Goal: Information Seeking & Learning: Learn about a topic

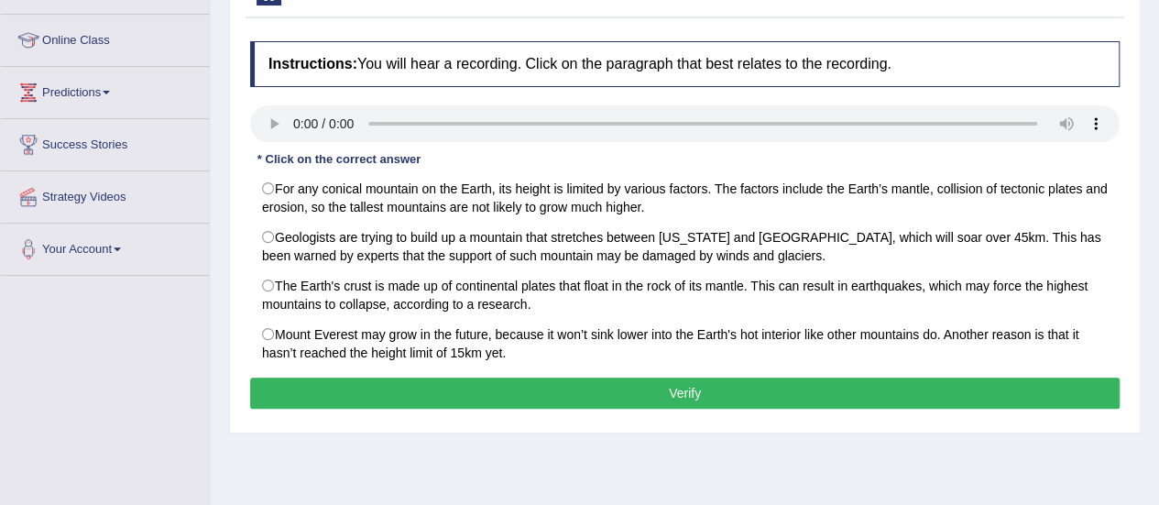
scroll to position [238, 0]
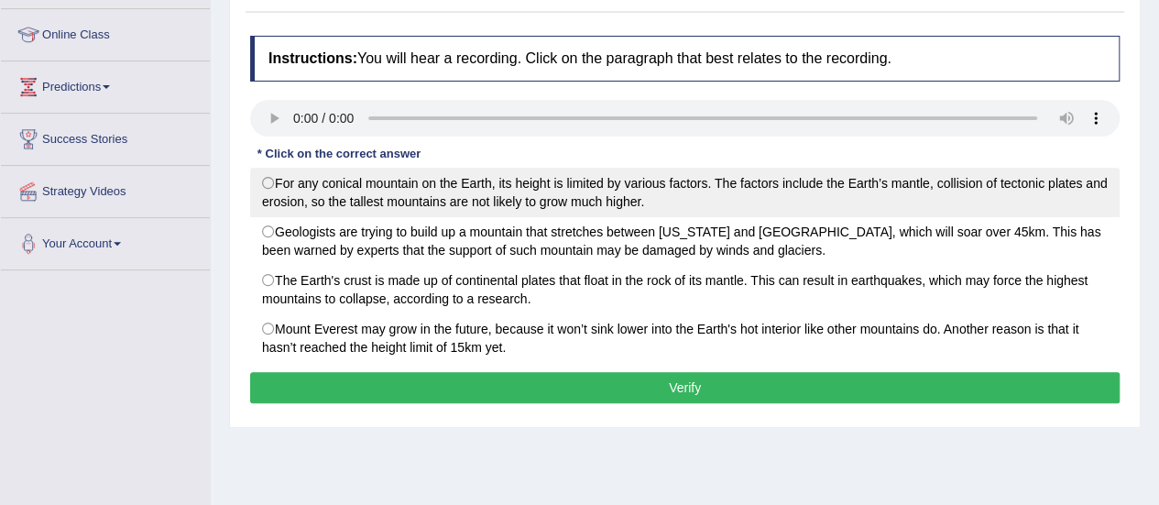
click at [361, 188] on label "For any conical mountain on the Earth, its height is limited by various factors…" at bounding box center [685, 192] width 870 height 49
radio input "true"
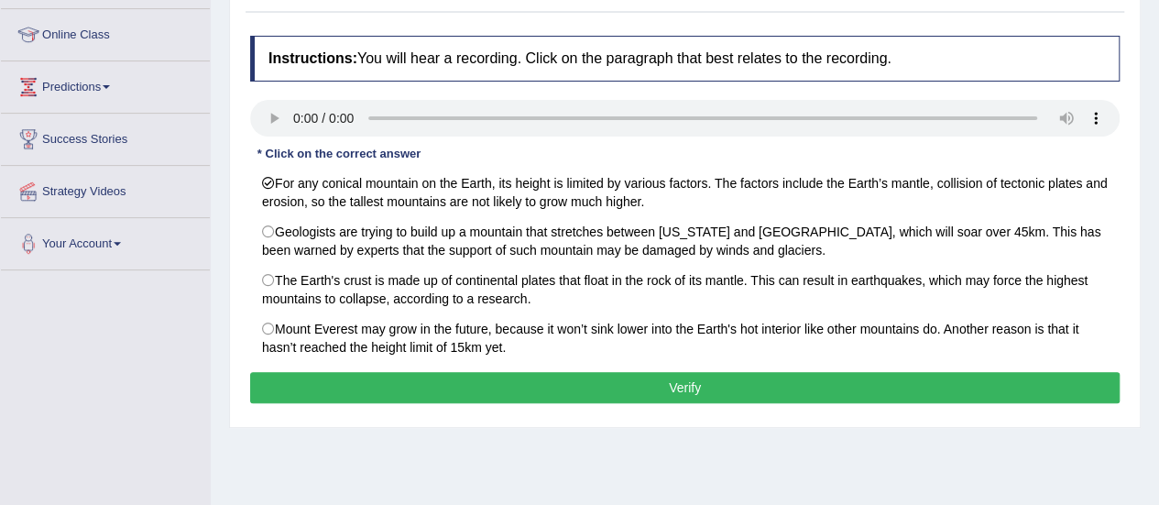
click at [426, 383] on button "Verify" at bounding box center [685, 387] width 870 height 31
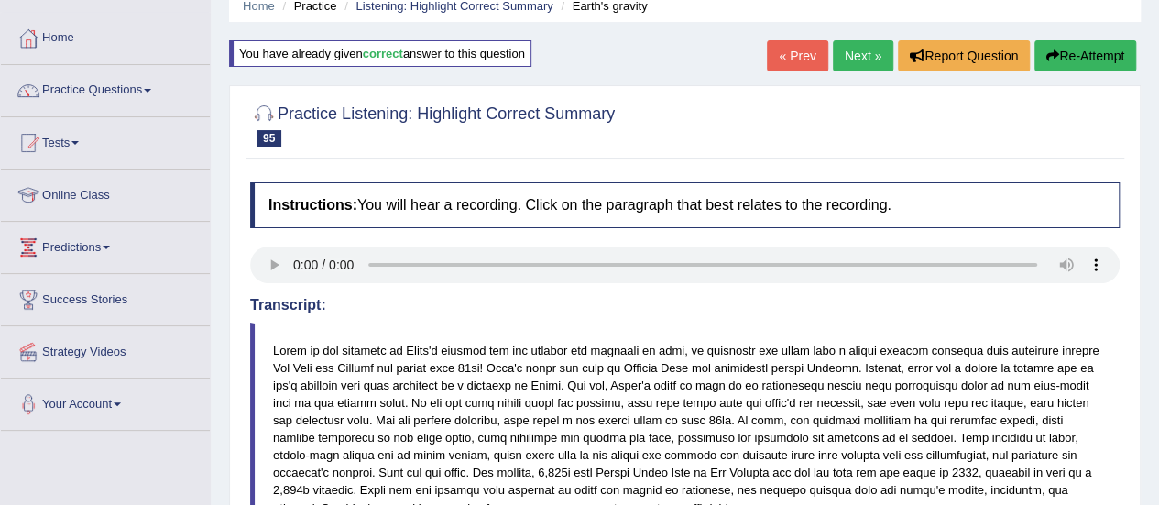
scroll to position [58, 0]
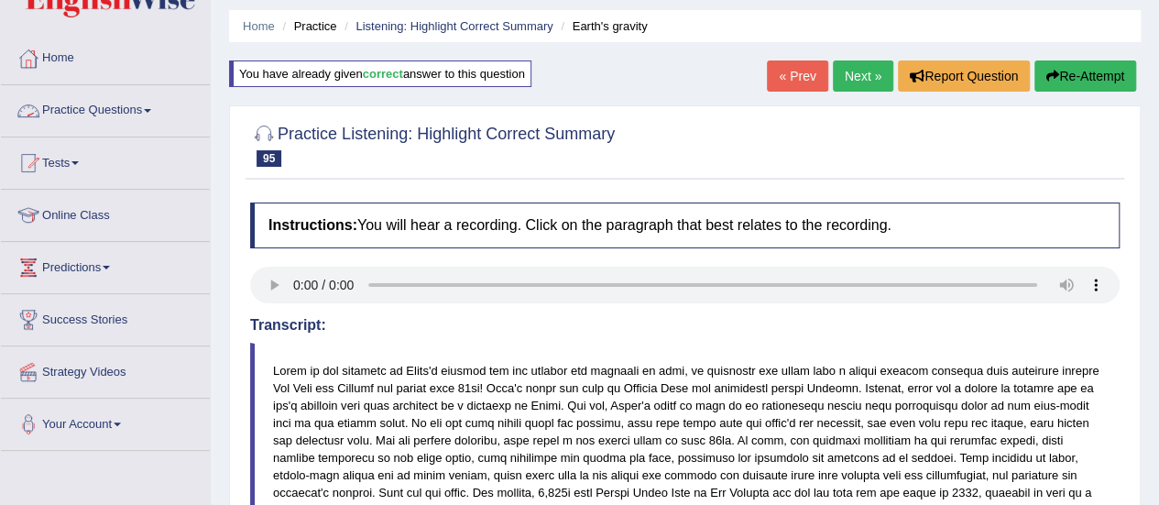
click at [126, 104] on link "Practice Questions" at bounding box center [105, 108] width 209 height 46
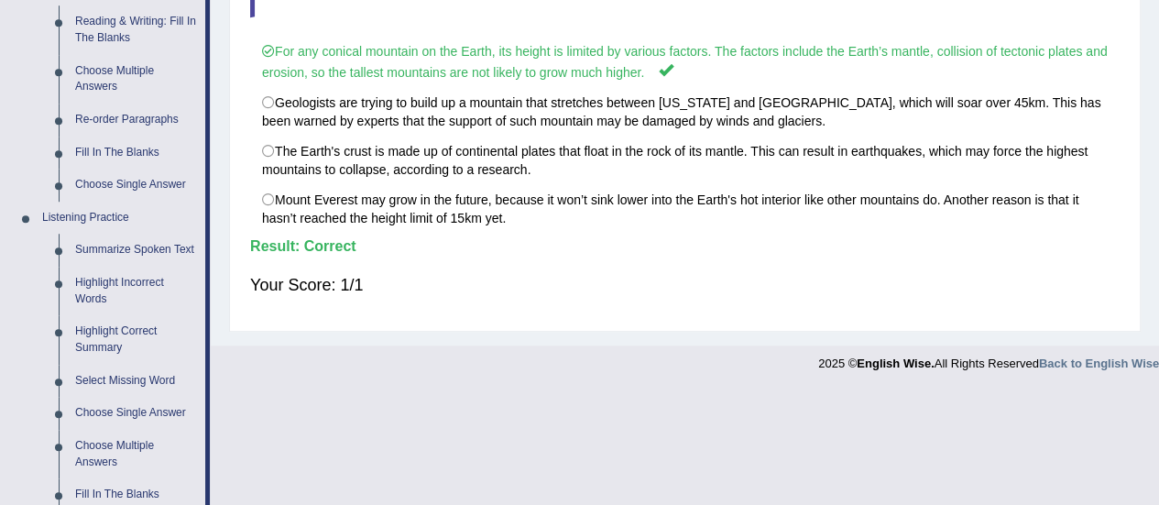
scroll to position [614, 0]
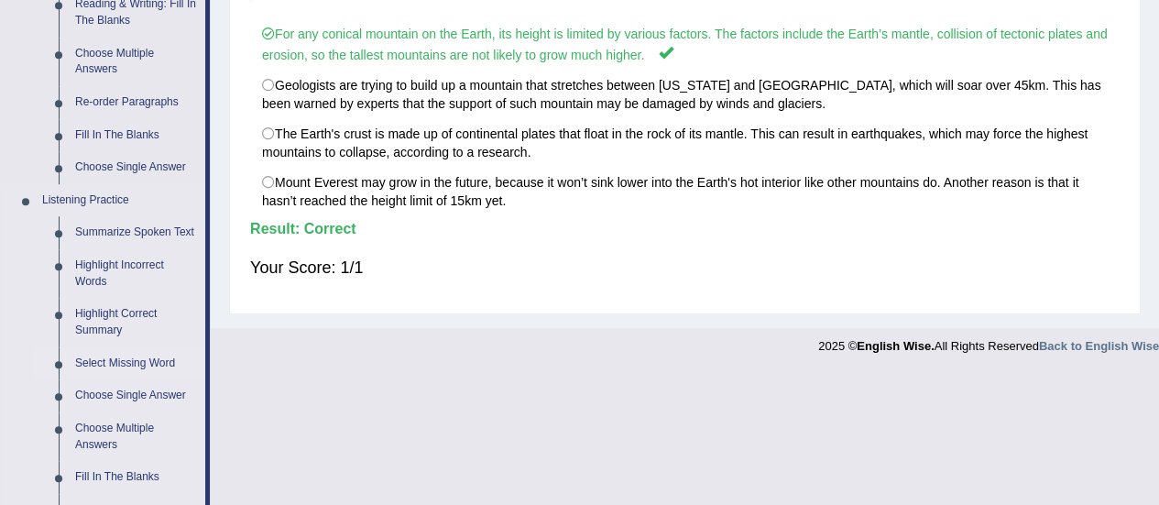
click at [102, 365] on link "Select Missing Word" at bounding box center [136, 363] width 138 height 33
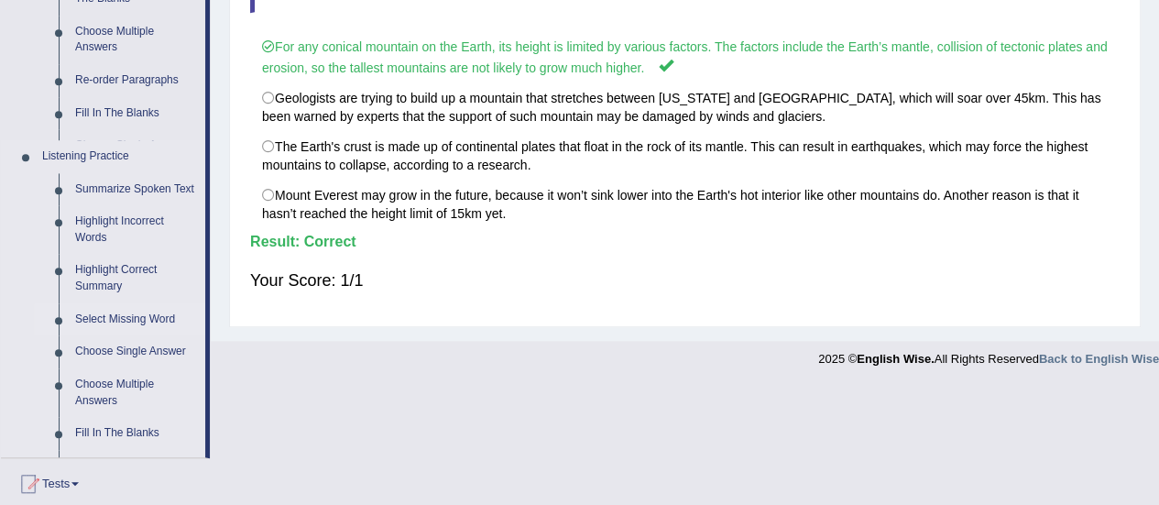
scroll to position [356, 0]
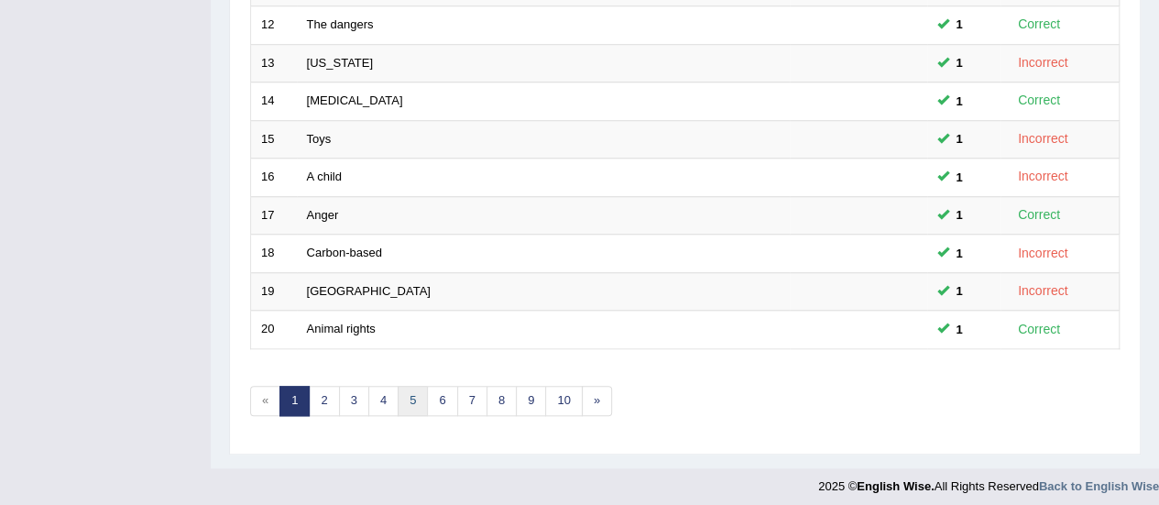
click at [408, 390] on link "5" at bounding box center [413, 401] width 30 height 30
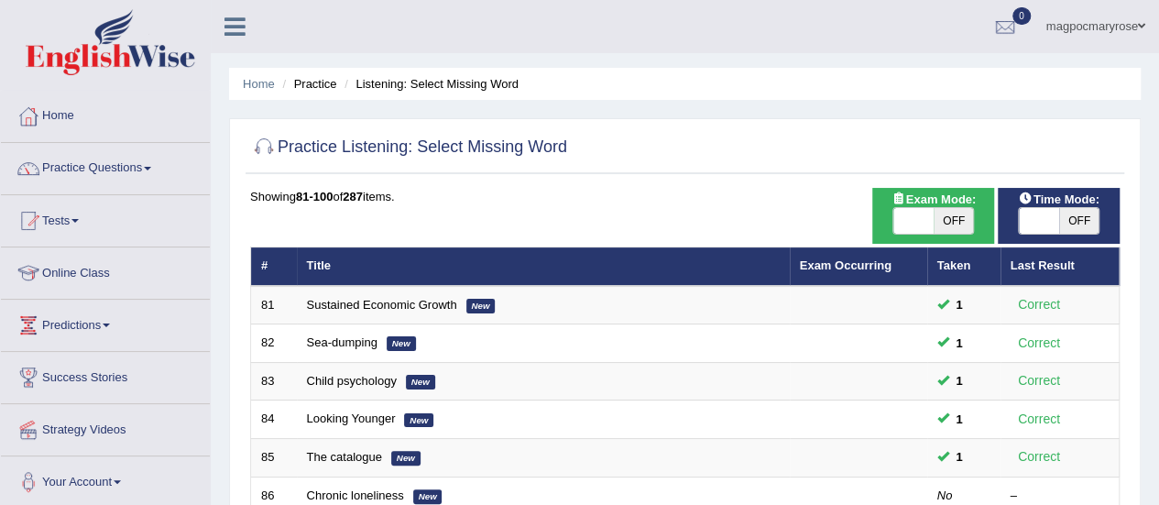
drag, startPoint x: 0, startPoint y: 0, endPoint x: 1156, endPoint y: 252, distance: 1183.6
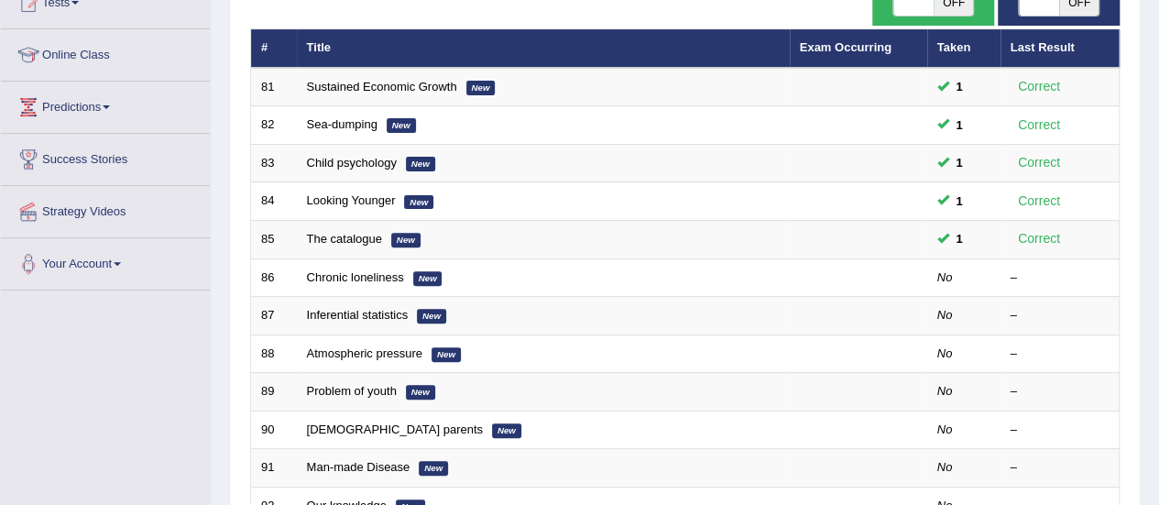
scroll to position [249, 0]
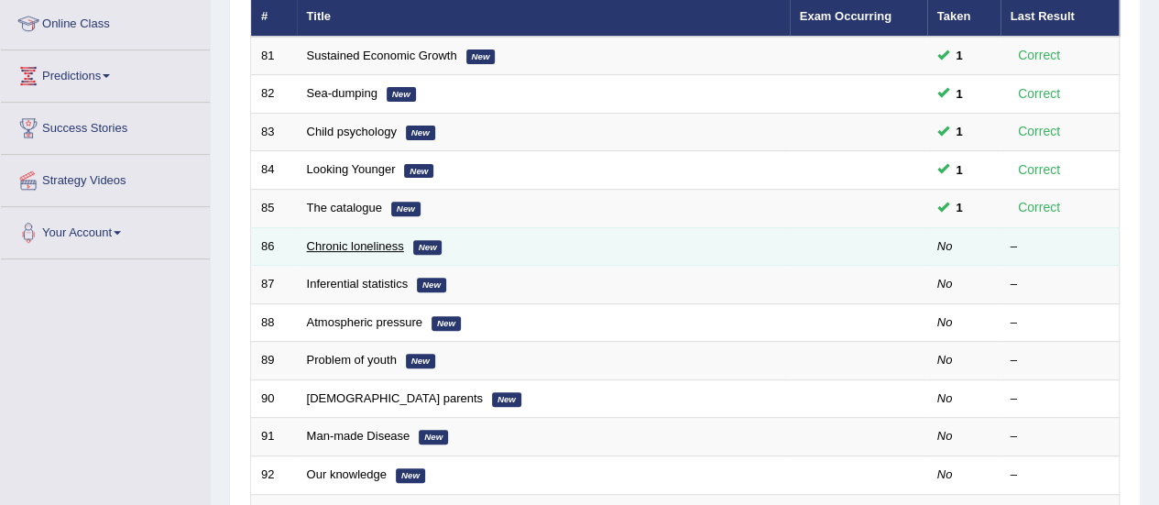
click at [380, 239] on link "Chronic loneliness" at bounding box center [355, 246] width 97 height 14
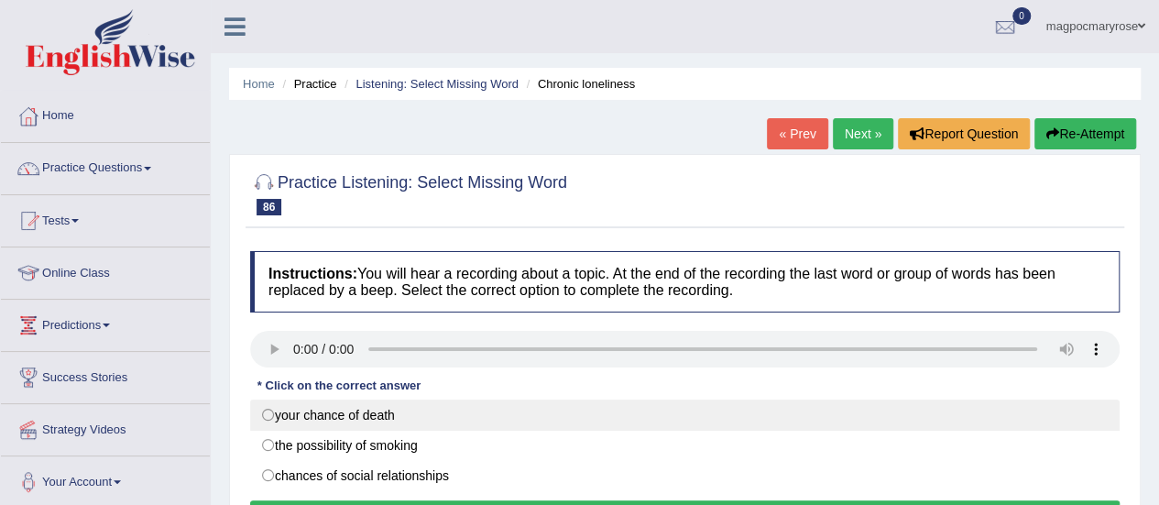
click at [1033, 406] on label "your chance of death" at bounding box center [685, 415] width 870 height 31
radio input "true"
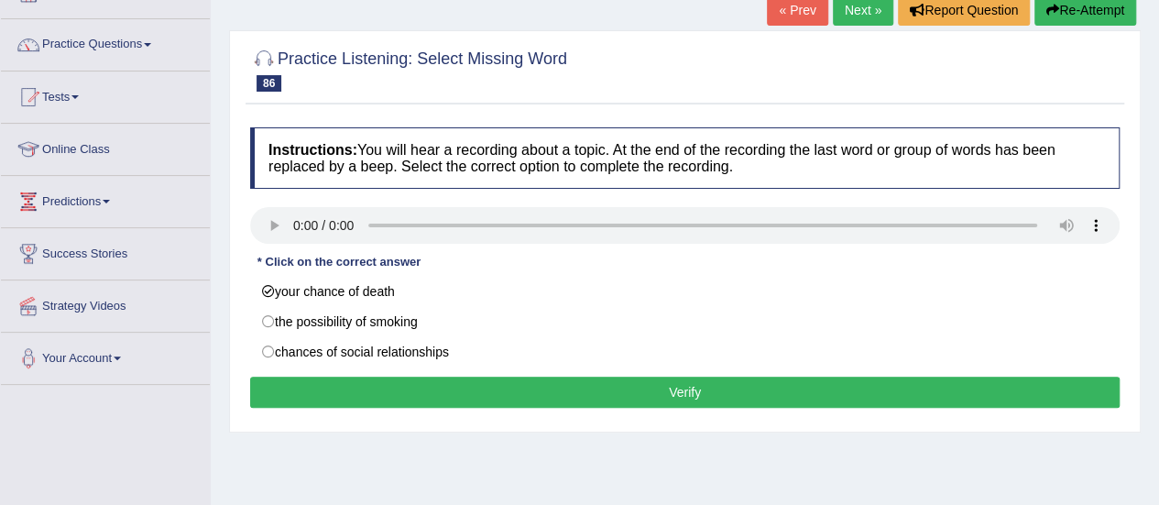
scroll to position [125, 0]
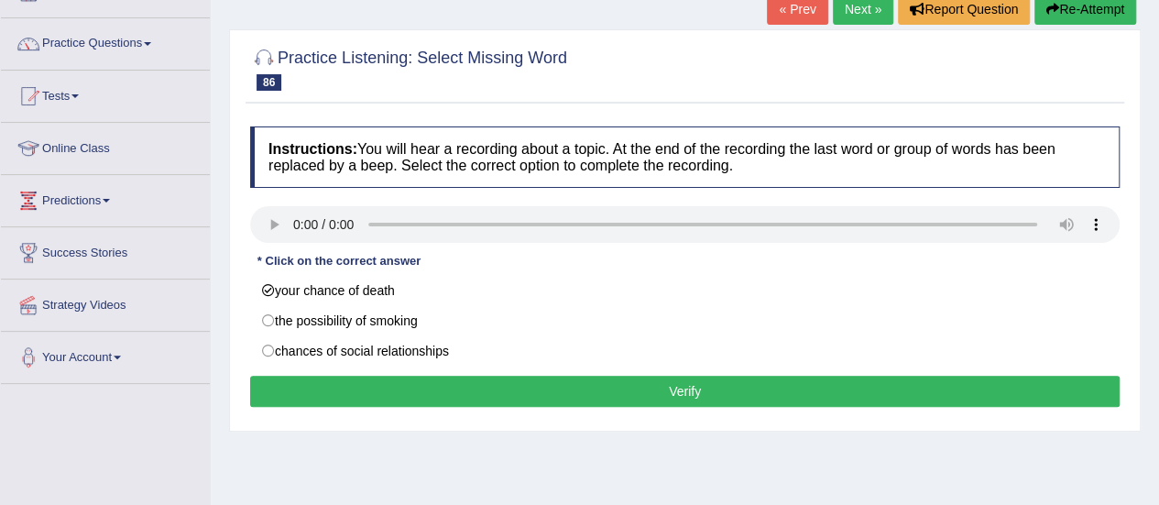
click at [755, 395] on button "Verify" at bounding box center [685, 391] width 870 height 31
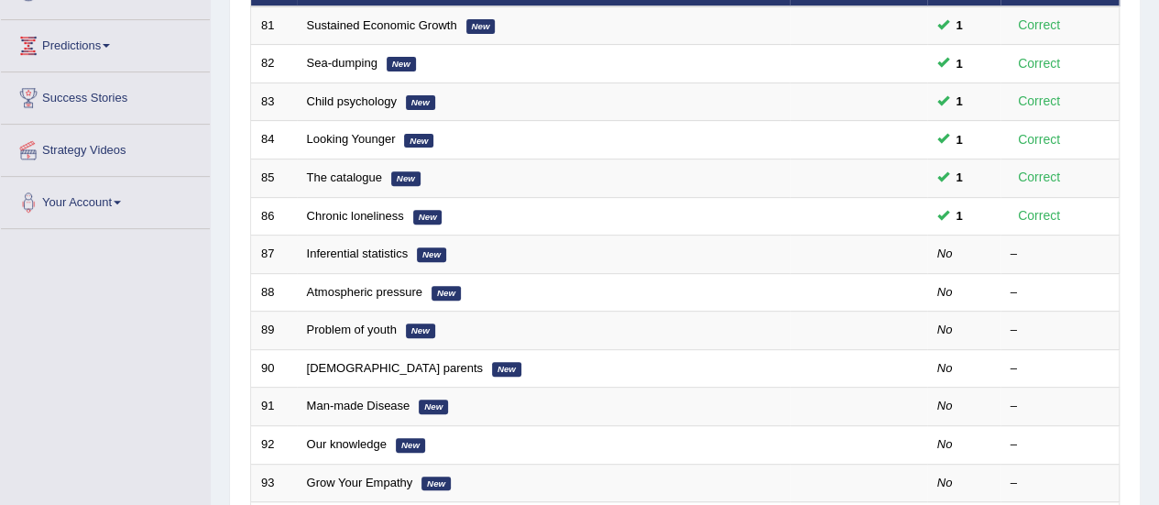
scroll to position [249, 0]
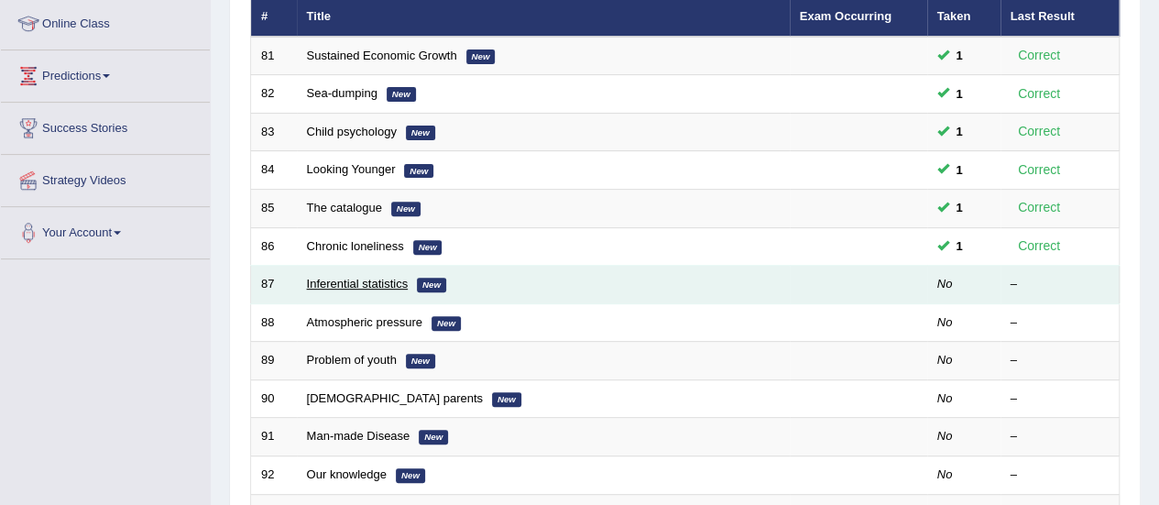
click at [370, 283] on link "Inferential statistics" at bounding box center [358, 284] width 102 height 14
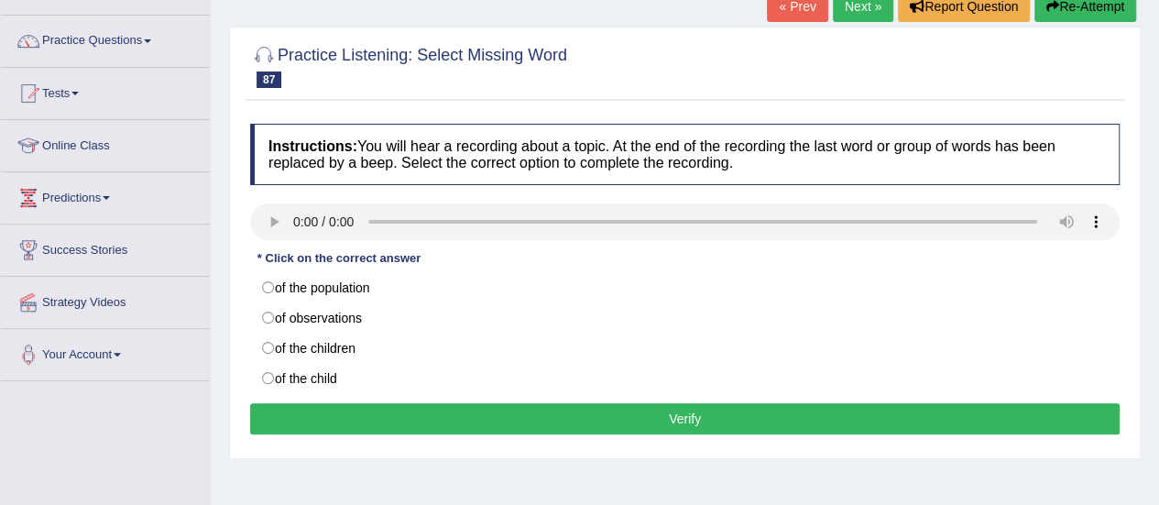
scroll to position [170, 0]
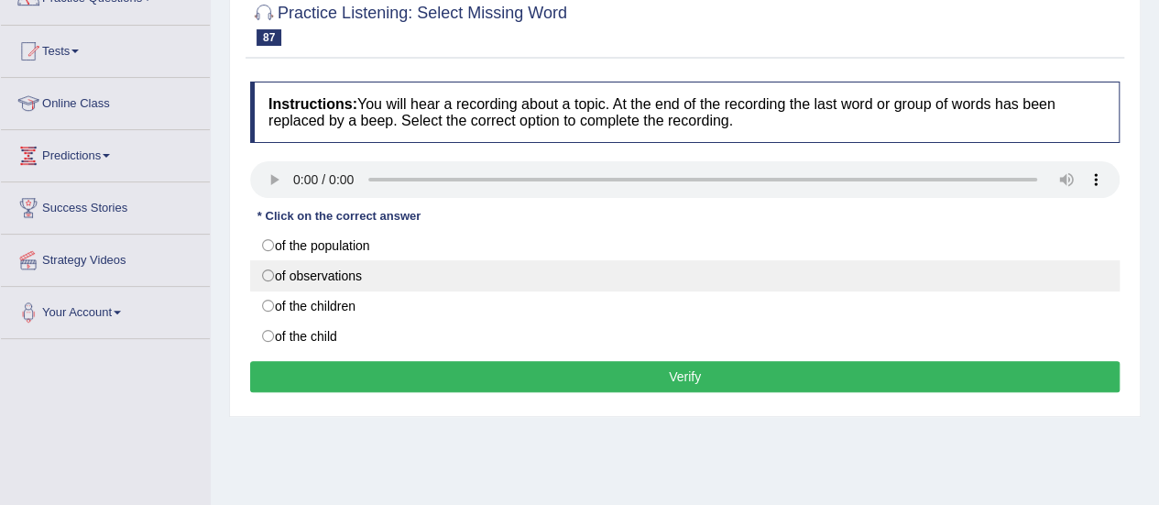
click at [284, 277] on label "of observations" at bounding box center [685, 275] width 870 height 31
radio input "true"
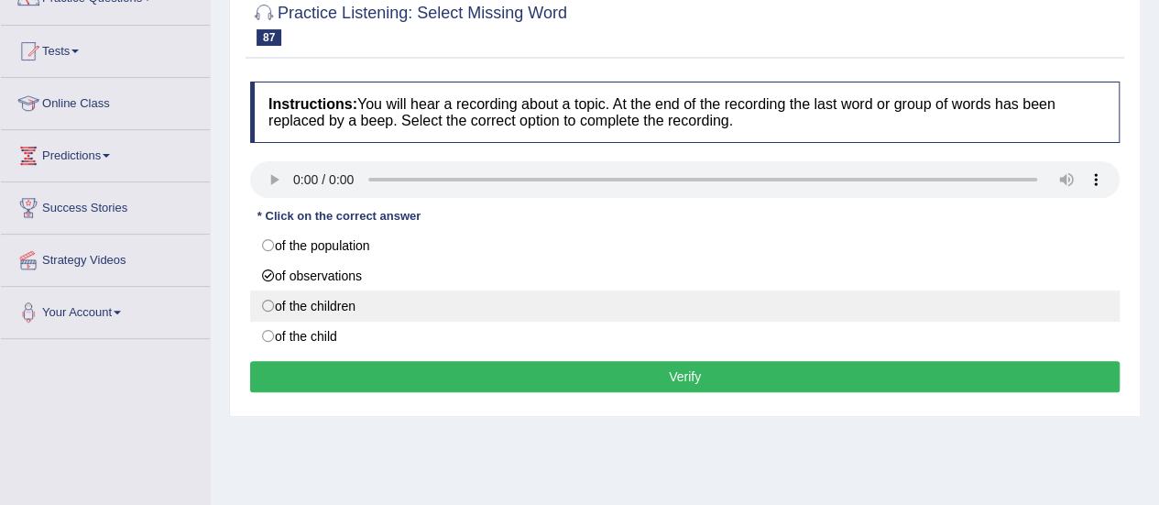
click at [282, 299] on label "of the children" at bounding box center [685, 305] width 870 height 31
radio input "true"
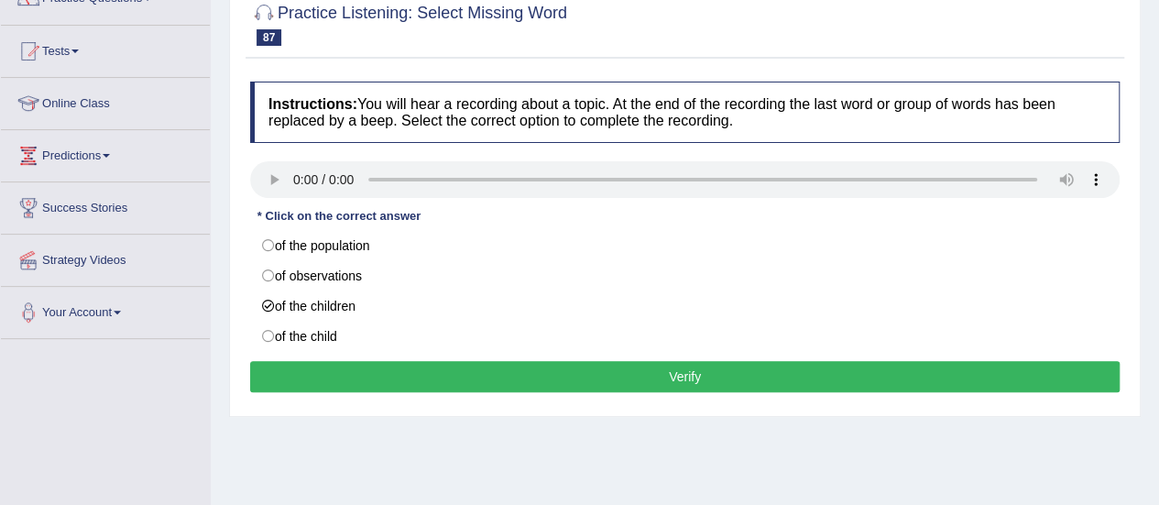
click at [334, 366] on button "Verify" at bounding box center [685, 376] width 870 height 31
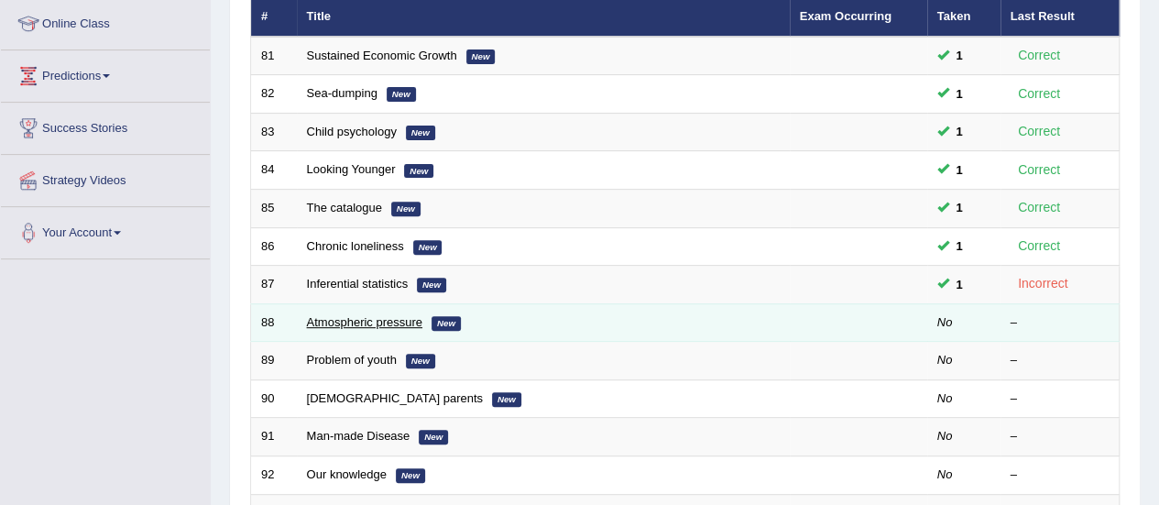
click at [370, 321] on link "Atmospheric pressure" at bounding box center [364, 322] width 115 height 14
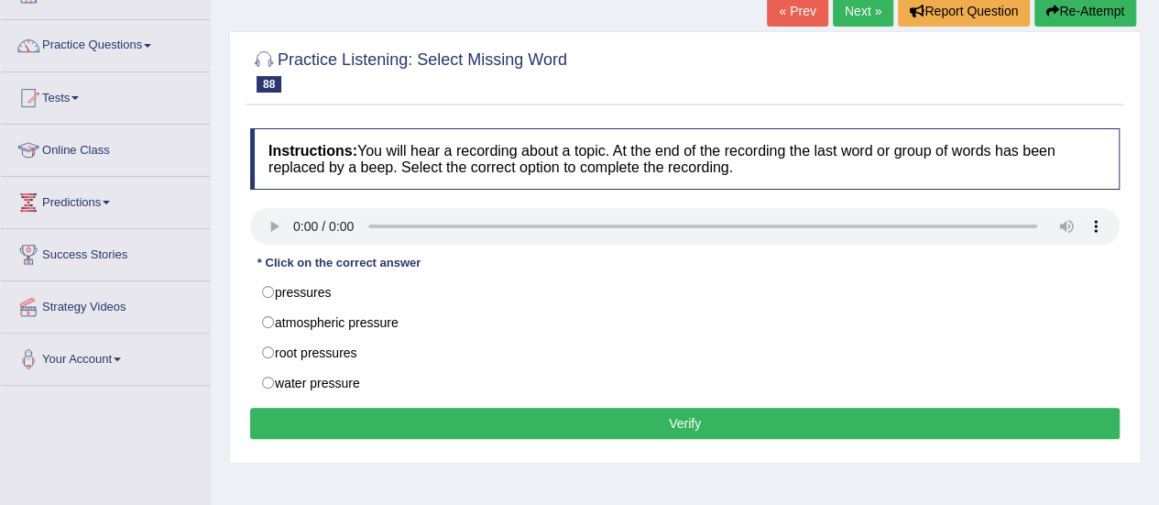
scroll to position [126, 0]
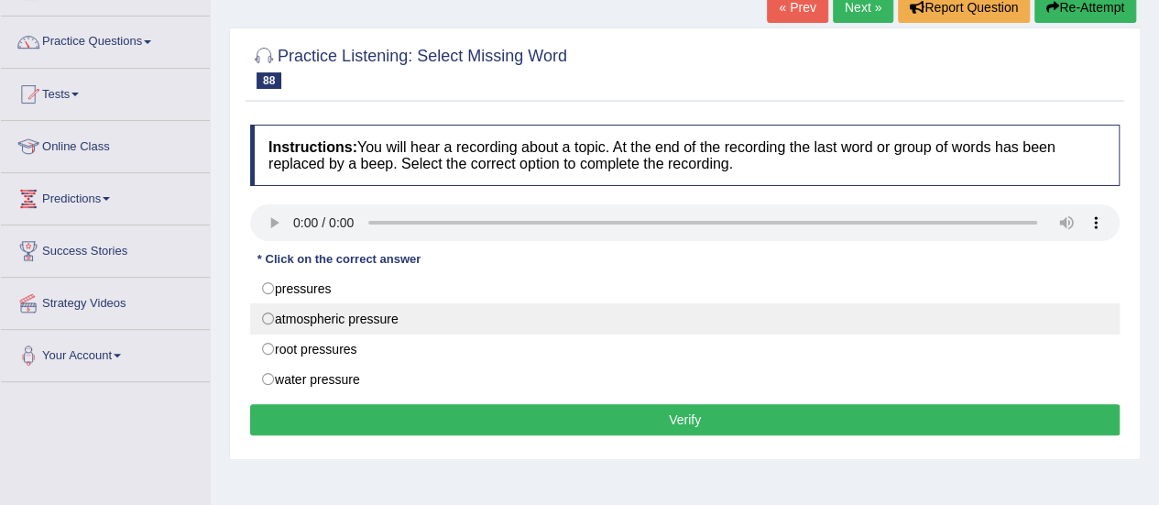
click at [317, 307] on label "atmospheric pressure" at bounding box center [685, 318] width 870 height 31
radio input "true"
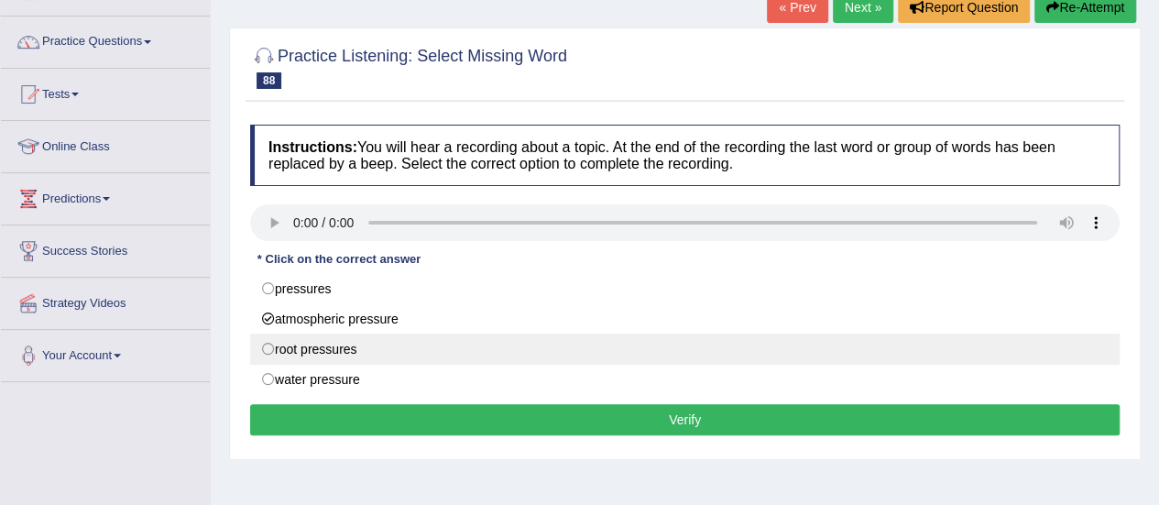
click at [324, 334] on label "root pressures" at bounding box center [685, 349] width 870 height 31
radio input "true"
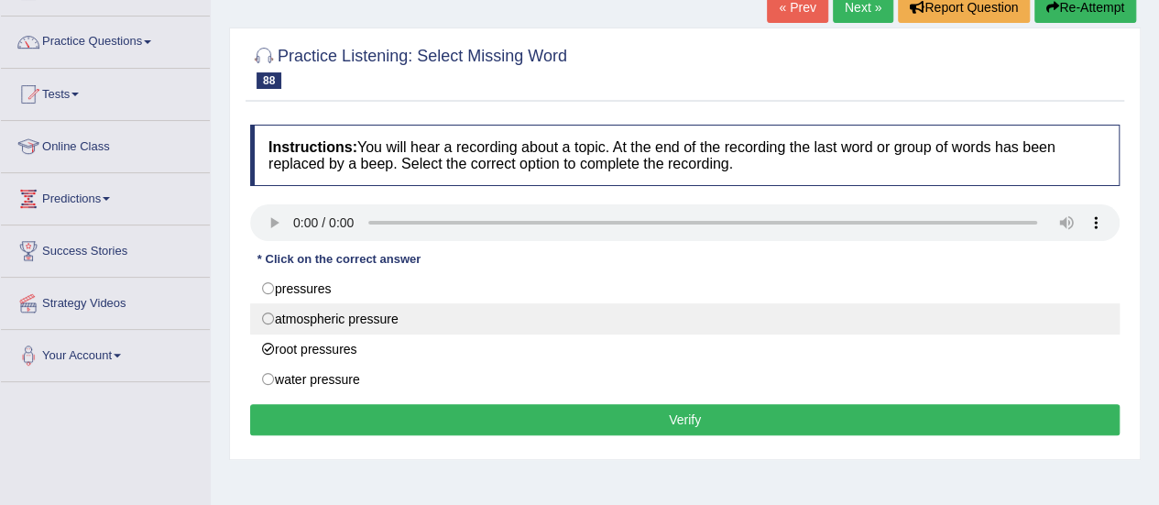
click at [345, 311] on label "atmospheric pressure" at bounding box center [685, 318] width 870 height 31
radio input "true"
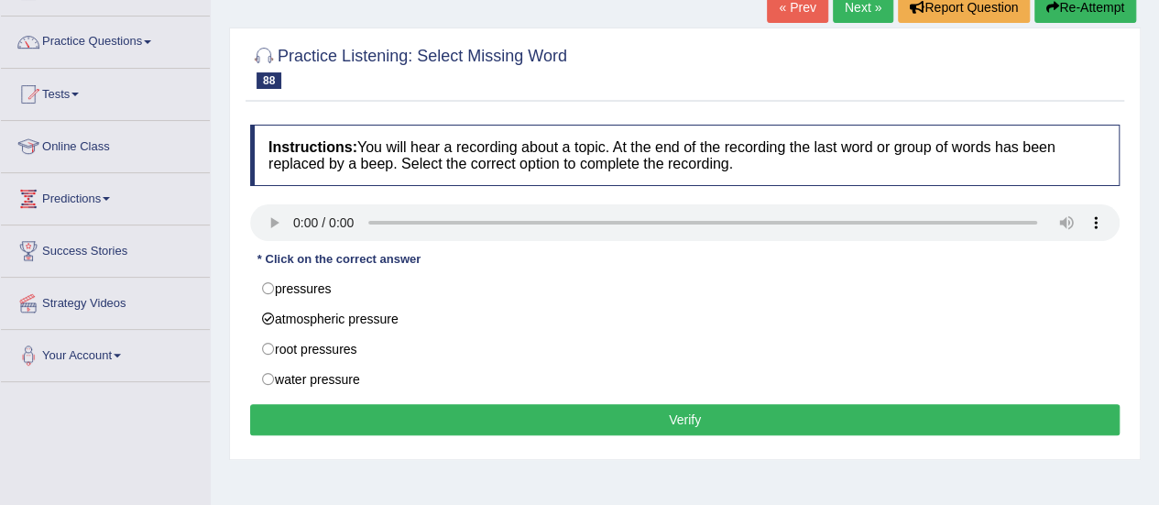
click at [387, 410] on button "Verify" at bounding box center [685, 419] width 870 height 31
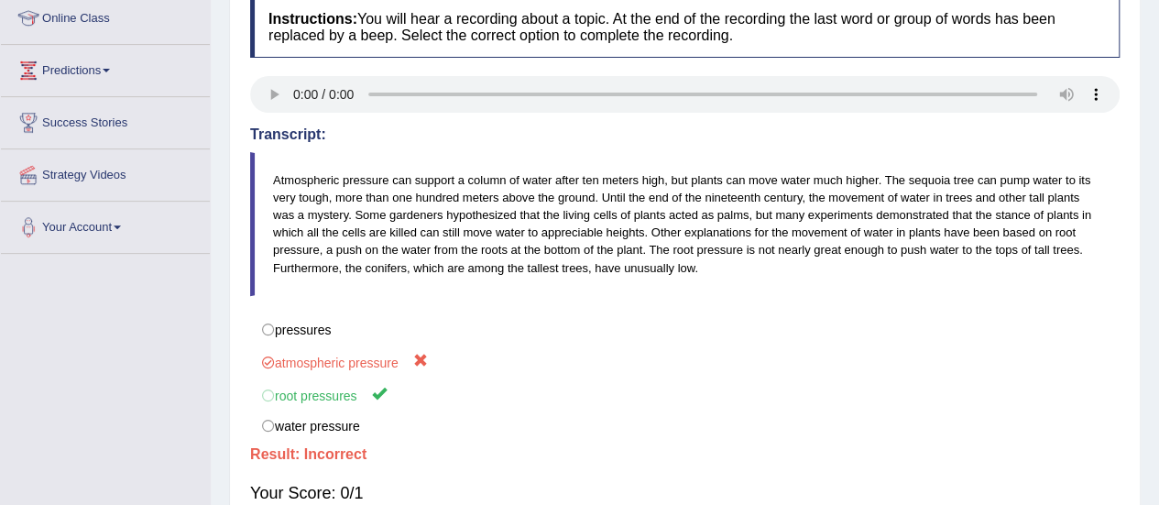
scroll to position [261, 0]
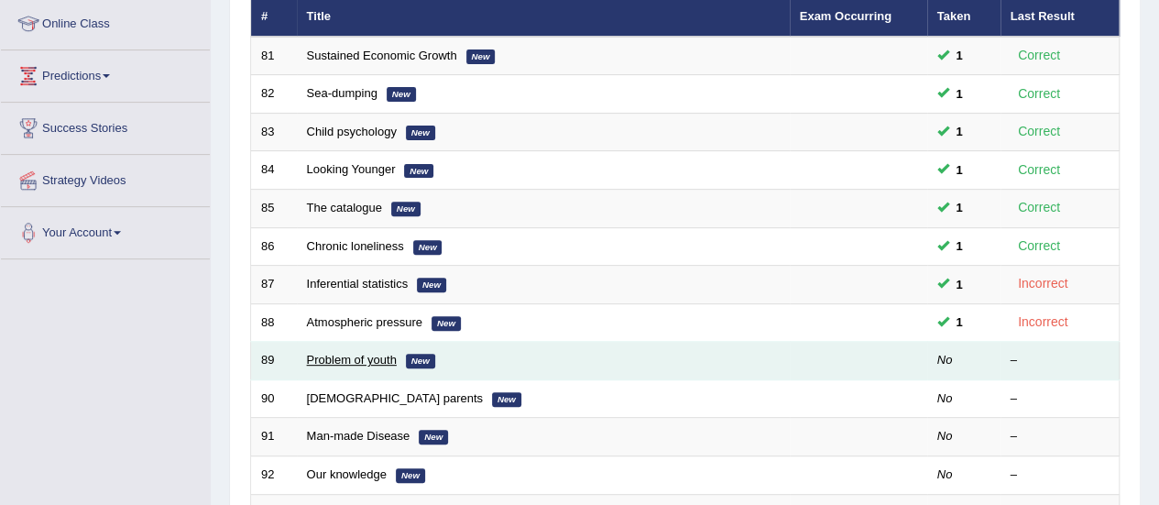
click at [372, 355] on link "Problem of youth" at bounding box center [352, 360] width 90 height 14
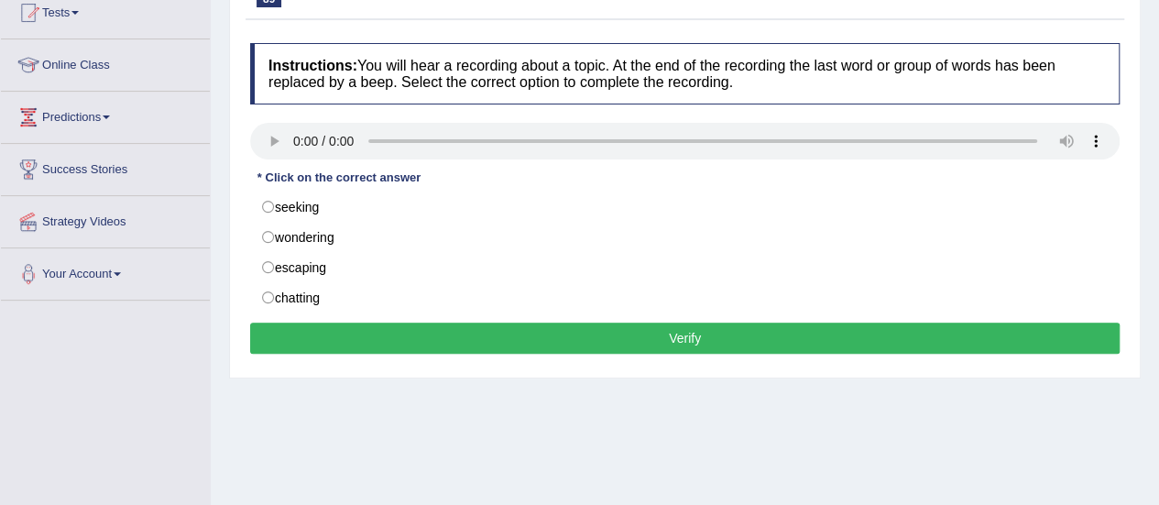
scroll to position [225, 0]
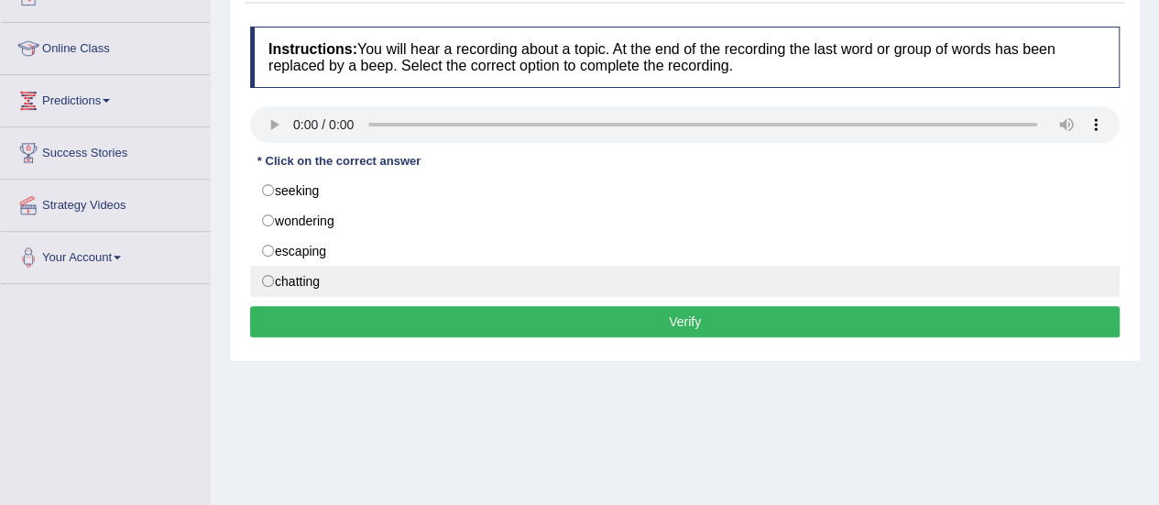
click at [297, 281] on label "chatting" at bounding box center [685, 281] width 870 height 31
radio input "true"
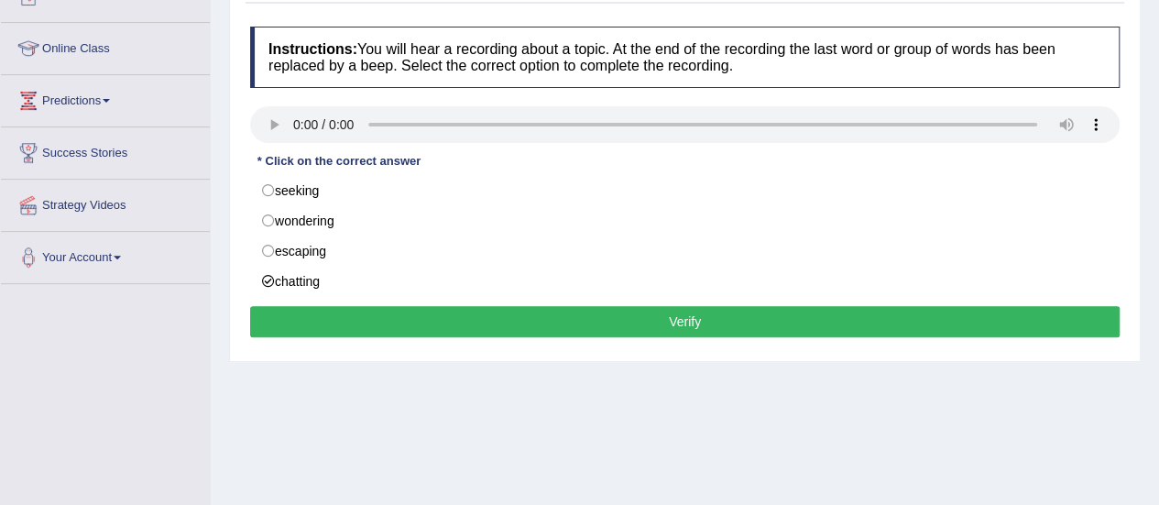
click at [317, 322] on button "Verify" at bounding box center [685, 321] width 870 height 31
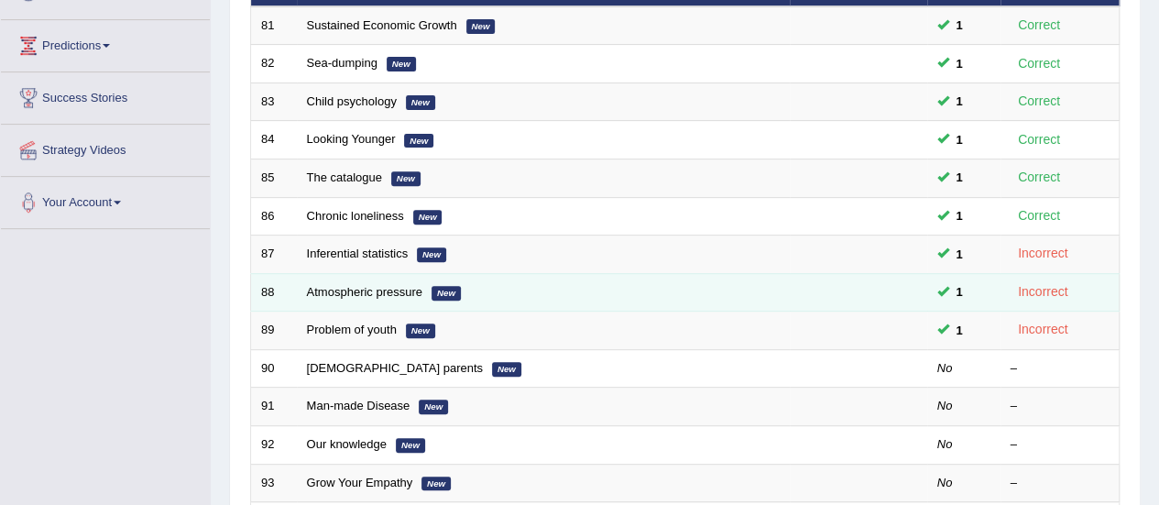
scroll to position [249, 0]
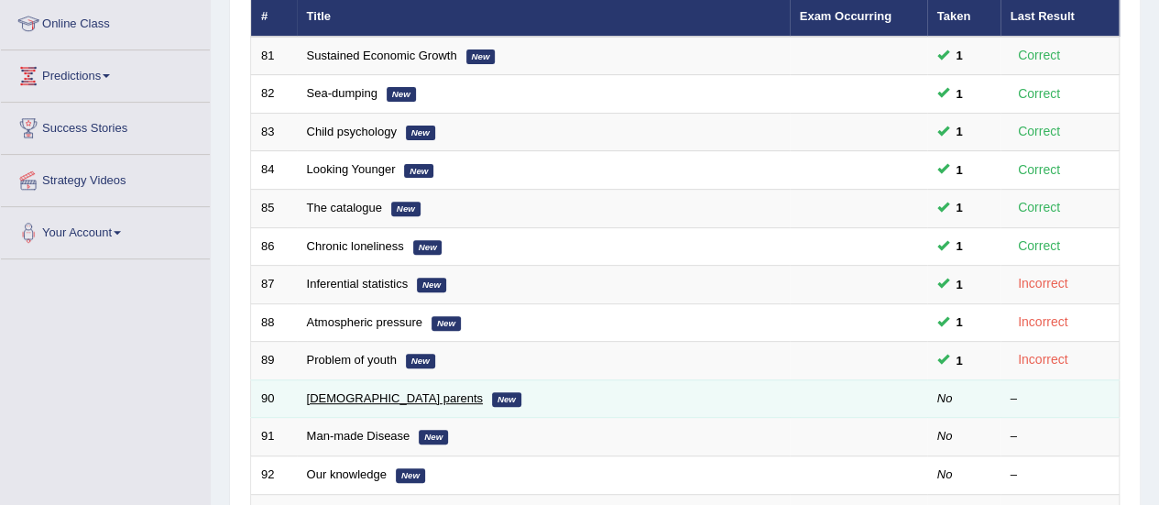
click at [370, 395] on link "[DEMOGRAPHIC_DATA] parents" at bounding box center [395, 398] width 176 height 14
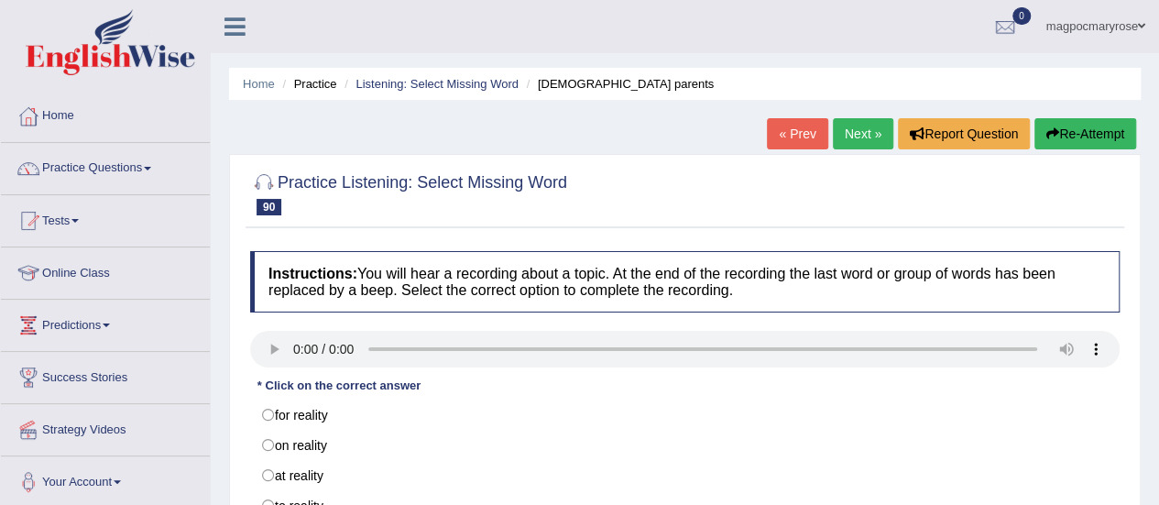
scroll to position [236, 0]
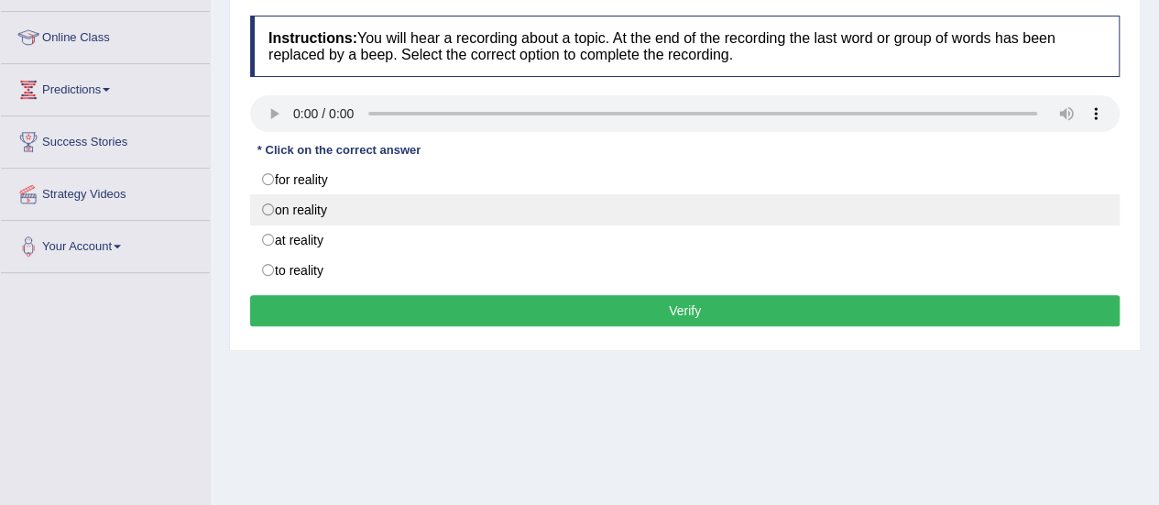
click at [281, 208] on label "on reality" at bounding box center [685, 209] width 870 height 31
radio input "true"
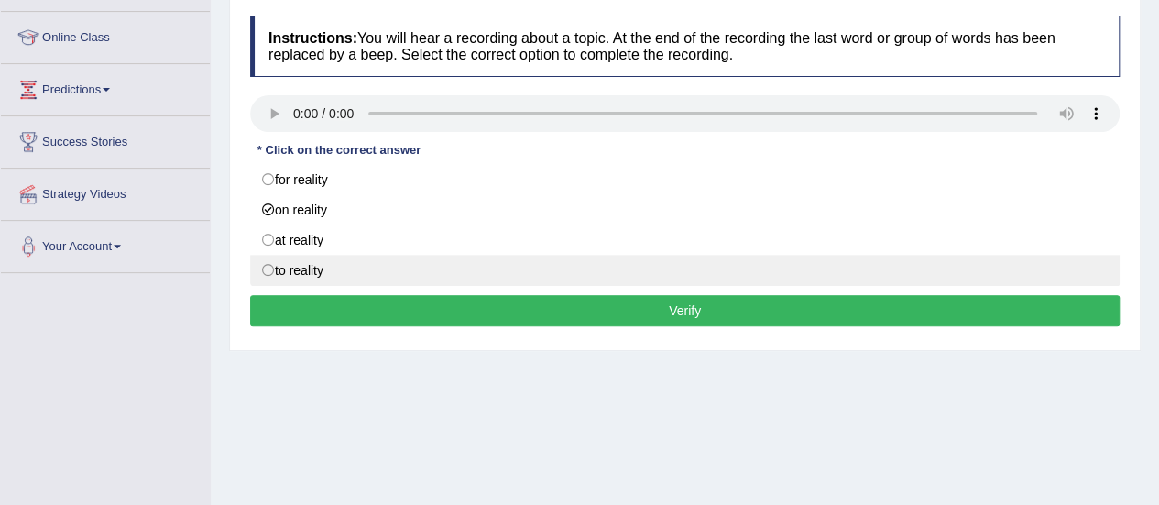
click at [275, 266] on label "to reality" at bounding box center [685, 270] width 870 height 31
radio input "true"
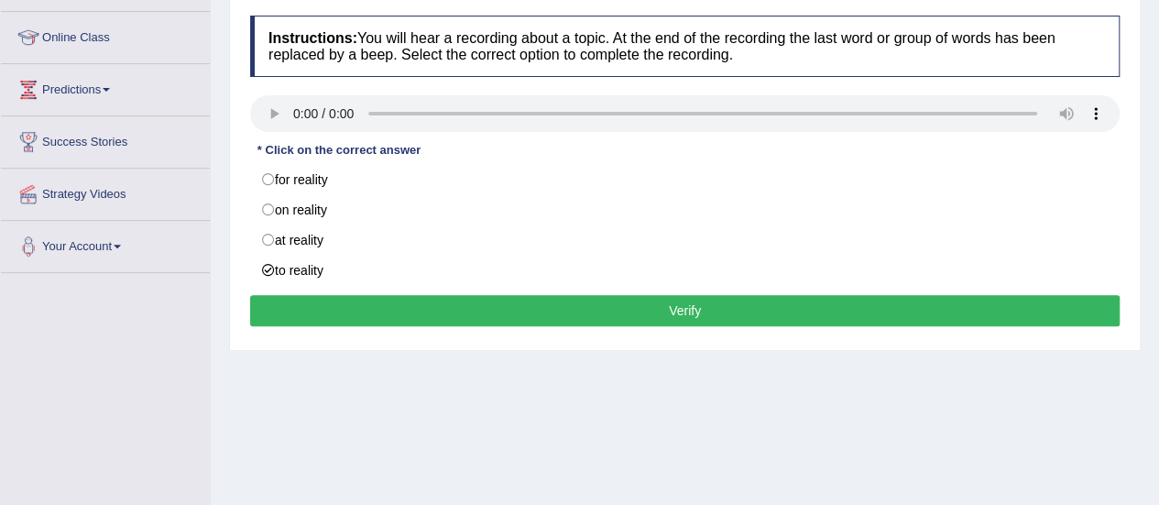
click at [290, 295] on button "Verify" at bounding box center [685, 310] width 870 height 31
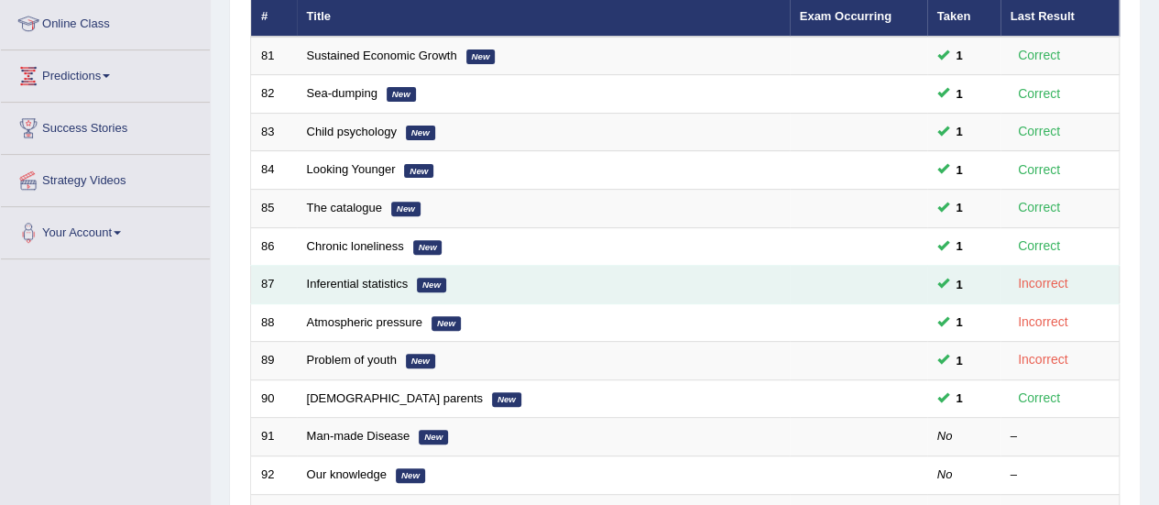
scroll to position [249, 0]
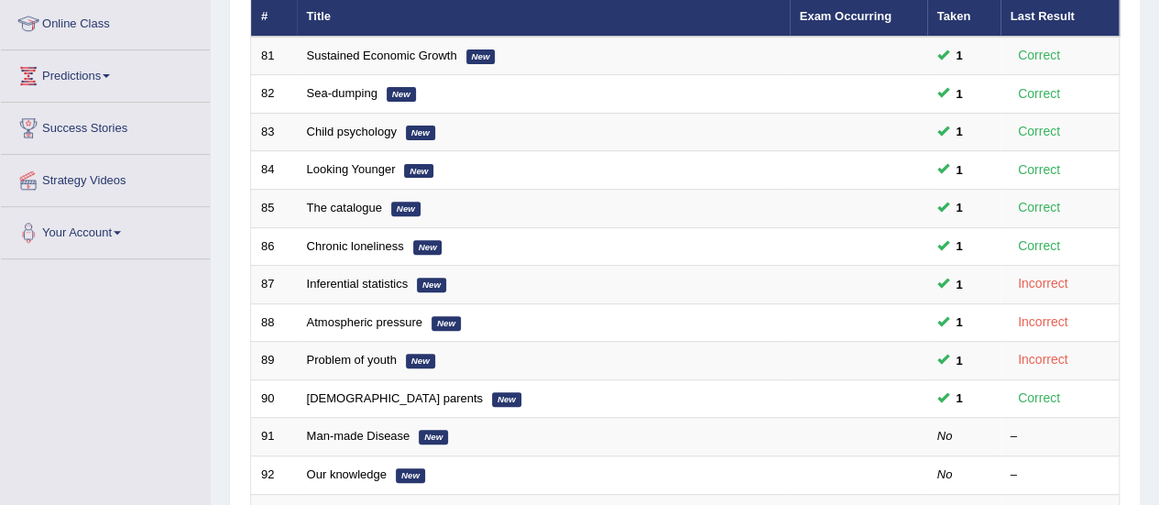
drag, startPoint x: 1155, startPoint y: 272, endPoint x: 1140, endPoint y: 120, distance: 152.8
click at [1140, 120] on div "Home Practice Listening: Select Missing Word Practice Listening: Select Missing…" at bounding box center [685, 334] width 948 height 1167
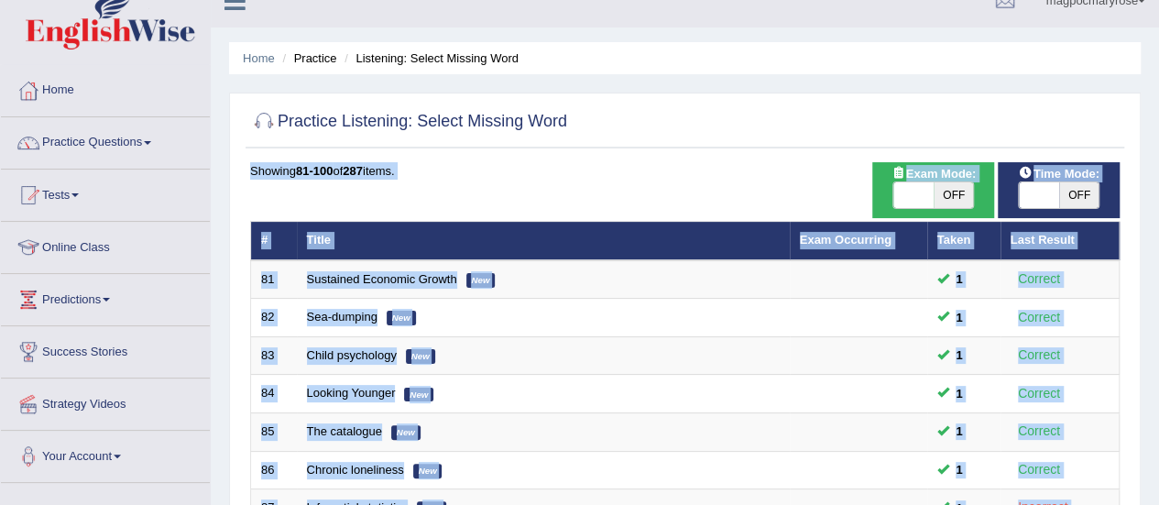
scroll to position [20, 0]
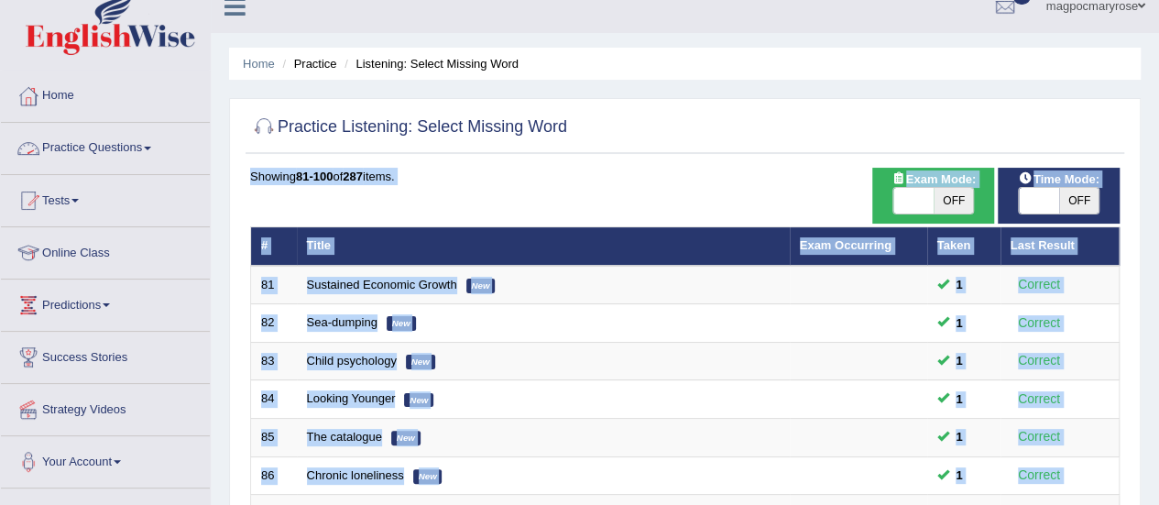
click at [55, 145] on link "Practice Questions" at bounding box center [105, 146] width 209 height 46
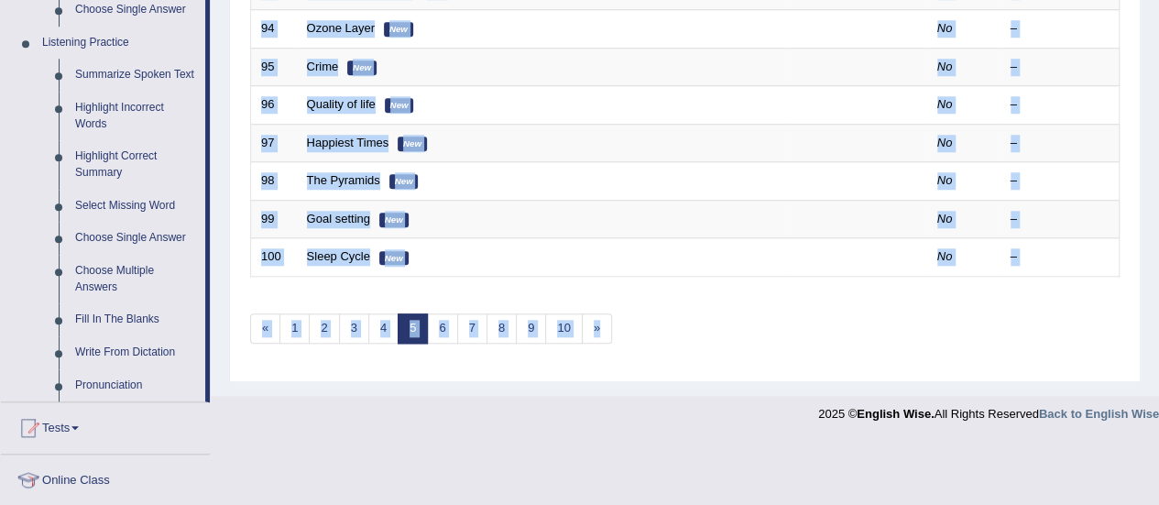
scroll to position [795, 0]
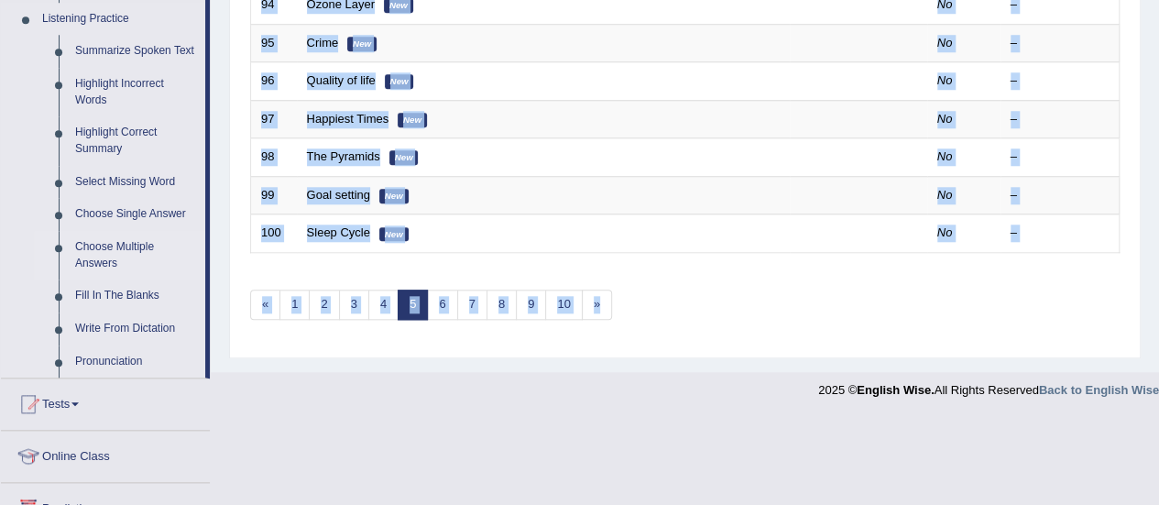
click at [99, 251] on link "Choose Multiple Answers" at bounding box center [136, 255] width 138 height 49
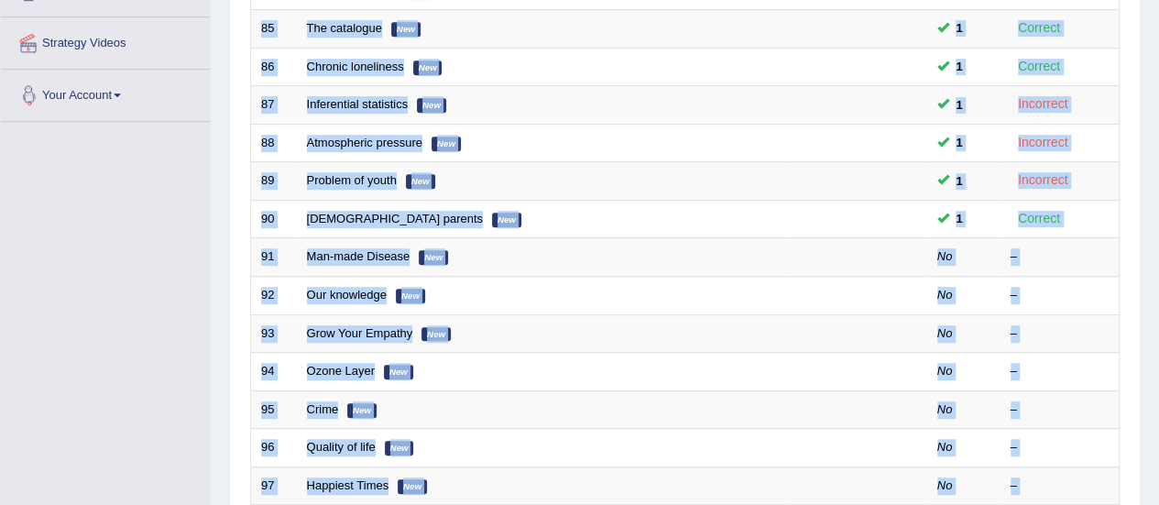
scroll to position [222, 0]
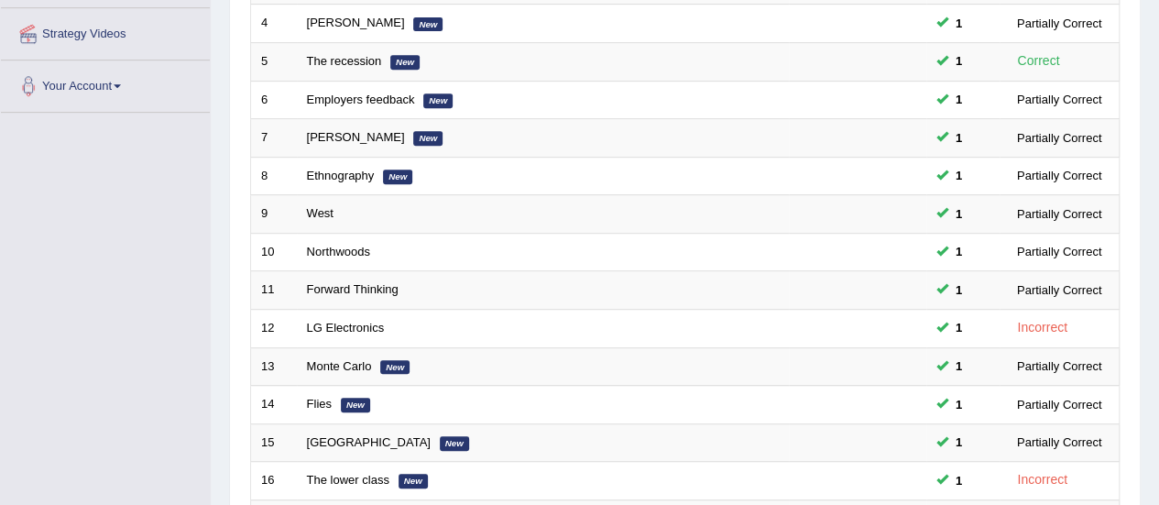
scroll to position [699, 0]
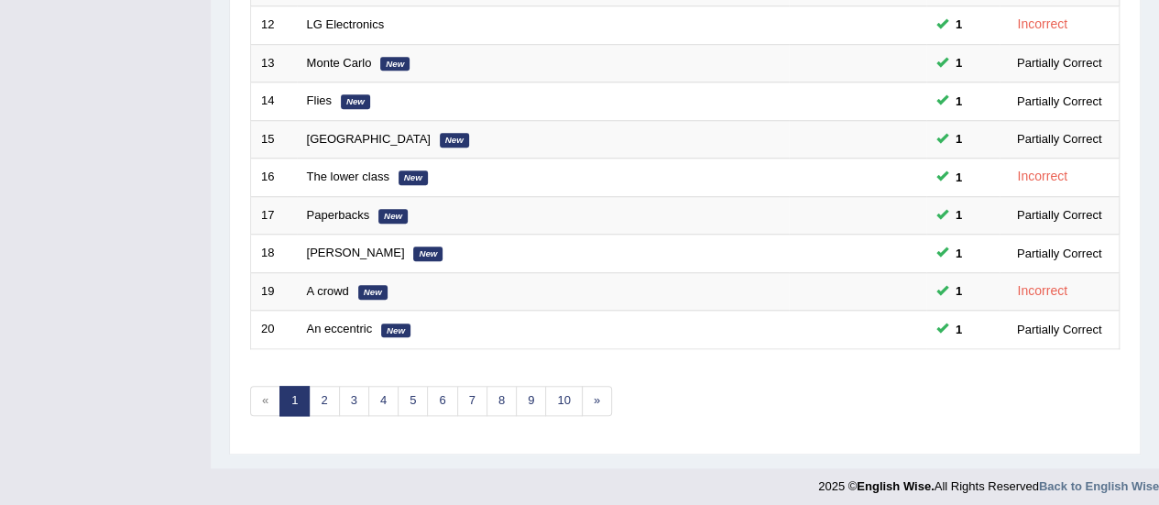
drag, startPoint x: 1169, startPoint y: 142, endPoint x: 1133, endPoint y: 439, distance: 299.2
click at [409, 394] on link "5" at bounding box center [413, 401] width 30 height 30
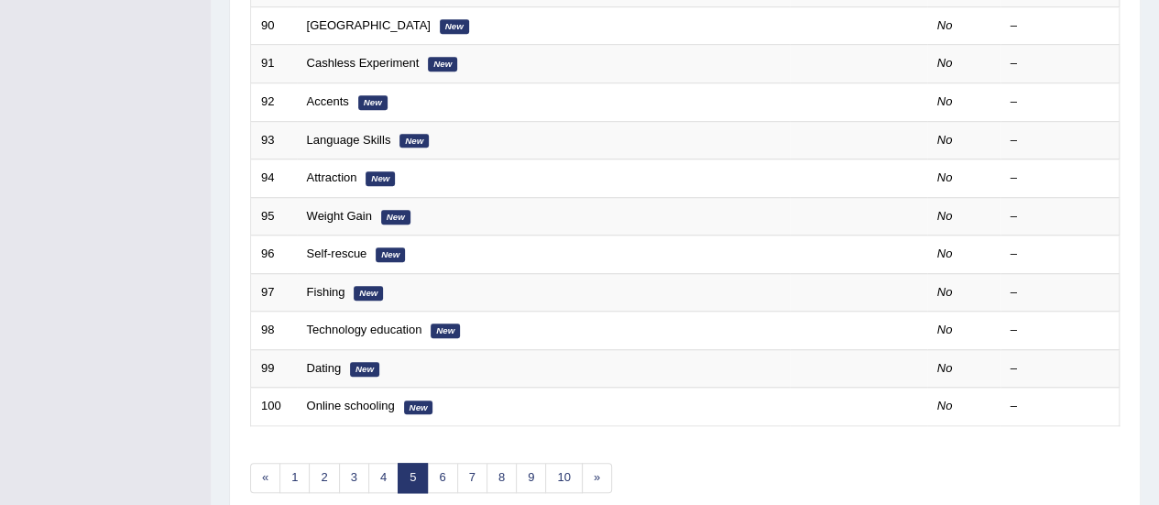
scroll to position [699, 0]
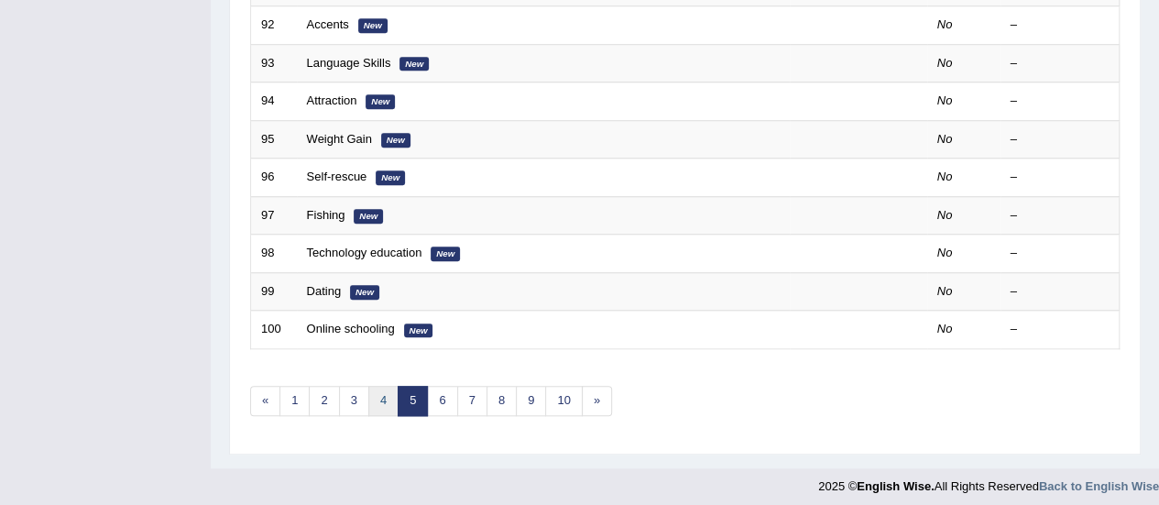
click at [383, 388] on link "4" at bounding box center [383, 401] width 30 height 30
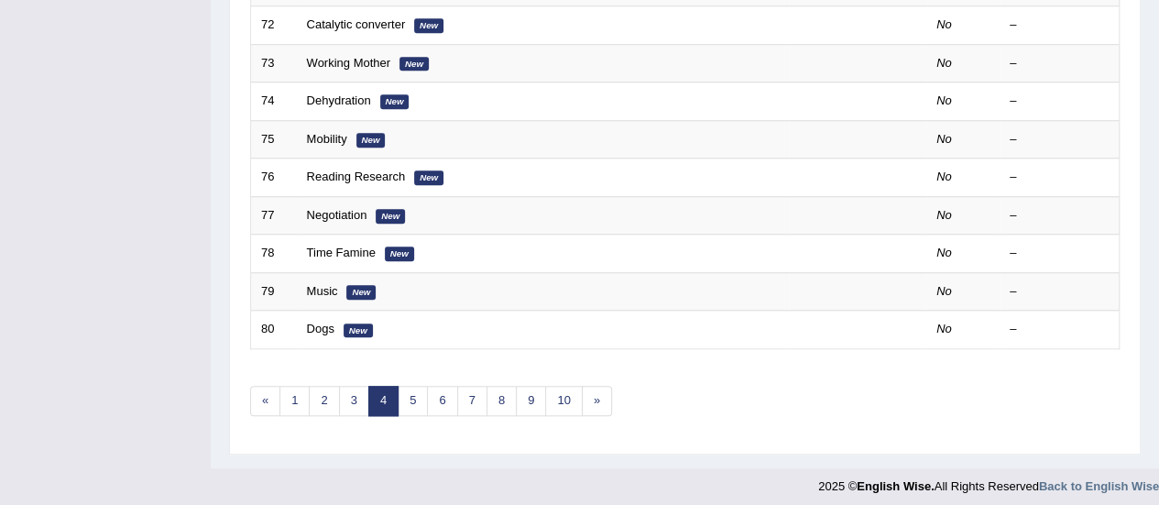
scroll to position [546, 0]
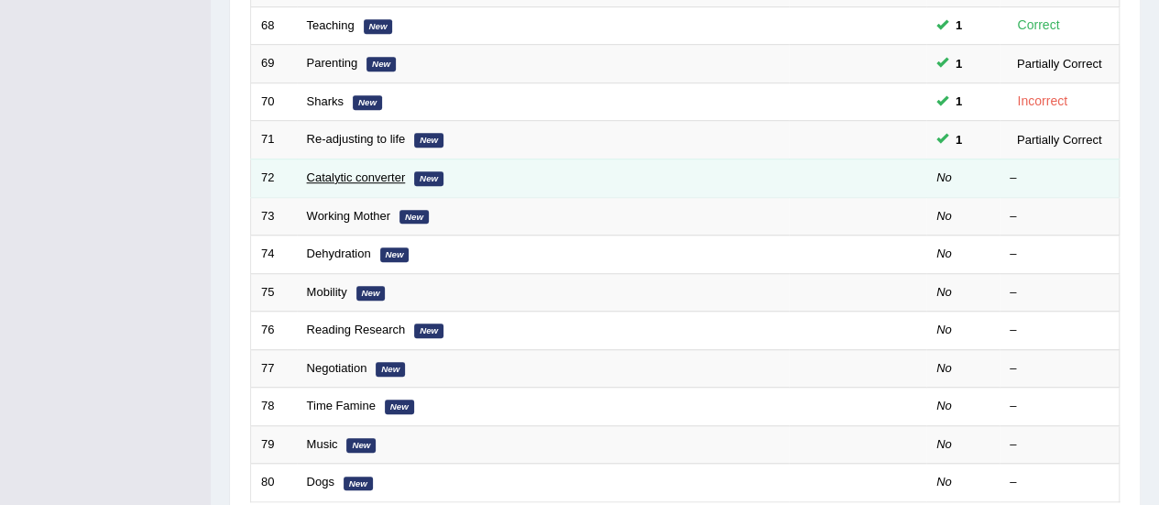
click at [378, 177] on link "Catalytic converter" at bounding box center [356, 177] width 99 height 14
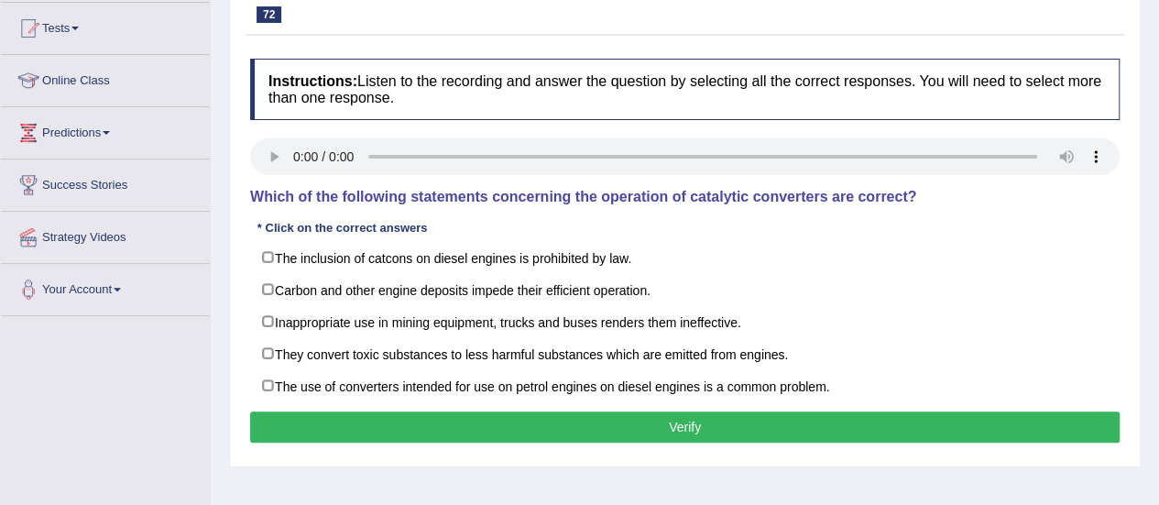
scroll to position [194, 0]
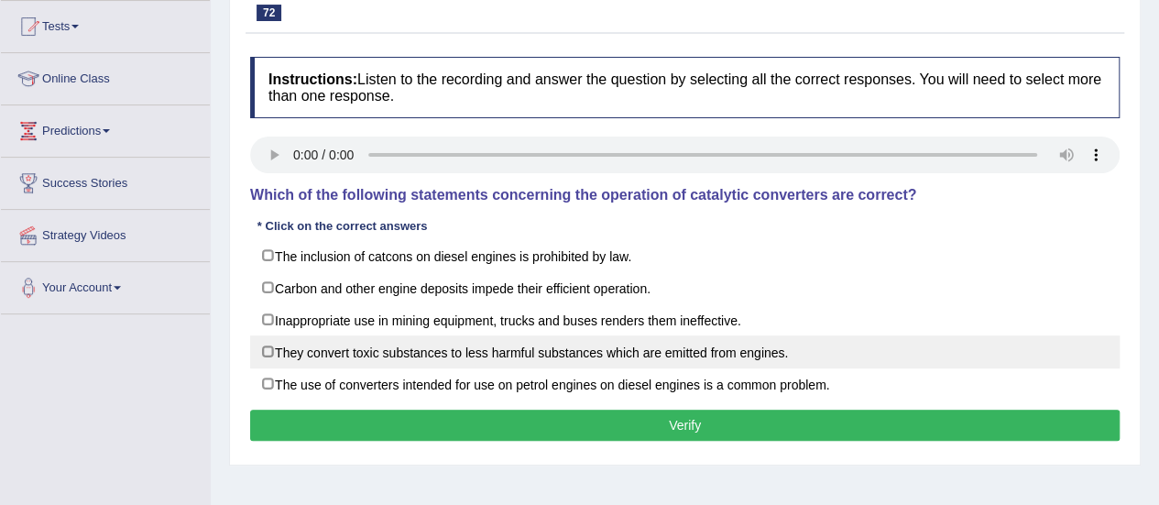
click at [299, 344] on label "They convert toxic substances to less harmful substances which are emitted from…" at bounding box center [685, 351] width 870 height 33
checkbox input "true"
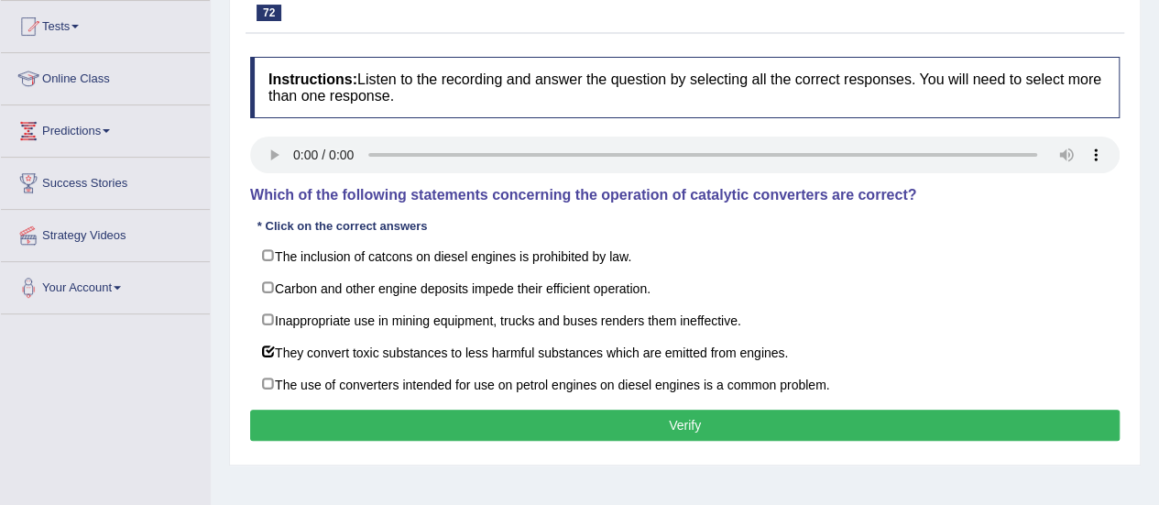
click at [315, 414] on button "Verify" at bounding box center [685, 425] width 870 height 31
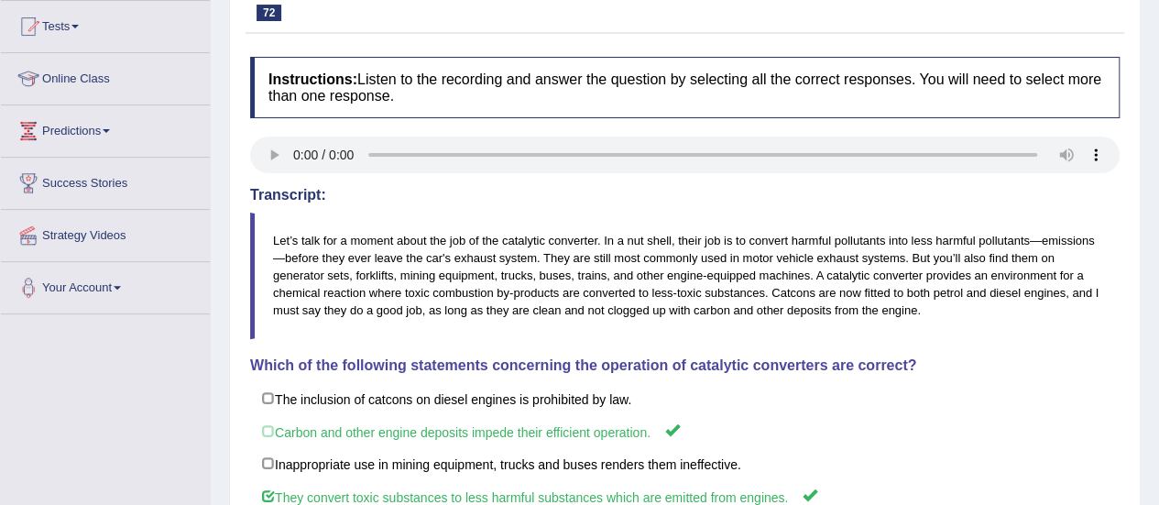
drag, startPoint x: 1156, startPoint y: 221, endPoint x: 1160, endPoint y: 338, distance: 117.4
click at [1158, 311] on html "Toggle navigation Home Practice Questions Speaking Practice Read Aloud Repeat S…" at bounding box center [579, 58] width 1159 height 505
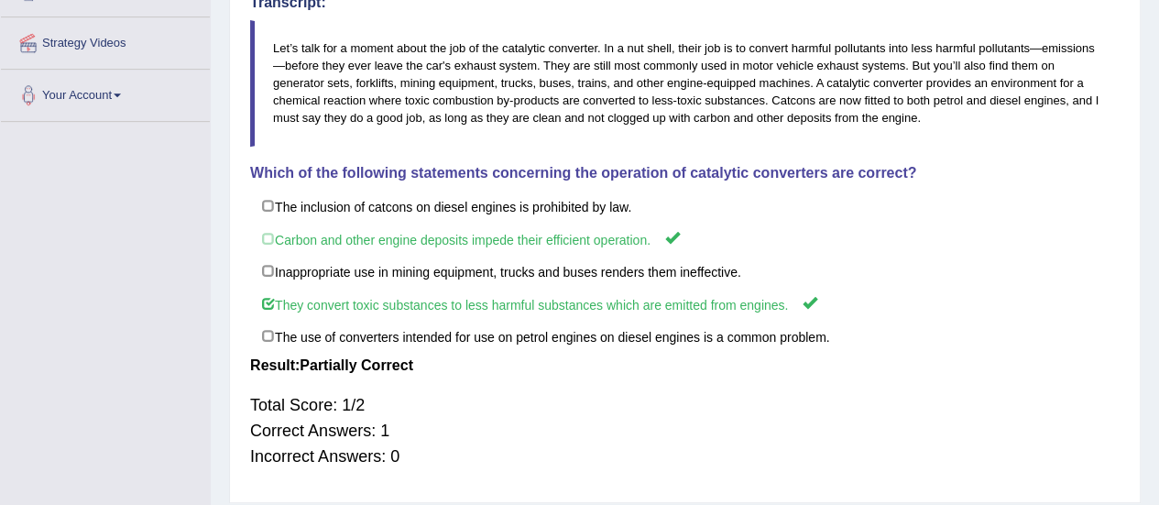
scroll to position [392, 0]
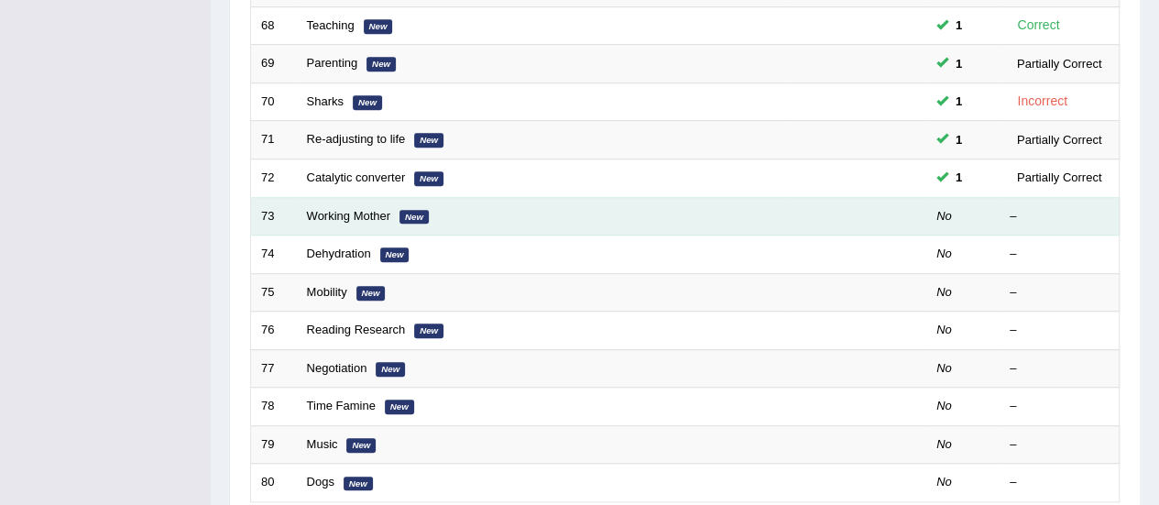
click at [376, 217] on td "Working Mother New" at bounding box center [543, 216] width 492 height 38
click at [370, 212] on link "Working Mother" at bounding box center [349, 216] width 84 height 14
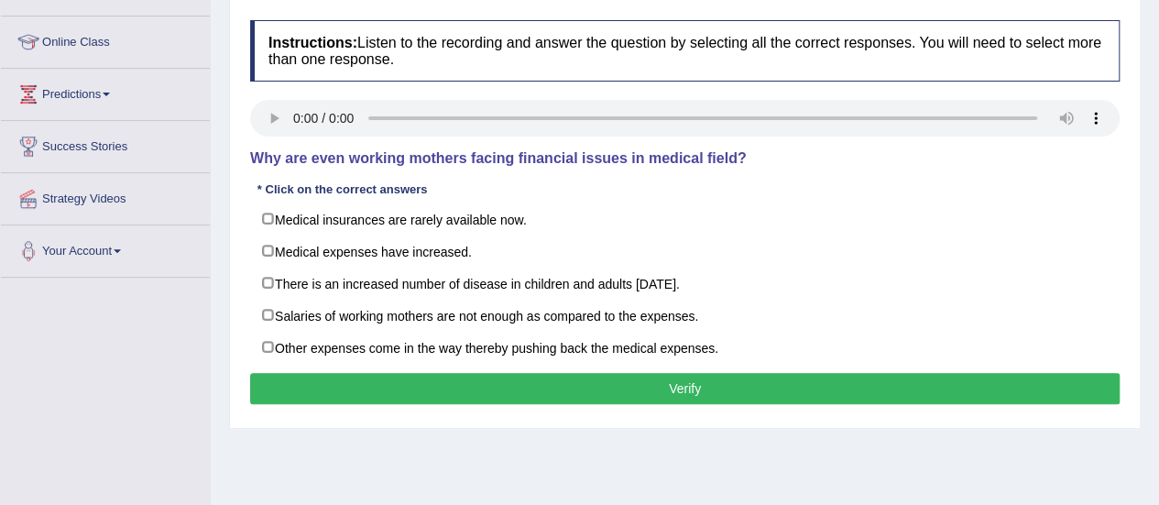
scroll to position [255, 0]
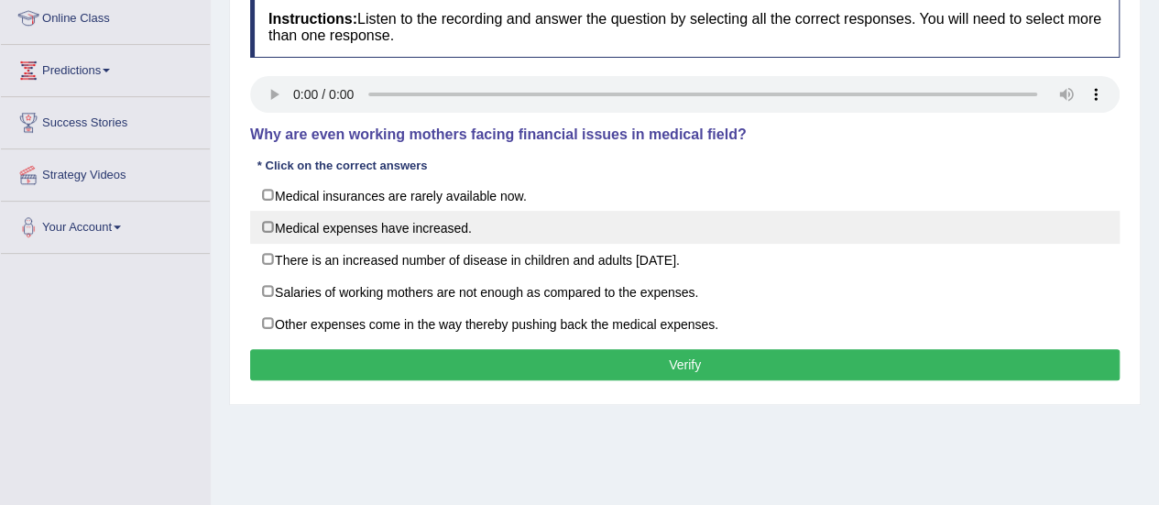
click at [277, 225] on label "Medical expenses have increased." at bounding box center [685, 227] width 870 height 33
checkbox input "true"
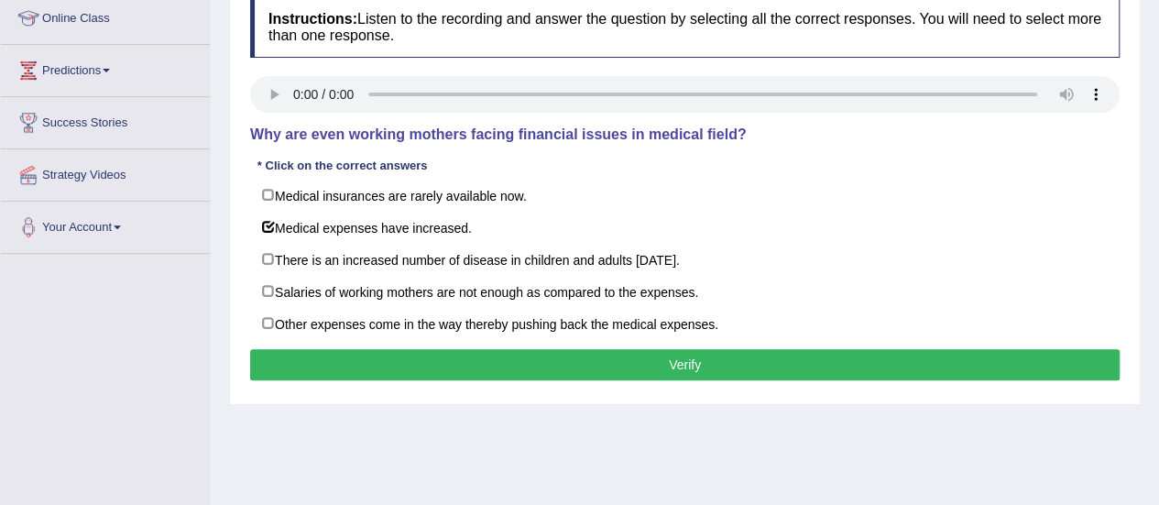
click at [381, 362] on button "Verify" at bounding box center [685, 364] width 870 height 31
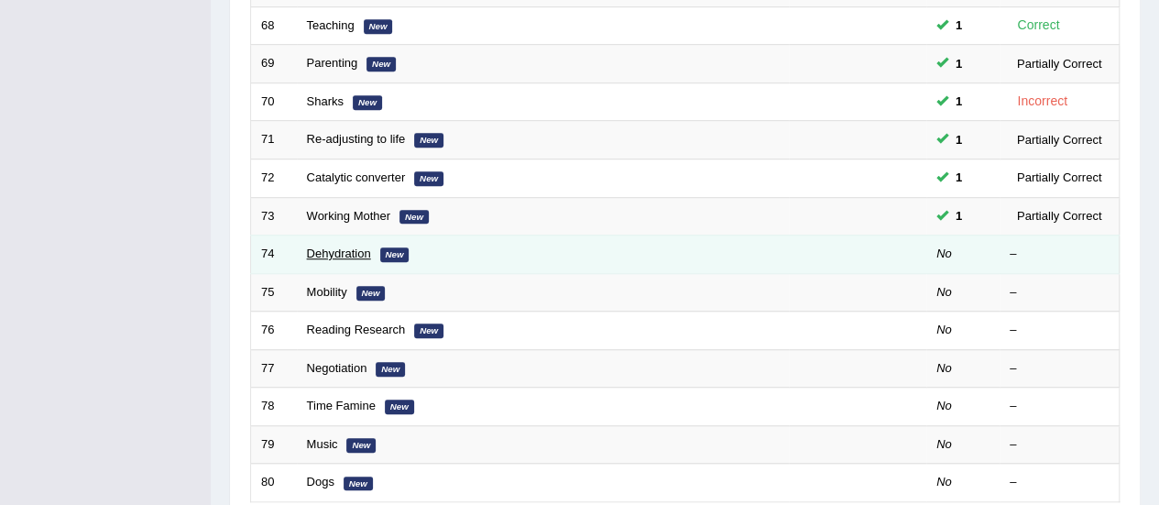
drag, startPoint x: 0, startPoint y: 0, endPoint x: 352, endPoint y: 253, distance: 433.4
click at [352, 253] on link "Dehydration" at bounding box center [339, 254] width 64 height 14
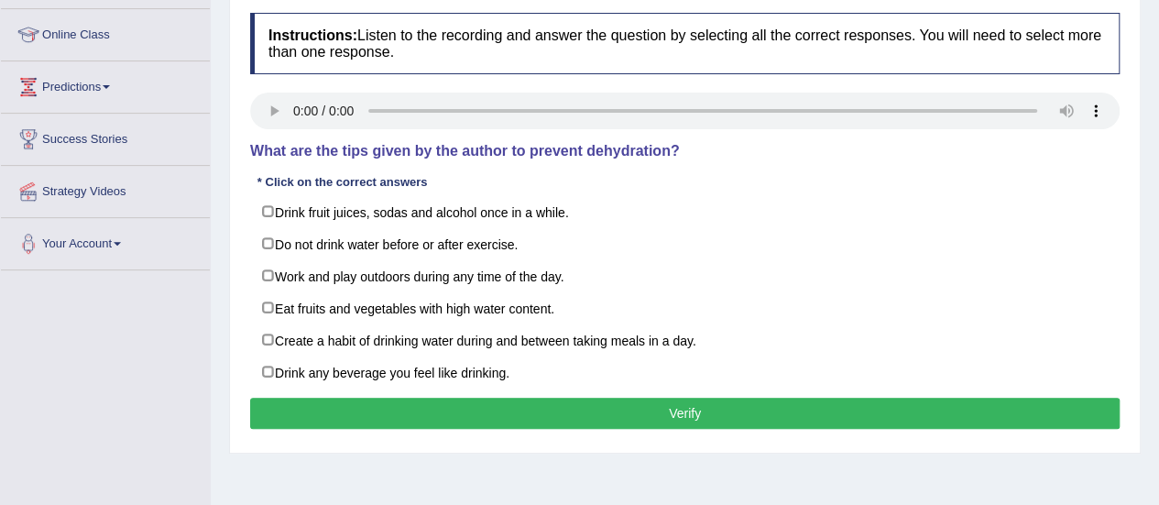
scroll to position [295, 0]
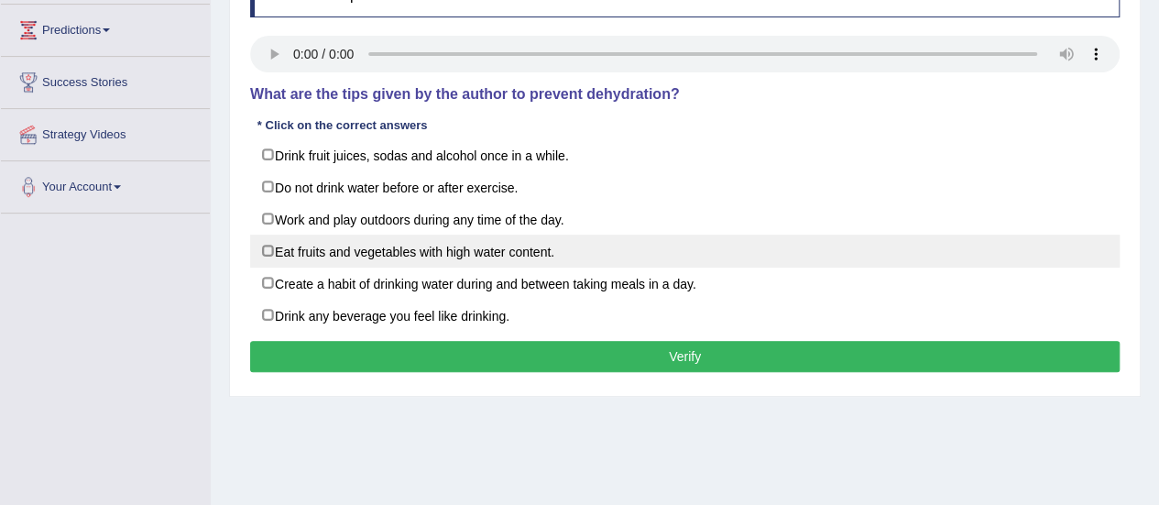
click at [258, 251] on label "Eat fruits and vegetables with high water content." at bounding box center [685, 251] width 870 height 33
checkbox input "true"
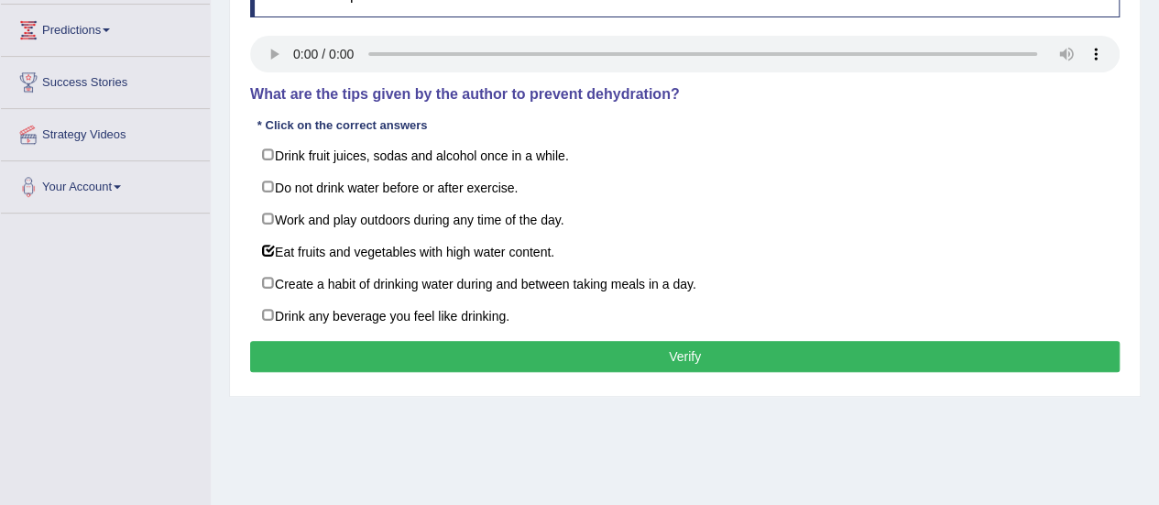
click at [323, 349] on button "Verify" at bounding box center [685, 356] width 870 height 31
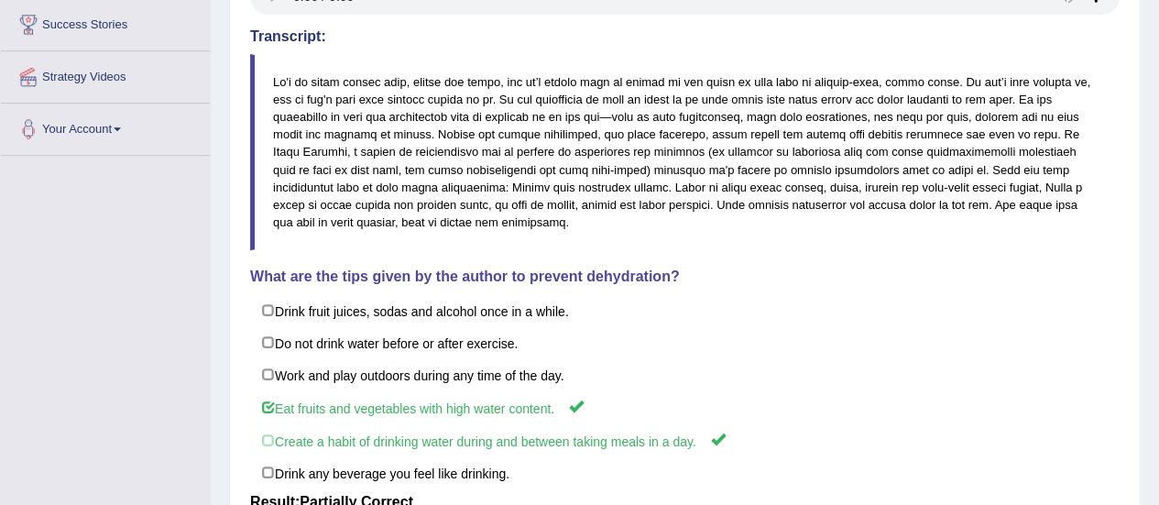
scroll to position [378, 0]
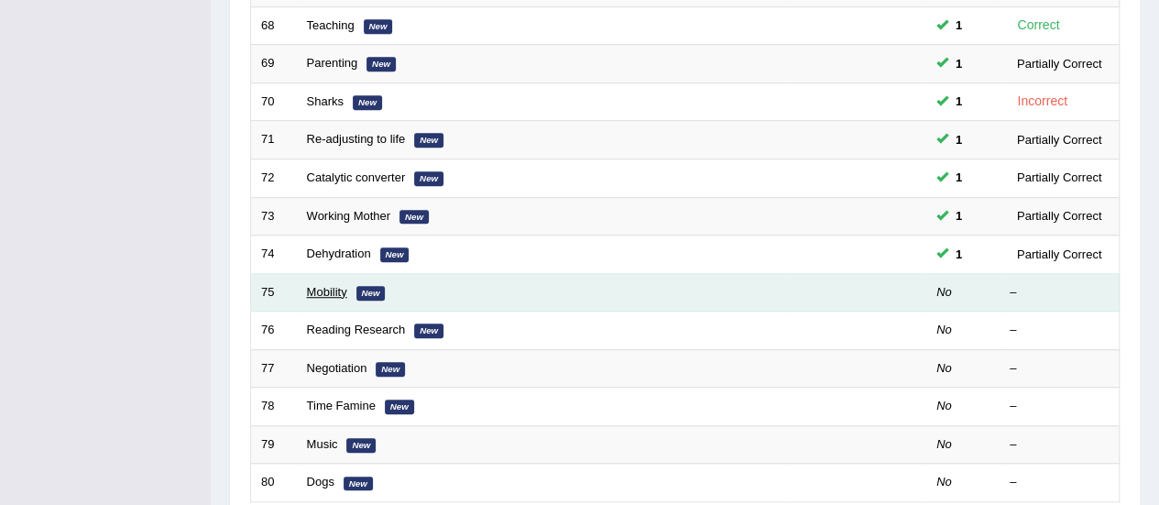
click at [316, 290] on link "Mobility" at bounding box center [327, 292] width 40 height 14
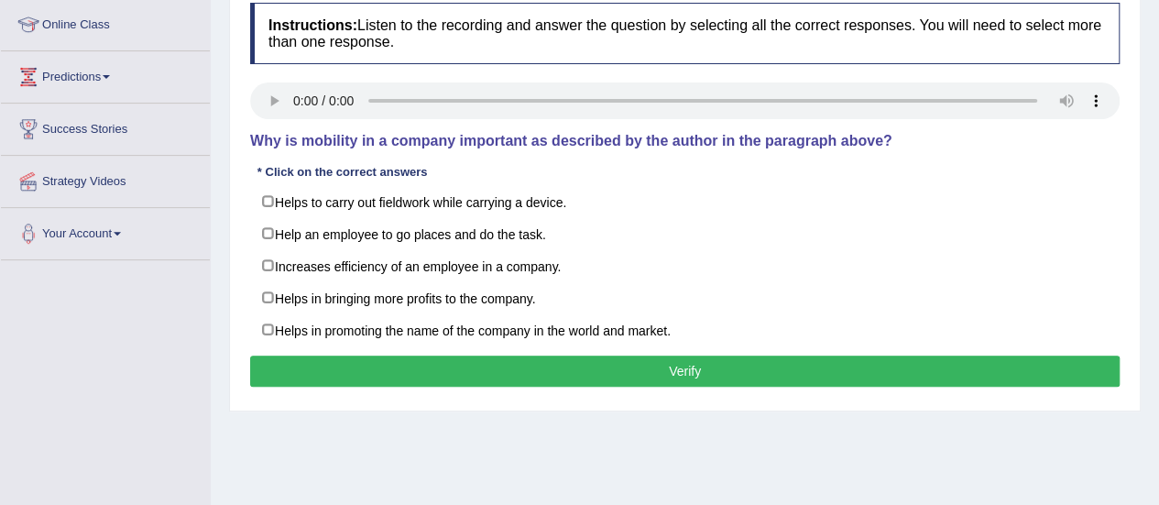
scroll to position [236, 0]
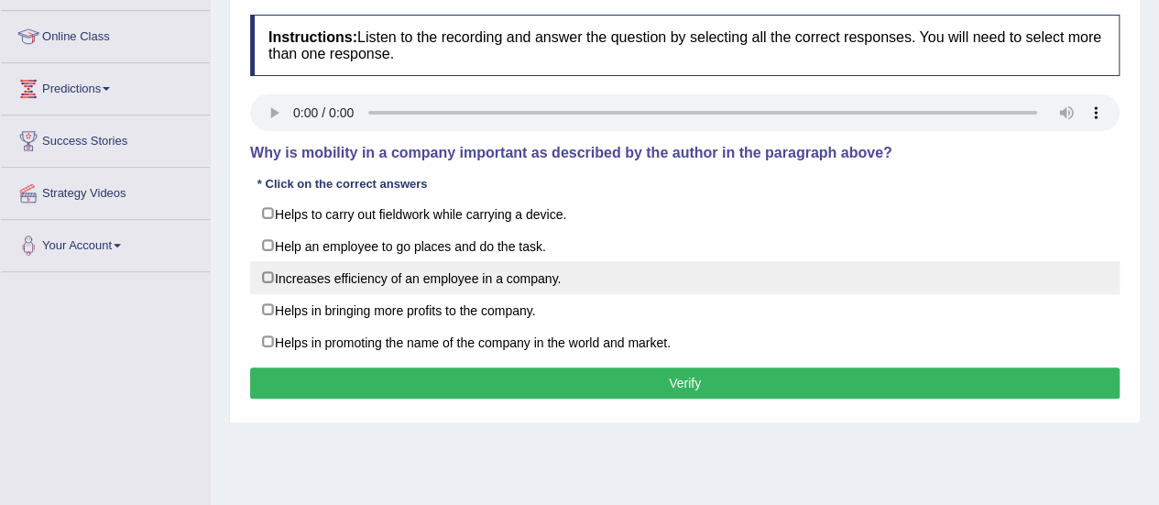
click at [284, 272] on label "Increases efficiency of an employee in a company." at bounding box center [685, 277] width 870 height 33
checkbox input "true"
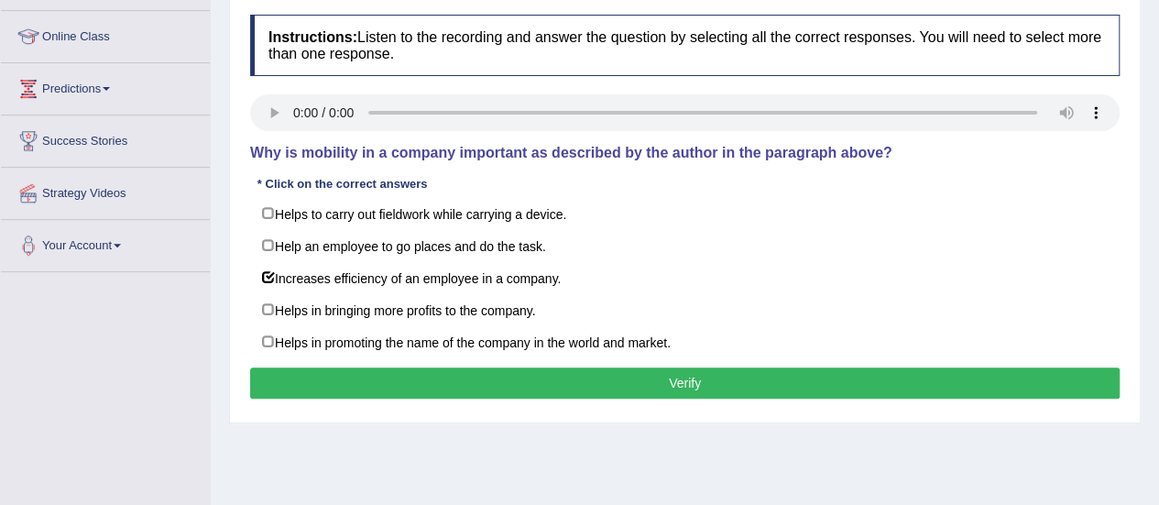
click at [417, 378] on button "Verify" at bounding box center [685, 382] width 870 height 31
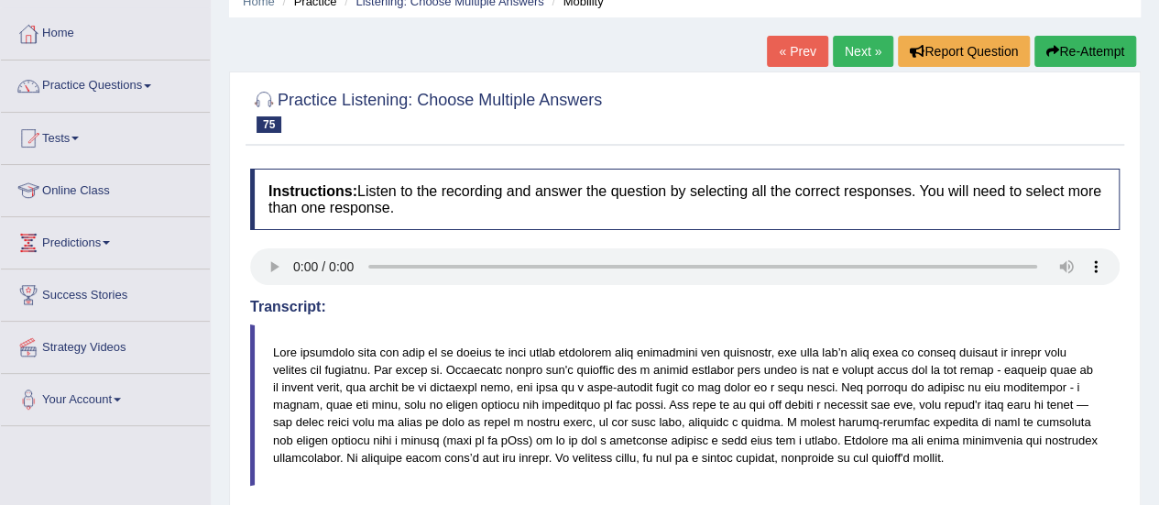
scroll to position [67, 0]
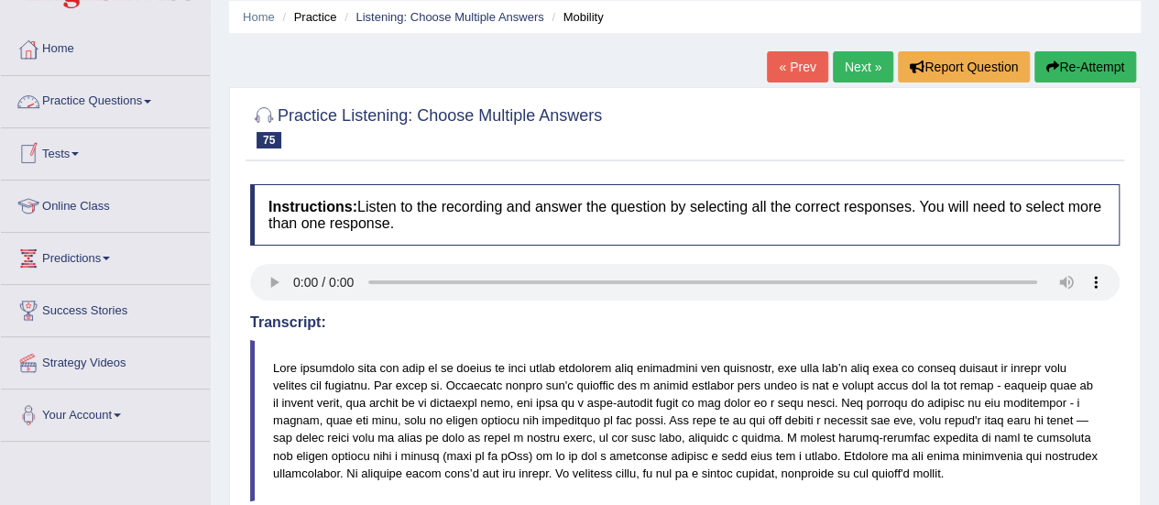
click at [92, 104] on link "Practice Questions" at bounding box center [105, 99] width 209 height 46
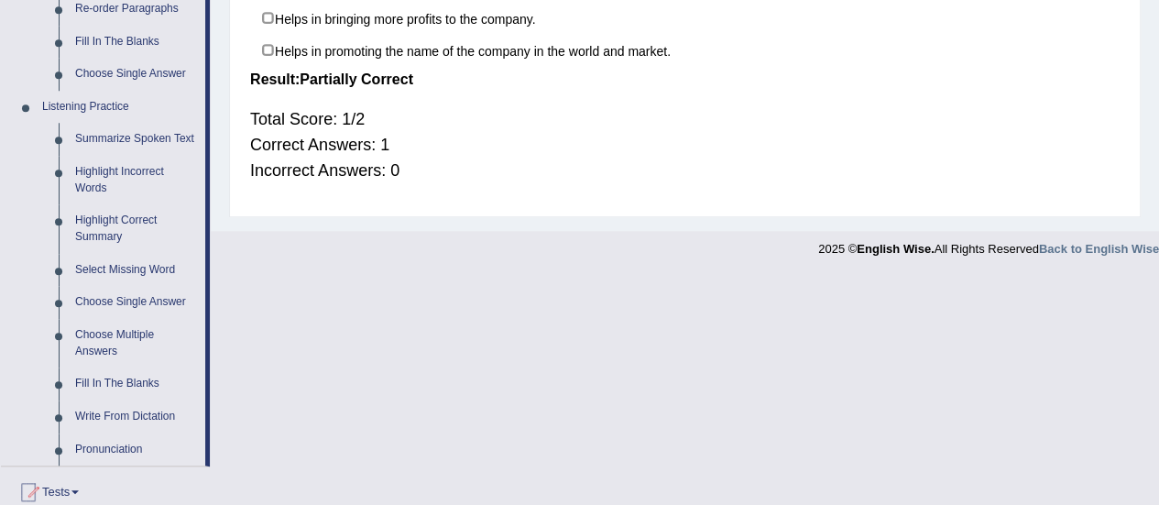
scroll to position [713, 0]
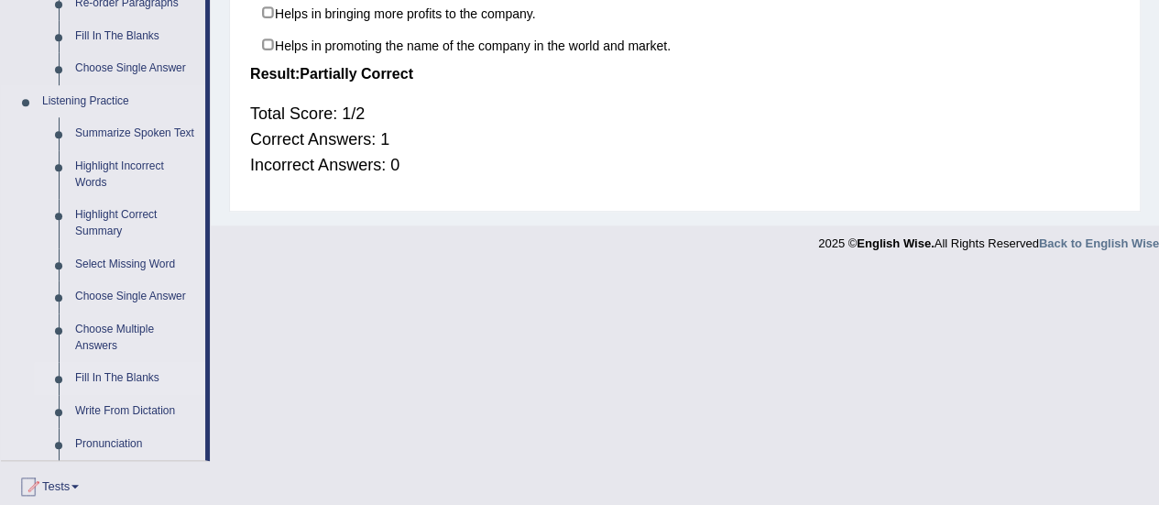
click at [130, 372] on link "Fill In The Blanks" at bounding box center [136, 378] width 138 height 33
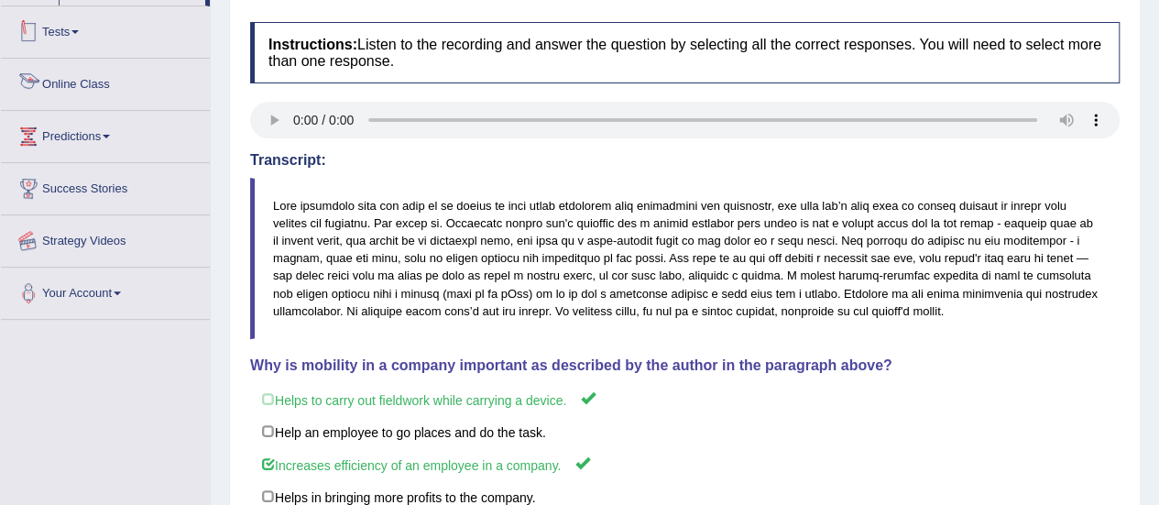
scroll to position [477, 0]
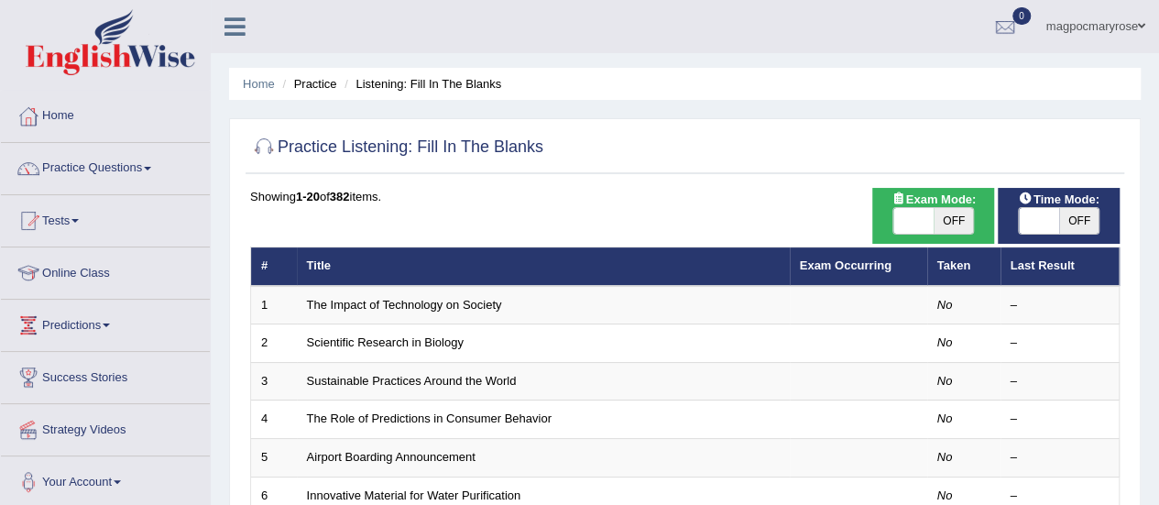
drag, startPoint x: 0, startPoint y: 0, endPoint x: 1153, endPoint y: 395, distance: 1218.6
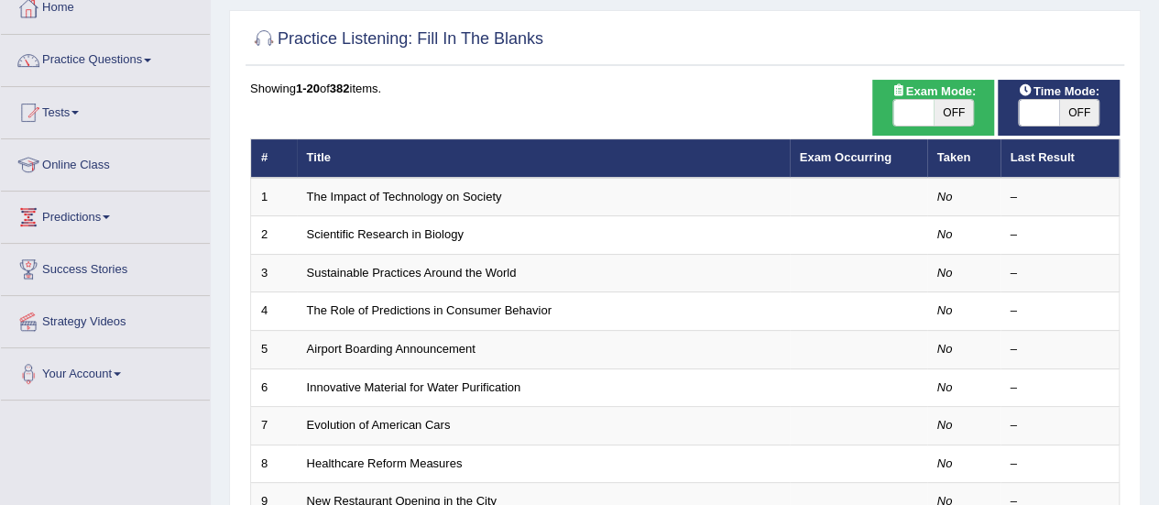
scroll to position [88, 0]
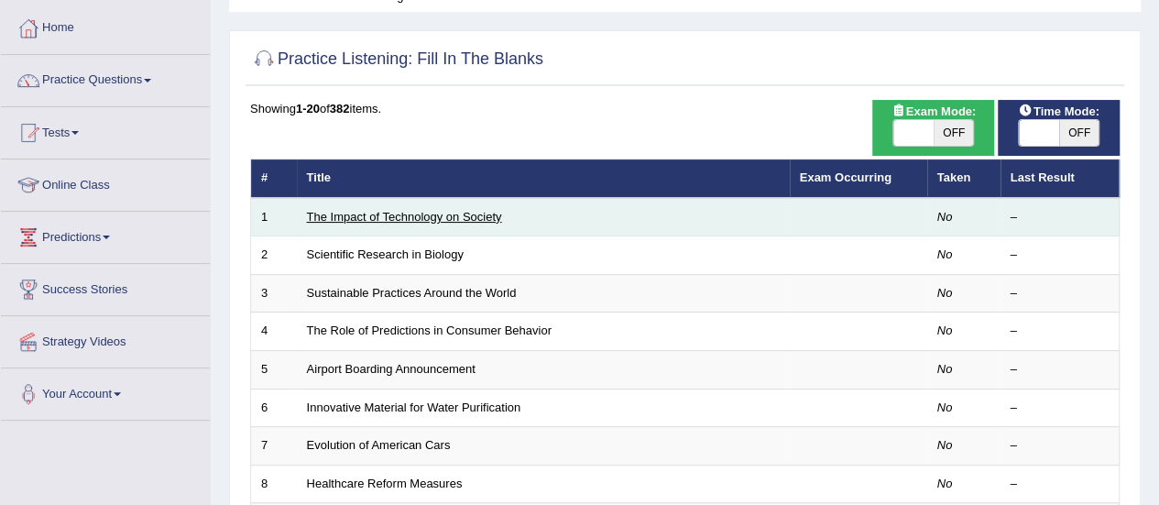
click at [410, 214] on link "The Impact of Technology on Society" at bounding box center [404, 217] width 195 height 14
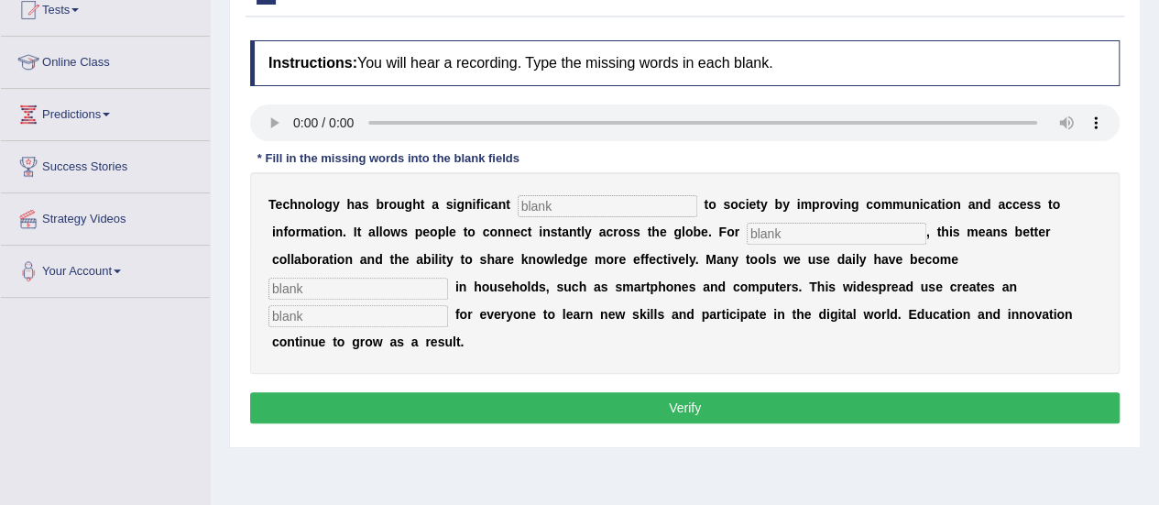
scroll to position [214, 0]
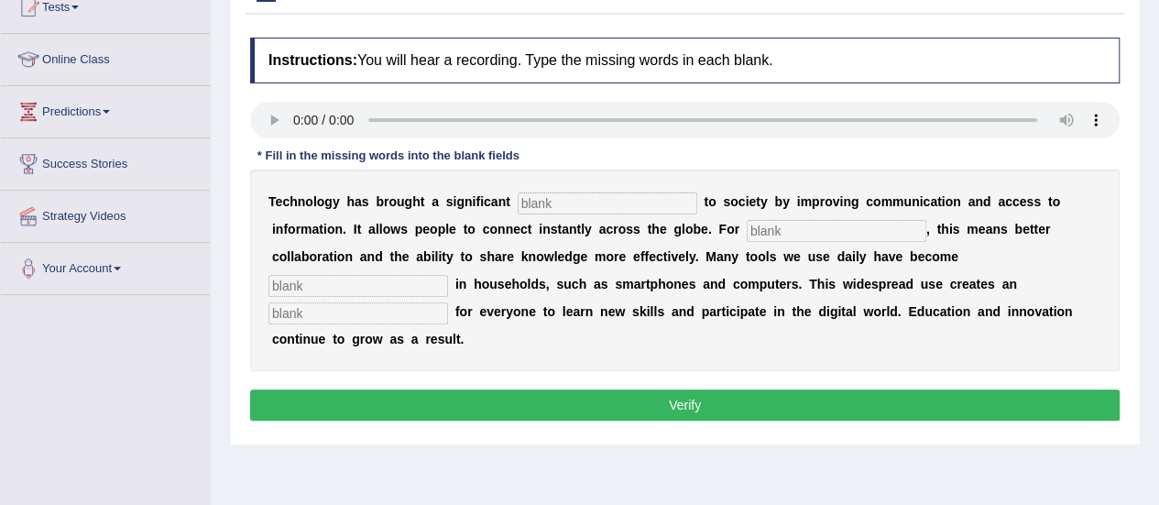
click at [541, 201] on input "text" at bounding box center [608, 203] width 180 height 22
type input "benefit"
click at [810, 226] on input "text" at bounding box center [837, 231] width 180 height 22
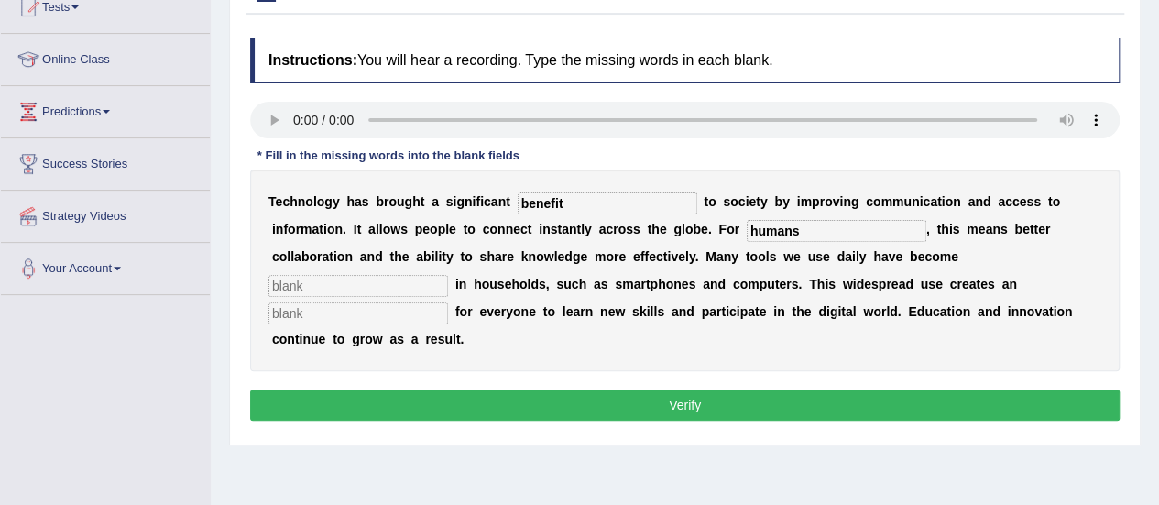
type input "humans"
click at [415, 288] on input "text" at bounding box center [359, 286] width 180 height 22
type input "common"
click at [408, 315] on input "text" at bounding box center [359, 313] width 180 height 22
type input "opportunity"
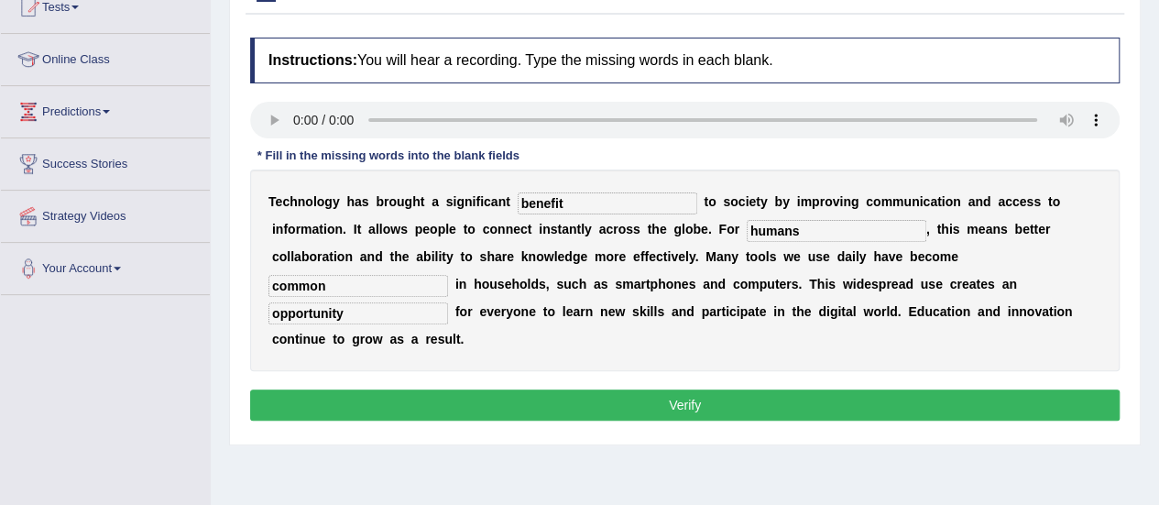
click at [474, 392] on button "Verify" at bounding box center [685, 404] width 870 height 31
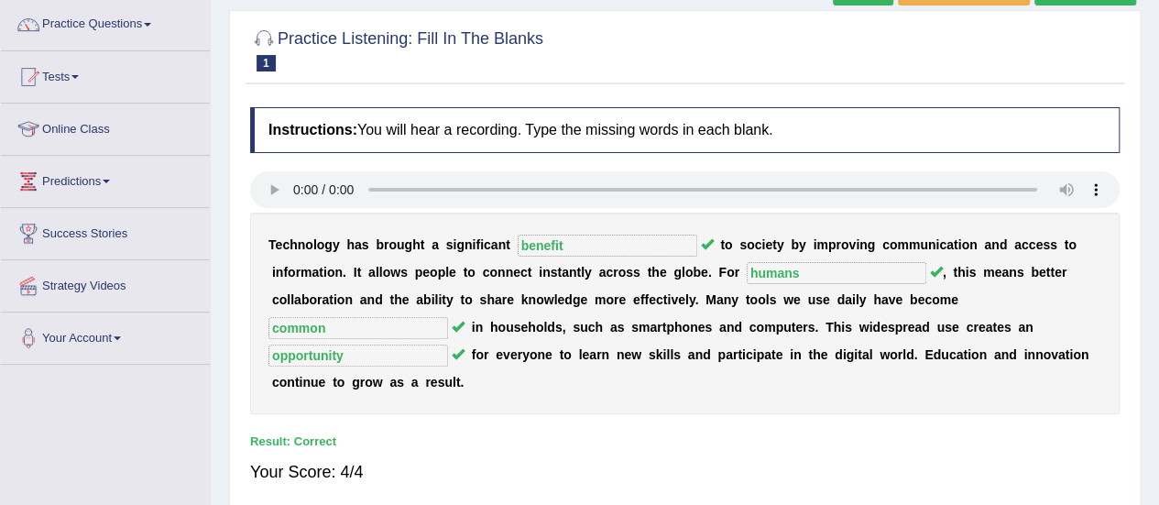
scroll to position [93, 0]
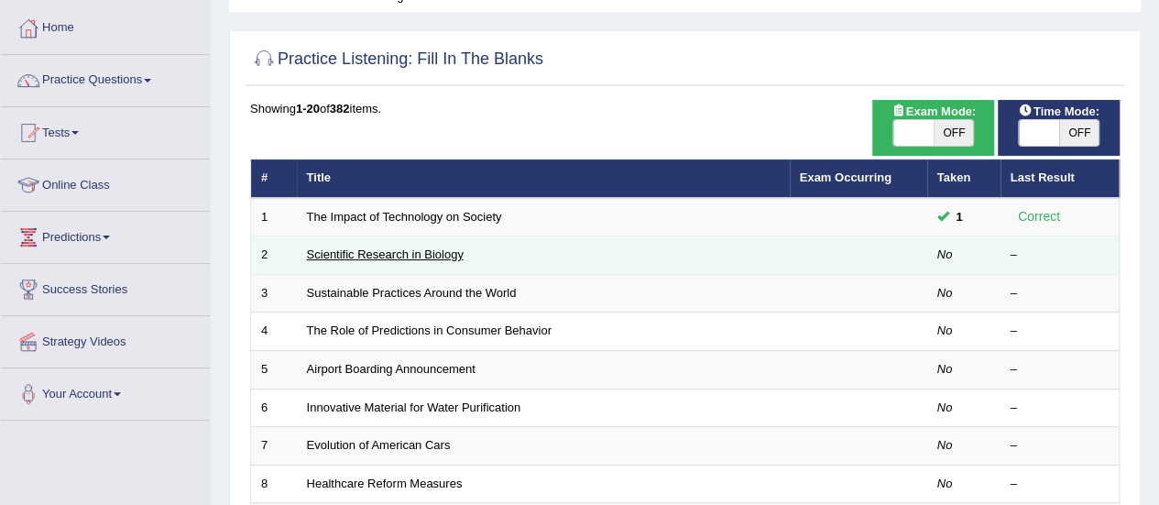
click at [384, 251] on link "Scientific Research in Biology" at bounding box center [385, 254] width 157 height 14
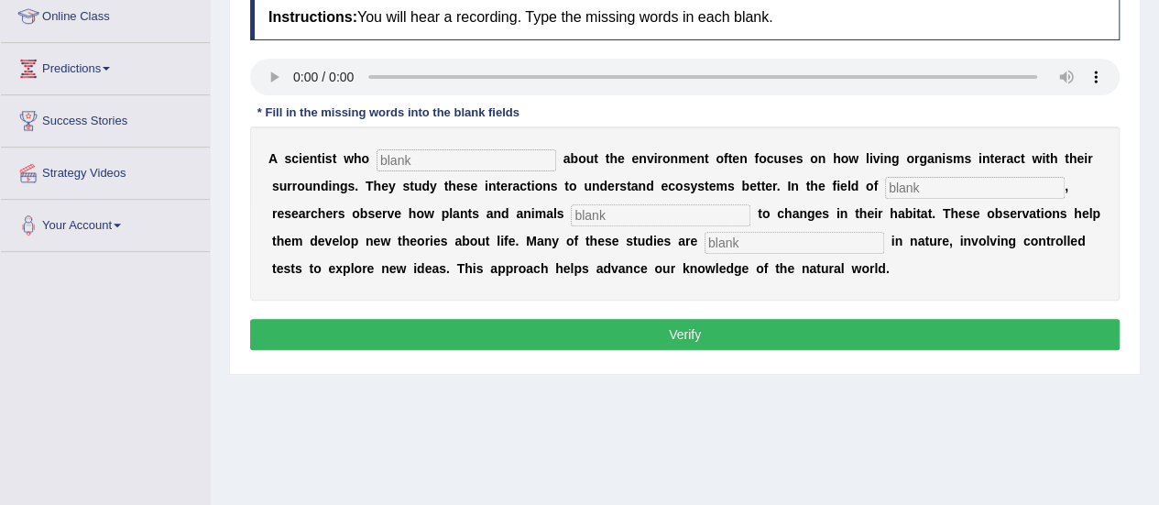
scroll to position [191, 0]
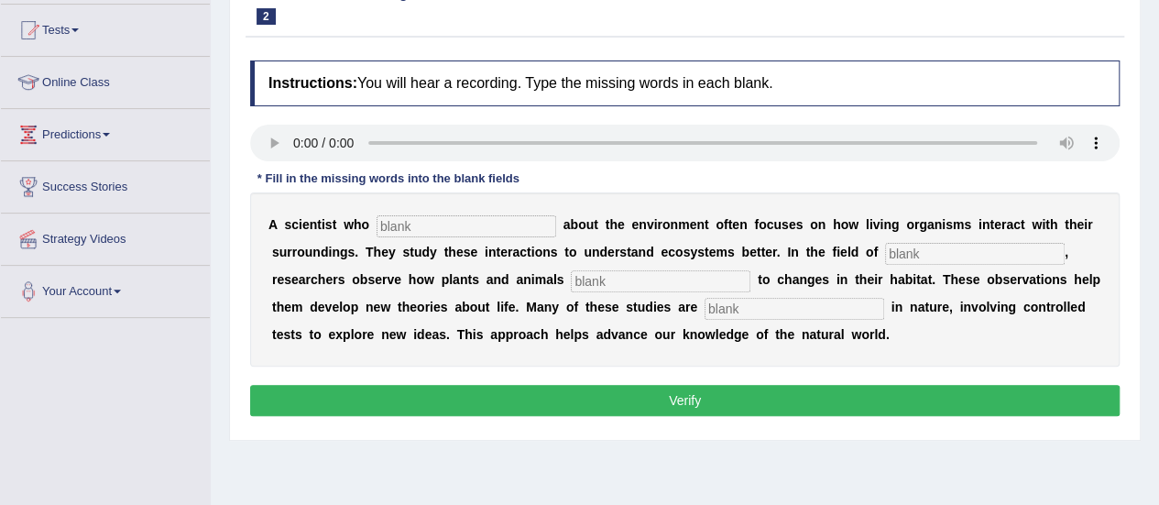
click at [1152, 228] on html "Toggle navigation Home Practice Questions Speaking Practice Read Aloud Repeat S…" at bounding box center [579, 61] width 1159 height 505
click at [437, 223] on input "text" at bounding box center [467, 226] width 180 height 22
type input "cares"
click at [909, 256] on input "text" at bounding box center [975, 254] width 180 height 22
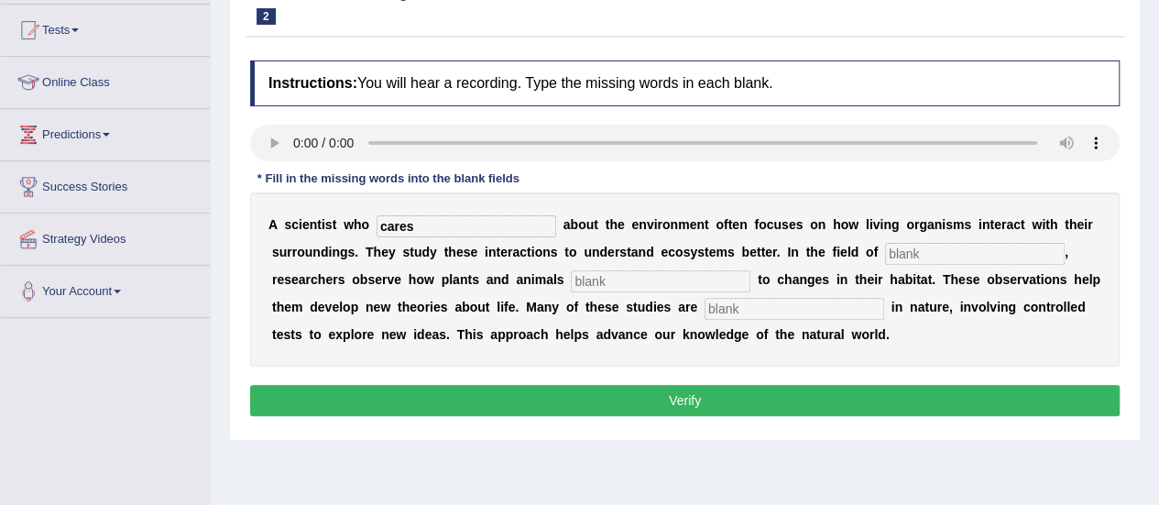
click at [926, 251] on input "text" at bounding box center [975, 254] width 180 height 22
type input "biology"
click at [718, 280] on input "text" at bounding box center [661, 281] width 180 height 22
type input "responds"
click at [732, 303] on input "text" at bounding box center [795, 309] width 180 height 22
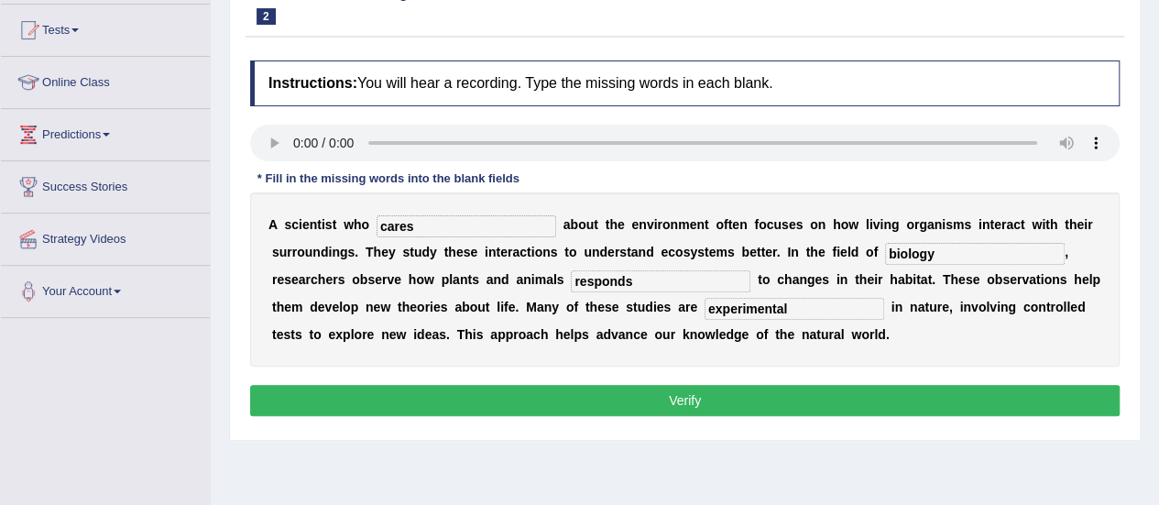
type input "experimental"
click at [665, 399] on button "Verify" at bounding box center [685, 400] width 870 height 31
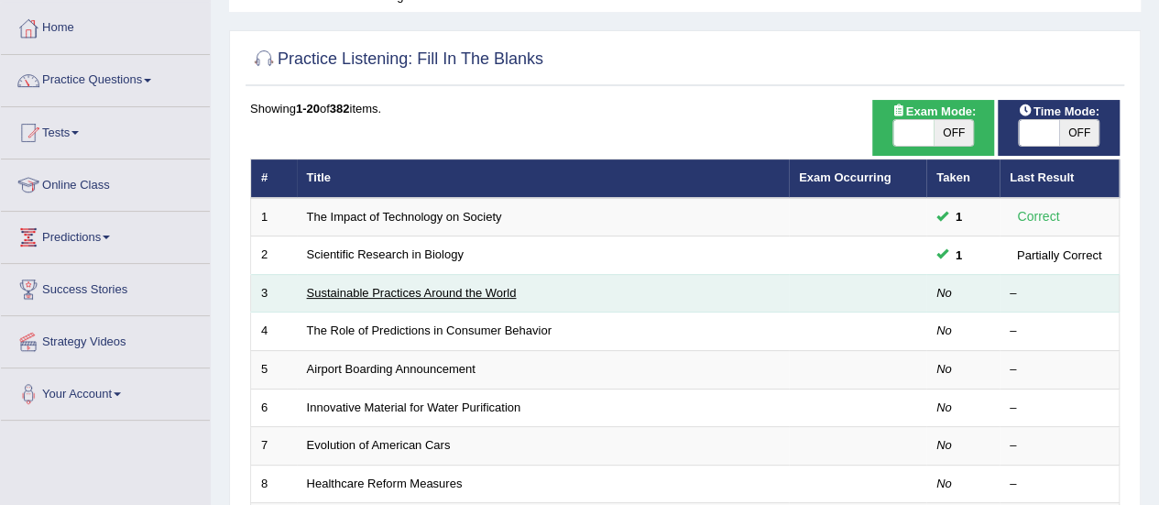
click at [409, 292] on link "Sustainable Practices Around the World" at bounding box center [412, 293] width 210 height 14
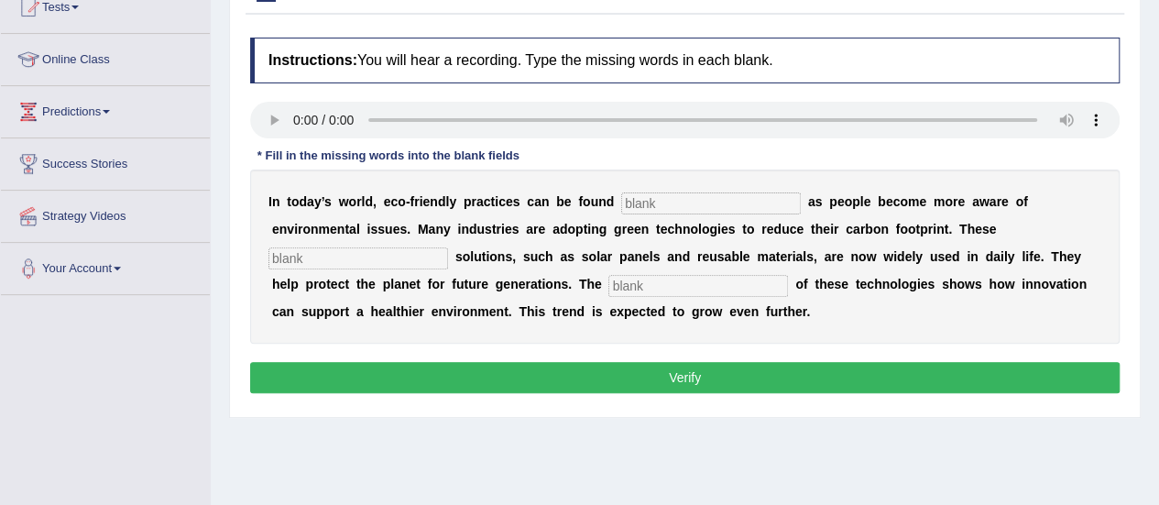
scroll to position [240, 0]
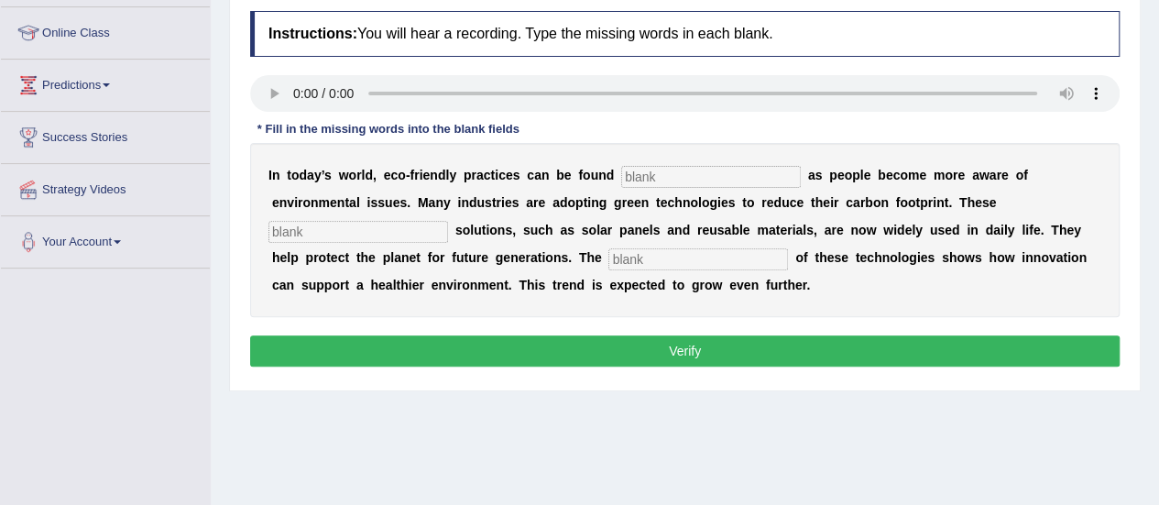
click at [1156, 265] on html "Toggle navigation Home Practice Questions Speaking Practice Read Aloud Repeat S…" at bounding box center [579, 12] width 1159 height 505
click at [704, 168] on input "text" at bounding box center [711, 177] width 180 height 22
type input "everyhwhere"
click at [418, 217] on div "I n t o d a y ’ s w o r l d , e c o - f r i e n d l y p r a c t i c e s c a n b…" at bounding box center [685, 230] width 870 height 174
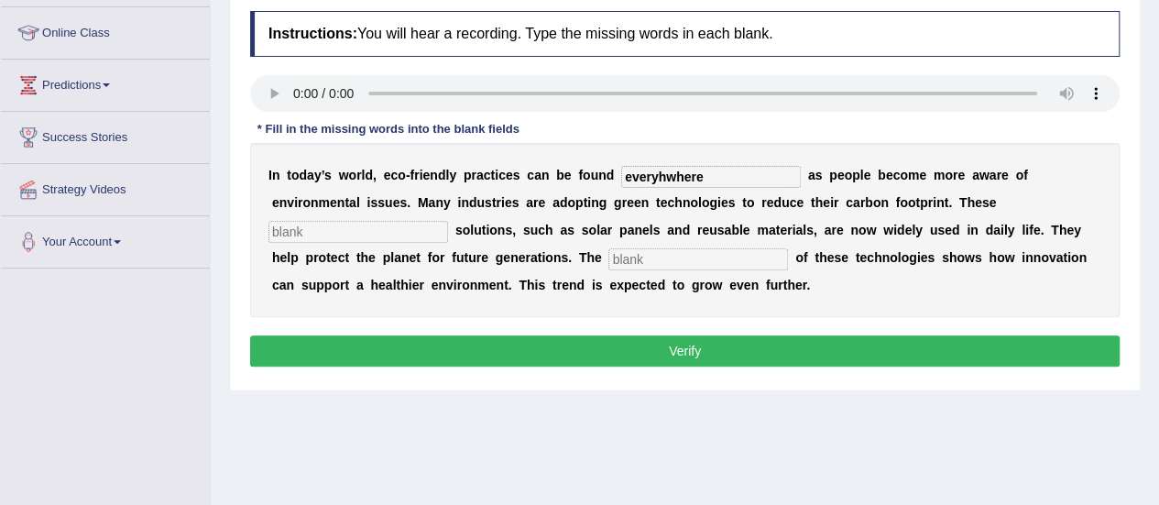
click at [416, 225] on input "text" at bounding box center [359, 232] width 180 height 22
type input "sustainable"
click at [656, 250] on input "text" at bounding box center [698, 259] width 180 height 22
click at [663, 172] on input "everyhwhere" at bounding box center [711, 177] width 180 height 22
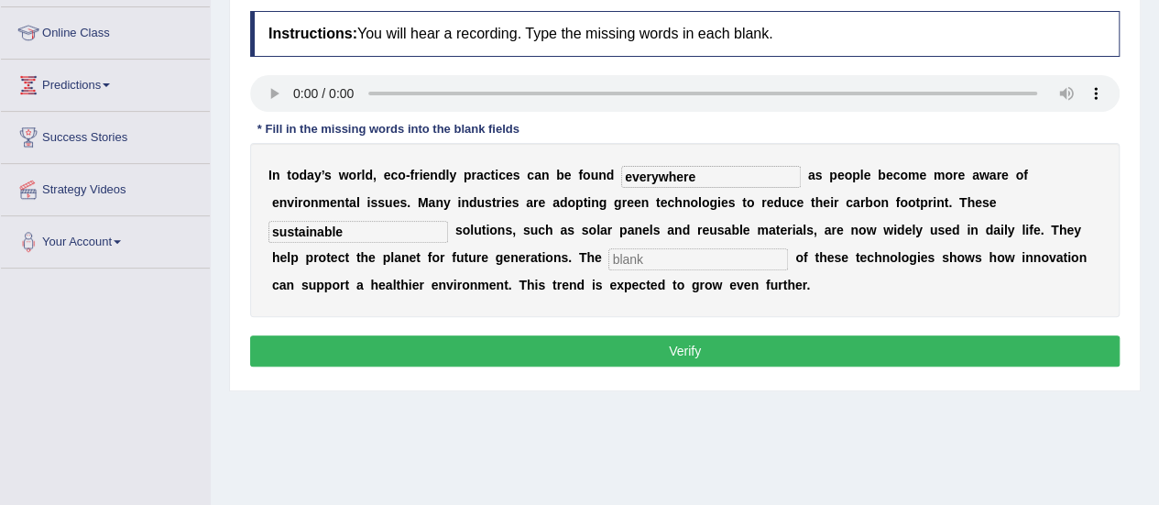
type input "everywhere"
click at [634, 253] on input "text" at bounding box center [698, 259] width 180 height 22
type input "applications"
click at [673, 354] on button "Verify" at bounding box center [685, 350] width 870 height 31
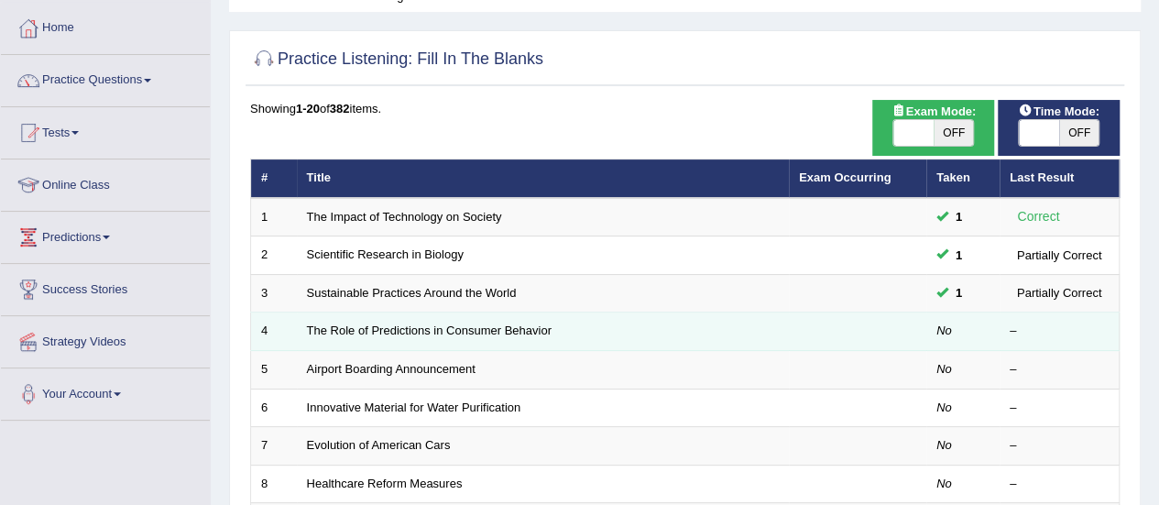
click at [397, 321] on td "The Role of Predictions in Consumer Behavior" at bounding box center [543, 331] width 492 height 38
click at [397, 330] on link "The Role of Predictions in Consumer Behavior" at bounding box center [429, 330] width 245 height 14
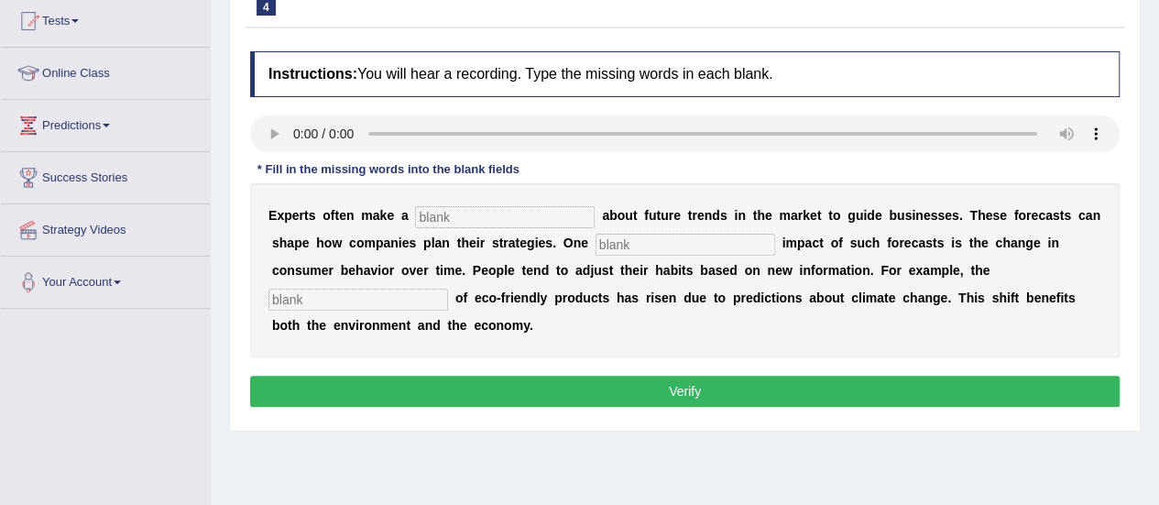
scroll to position [209, 0]
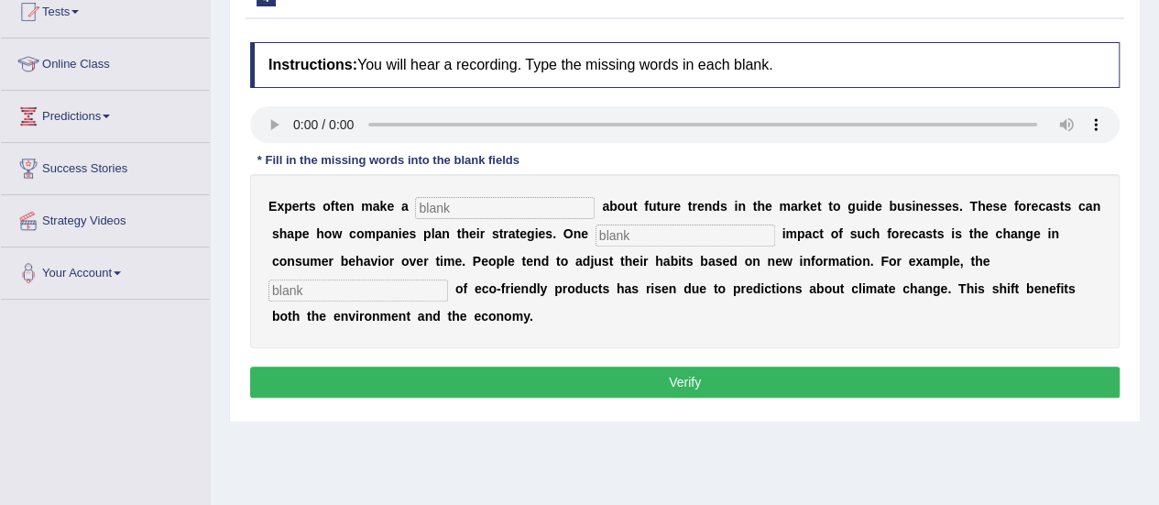
click at [439, 208] on input "text" at bounding box center [505, 208] width 180 height 22
click at [433, 209] on input "text" at bounding box center [505, 208] width 180 height 22
click at [449, 212] on input "text" at bounding box center [505, 208] width 180 height 22
click at [579, 197] on input "text" at bounding box center [505, 208] width 180 height 22
type input "prediction"
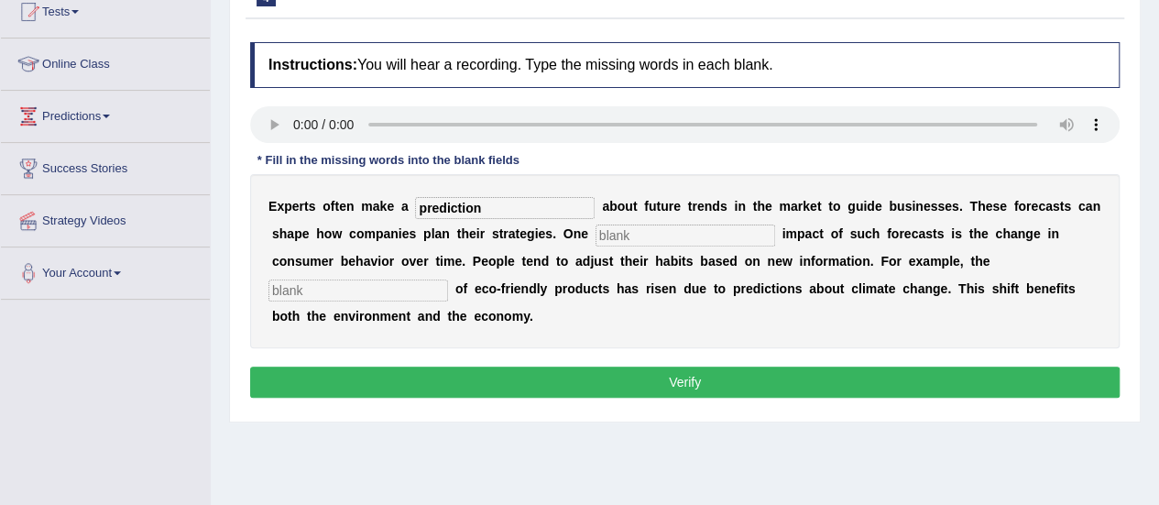
click at [676, 225] on input "text" at bounding box center [686, 236] width 180 height 22
click at [675, 233] on input "text" at bounding box center [686, 236] width 180 height 22
type input "profiund"
click at [430, 287] on input "text" at bounding box center [359, 291] width 180 height 22
click at [412, 296] on input "text" at bounding box center [359, 291] width 180 height 22
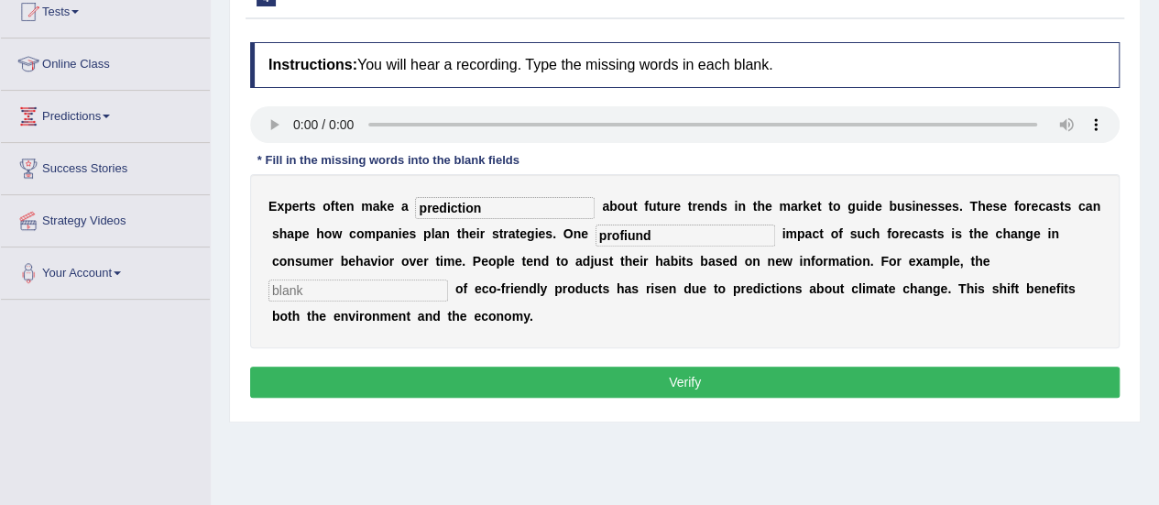
click at [414, 290] on input "text" at bounding box center [359, 291] width 180 height 22
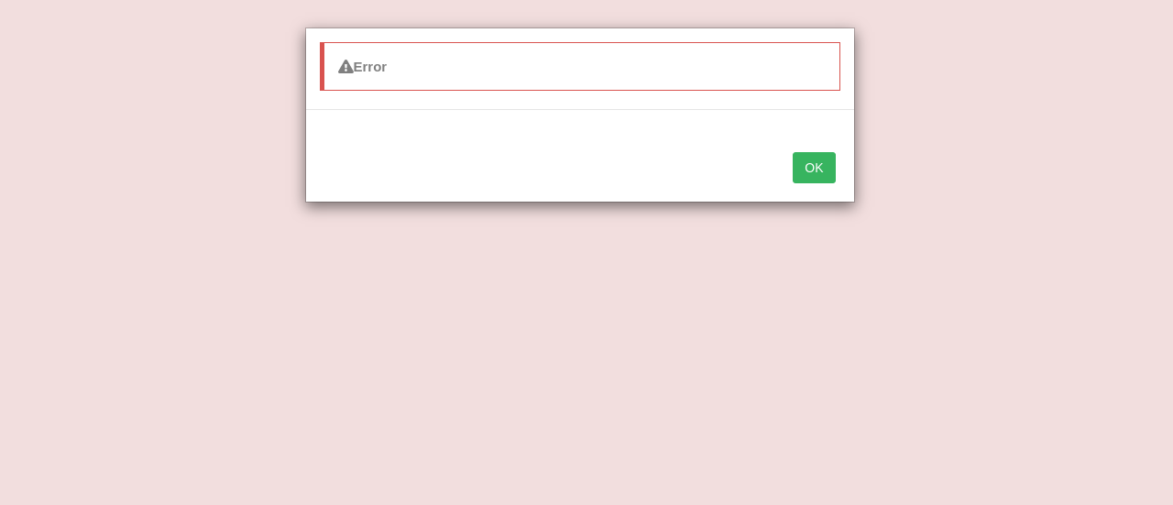
type input "consump"
click at [811, 165] on button "OK" at bounding box center [814, 167] width 42 height 31
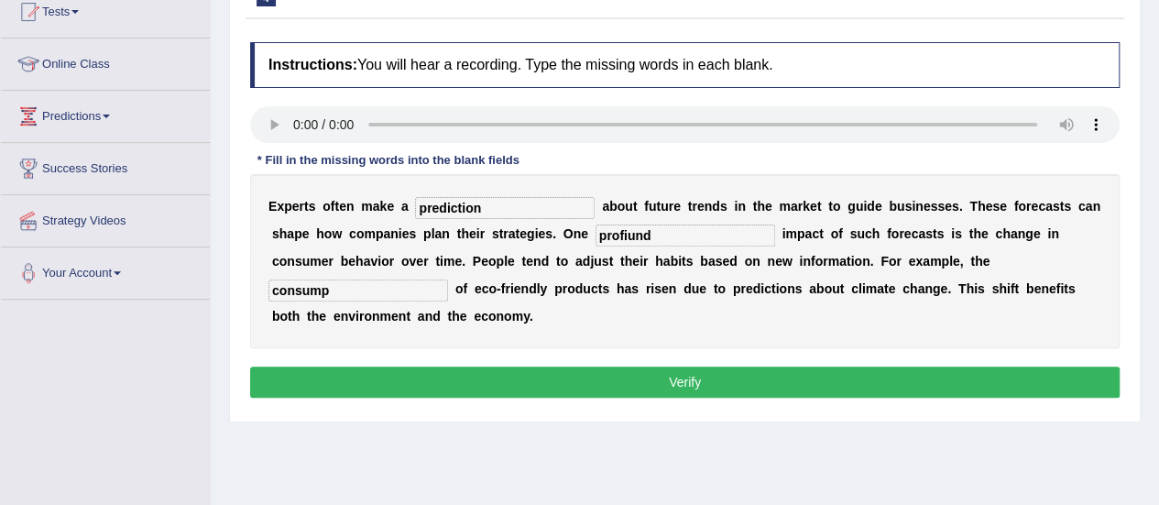
click at [392, 285] on input "consump" at bounding box center [359, 291] width 180 height 22
type input "consumption"
click at [627, 233] on input "profiund" at bounding box center [686, 236] width 180 height 22
type input "profound"
click at [365, 378] on button "Verify" at bounding box center [685, 382] width 870 height 31
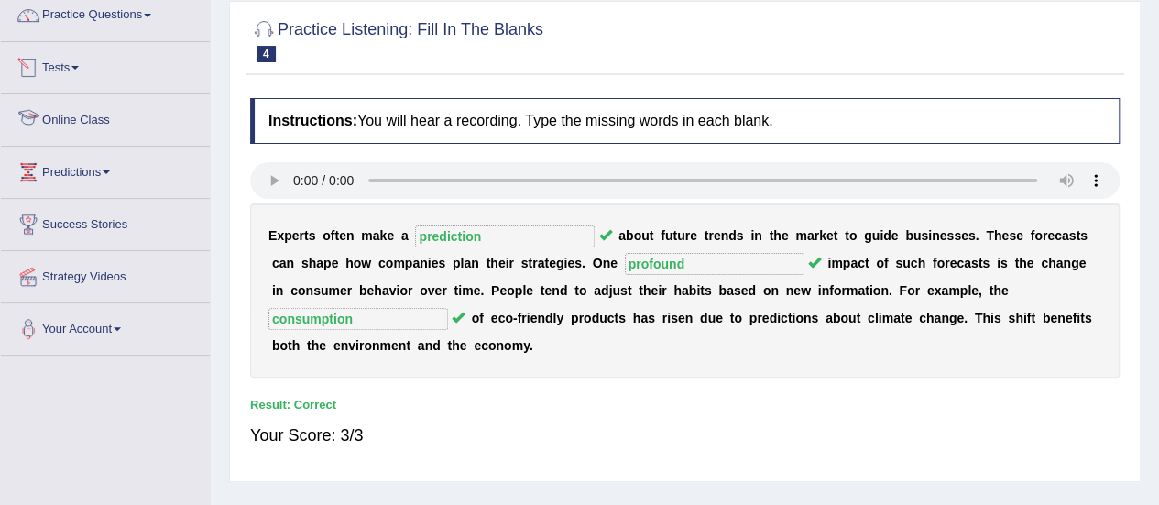
scroll to position [139, 0]
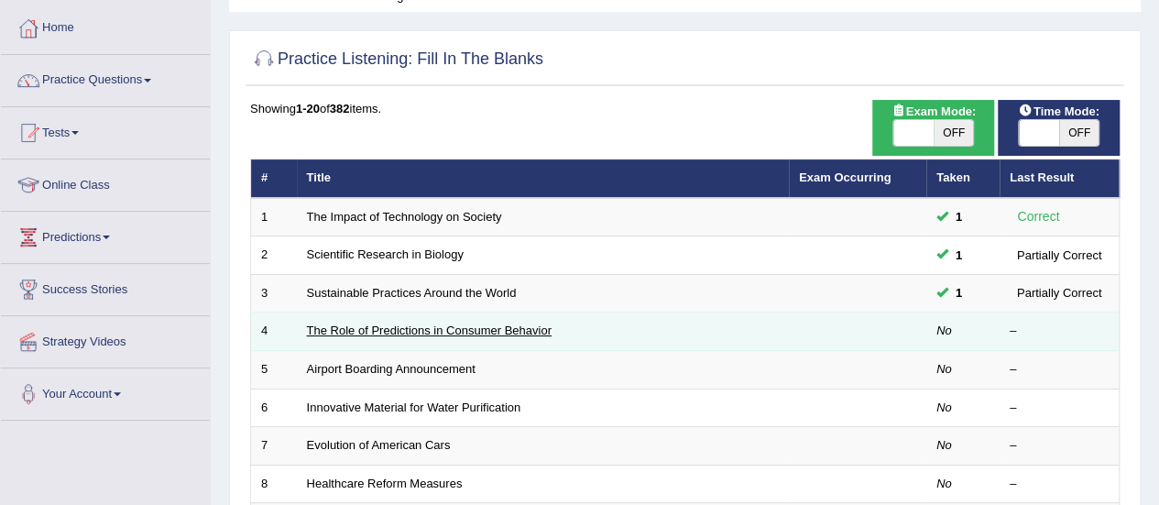
click at [442, 327] on link "The Role of Predictions in Consumer Behavior" at bounding box center [429, 330] width 245 height 14
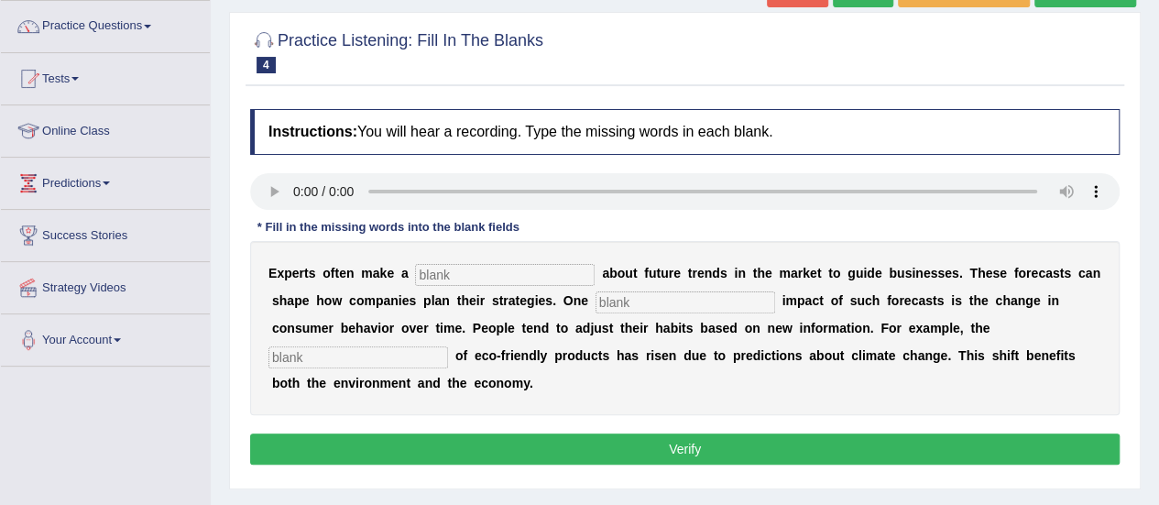
scroll to position [148, 0]
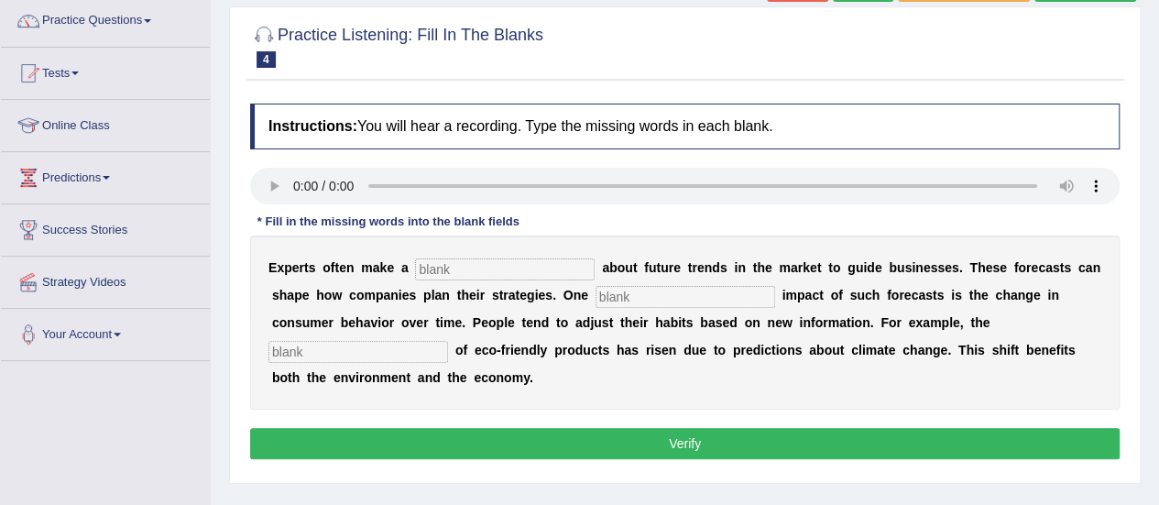
click at [438, 270] on input "text" at bounding box center [505, 269] width 180 height 22
click at [442, 270] on div "Instructions: You will hear a recording. Type the missing words in each blank. …" at bounding box center [685, 283] width 879 height 379
click at [442, 270] on input "text" at bounding box center [505, 269] width 180 height 22
type input "prediction"
click at [614, 296] on input "text" at bounding box center [686, 297] width 180 height 22
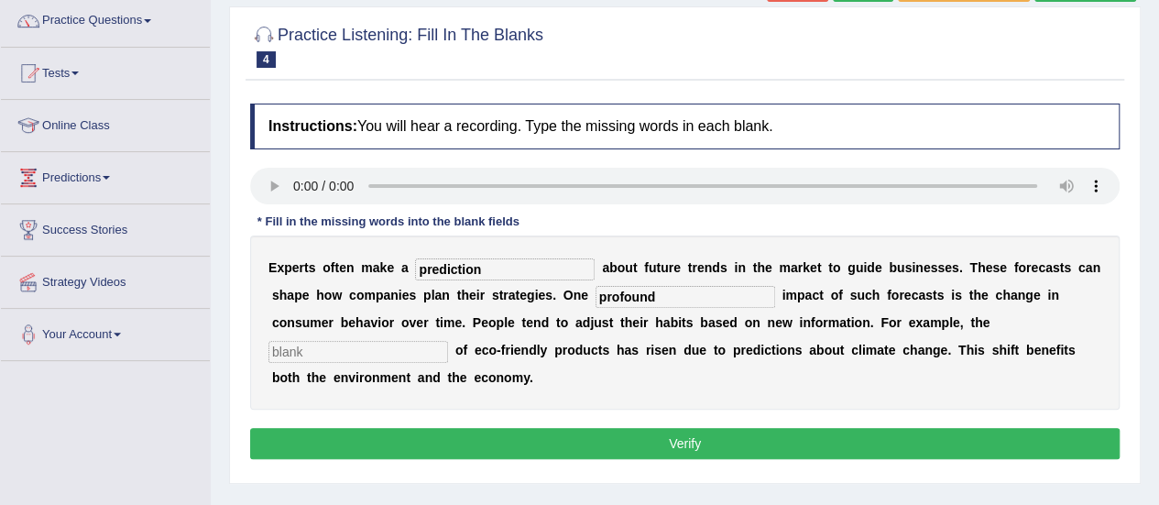
type input "profound"
click at [404, 355] on input "text" at bounding box center [359, 352] width 180 height 22
type input "consumption"
click at [455, 439] on button "Verify" at bounding box center [685, 443] width 870 height 31
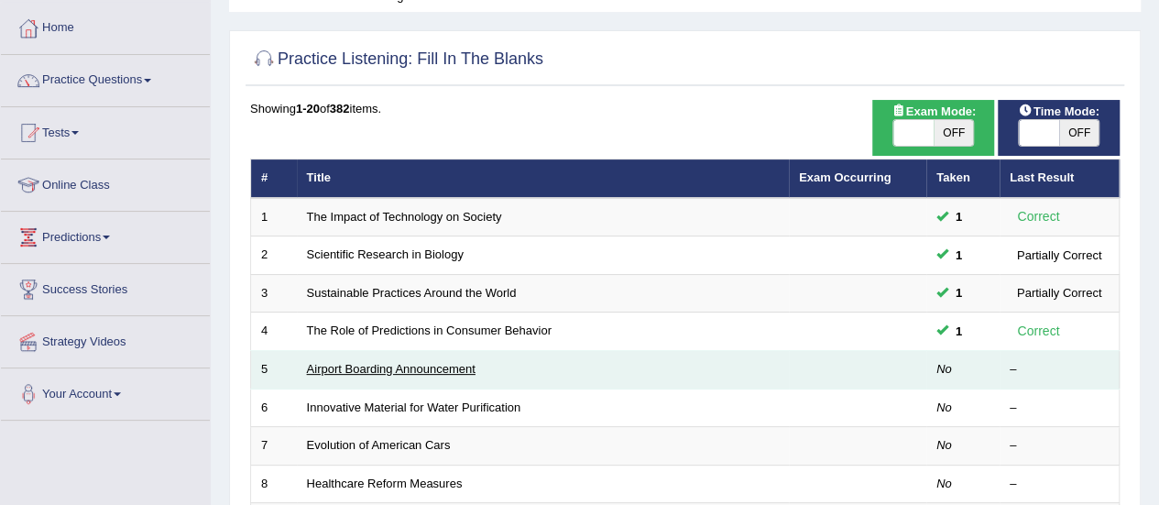
click at [442, 364] on link "Airport Boarding Announcement" at bounding box center [391, 369] width 169 height 14
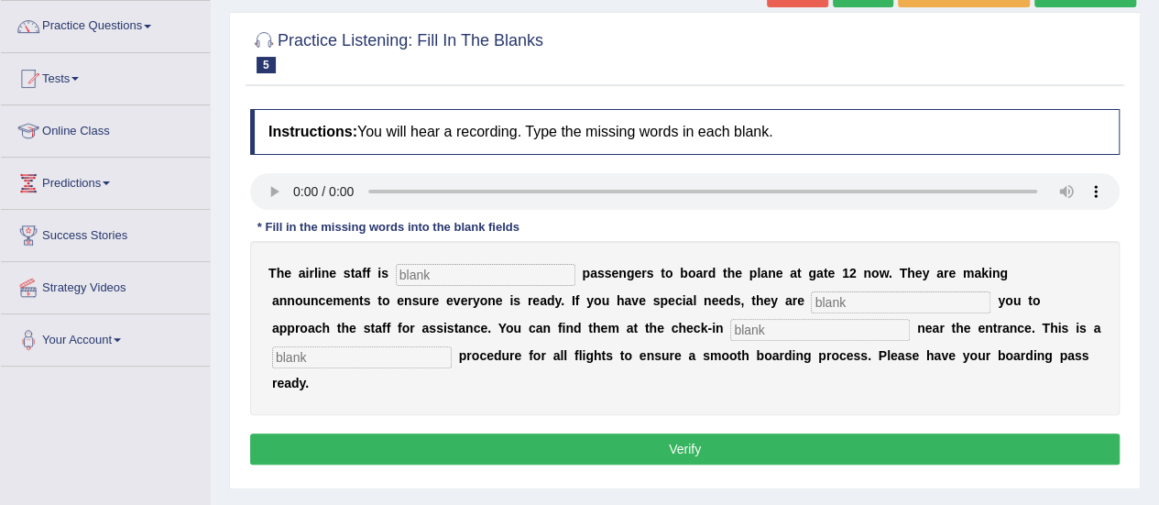
scroll to position [144, 0]
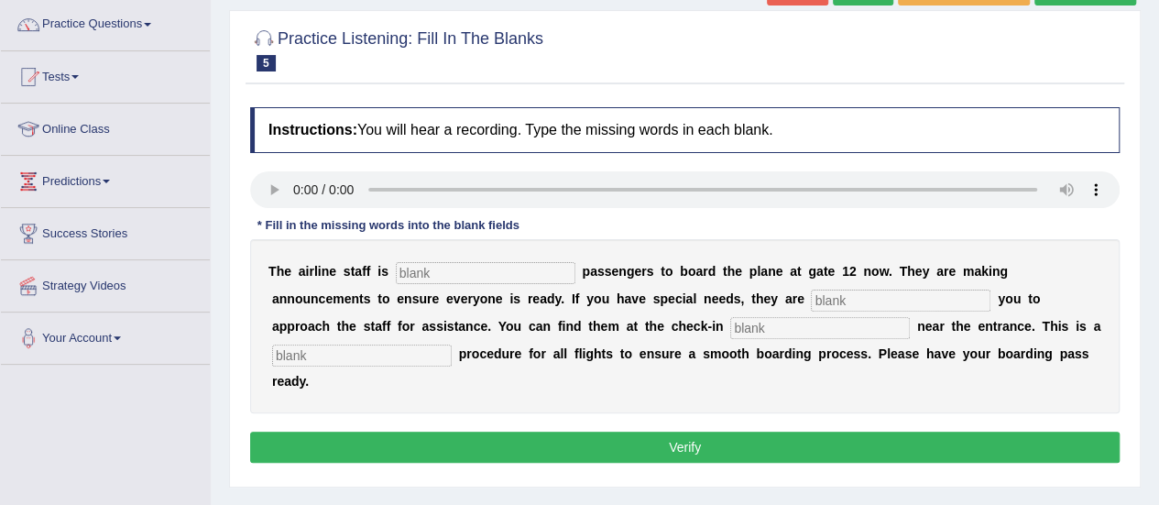
click at [404, 274] on input "text" at bounding box center [486, 273] width 180 height 22
type input "inviting"
click at [841, 297] on input "text" at bounding box center [901, 301] width 180 height 22
type input "requiring"
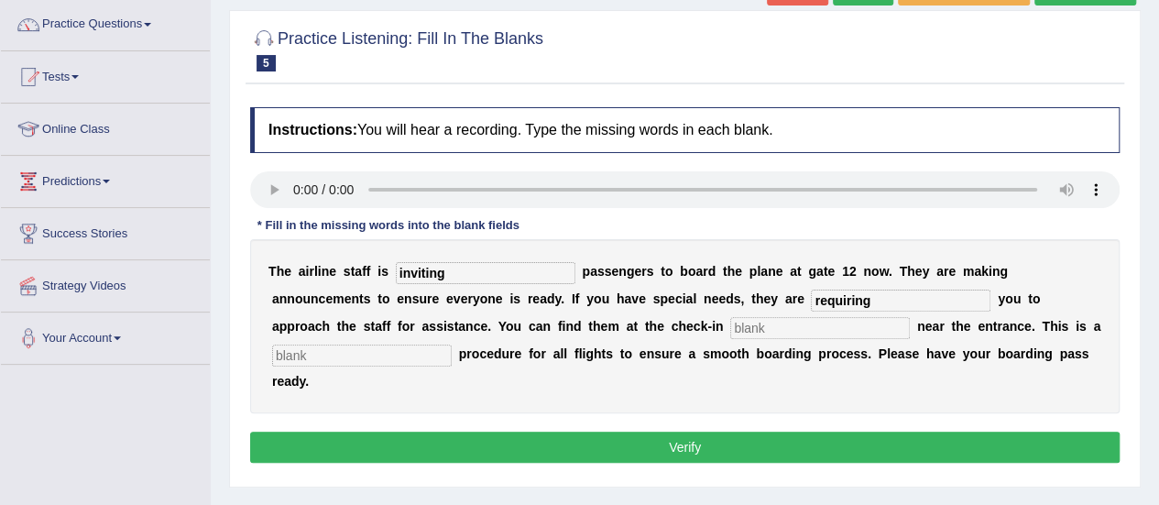
click at [804, 323] on input "text" at bounding box center [820, 328] width 180 height 22
type input "desk"
click at [410, 356] on input "text" at bounding box center [362, 356] width 180 height 22
type input "regular"
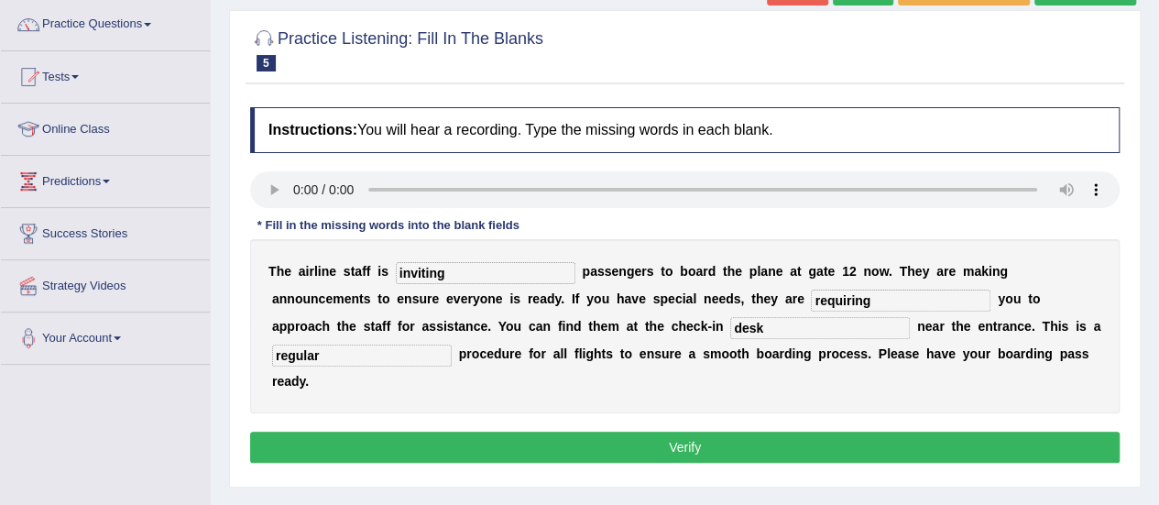
click at [704, 441] on button "Verify" at bounding box center [685, 447] width 870 height 31
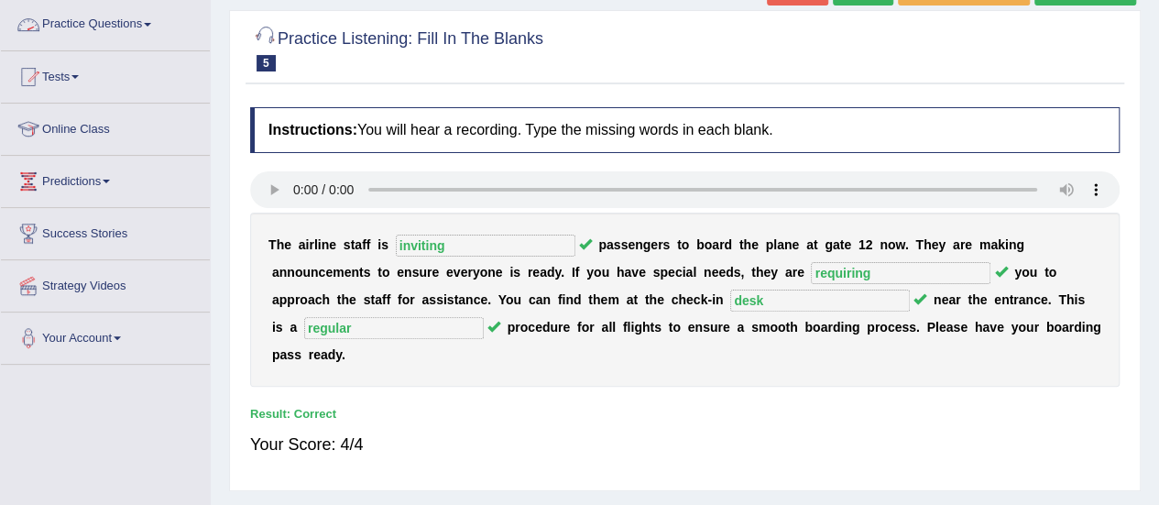
click at [96, 21] on link "Practice Questions" at bounding box center [105, 22] width 209 height 46
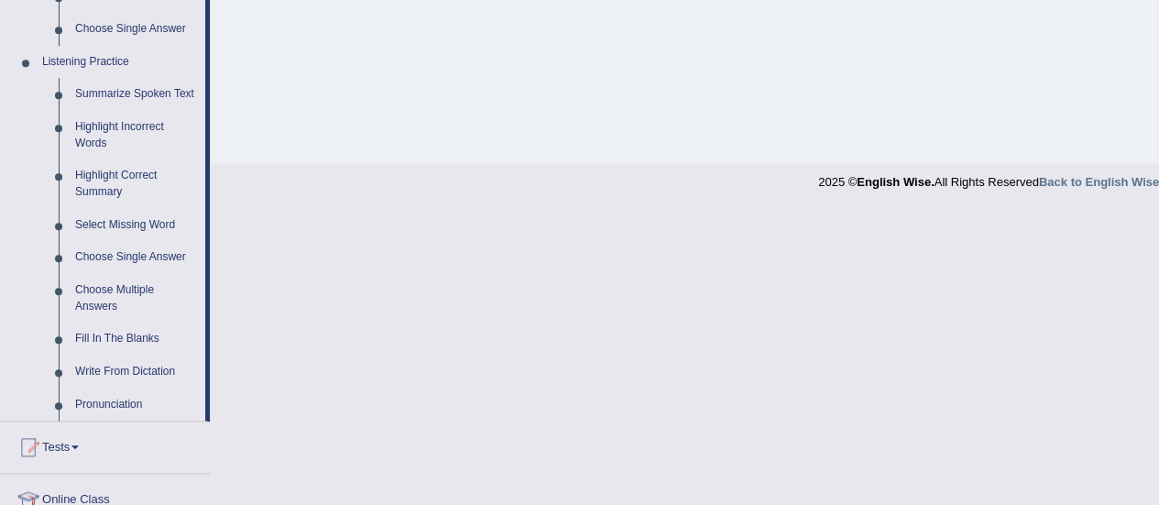
scroll to position [762, 0]
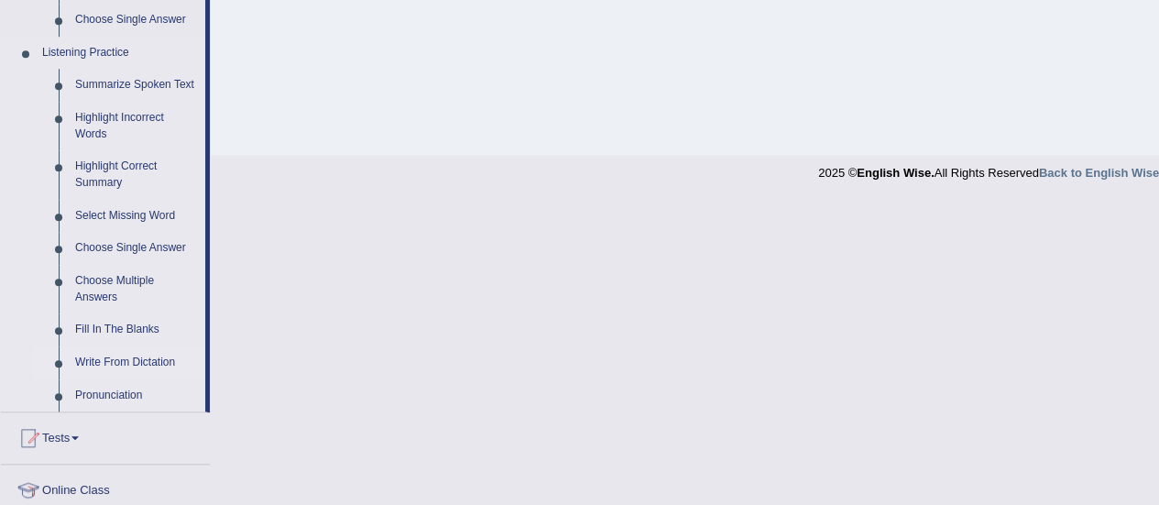
click at [113, 362] on link "Write From Dictation" at bounding box center [136, 362] width 138 height 33
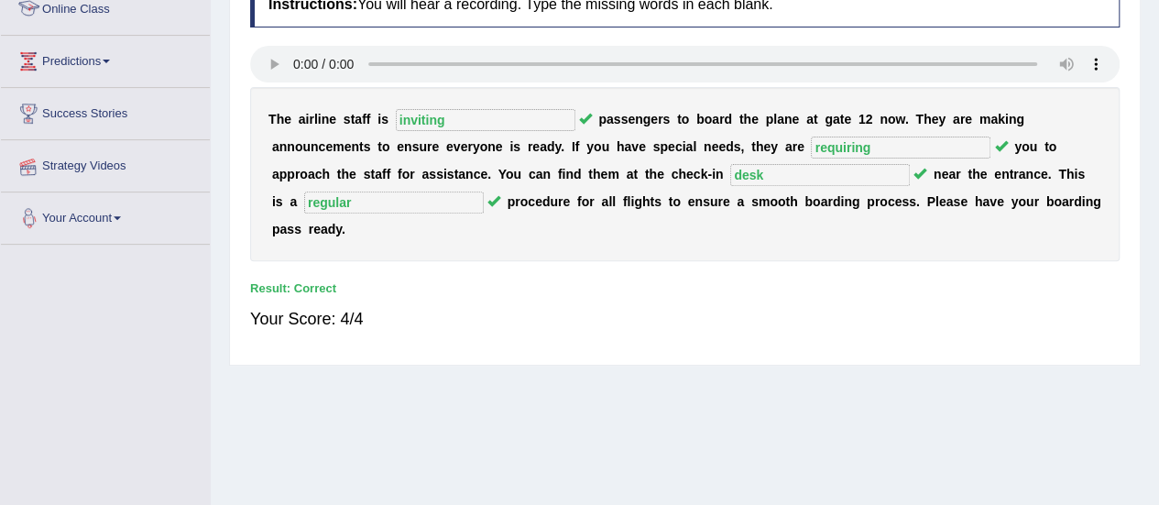
scroll to position [307, 0]
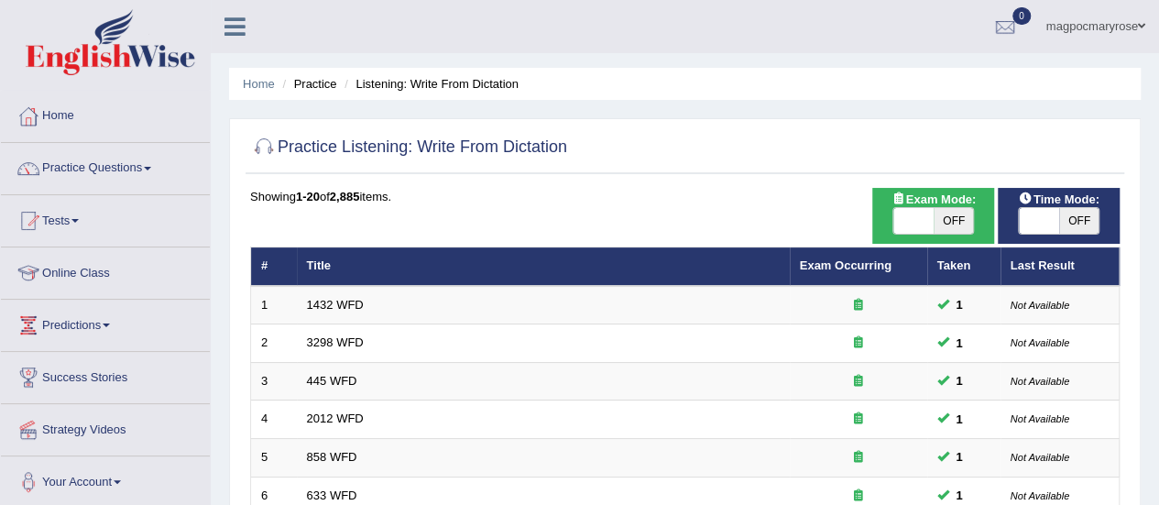
scroll to position [699, 0]
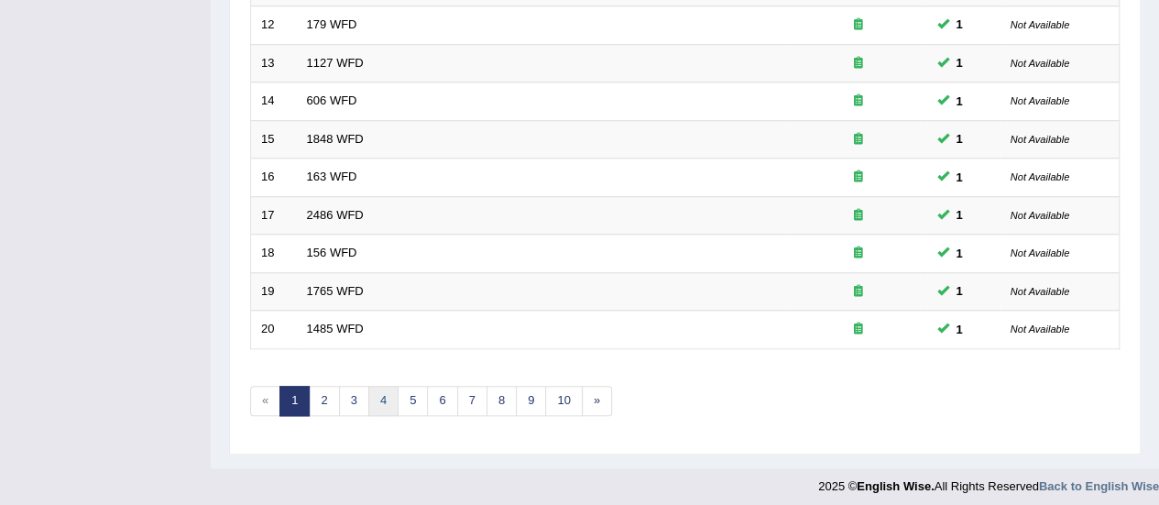
click at [391, 388] on link "4" at bounding box center [383, 401] width 30 height 30
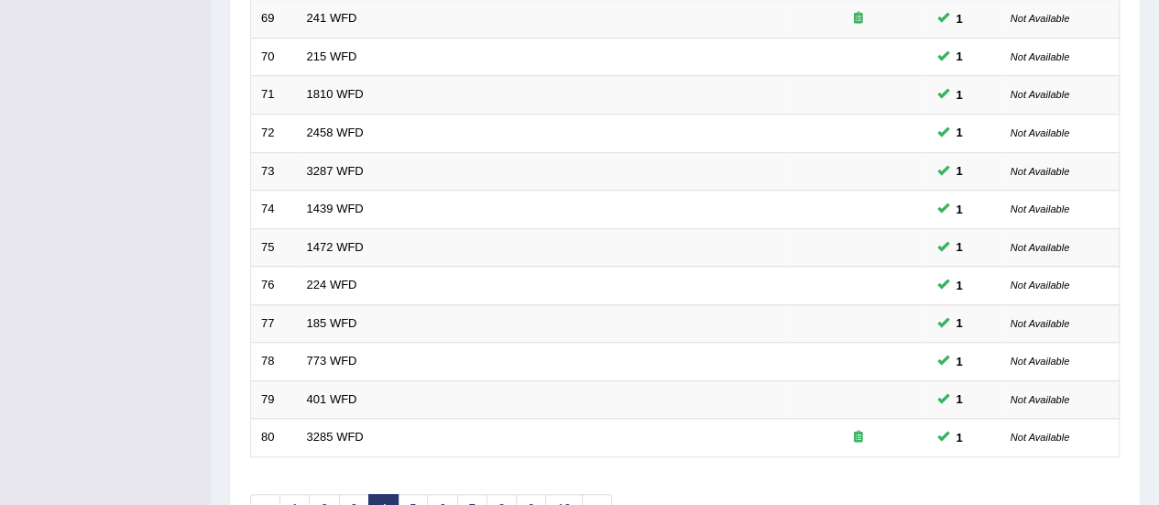
scroll to position [699, 0]
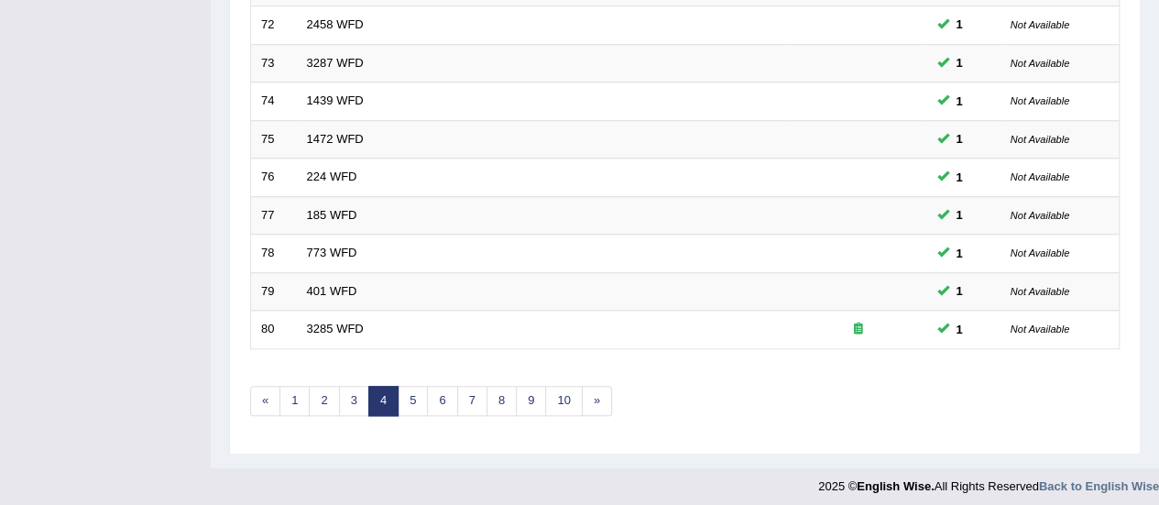
drag, startPoint x: 1166, startPoint y: 181, endPoint x: 1130, endPoint y: 463, distance: 283.6
click at [410, 394] on link "5" at bounding box center [413, 401] width 30 height 30
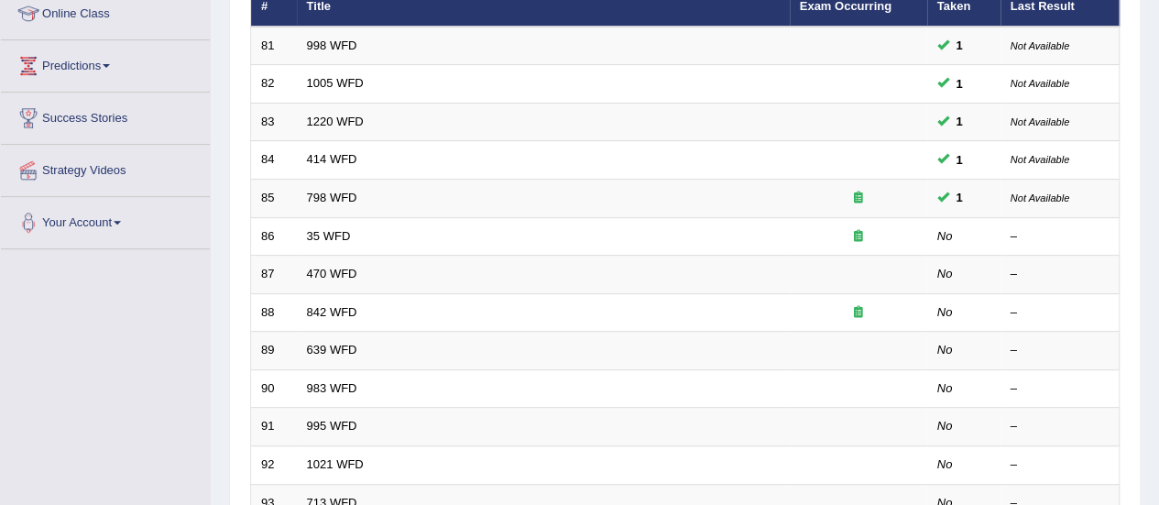
scroll to position [306, 0]
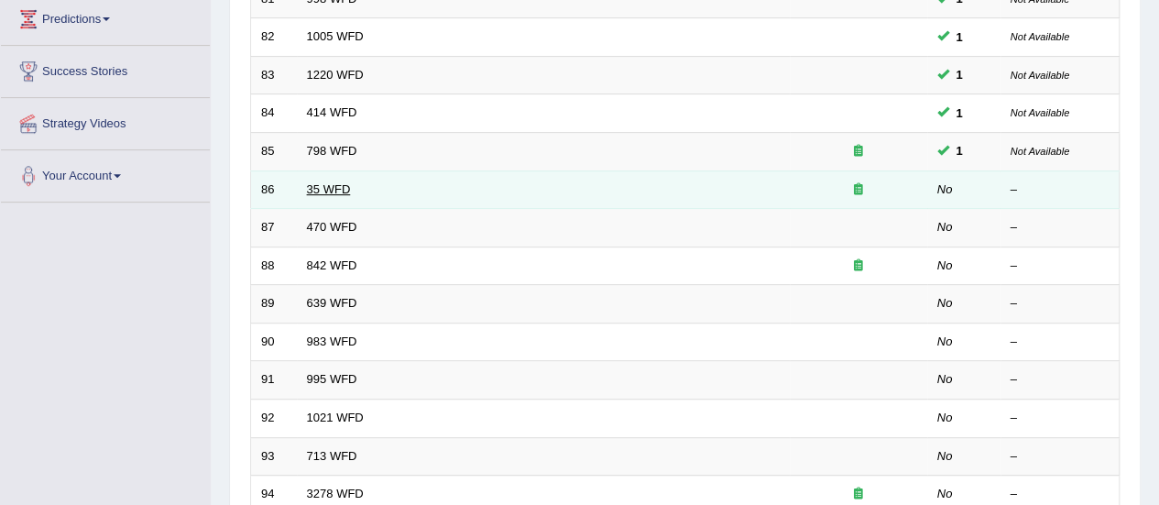
click at [334, 188] on link "35 WFD" at bounding box center [329, 189] width 44 height 14
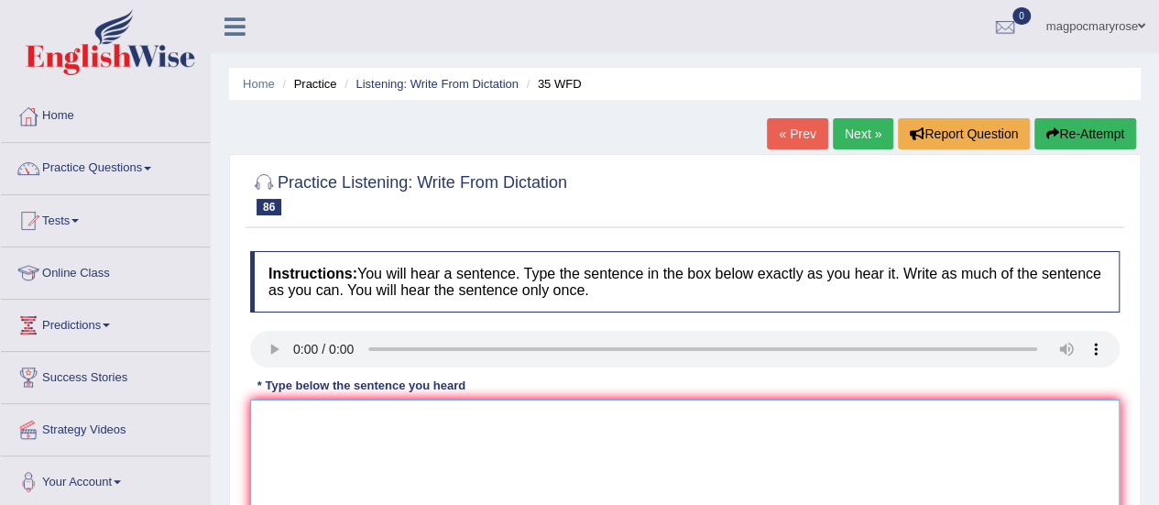
click at [751, 462] on textarea at bounding box center [685, 489] width 870 height 178
drag, startPoint x: 1154, startPoint y: 230, endPoint x: 1172, endPoint y: 236, distance: 19.1
click at [1158, 236] on html "Toggle navigation Home Practice Questions Speaking Practice Read Aloud Repeat S…" at bounding box center [579, 252] width 1159 height 505
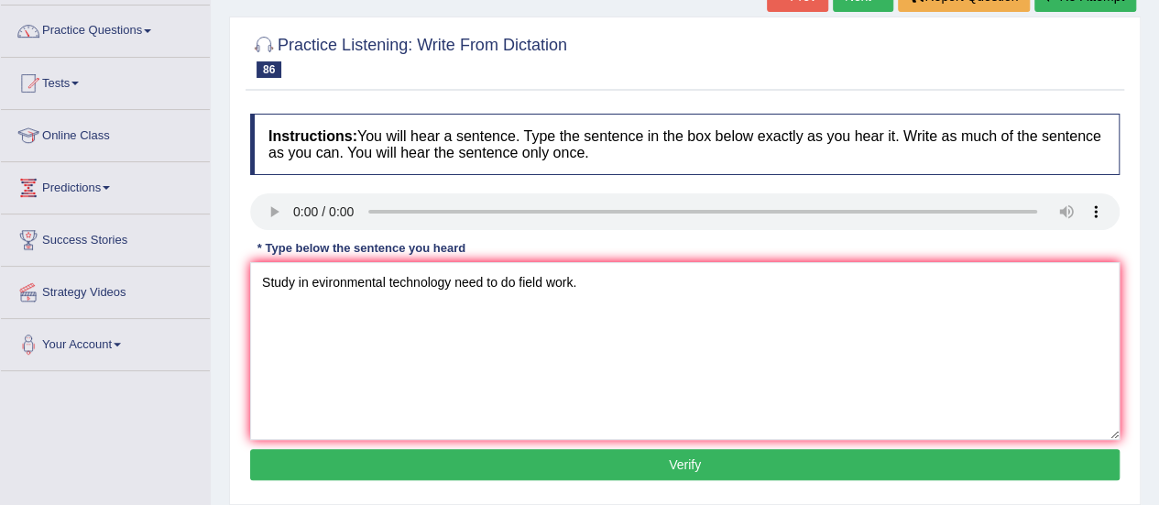
scroll to position [159, 0]
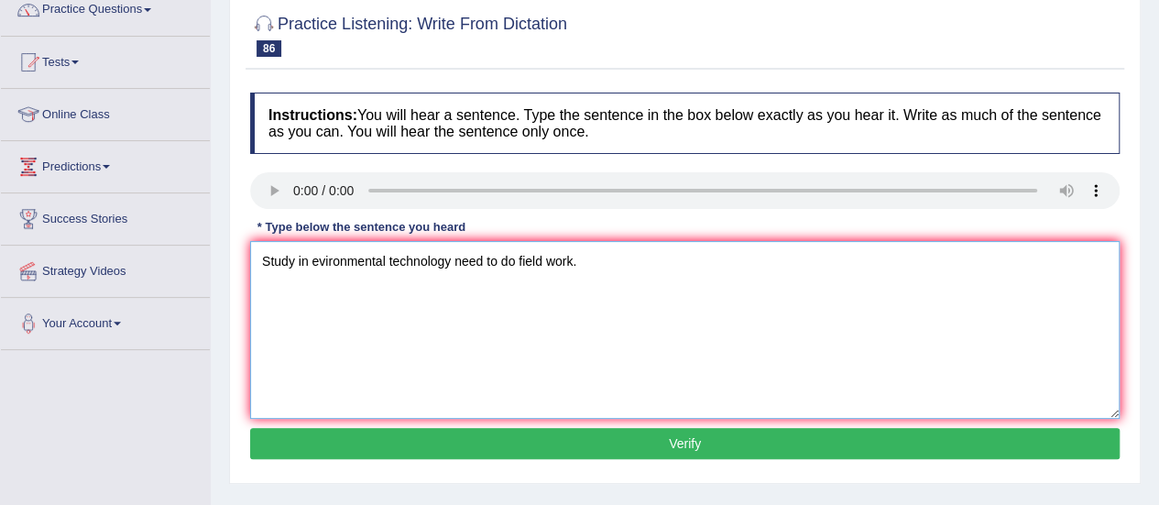
click at [515, 254] on textarea "Study in evironmental technology need to do field work." at bounding box center [685, 330] width 870 height 178
type textarea "Study in evironmental technology need to do in field work."
click at [521, 443] on button "Verify" at bounding box center [685, 443] width 870 height 31
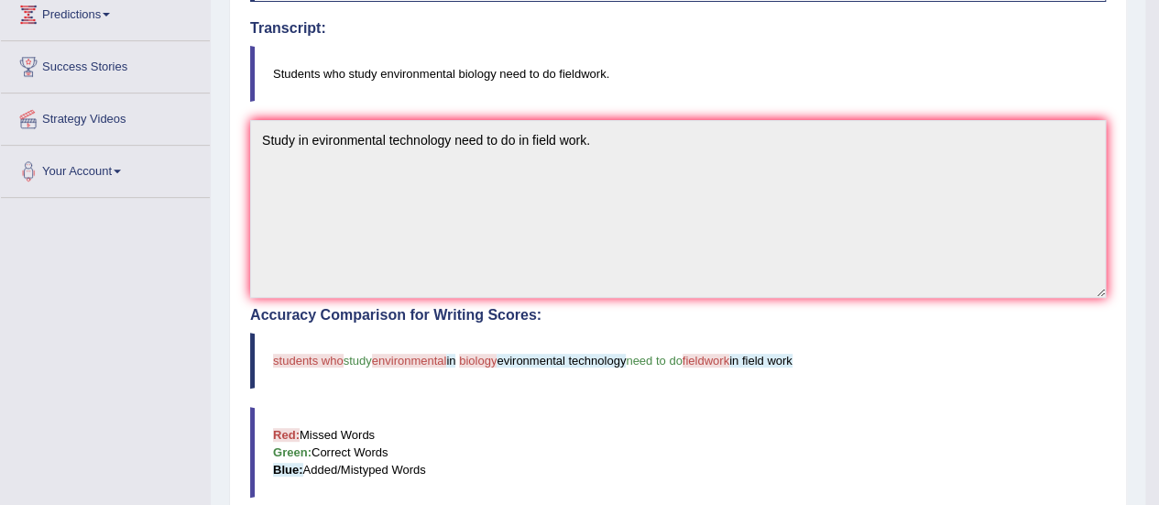
scroll to position [335, 0]
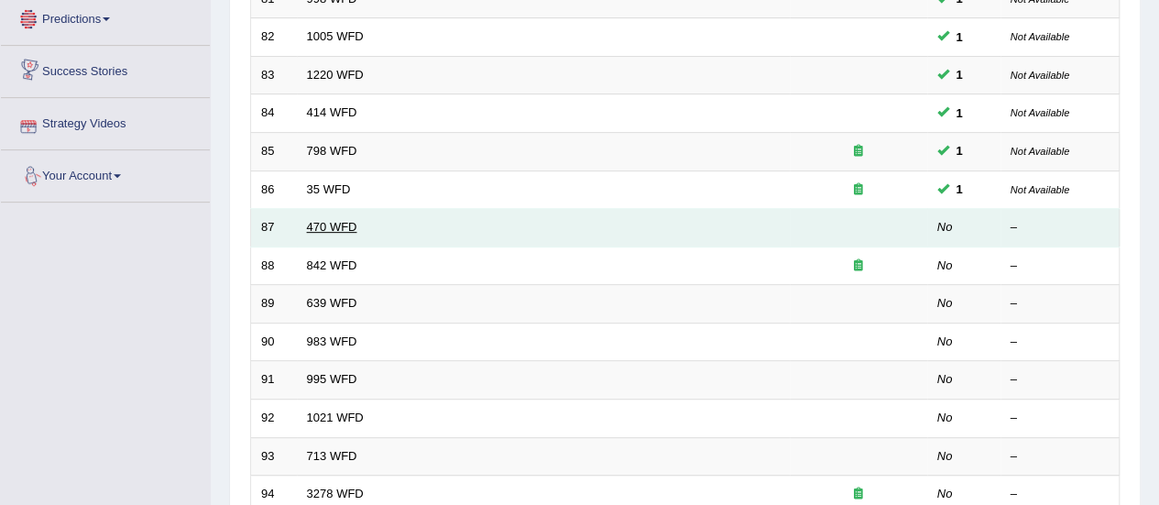
click at [328, 226] on link "470 WFD" at bounding box center [332, 227] width 50 height 14
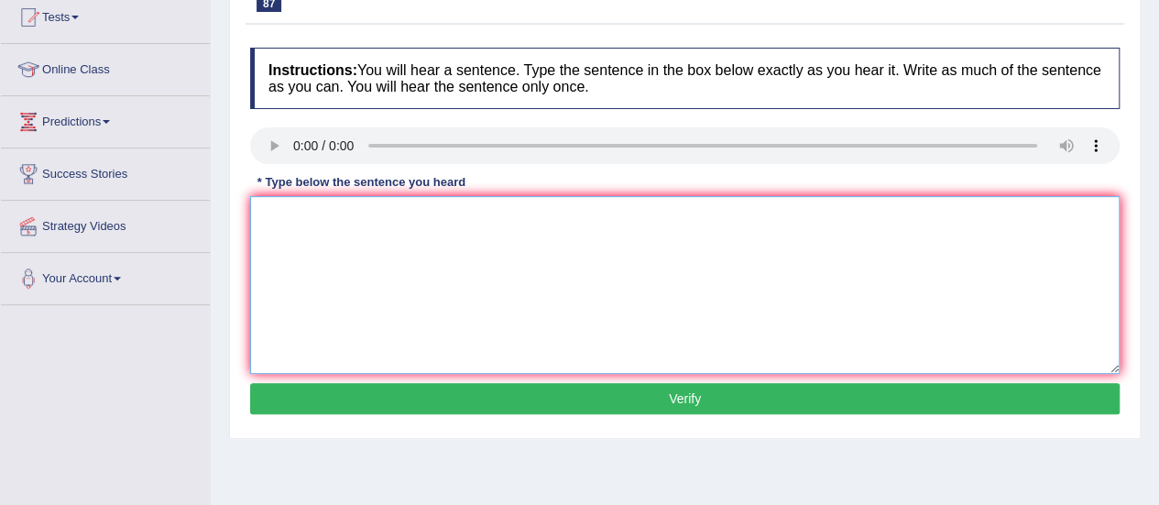
click at [321, 245] on textarea at bounding box center [685, 285] width 870 height 178
click at [265, 216] on textarea "assignments must be submitted at the end of the term." at bounding box center [685, 285] width 870 height 178
type textarea "Assignments must be submitted at the end of the term."
click at [524, 400] on button "Verify" at bounding box center [685, 398] width 870 height 31
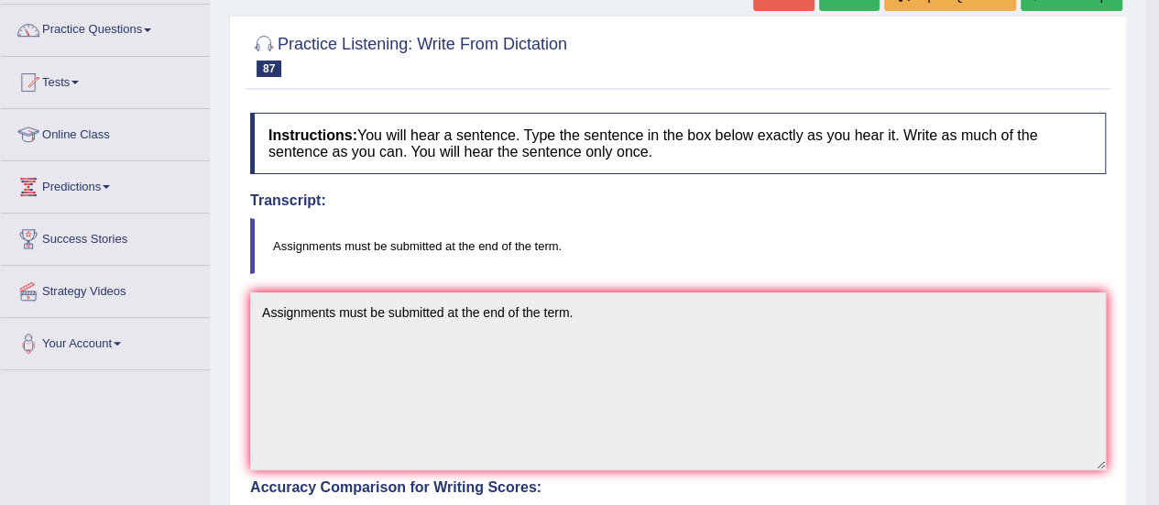
scroll to position [111, 0]
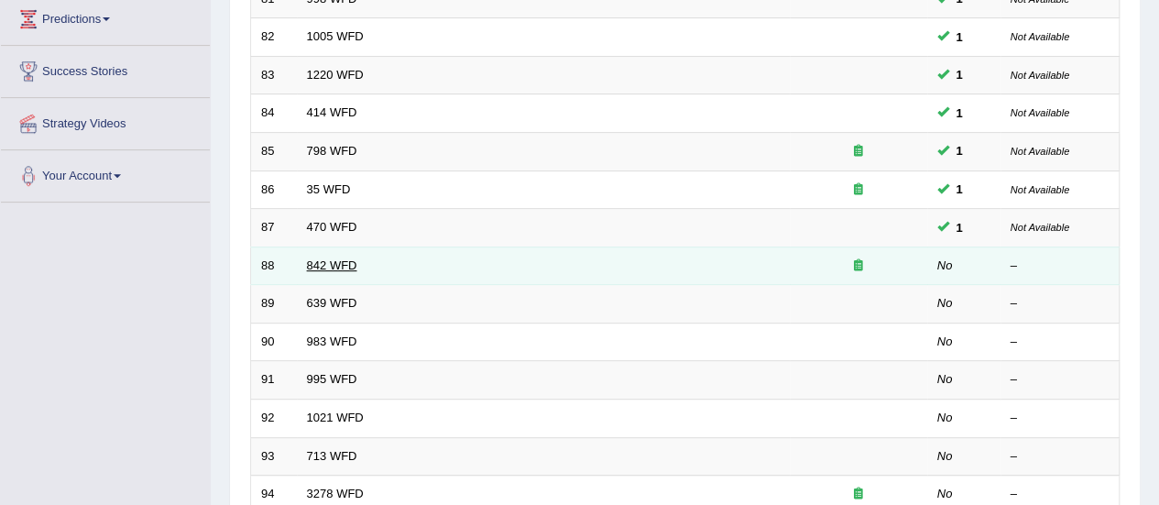
click at [333, 265] on link "842 WFD" at bounding box center [332, 265] width 50 height 14
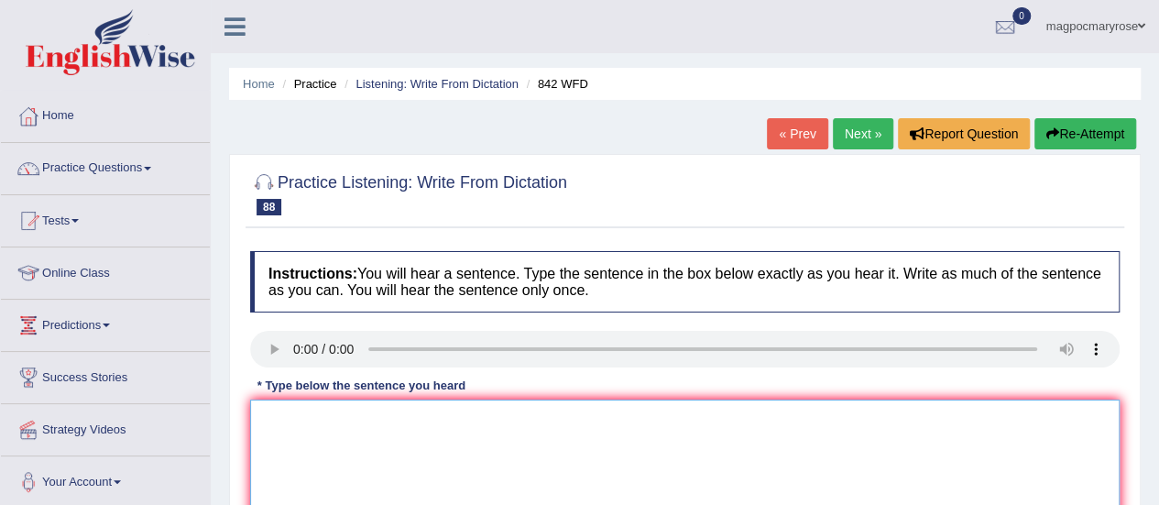
click at [310, 436] on textarea at bounding box center [685, 489] width 870 height 178
type textarea "s"
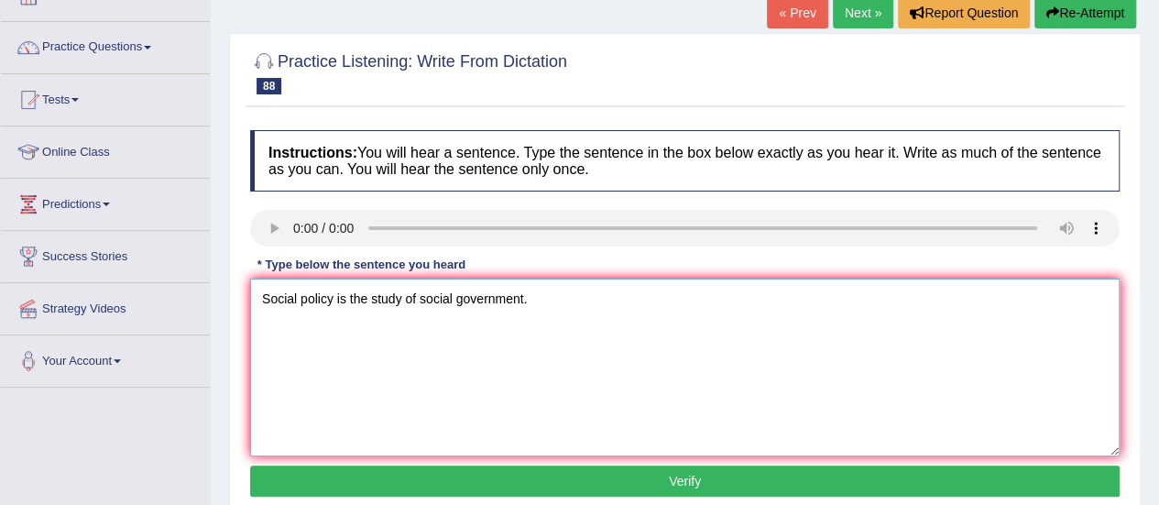
scroll to position [154, 0]
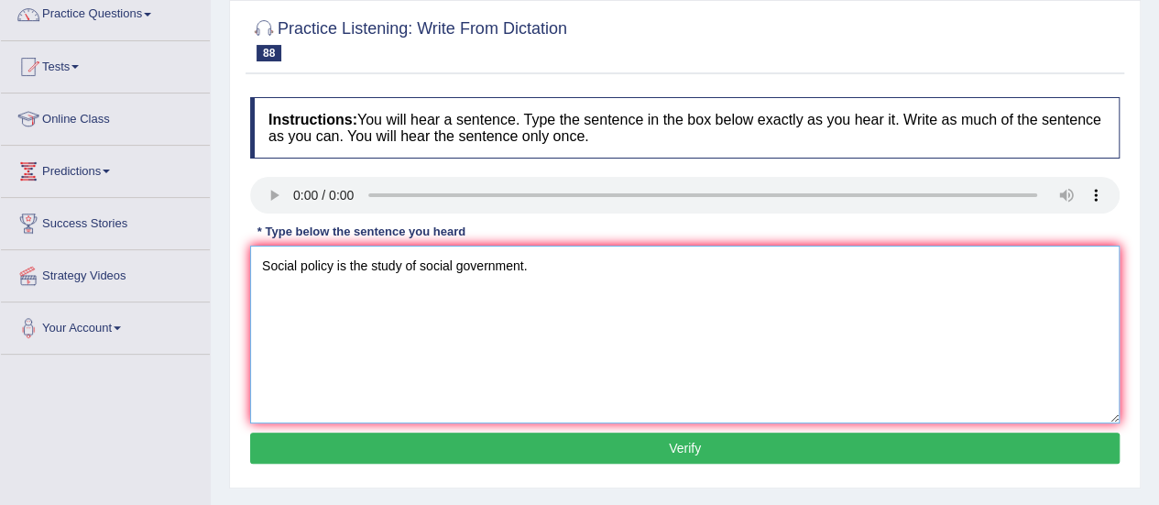
type textarea "Social policy is the study of social government."
click at [444, 448] on button "Verify" at bounding box center [685, 448] width 870 height 31
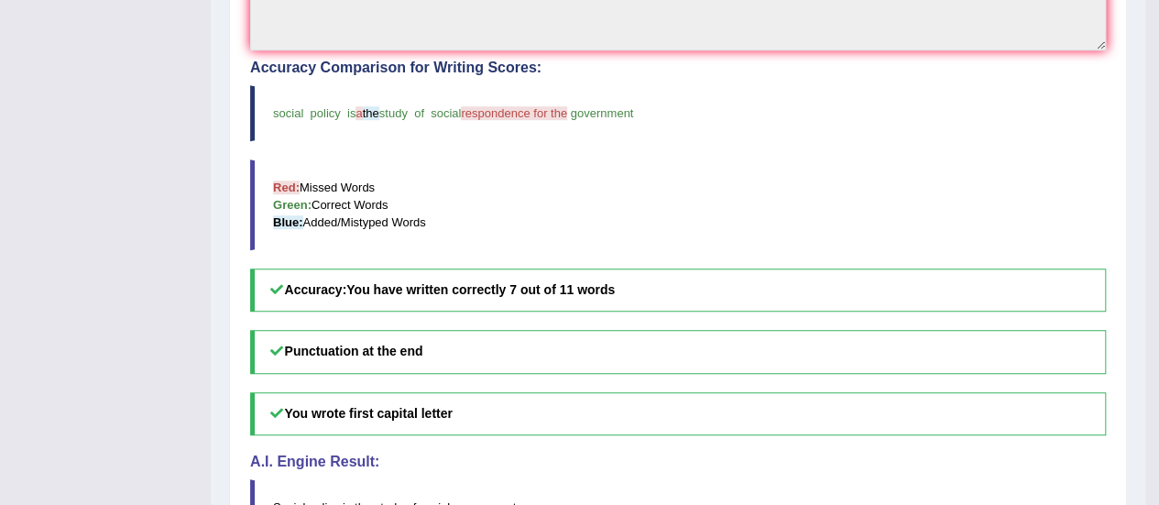
scroll to position [0, 0]
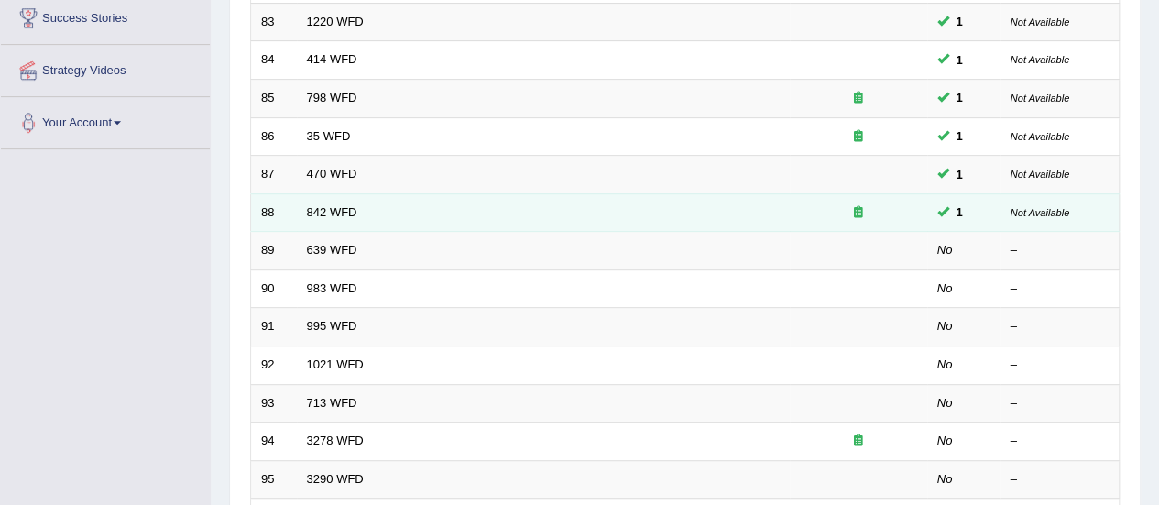
scroll to position [306, 0]
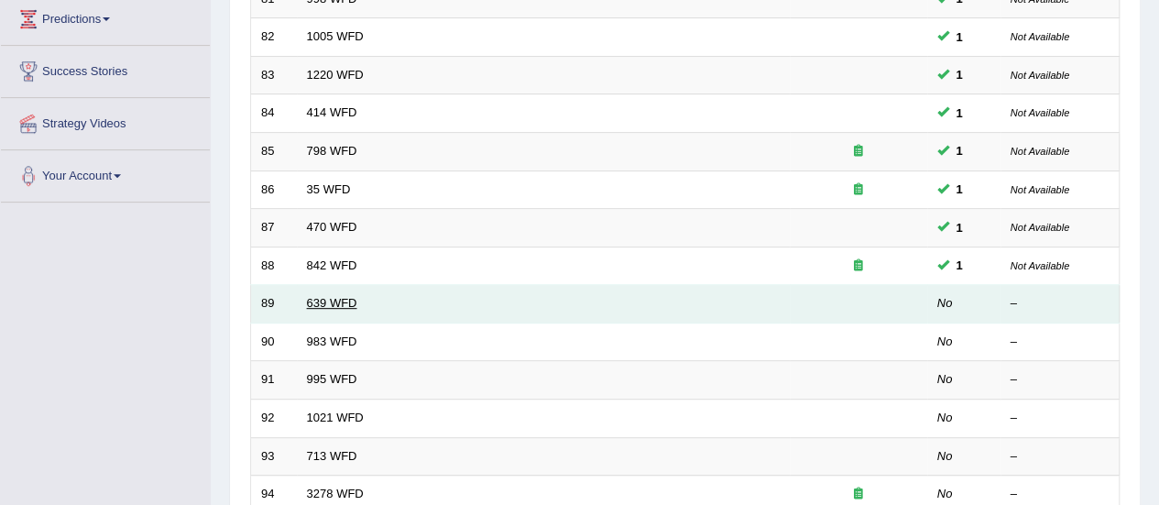
click at [321, 303] on link "639 WFD" at bounding box center [332, 303] width 50 height 14
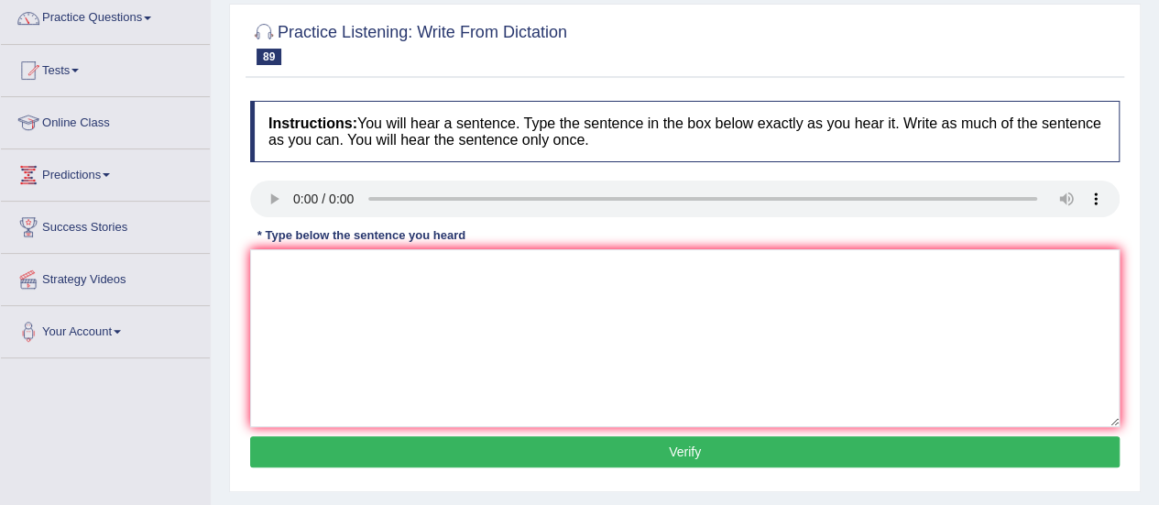
scroll to position [158, 0]
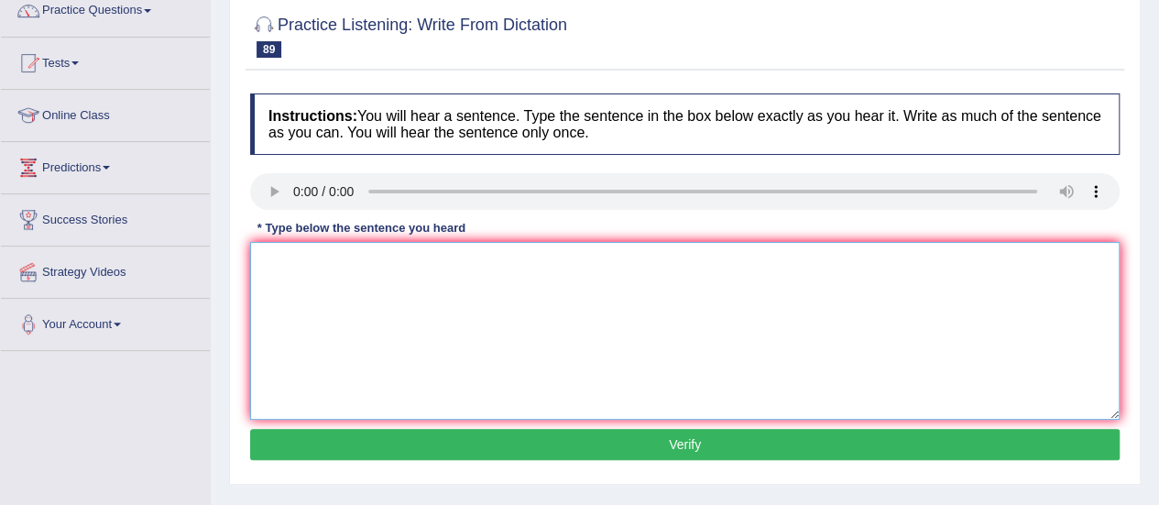
click at [307, 318] on textarea at bounding box center [685, 331] width 870 height 178
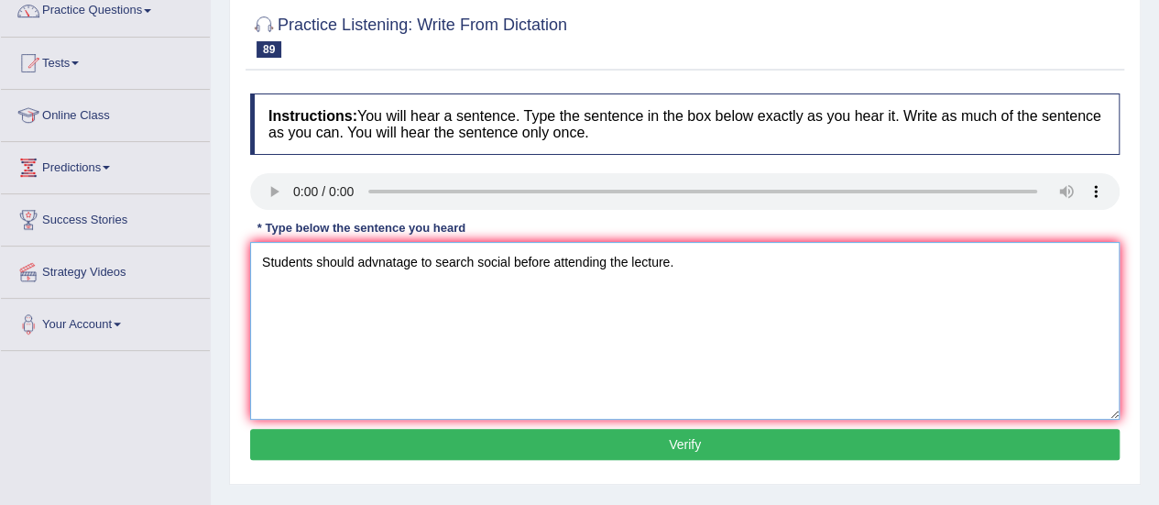
type textarea "Students should advnatage to search social before attending the lecture."
click at [433, 263] on textarea "Students should advnatage to search social before attending the lecture." at bounding box center [685, 331] width 870 height 178
click at [378, 264] on textarea "Students should advnatage to online research before attending the lecture." at bounding box center [685, 331] width 870 height 178
click at [357, 262] on textarea "Students should advantage to online research before attending the lecture." at bounding box center [685, 331] width 870 height 178
click at [455, 259] on textarea "Students should take advantage to online research before attending the lecture." at bounding box center [685, 331] width 870 height 178
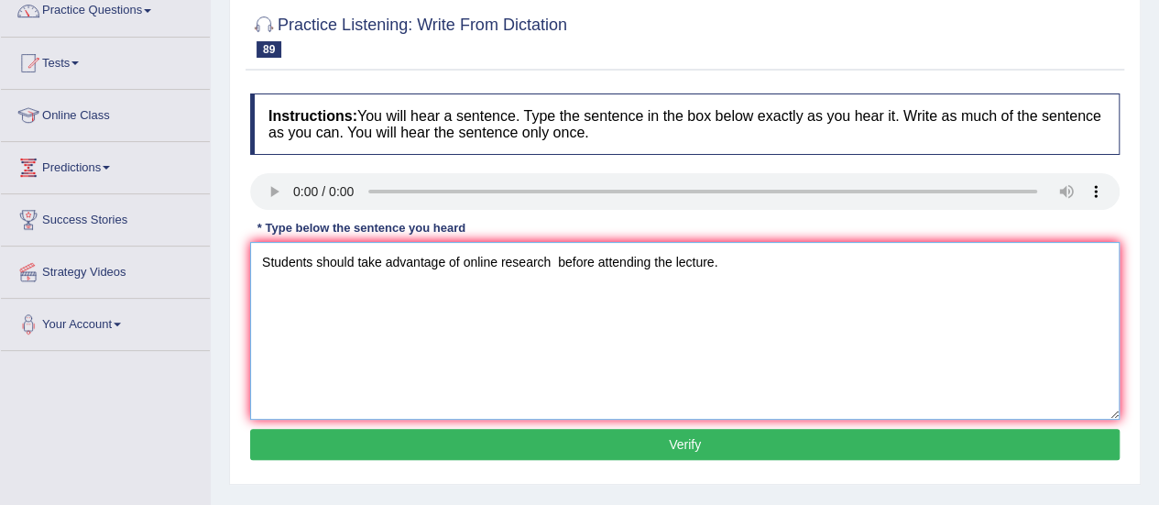
click at [558, 262] on textarea "Students should take advantage of online research before attending the lecture." at bounding box center [685, 331] width 870 height 178
type textarea "Students should take advantage of online research before attending the lecture."
click at [536, 437] on button "Verify" at bounding box center [685, 444] width 870 height 31
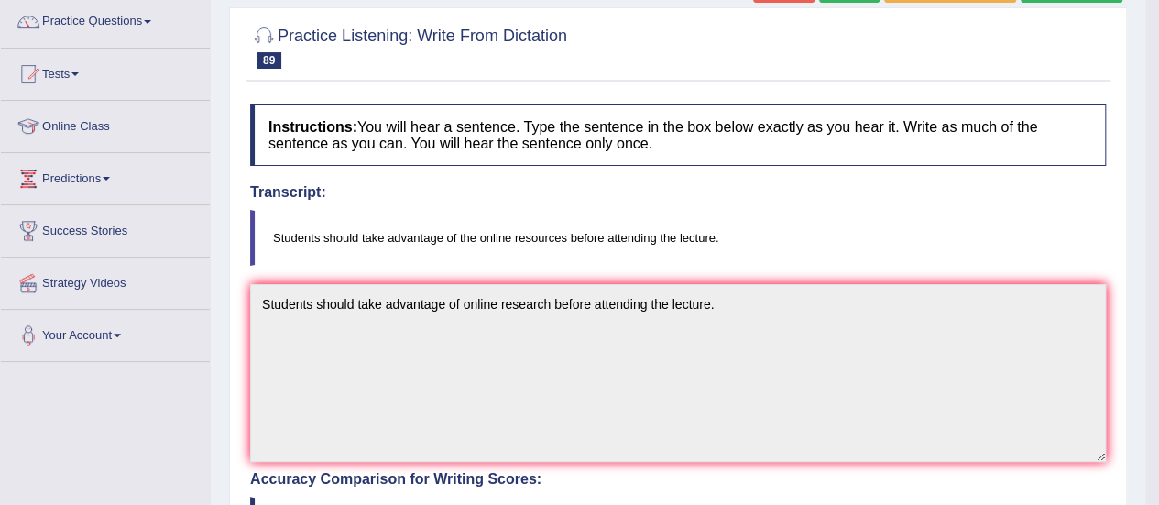
scroll to position [0, 0]
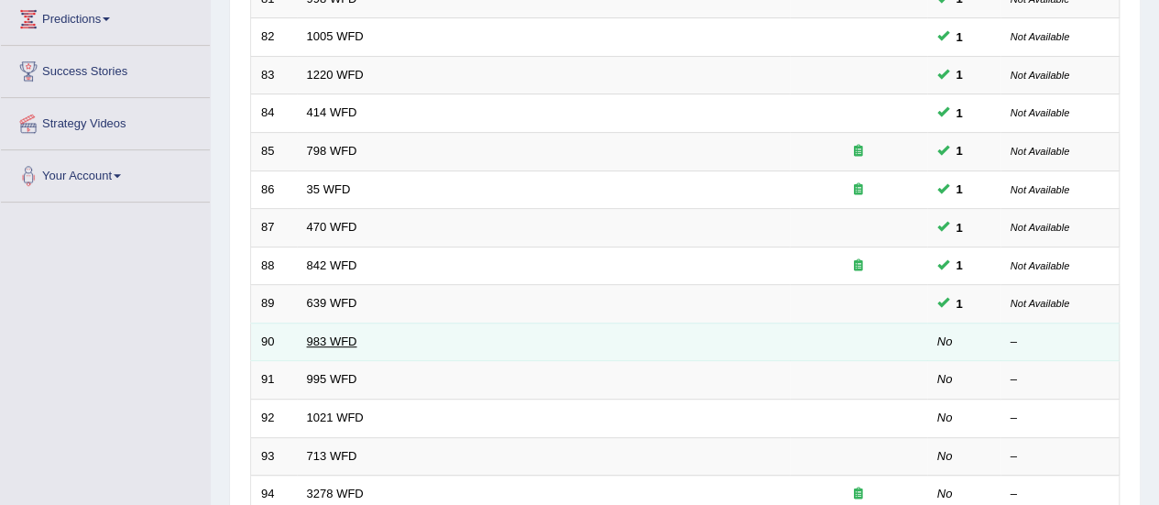
click at [331, 334] on link "983 WFD" at bounding box center [332, 341] width 50 height 14
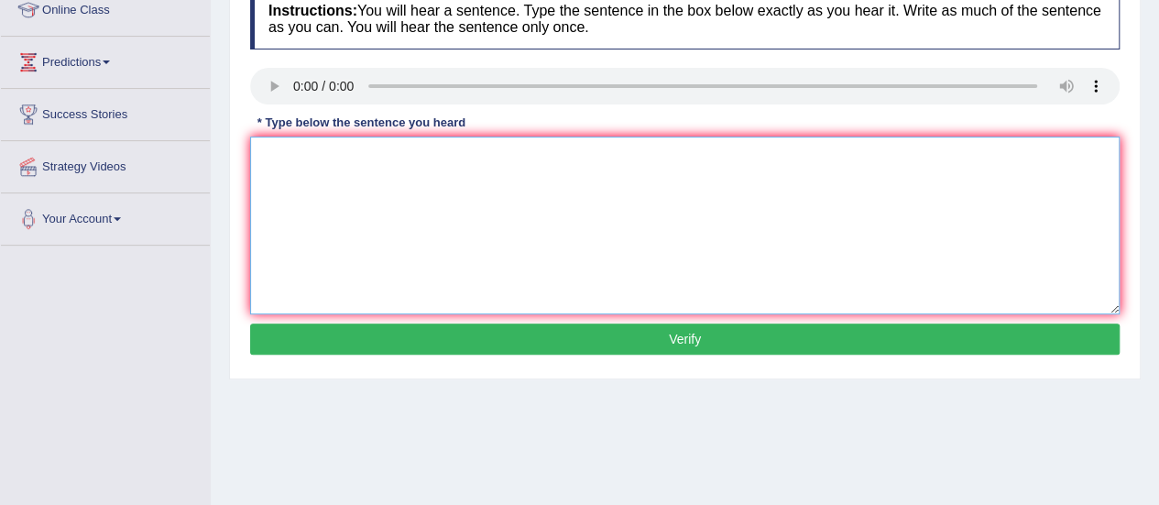
click at [300, 183] on textarea at bounding box center [685, 226] width 870 height 178
click at [461, 157] on textarea "The reception staff give information oflanding and printig." at bounding box center [685, 226] width 870 height 178
click at [603, 162] on textarea "The reception staff give information about landing and printig." at bounding box center [685, 226] width 870 height 178
type textarea "The reception staff give information about landing and printing."
click at [639, 335] on button "Verify" at bounding box center [685, 338] width 870 height 31
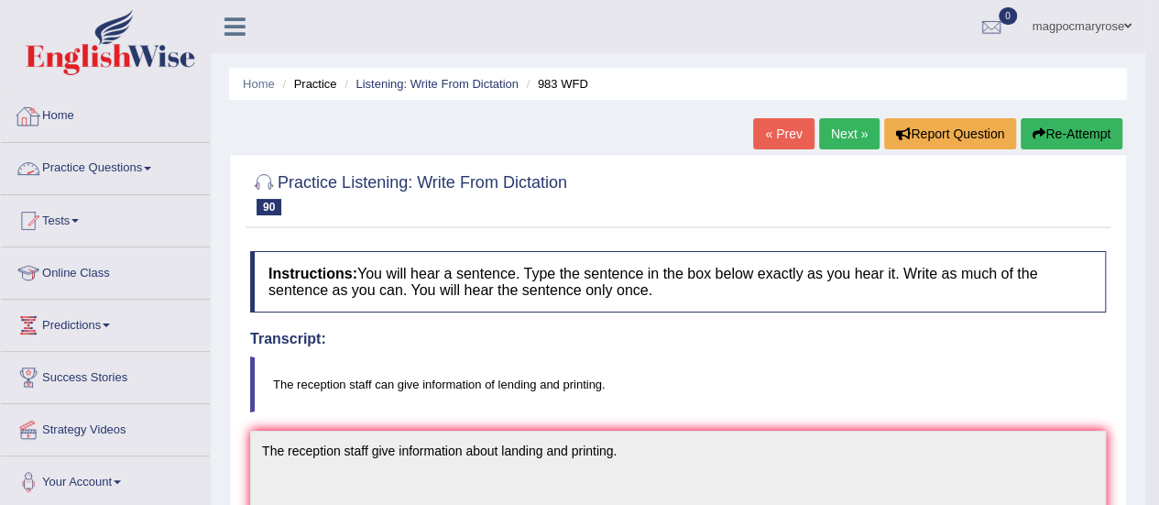
click at [127, 173] on link "Practice Questions" at bounding box center [105, 166] width 209 height 46
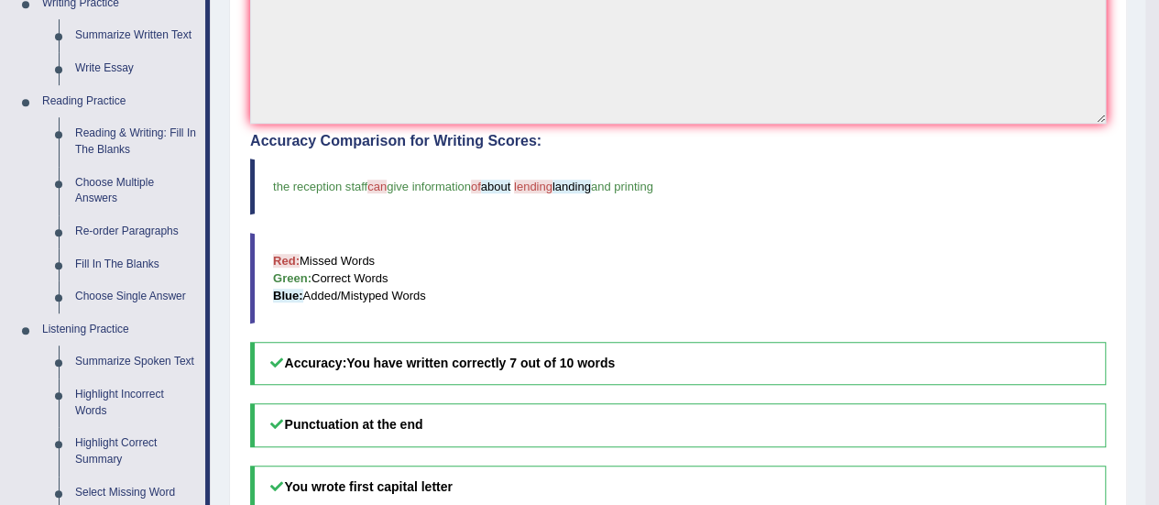
scroll to position [483, 0]
click at [104, 131] on link "Reading & Writing: Fill In The Blanks" at bounding box center [136, 143] width 138 height 49
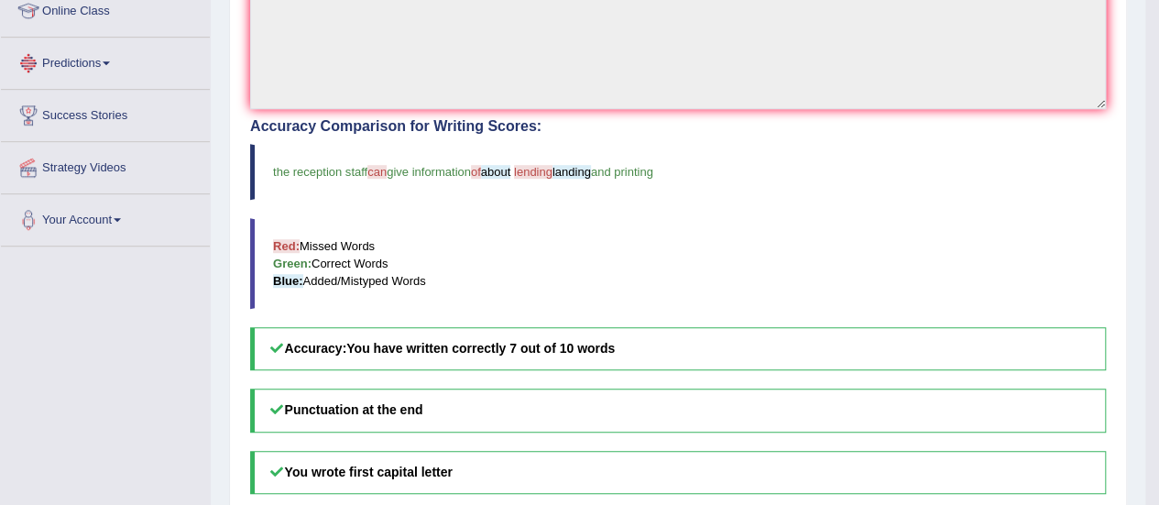
scroll to position [979, 0]
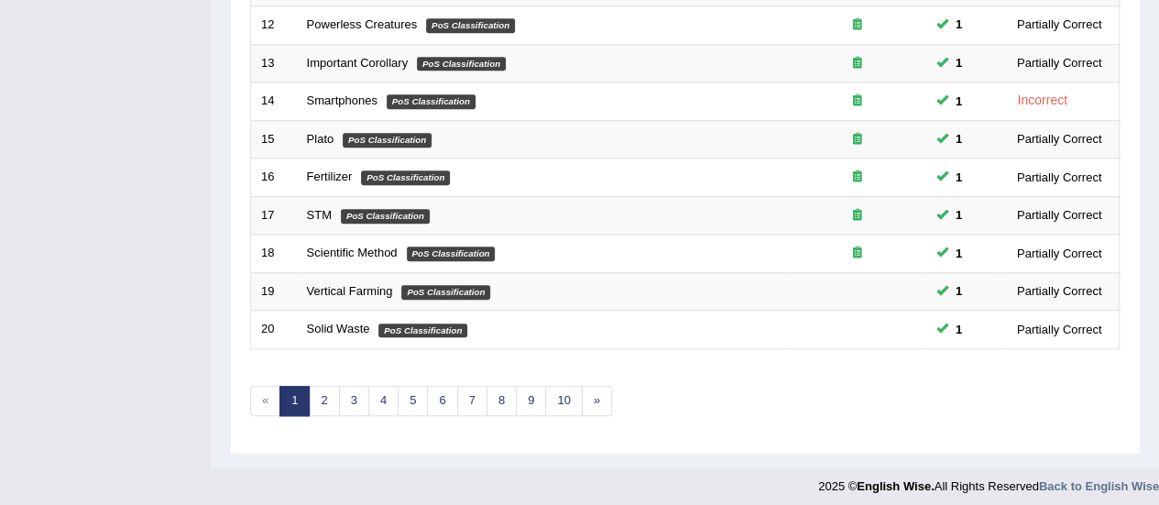
click at [381, 401] on link "4" at bounding box center [383, 401] width 30 height 30
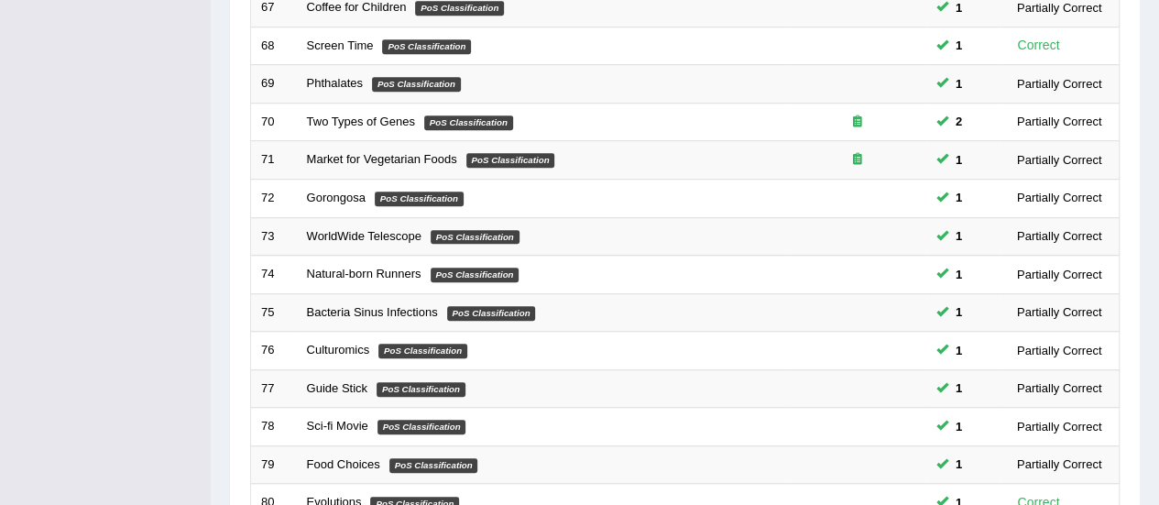
scroll to position [699, 0]
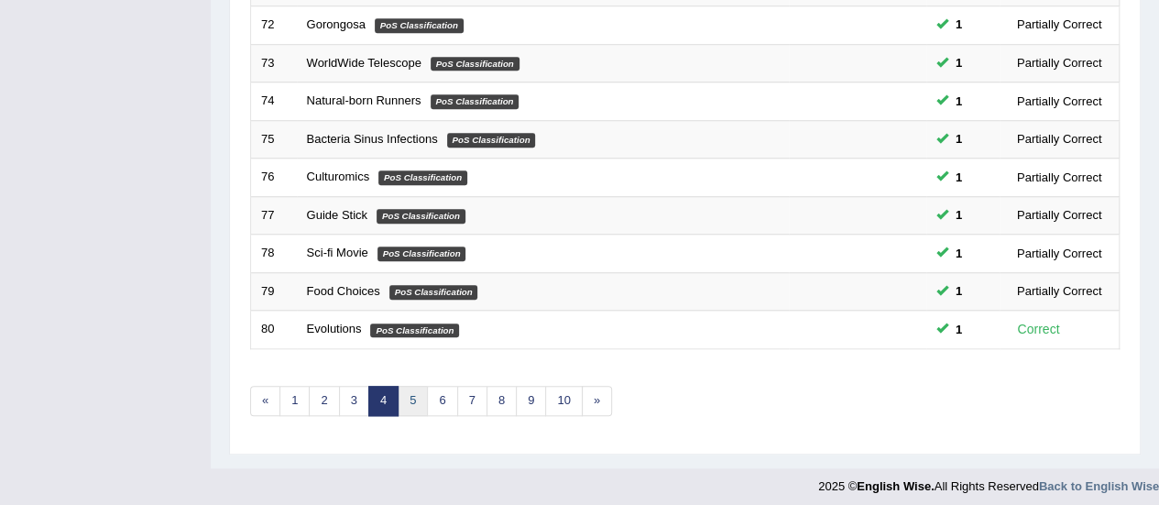
click at [403, 386] on link "5" at bounding box center [413, 401] width 30 height 30
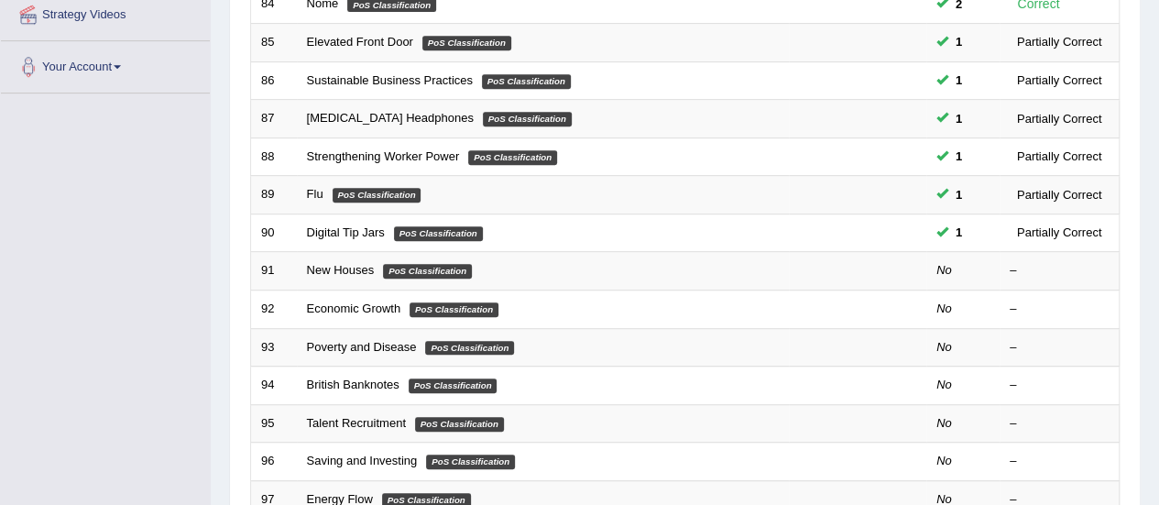
scroll to position [569, 0]
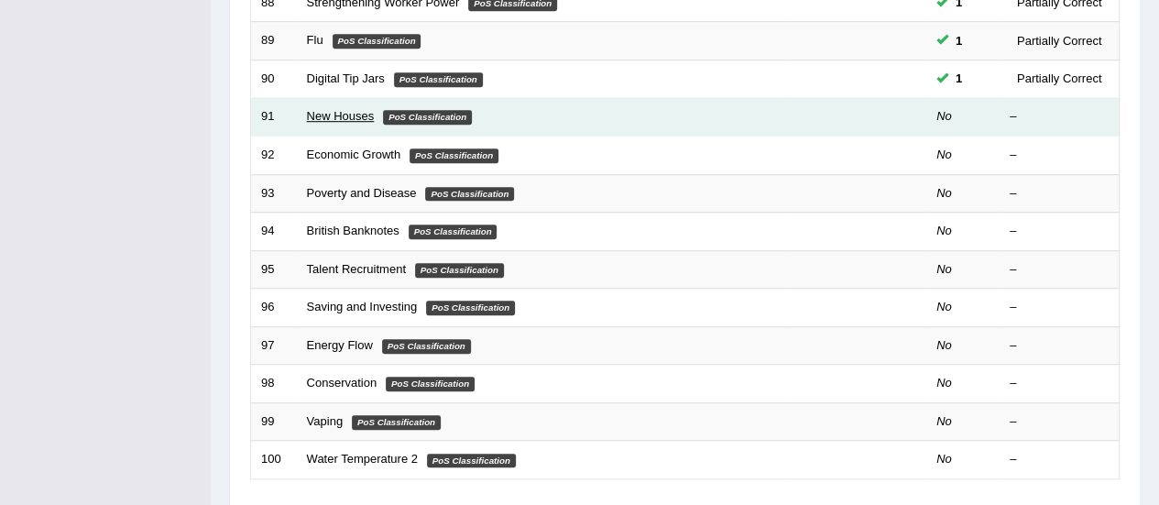
click at [345, 111] on link "New Houses" at bounding box center [341, 116] width 68 height 14
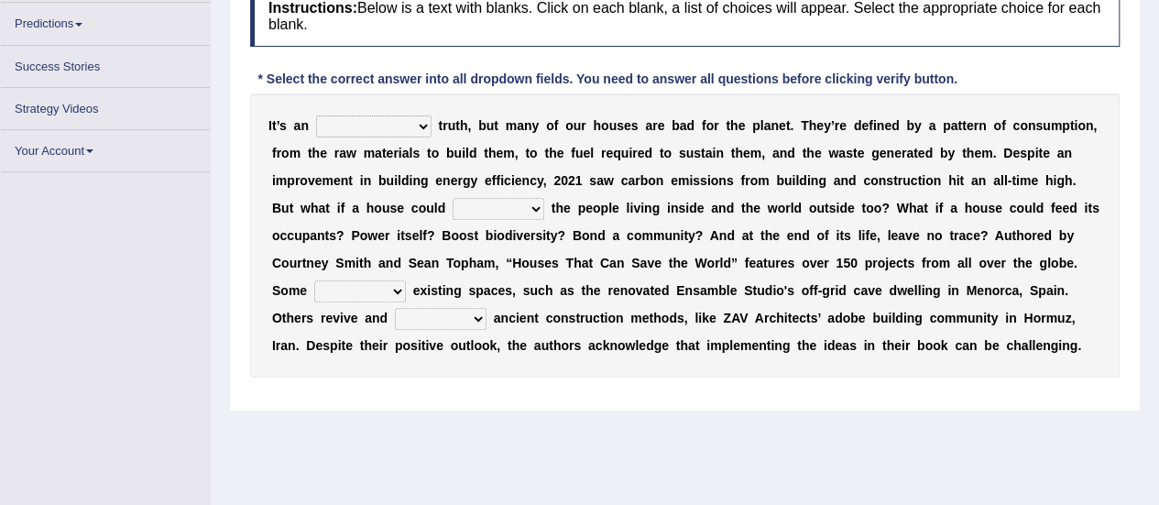
scroll to position [260, 0]
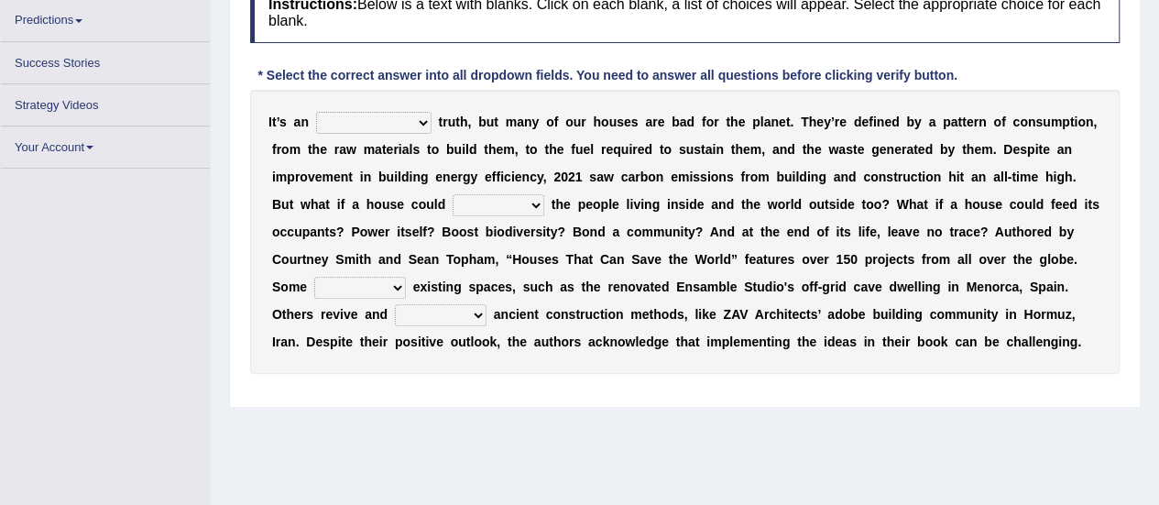
click at [396, 121] on select "unrivaled unstable uncomfortable uncapped" at bounding box center [373, 123] width 115 height 22
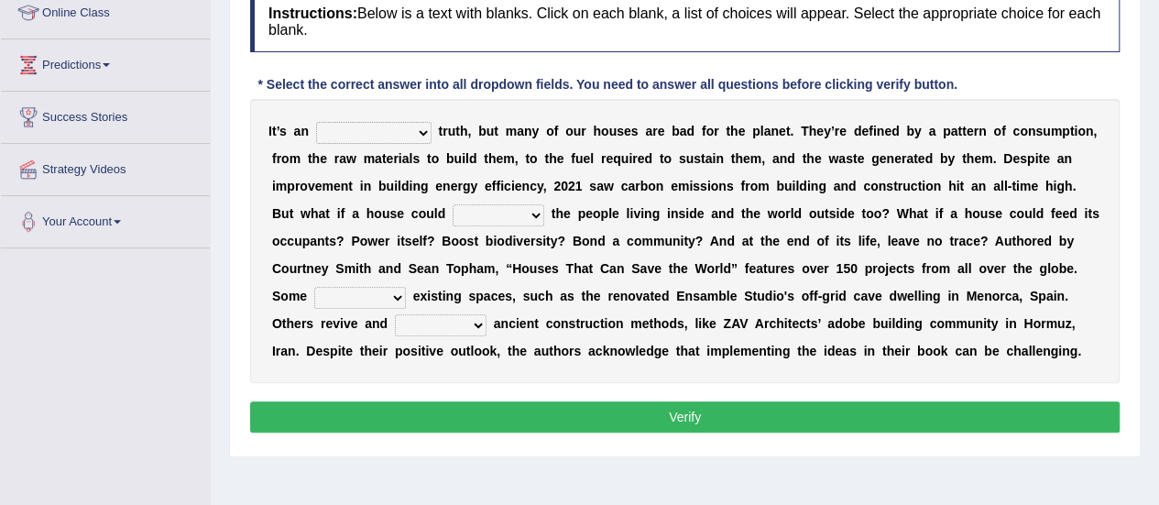
scroll to position [304, 0]
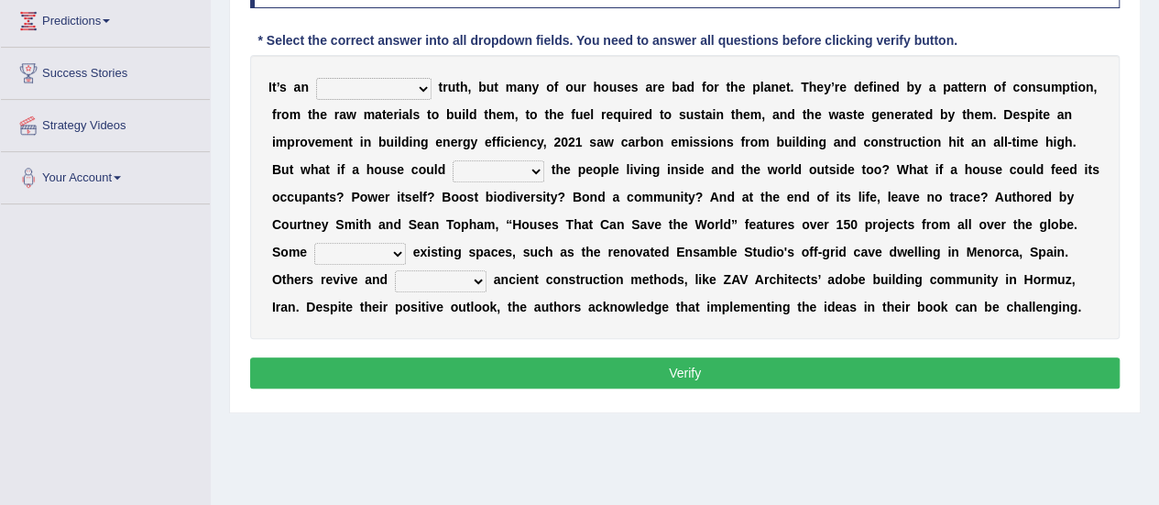
select select "unrivaled"
click at [316, 78] on select "unrivaled unstable uncomfortable uncapped" at bounding box center [373, 89] width 115 height 22
click at [467, 168] on select "survive mimic dominate nurture" at bounding box center [499, 171] width 92 height 22
select select "survive"
click at [453, 160] on select "survive mimic dominate nurture" at bounding box center [499, 171] width 92 height 22
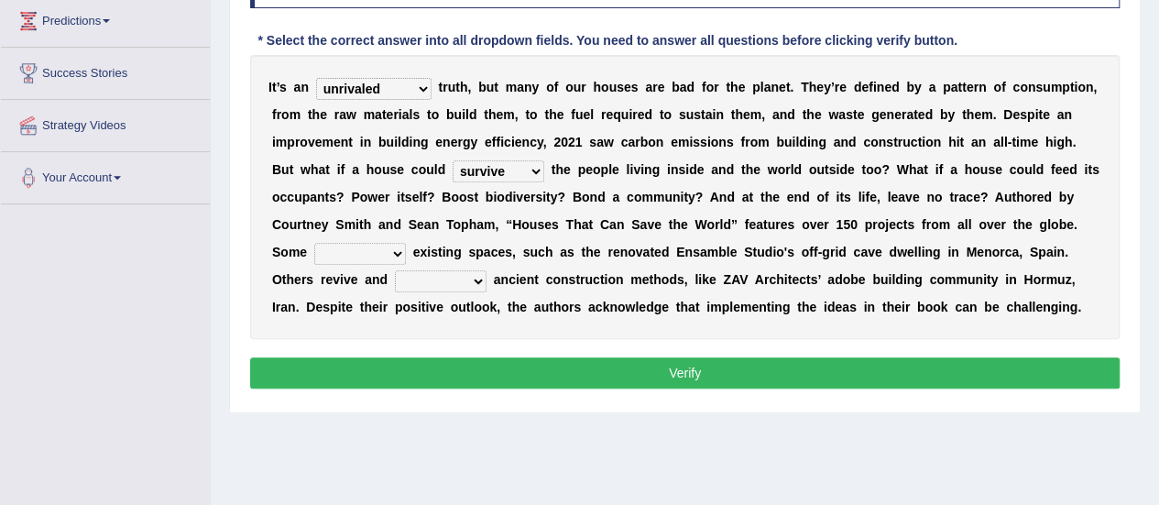
click at [375, 256] on select "delve automate repurpose reckon" at bounding box center [360, 254] width 92 height 22
select select "repurpose"
click at [314, 243] on select "delve automate repurpose reckon" at bounding box center [360, 254] width 92 height 22
click at [405, 274] on select "produce relate update change" at bounding box center [441, 281] width 92 height 22
select select "change"
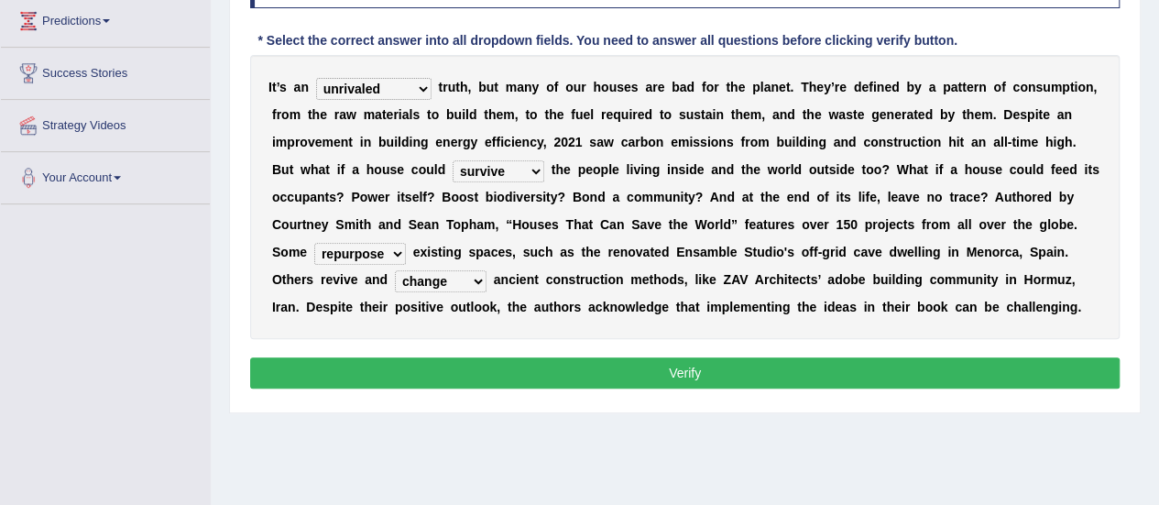
click at [395, 270] on select "produce relate update change" at bounding box center [441, 281] width 92 height 22
click at [447, 351] on div "Instructions: Below is a text with blanks. Click on each blank, a list of choic…" at bounding box center [685, 171] width 879 height 466
click at [445, 362] on button "Verify" at bounding box center [685, 372] width 870 height 31
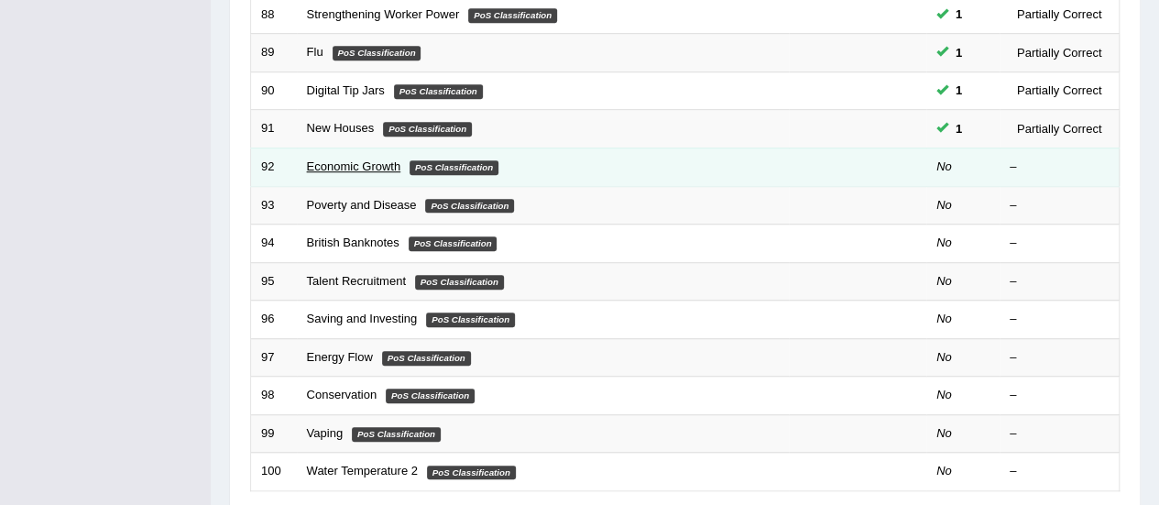
click at [330, 166] on link "Economic Growth" at bounding box center [354, 166] width 94 height 14
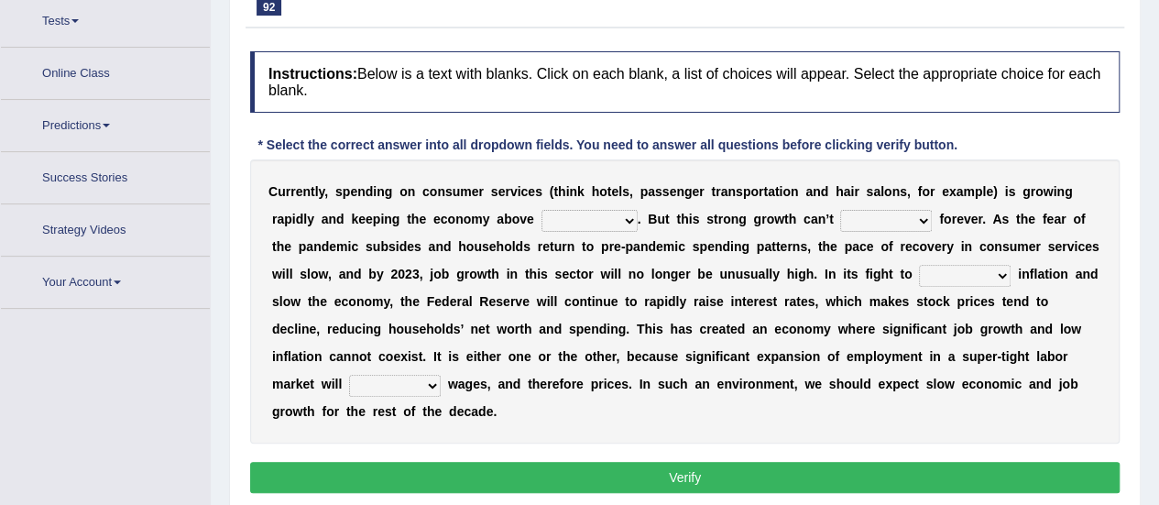
scroll to position [224, 0]
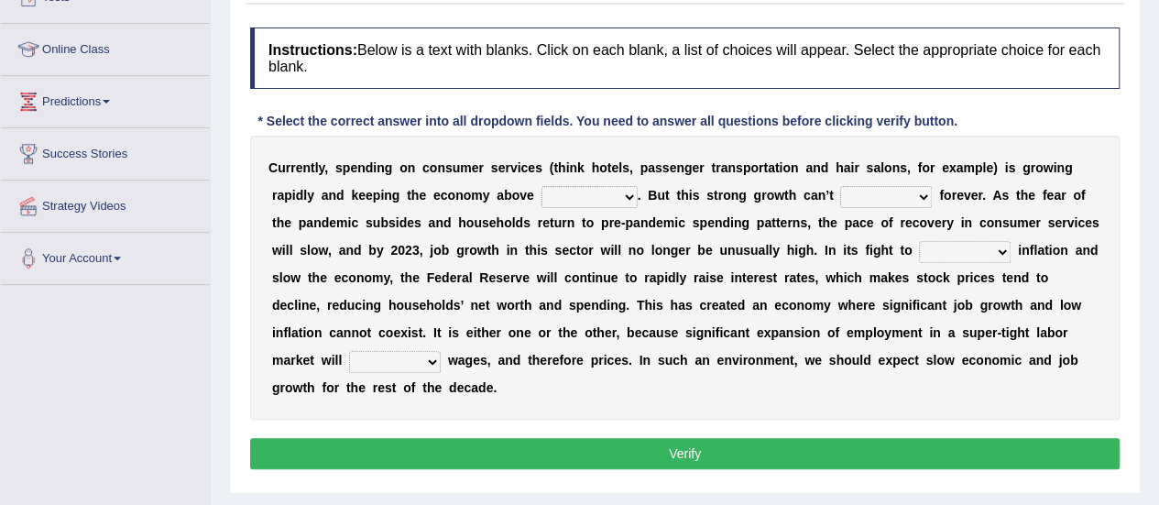
click at [573, 199] on select "board water all themselves" at bounding box center [590, 197] width 96 height 22
select select "all"
click at [542, 186] on select "board water all themselves" at bounding box center [590, 197] width 96 height 22
click at [611, 190] on select "board water all themselves" at bounding box center [590, 197] width 96 height 22
click at [542, 186] on select "board water all themselves" at bounding box center [590, 197] width 96 height 22
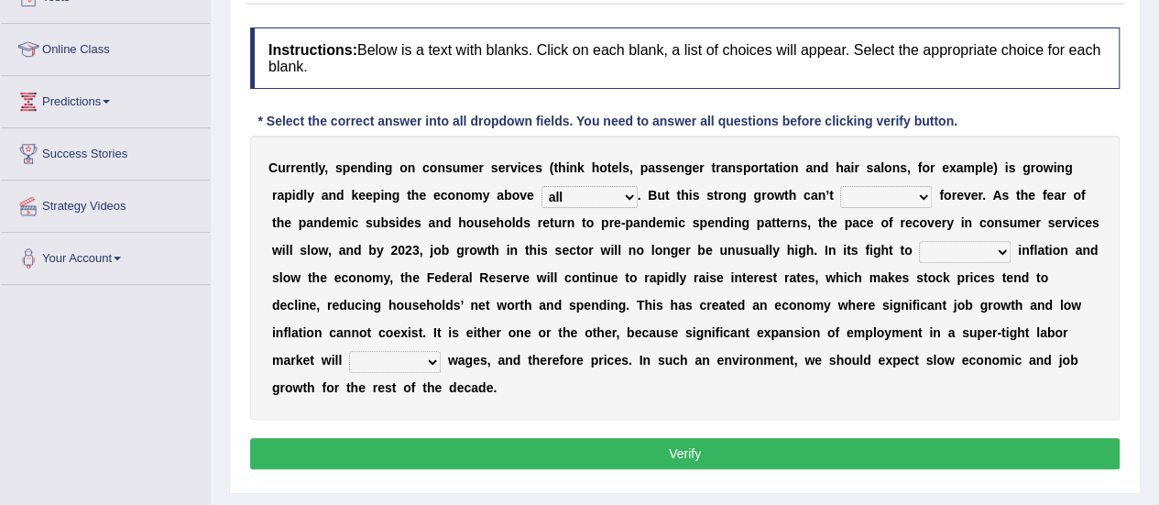
click at [898, 191] on select "perceive persist stride underlie" at bounding box center [886, 197] width 92 height 22
select select "perceive"
click at [840, 186] on select "perceive persist stride underlie" at bounding box center [886, 197] width 92 height 22
click at [954, 247] on select "inflow disarm tame distaste" at bounding box center [965, 252] width 92 height 22
click at [919, 241] on select "inflow disarm tame distaste" at bounding box center [965, 252] width 92 height 22
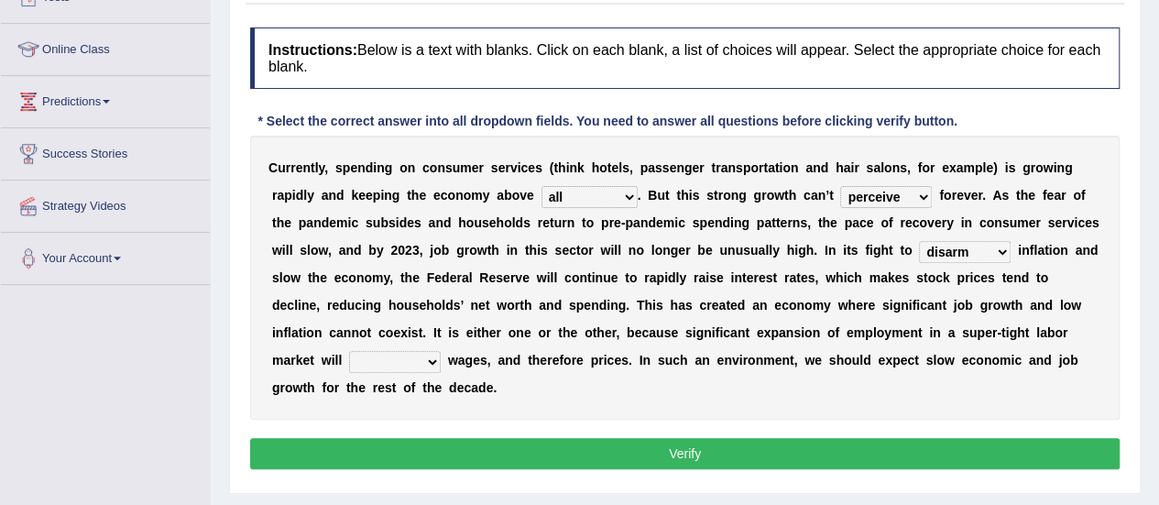
click at [981, 248] on select "inflow disarm tame distaste" at bounding box center [965, 252] width 92 height 22
select select "tame"
click at [919, 241] on select "inflow disarm tame distaste" at bounding box center [965, 252] width 92 height 22
click at [414, 360] on select "precede rupture accede accelerate" at bounding box center [395, 362] width 92 height 22
select select "accelerate"
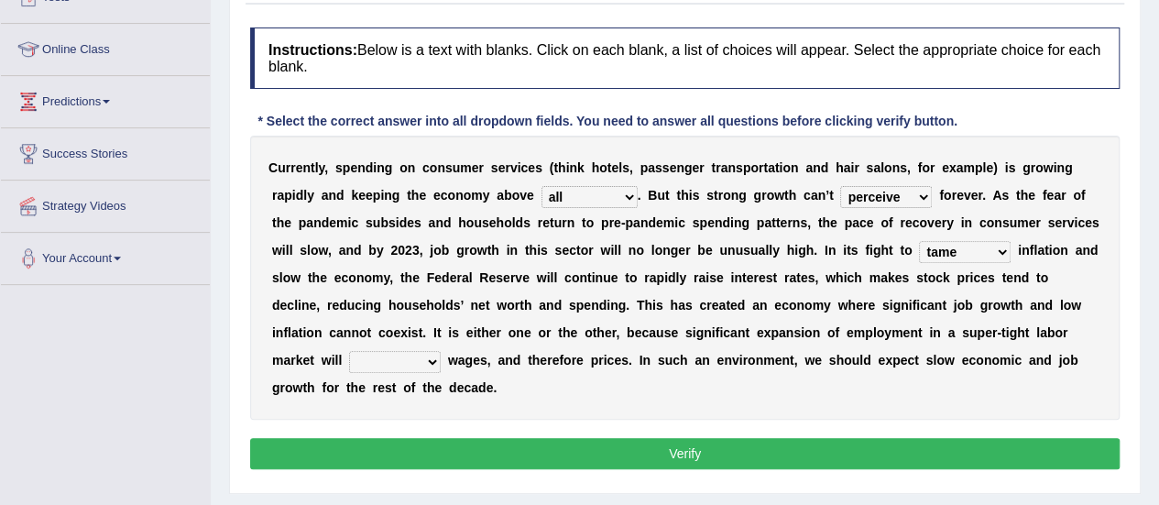
click at [349, 351] on select "precede rupture accede accelerate" at bounding box center [395, 362] width 92 height 22
click at [395, 452] on button "Verify" at bounding box center [685, 453] width 870 height 31
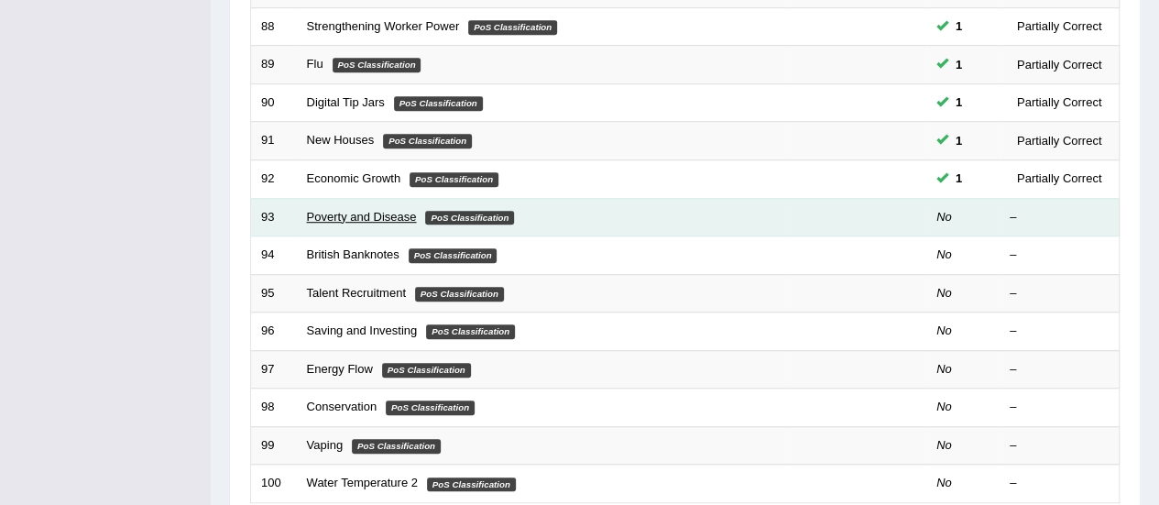
click at [389, 210] on link "Poverty and Disease" at bounding box center [362, 217] width 110 height 14
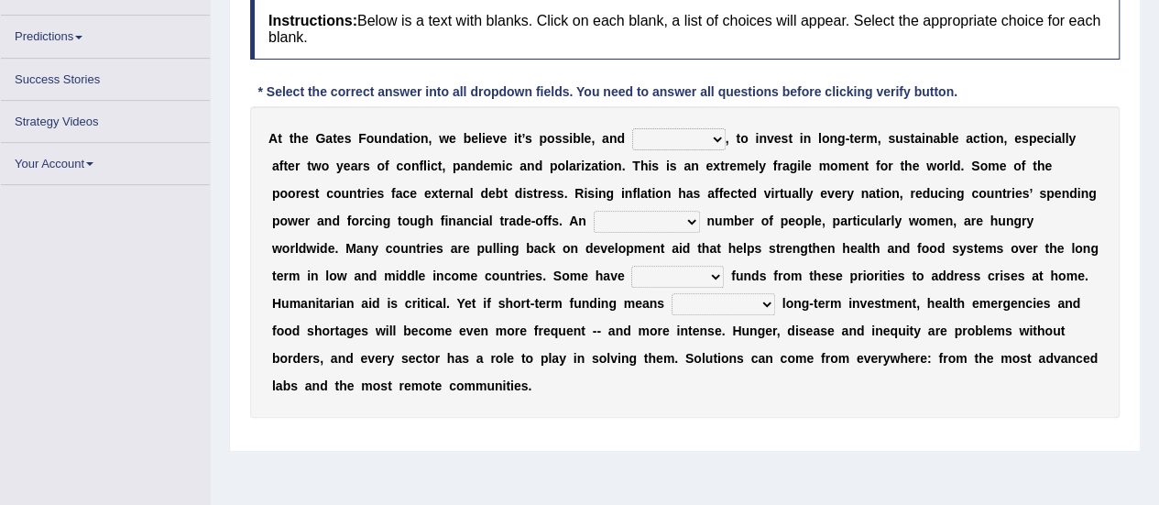
scroll to position [248, 0]
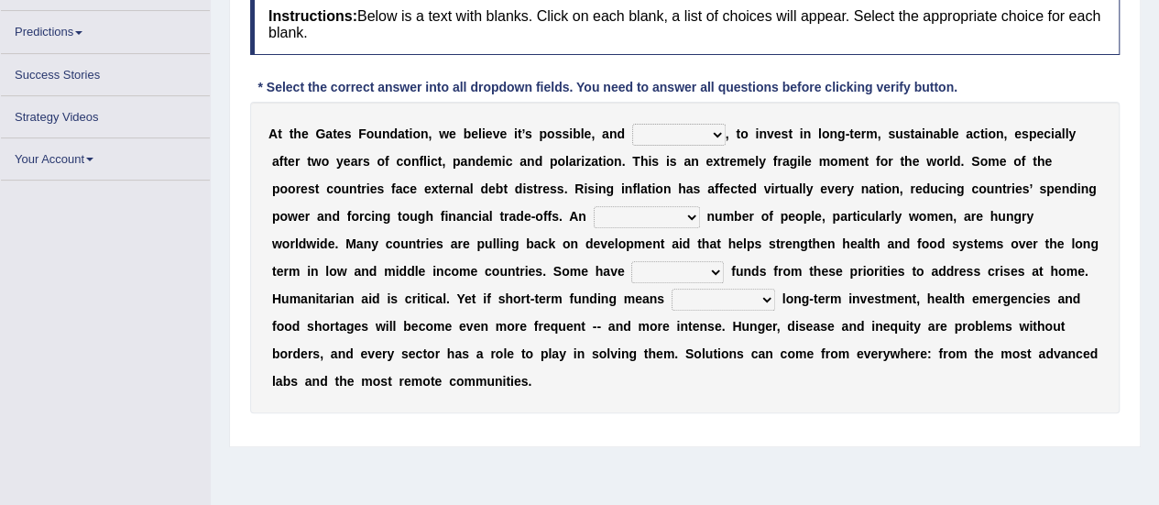
click at [637, 131] on select "impaired impalpable imperative impressive" at bounding box center [678, 135] width 93 height 22
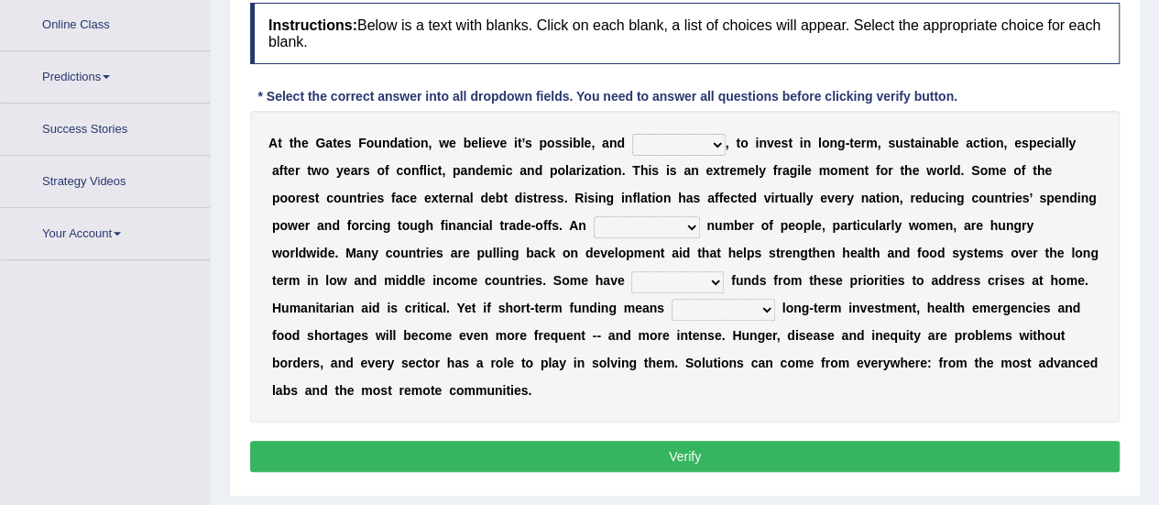
scroll to position [279, 0]
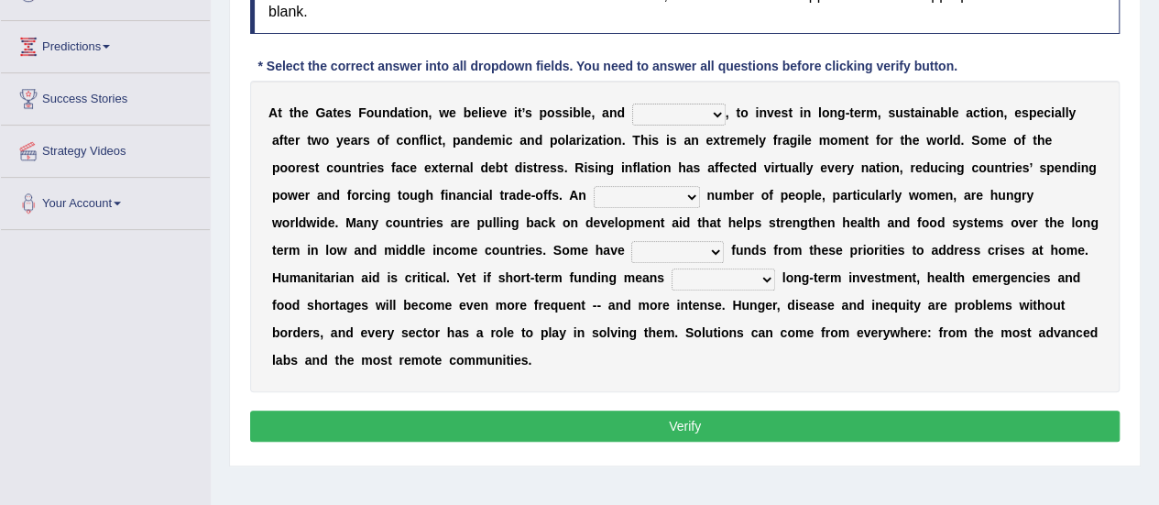
select select "imperative"
click at [632, 104] on select "impaired impalpable imperative impressive" at bounding box center [678, 115] width 93 height 22
click at [656, 192] on select "alarming unintentional implicit absolute" at bounding box center [647, 197] width 106 height 22
select select "alarming"
click at [594, 186] on select "alarming unintentional implicit absolute" at bounding box center [647, 197] width 106 height 22
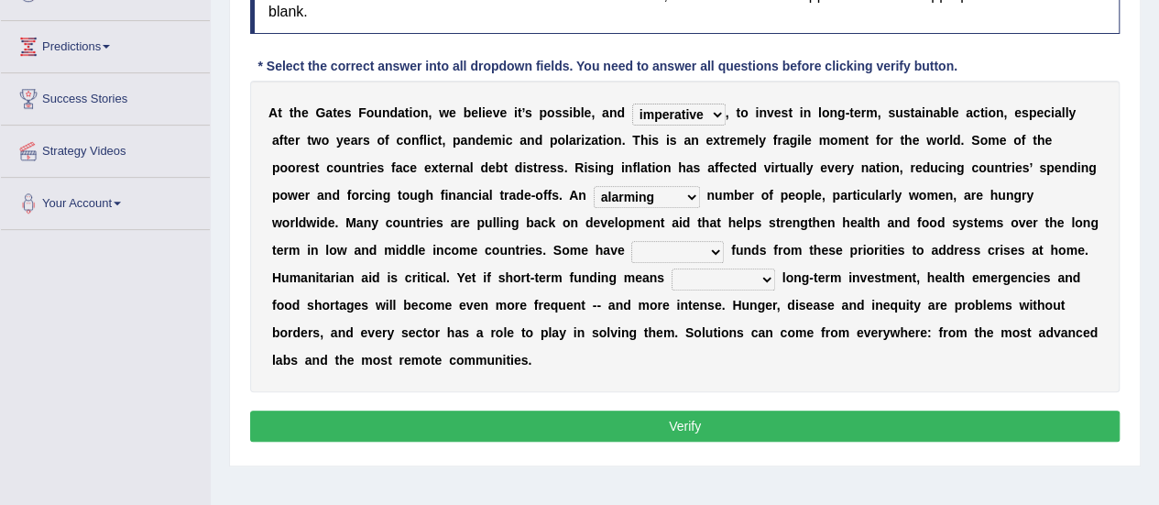
click at [678, 252] on select "rebounded expended recouped redirected" at bounding box center [677, 252] width 93 height 22
select select "expended"
click at [631, 241] on select "rebounded expended recouped redirected" at bounding box center [677, 252] width 93 height 22
click at [718, 280] on select "emphasizing alerting covening neglecting" at bounding box center [724, 280] width 104 height 22
click at [672, 269] on select "emphasizing alerting covening neglecting" at bounding box center [724, 280] width 104 height 22
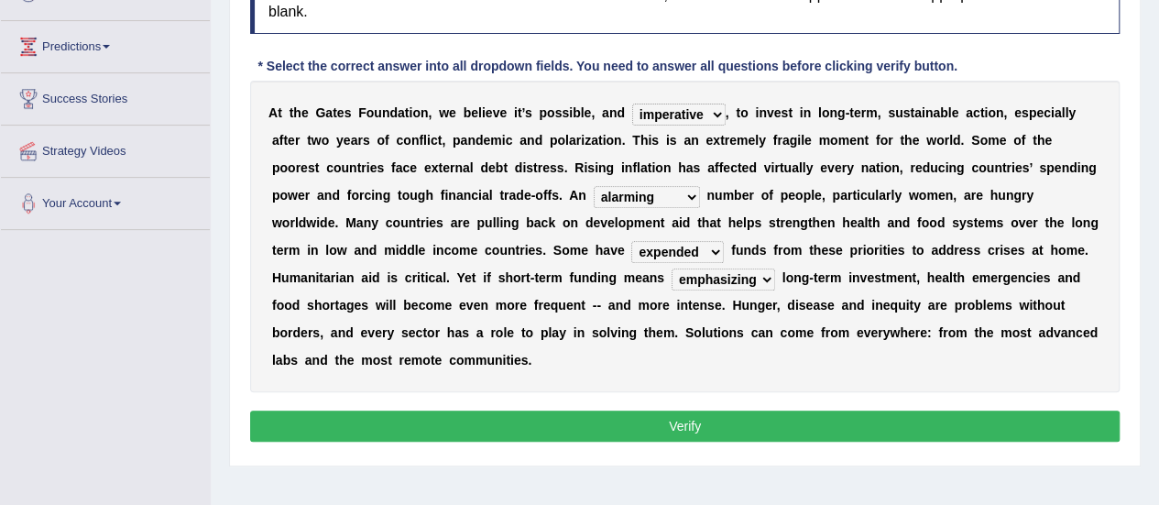
click at [750, 274] on select "emphasizing alerting covening neglecting" at bounding box center [724, 280] width 104 height 22
select select "neglecting"
click at [672, 269] on select "emphasizing alerting covening neglecting" at bounding box center [724, 280] width 104 height 22
click at [693, 419] on button "Verify" at bounding box center [685, 426] width 870 height 31
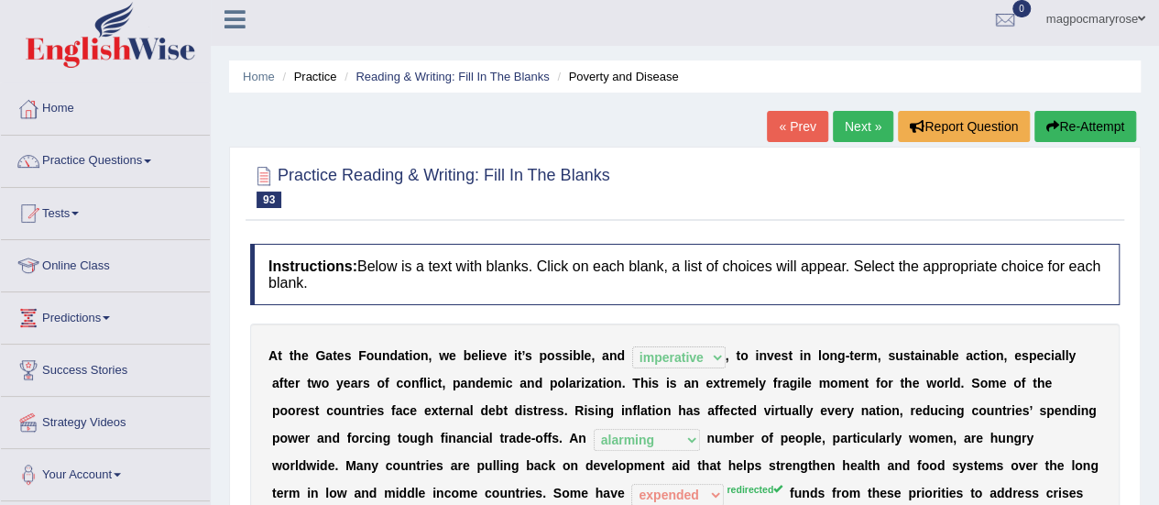
scroll to position [0, 0]
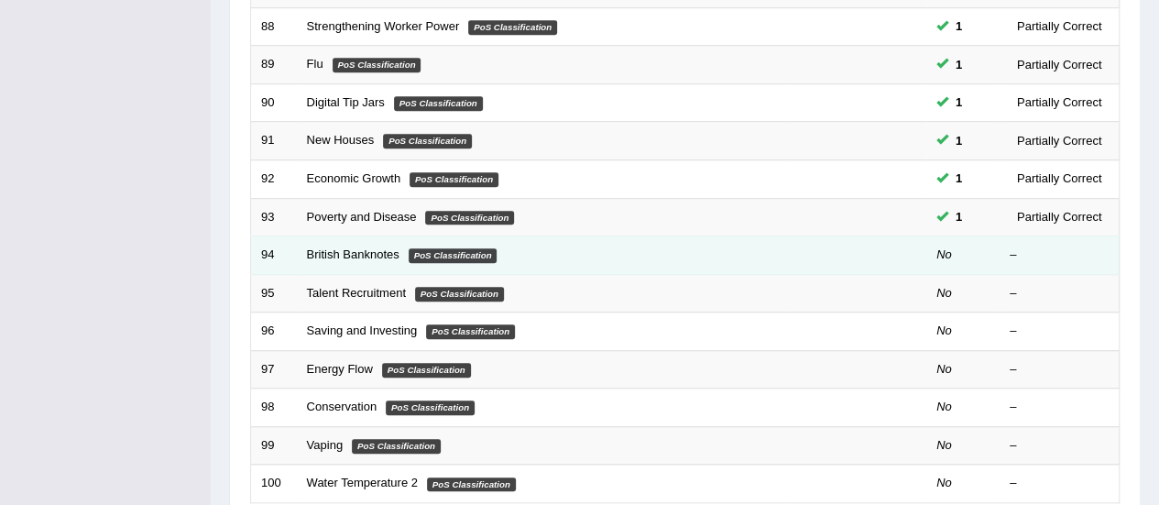
click at [354, 240] on td "British Banknotes PoS Classification" at bounding box center [543, 255] width 492 height 38
click at [354, 247] on link "British Banknotes" at bounding box center [353, 254] width 93 height 14
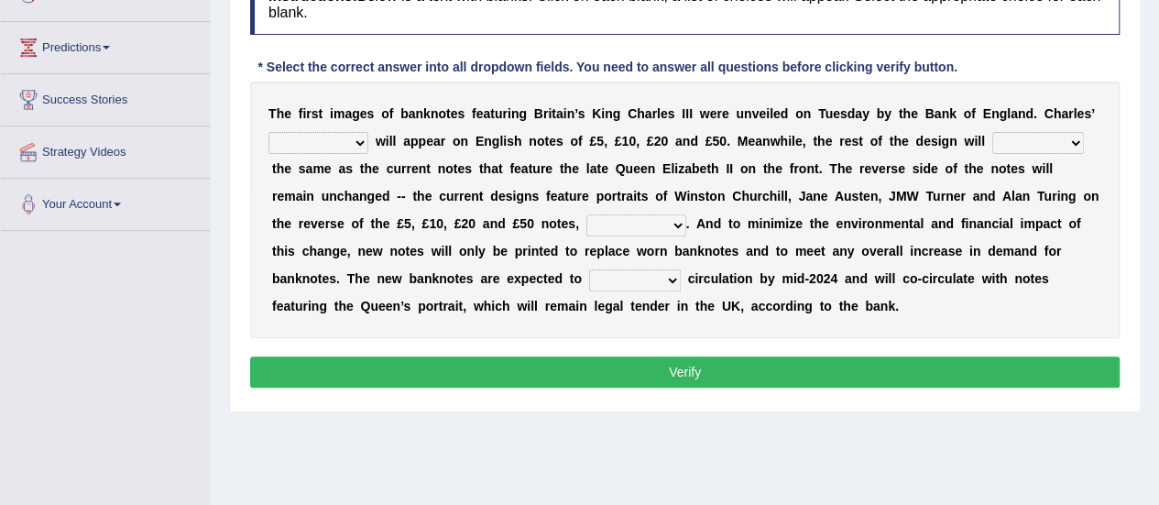
scroll to position [322, 0]
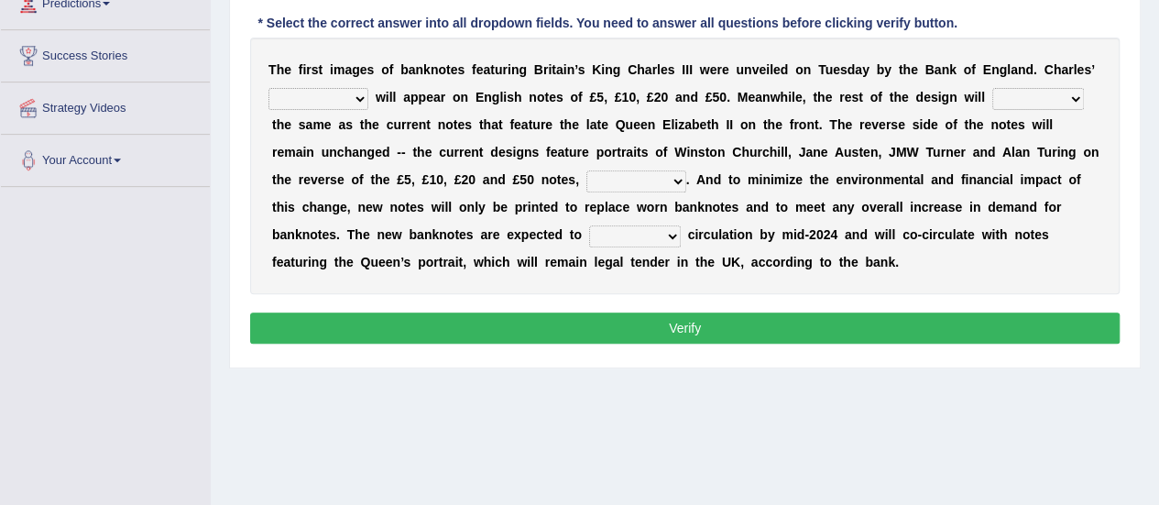
click at [334, 94] on select "cornerstone portion plagiarism portrait" at bounding box center [319, 99] width 100 height 22
click at [302, 223] on div "T h e f i r s t i m a g e s o f b a n k n o t e s f e a t u r i n g B r i t a i…" at bounding box center [685, 166] width 870 height 257
click at [586, 172] on select "pervasively variously audaciously respectively" at bounding box center [636, 181] width 100 height 22
select select "respectively"
click at [586, 170] on select "pervasively variously audaciously respectively" at bounding box center [636, 181] width 100 height 22
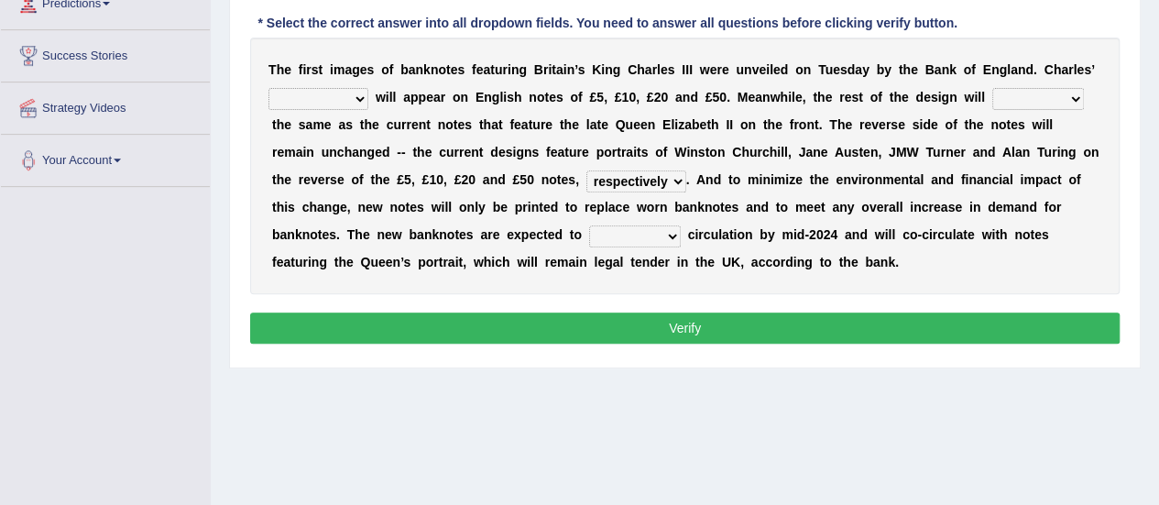
click at [638, 236] on select "hinge divert enter inoculate" at bounding box center [635, 236] width 92 height 22
select select "enter"
click at [589, 225] on select "hinge divert enter inoculate" at bounding box center [635, 236] width 92 height 22
click at [651, 228] on select "hinge divert enter inoculate" at bounding box center [635, 236] width 92 height 22
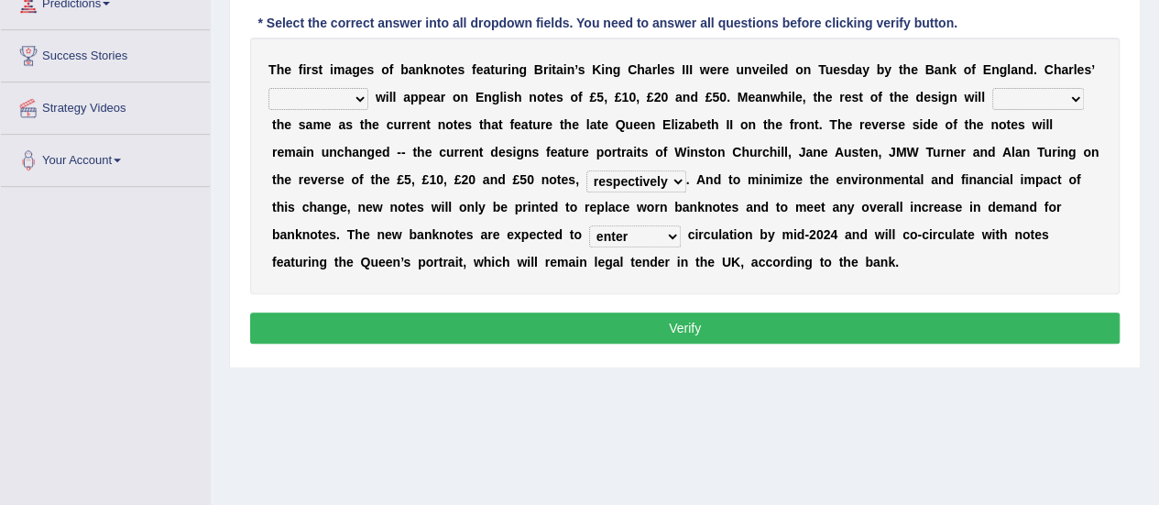
click at [651, 228] on select "hinge divert enter inoculate" at bounding box center [635, 236] width 92 height 22
click at [706, 301] on div "Instructions: Below is a text with blanks. Click on each blank, a list of choic…" at bounding box center [685, 139] width 879 height 438
click at [679, 333] on button "Verify" at bounding box center [685, 327] width 870 height 31
click at [357, 97] on select "cornerstone portion plagiarism portrait" at bounding box center [319, 99] width 100 height 22
select select "portrait"
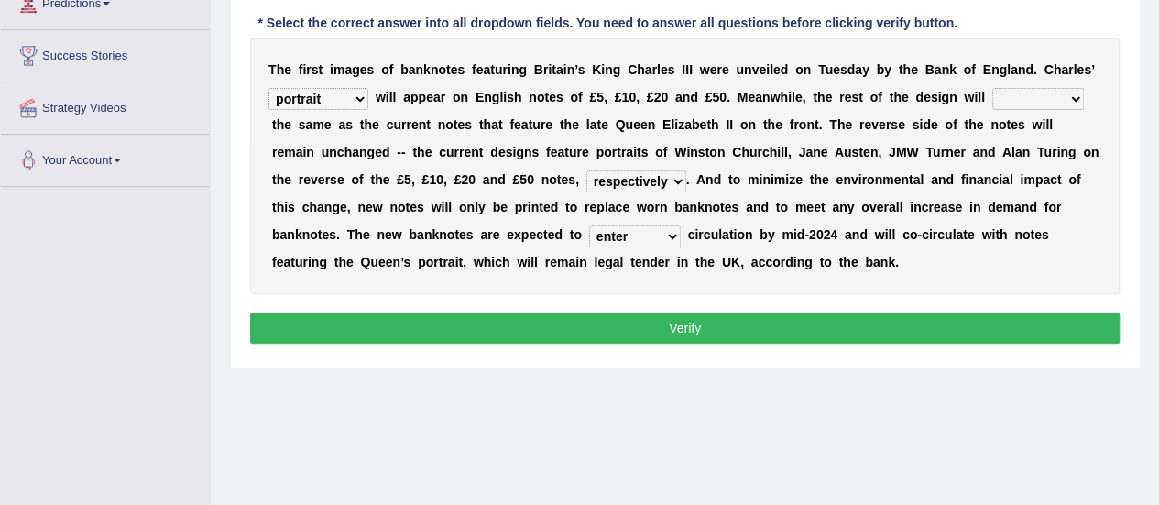
click at [269, 88] on select "cornerstone portion plagiarism portrait" at bounding box center [319, 99] width 100 height 22
click at [1015, 106] on select "remain surpass signify replicate" at bounding box center [1038, 99] width 92 height 22
select select "remain"
click at [992, 88] on select "remain surpass signify replicate" at bounding box center [1038, 99] width 92 height 22
click at [678, 323] on button "Verify" at bounding box center [685, 327] width 870 height 31
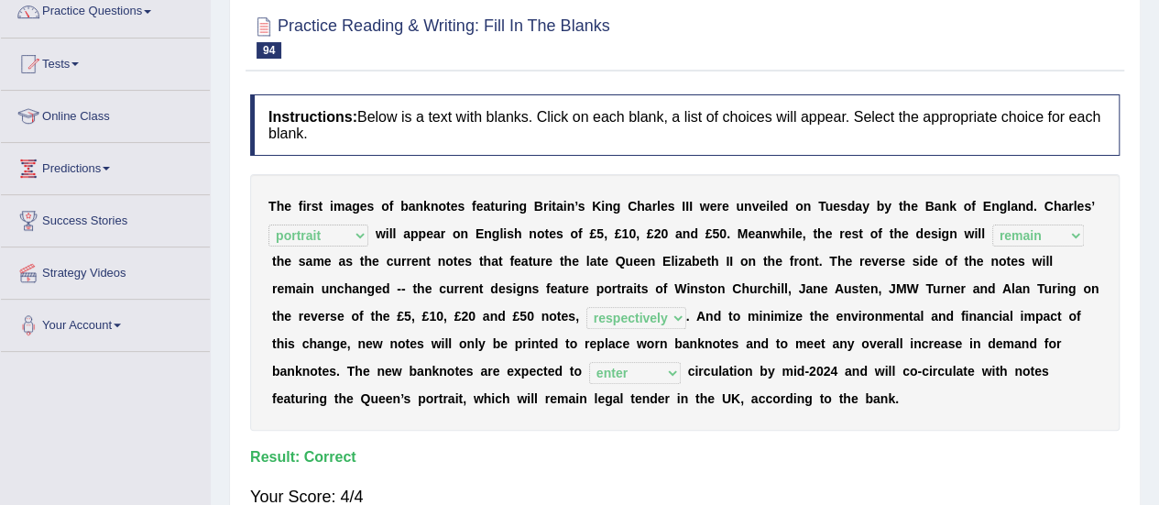
scroll to position [117, 0]
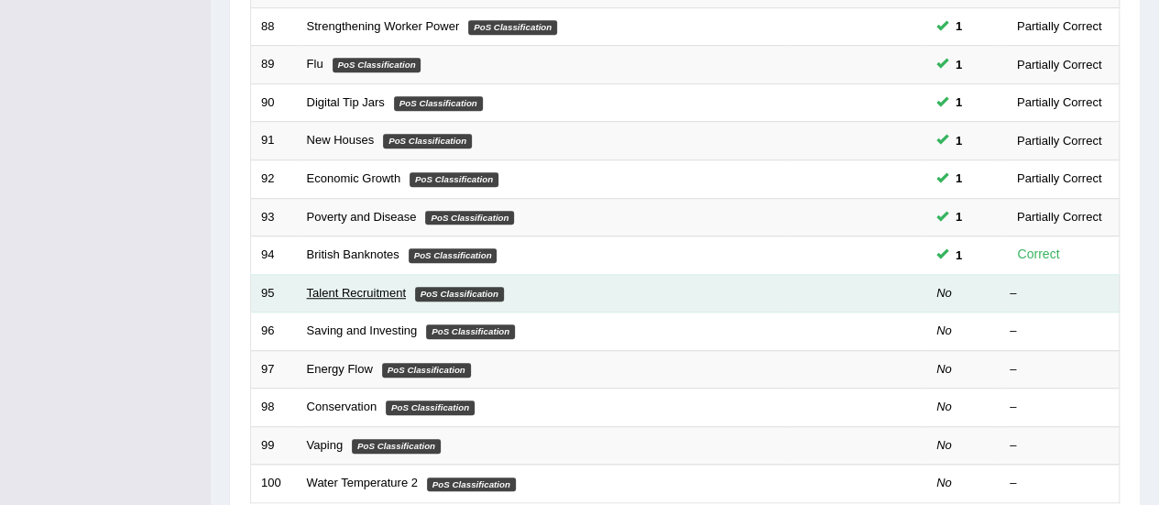
click at [363, 286] on link "Talent Recruitment" at bounding box center [356, 293] width 99 height 14
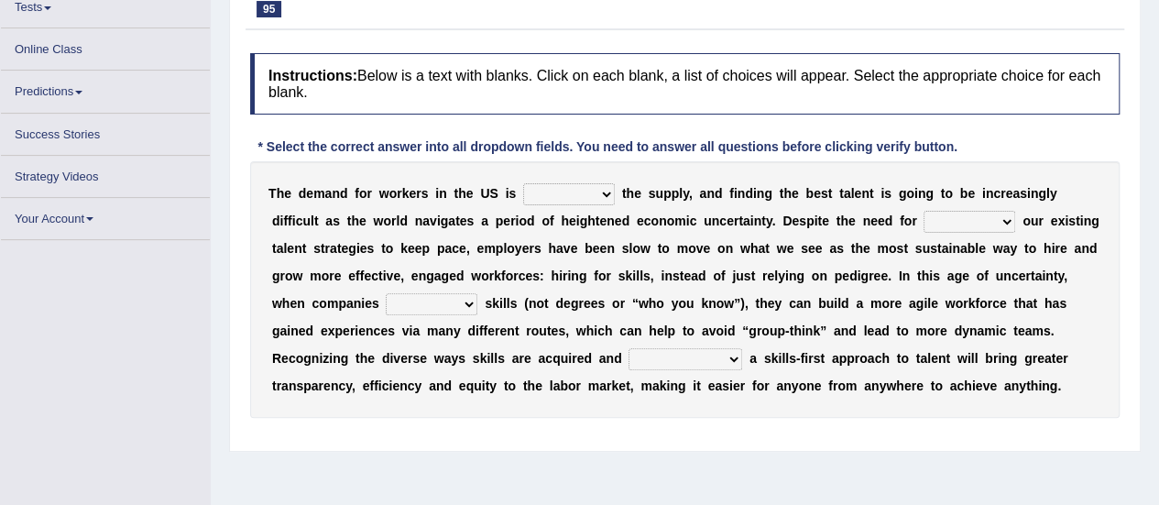
scroll to position [214, 0]
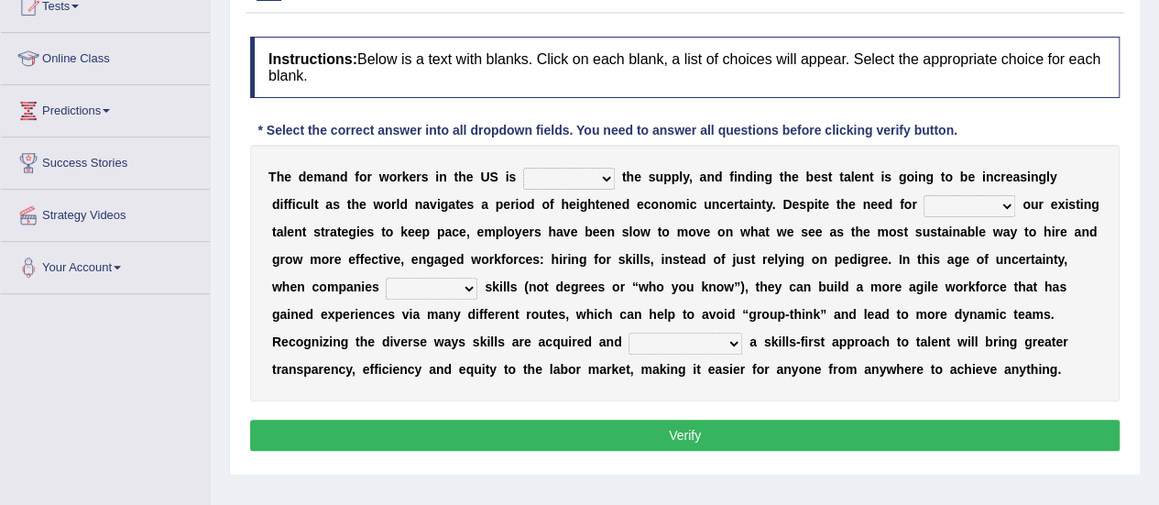
click at [593, 170] on select "outpacing falling flipping irrigating" at bounding box center [569, 179] width 92 height 22
select select "falling"
click at [523, 168] on select "outpacing falling flipping irrigating" at bounding box center [569, 179] width 92 height 22
click at [974, 205] on select "reveling reflecting revamping inverting" at bounding box center [970, 206] width 92 height 22
select select "reveling"
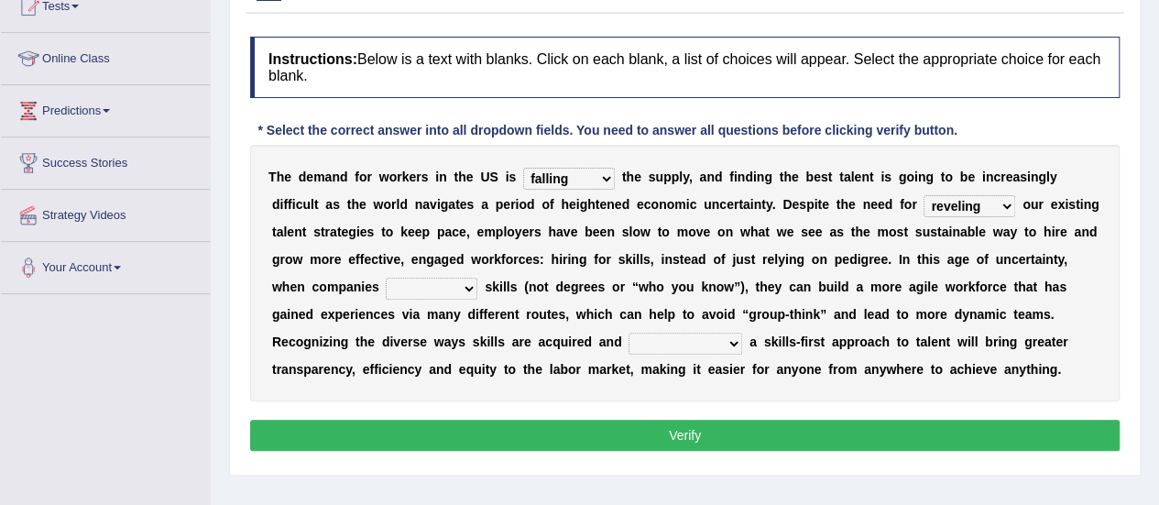
click at [924, 195] on select "reveling reflecting revamping inverting" at bounding box center [970, 206] width 92 height 22
click at [411, 286] on select "neglect prioritize worsen alleviate" at bounding box center [432, 289] width 92 height 22
select select "prioritize"
click at [386, 278] on select "neglect prioritize worsen alleviate" at bounding box center [432, 289] width 92 height 22
click at [663, 340] on select "distinguishing digitizing attempting adopting" at bounding box center [686, 344] width 114 height 22
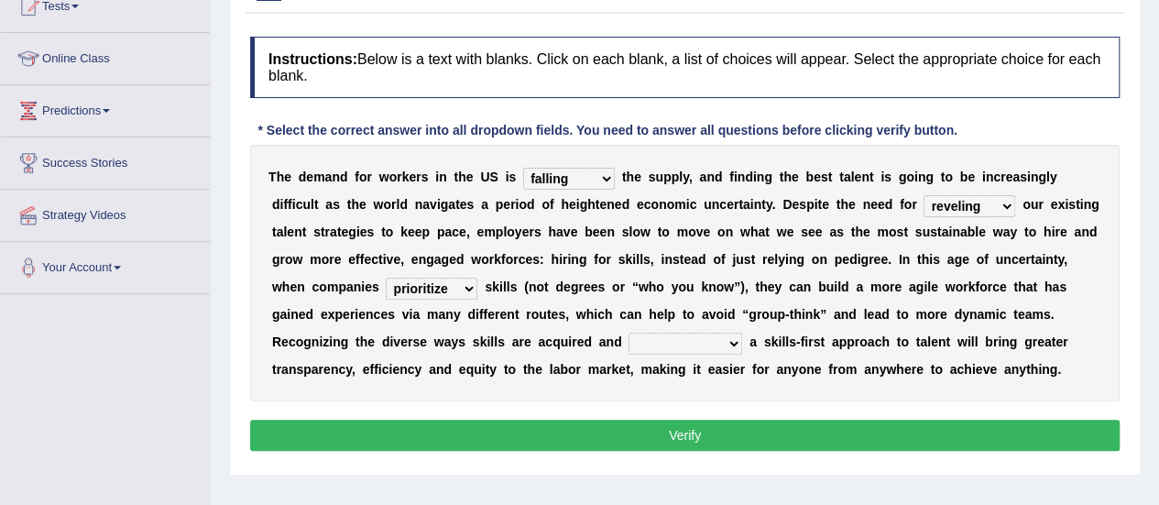
select select "distinguishing"
click at [629, 333] on select "distinguishing digitizing attempting adopting" at bounding box center [686, 344] width 114 height 22
click at [661, 439] on button "Verify" at bounding box center [685, 435] width 870 height 31
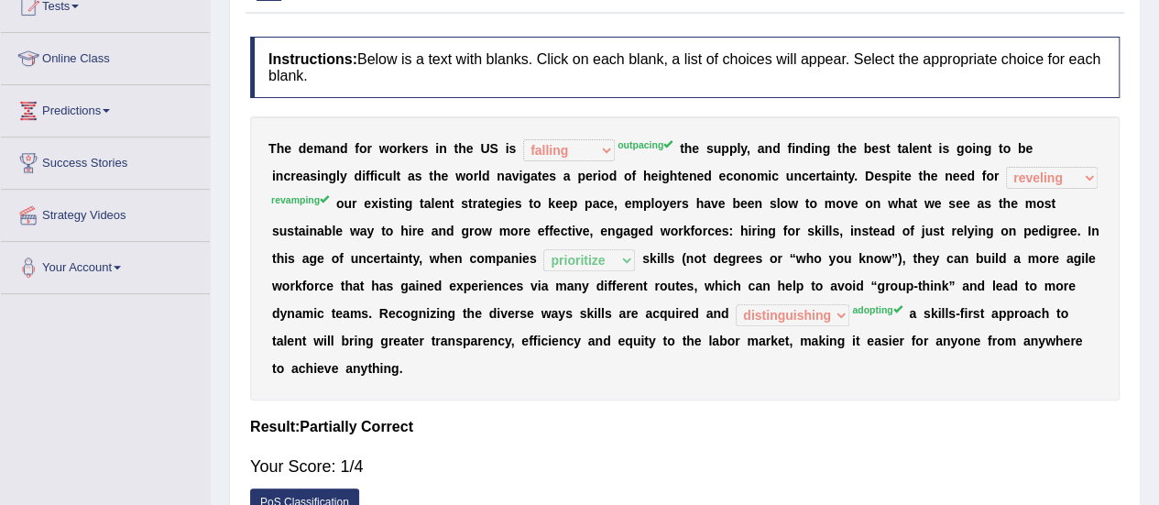
click at [661, 439] on div "Instructions: Below is a text with blanks. Click on each blank, a list of choic…" at bounding box center [685, 281] width 879 height 508
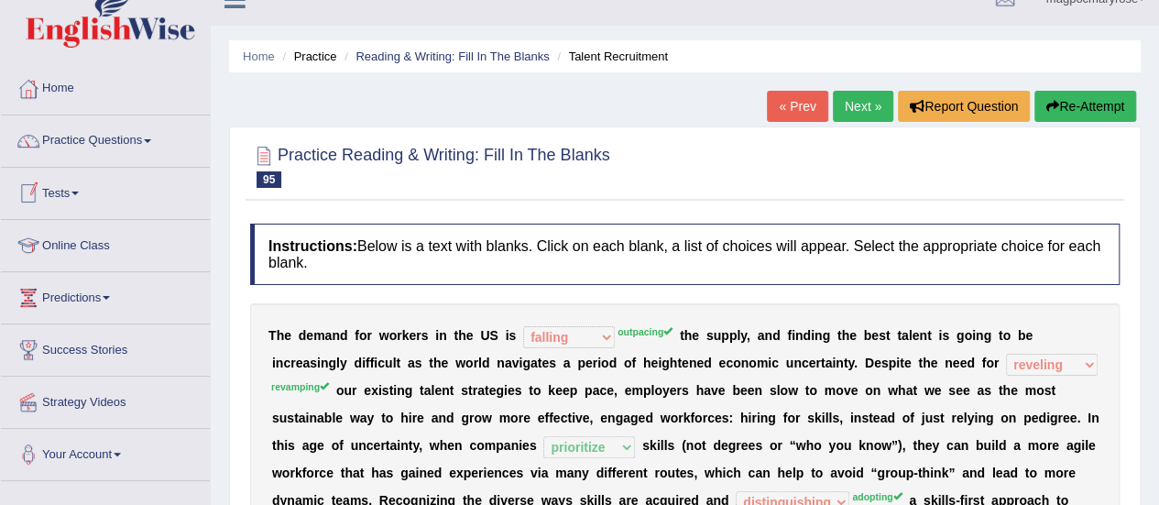
scroll to position [16, 0]
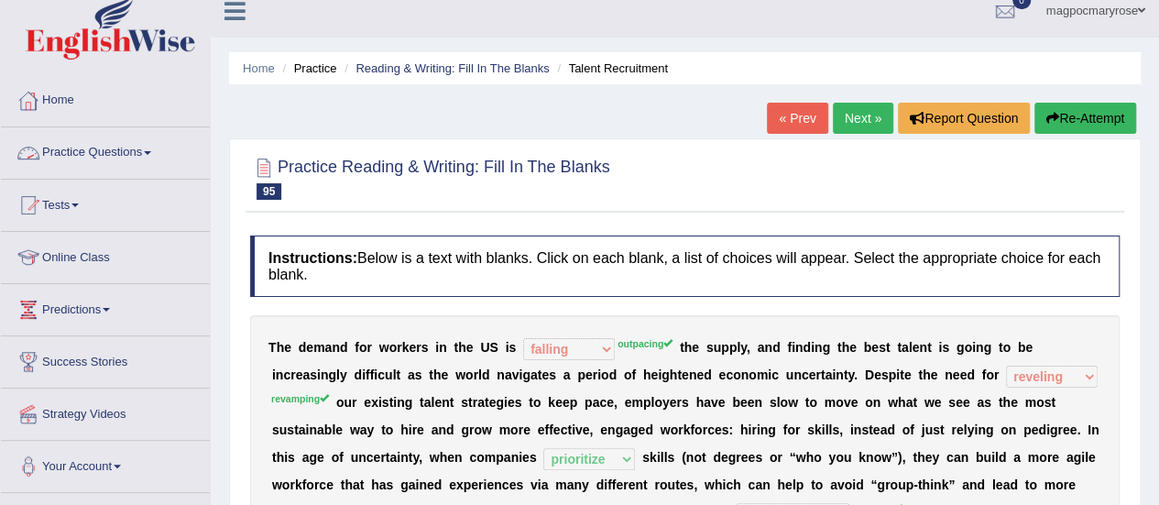
click at [118, 148] on link "Practice Questions" at bounding box center [105, 150] width 209 height 46
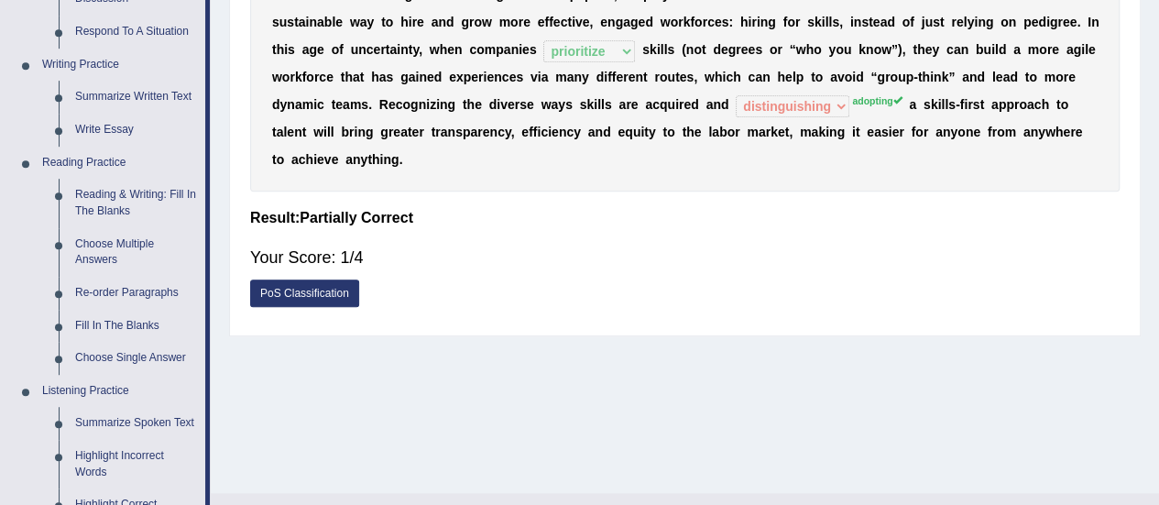
scroll to position [428, 0]
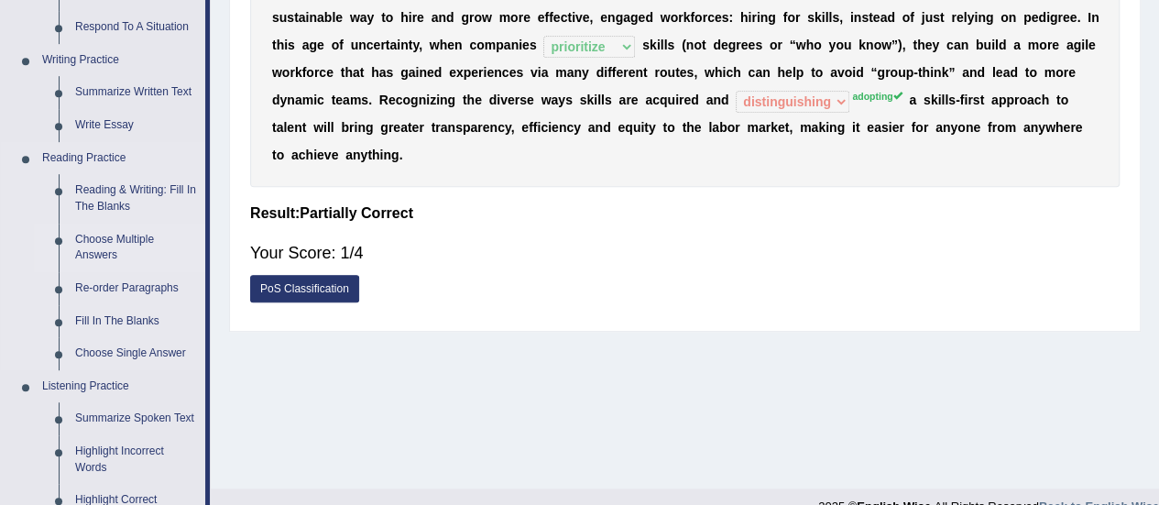
click at [95, 240] on link "Choose Multiple Answers" at bounding box center [136, 248] width 138 height 49
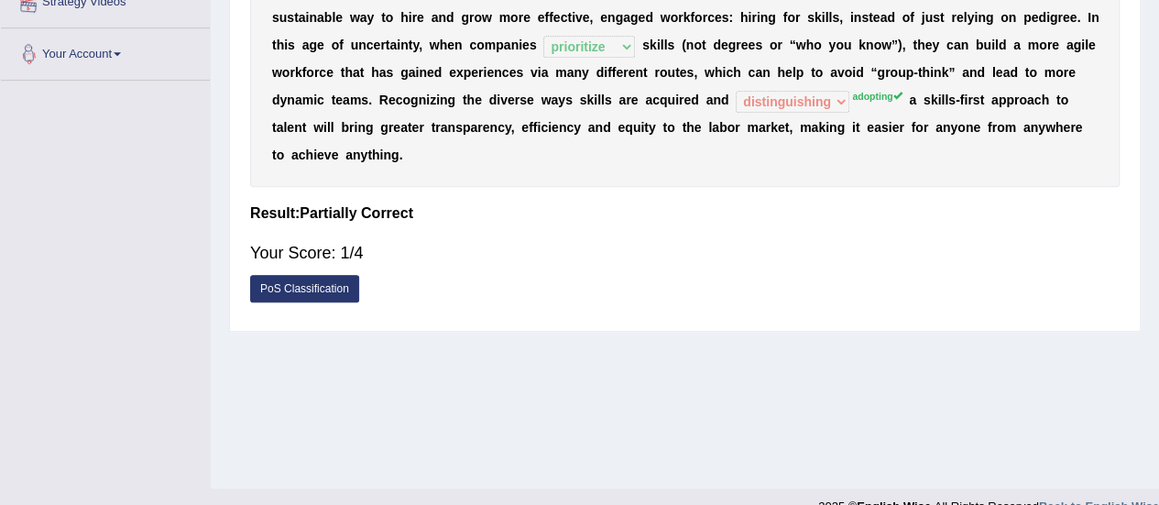
scroll to position [444, 0]
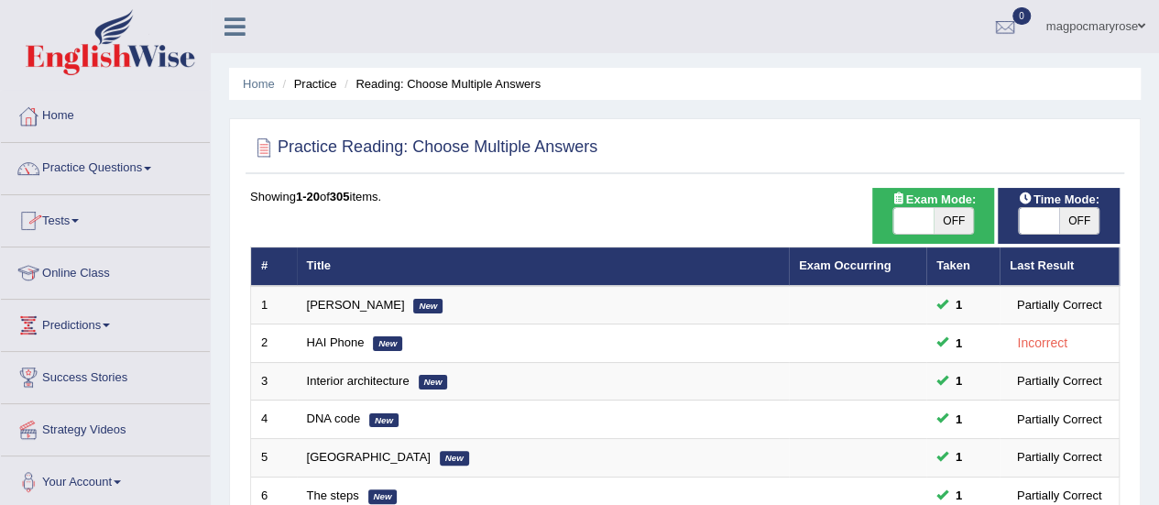
drag, startPoint x: 1154, startPoint y: 181, endPoint x: 1172, endPoint y: 290, distance: 111.5
click at [1158, 290] on html "Toggle navigation Home Practice Questions Speaking Practice Read Aloud Repeat S…" at bounding box center [579, 252] width 1159 height 505
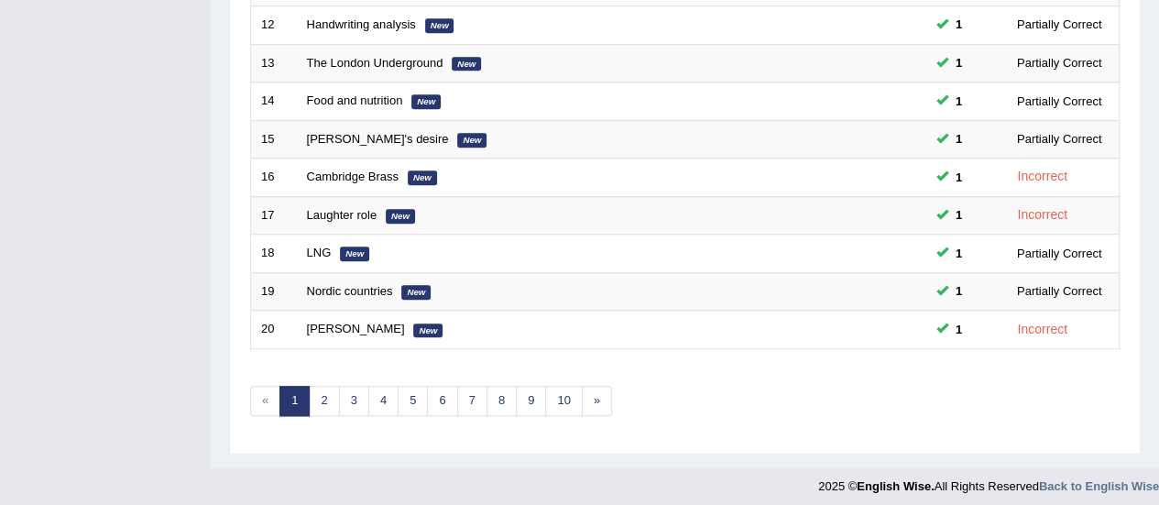
scroll to position [649, 0]
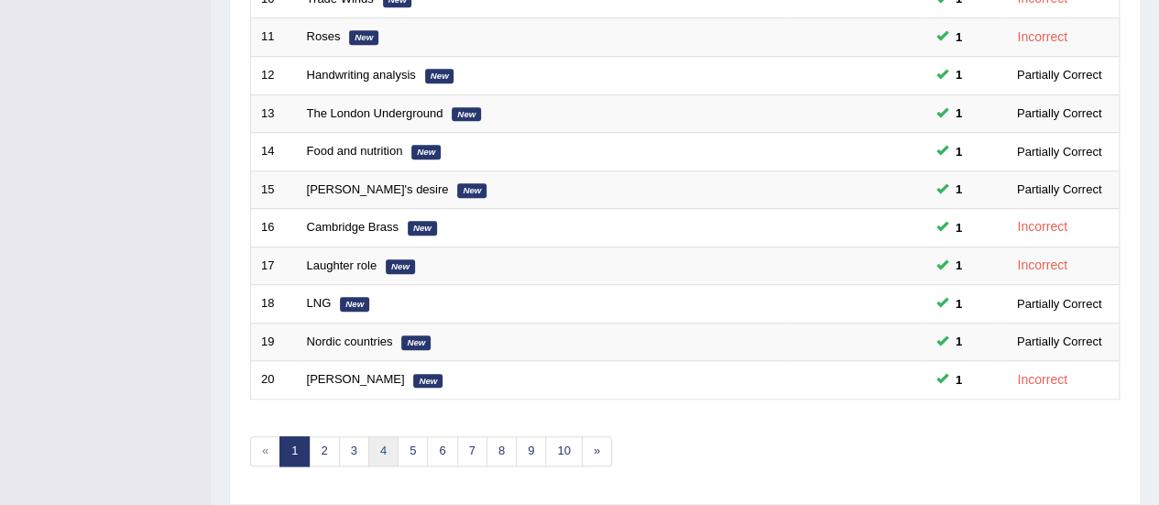
click at [383, 444] on link "4" at bounding box center [383, 451] width 30 height 30
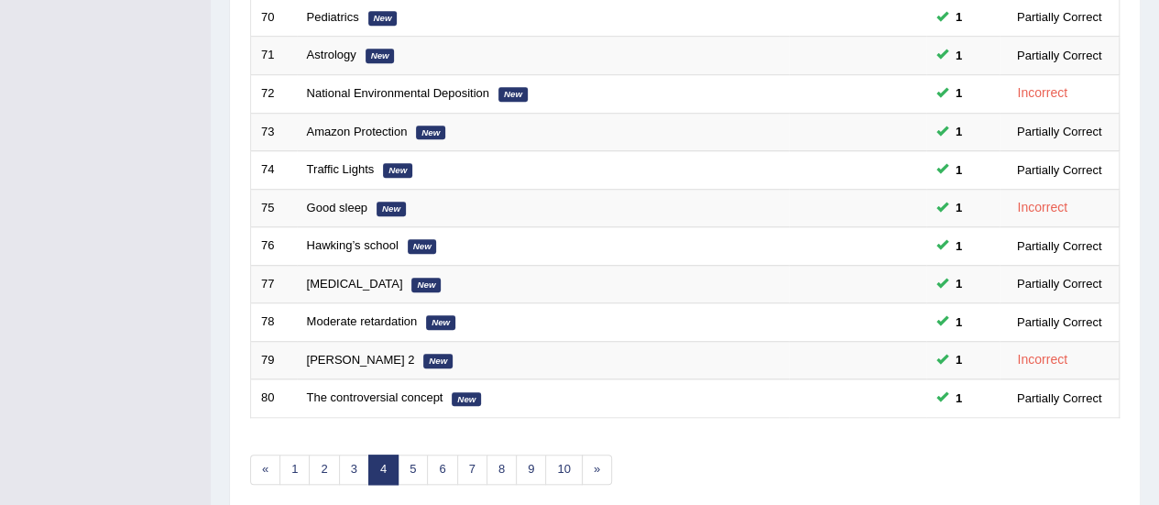
scroll to position [699, 0]
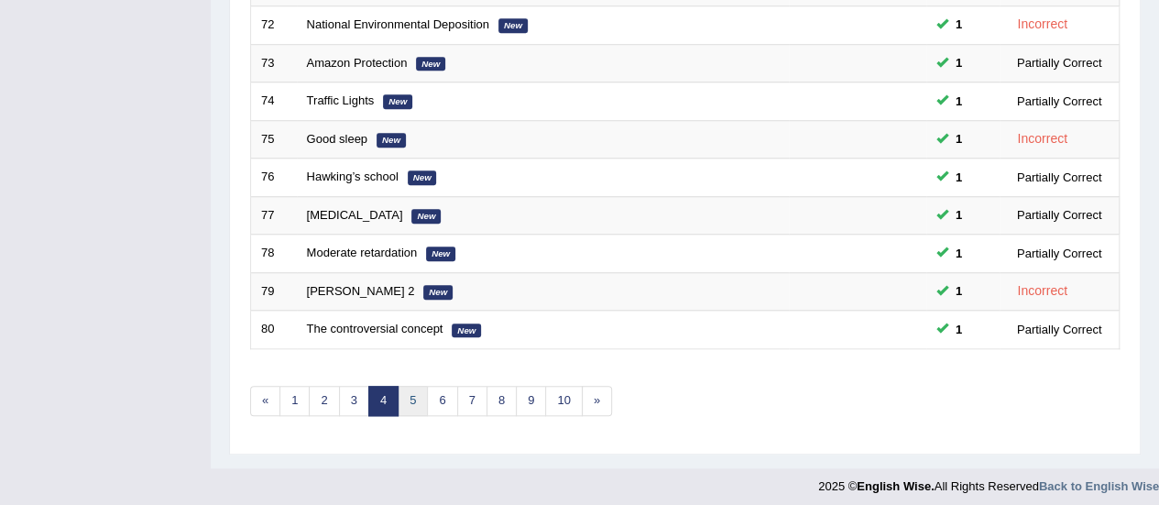
click at [409, 386] on link "5" at bounding box center [413, 401] width 30 height 30
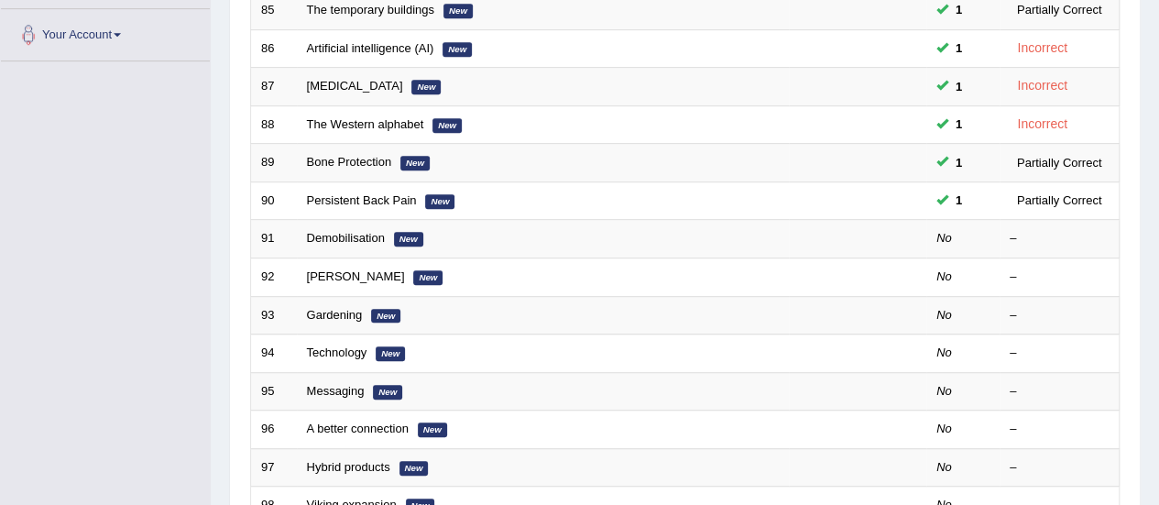
scroll to position [454, 0]
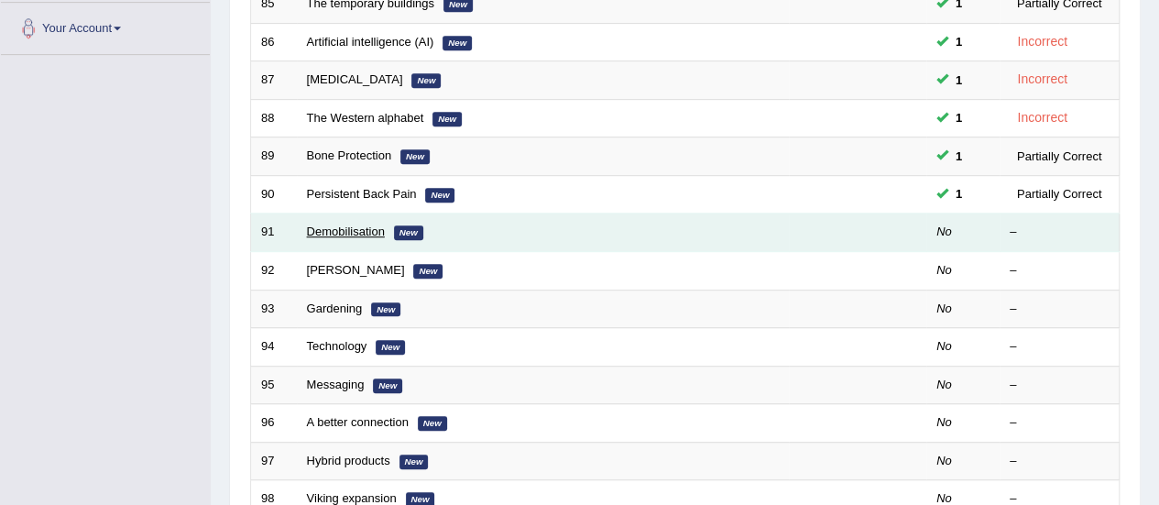
click at [356, 225] on link "Demobilisation" at bounding box center [346, 232] width 78 height 14
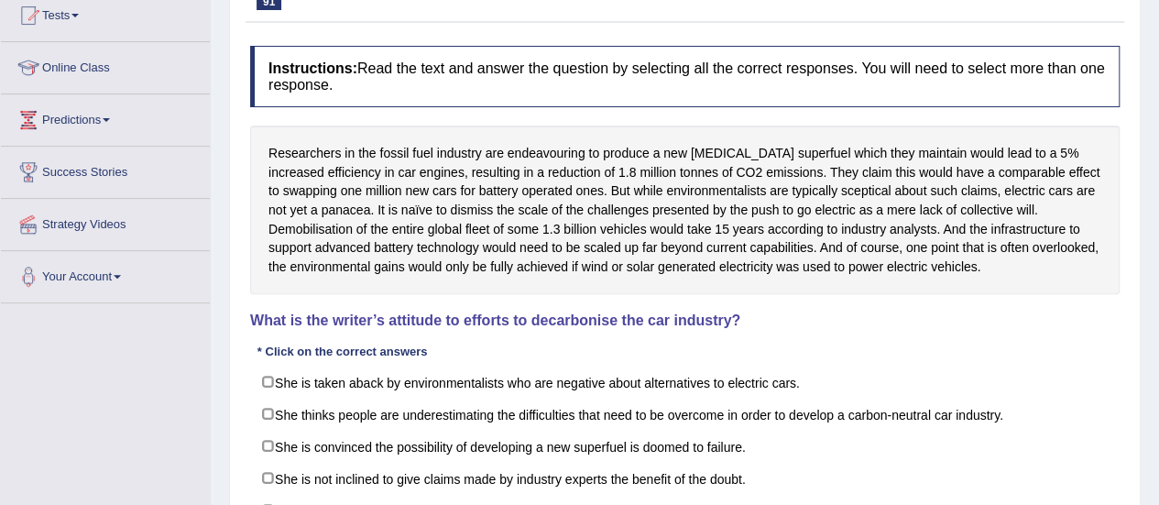
scroll to position [326, 0]
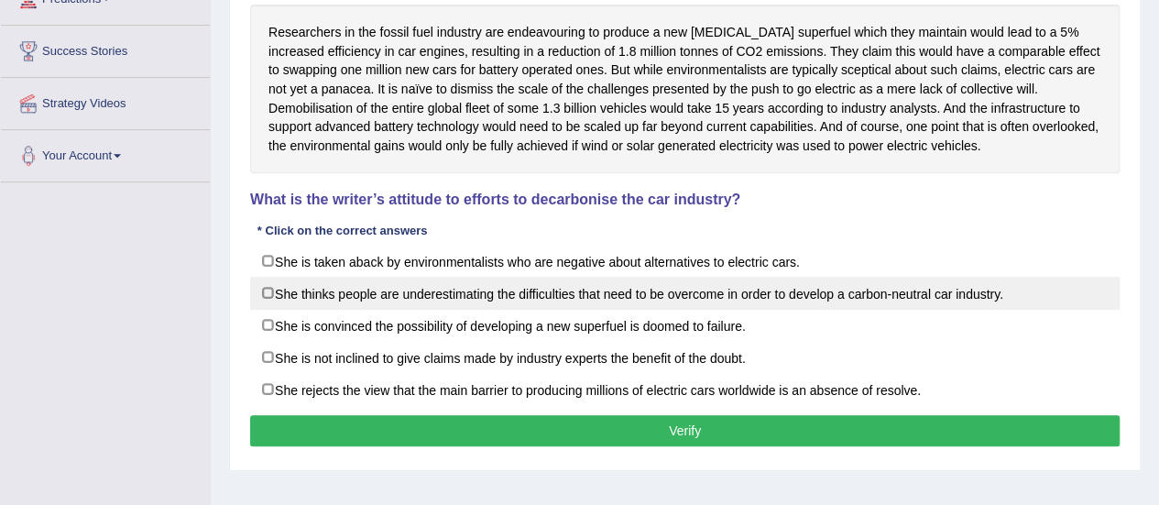
click at [394, 290] on label "She thinks people are underestimating the difficulties that need to be overcome…" at bounding box center [685, 293] width 870 height 33
checkbox input "true"
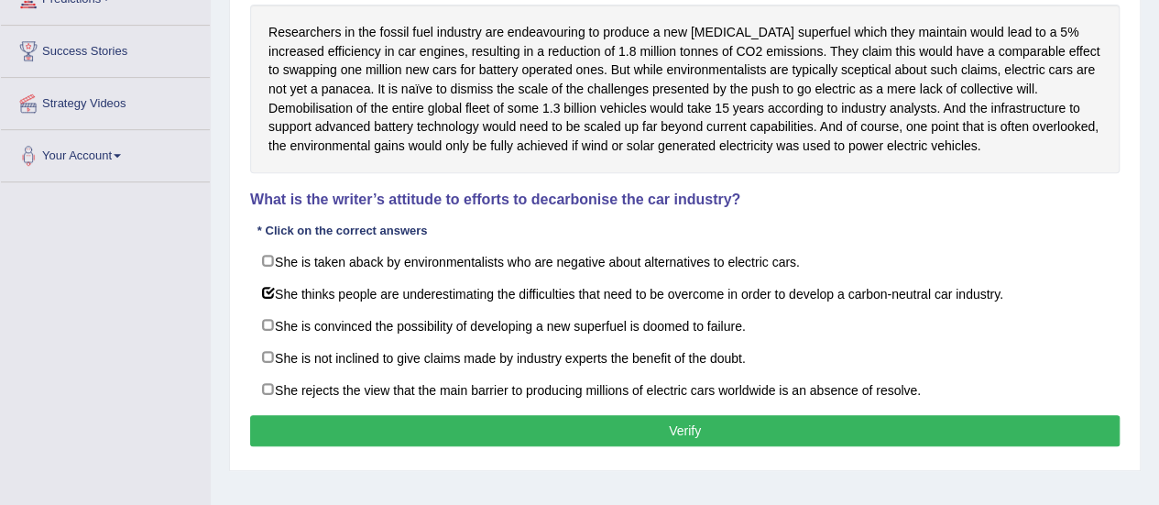
click at [420, 428] on button "Verify" at bounding box center [685, 430] width 870 height 31
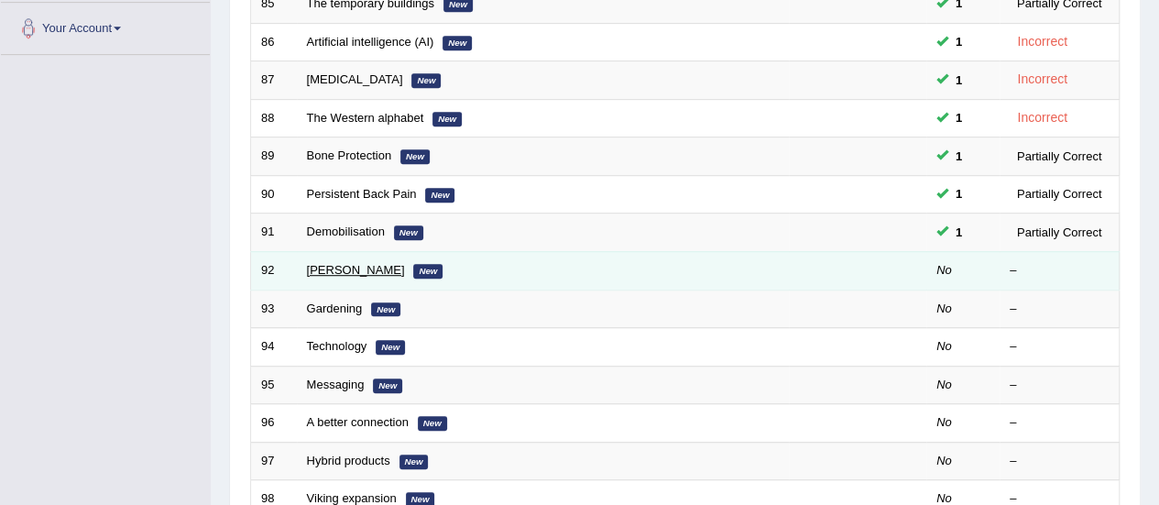
click at [313, 267] on link "[PERSON_NAME]" at bounding box center [356, 270] width 98 height 14
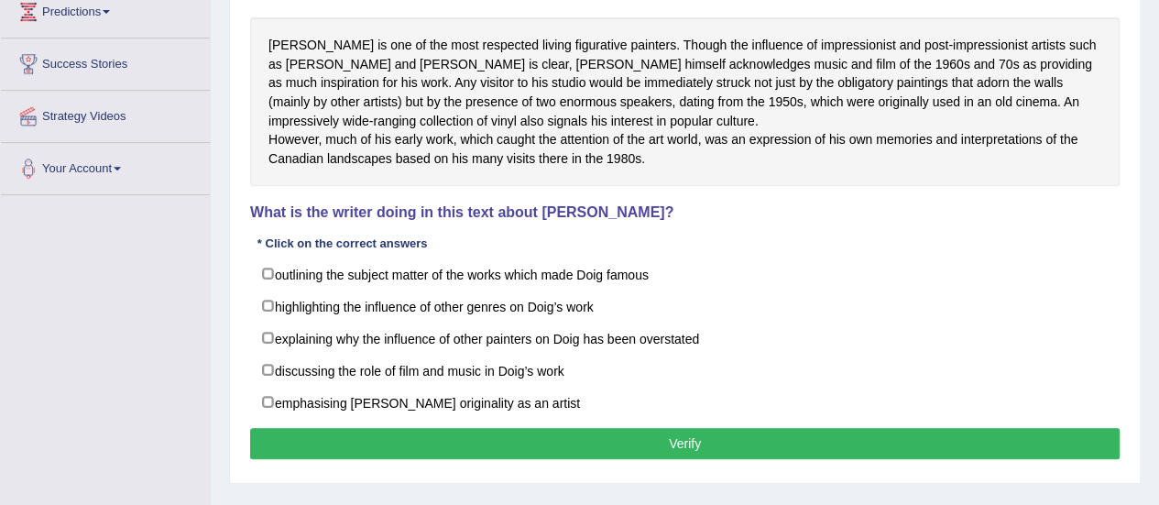
scroll to position [426, 0]
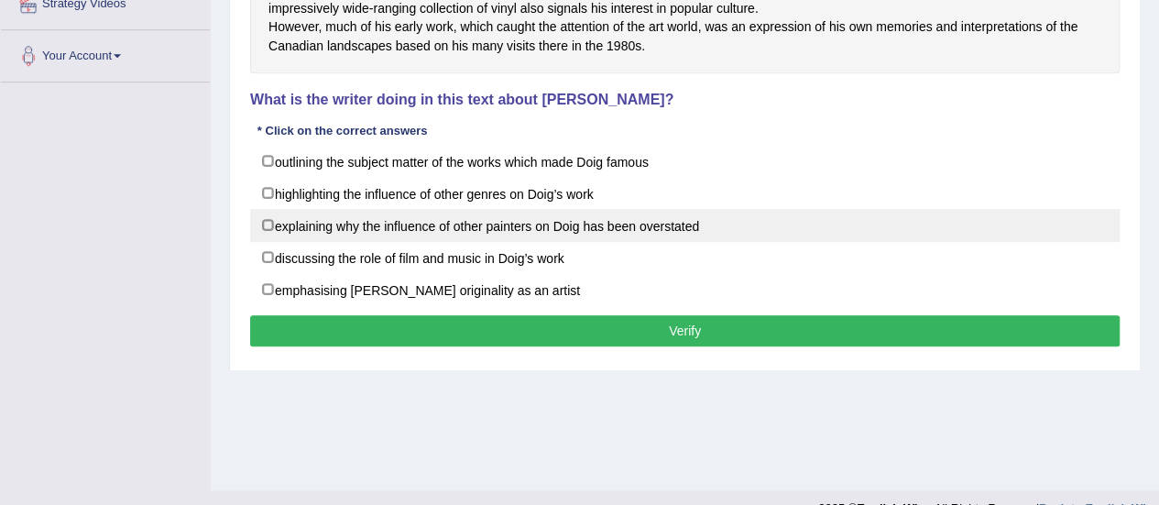
click at [322, 242] on label "explaining why the influence of other painters on Doig has been overstated" at bounding box center [685, 225] width 870 height 33
checkbox input "true"
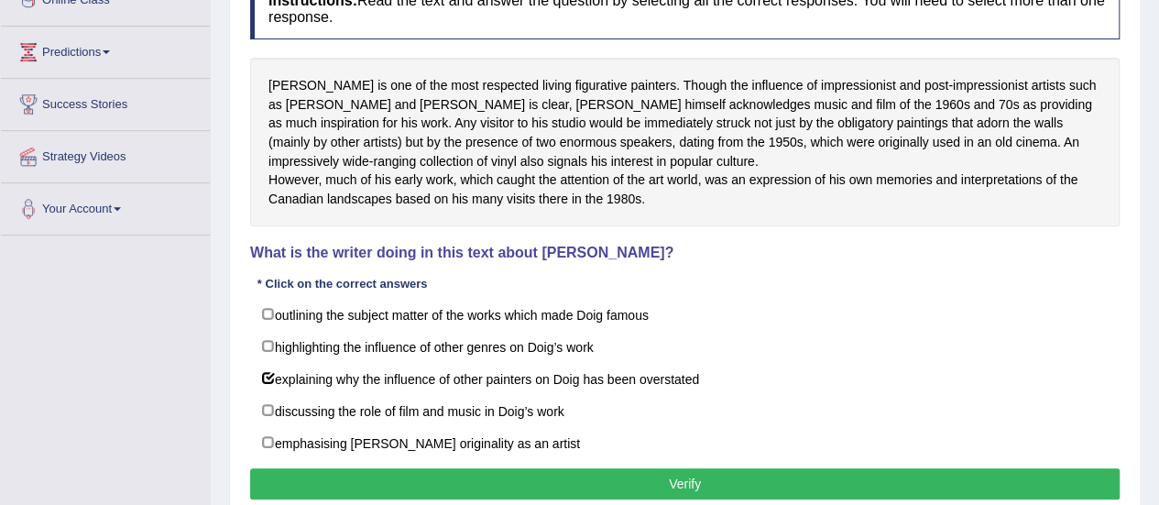
scroll to position [344, 0]
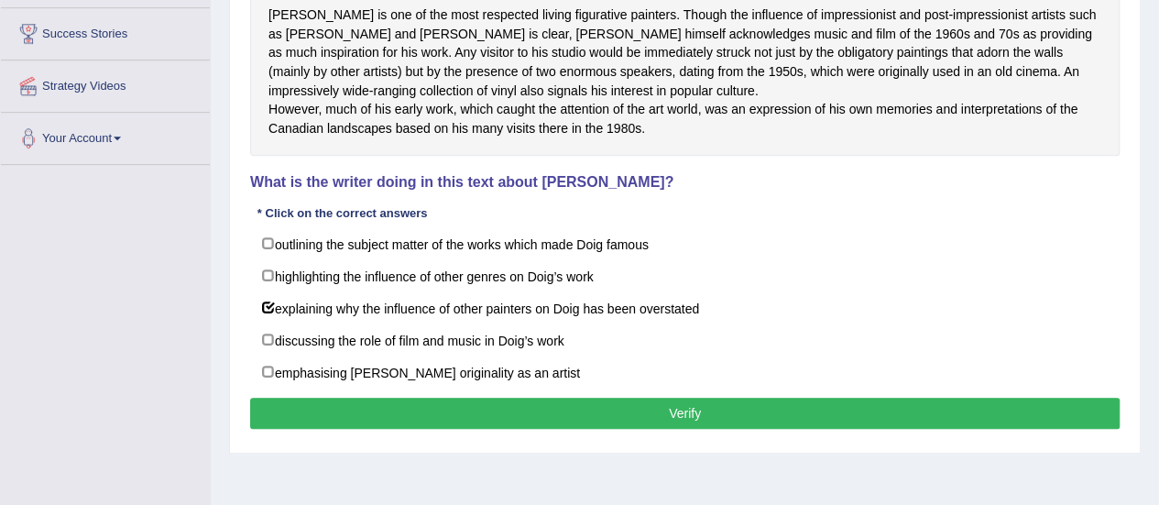
click at [750, 429] on button "Verify" at bounding box center [685, 413] width 870 height 31
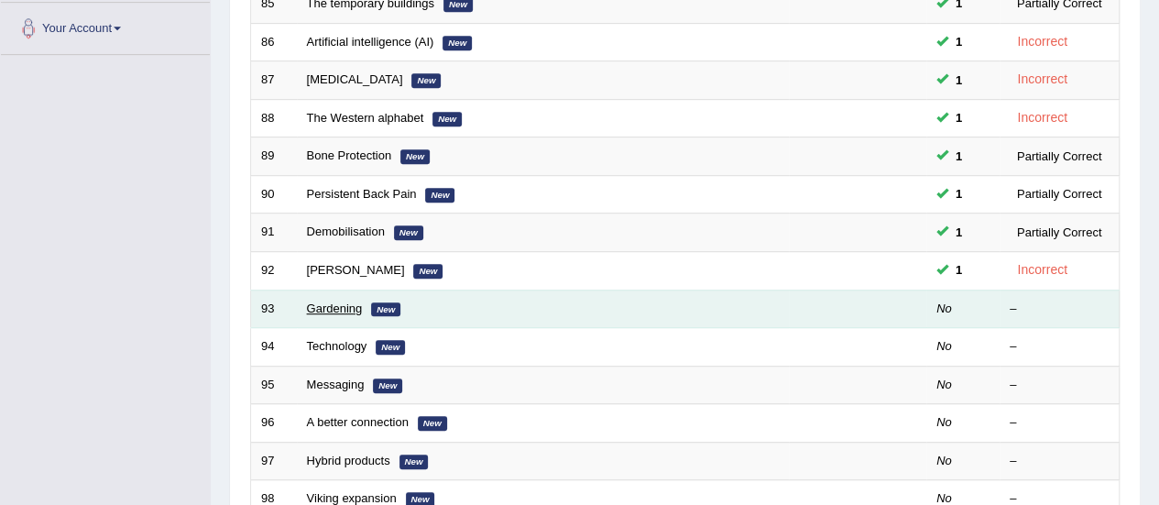
click at [334, 304] on link "Gardening" at bounding box center [335, 308] width 56 height 14
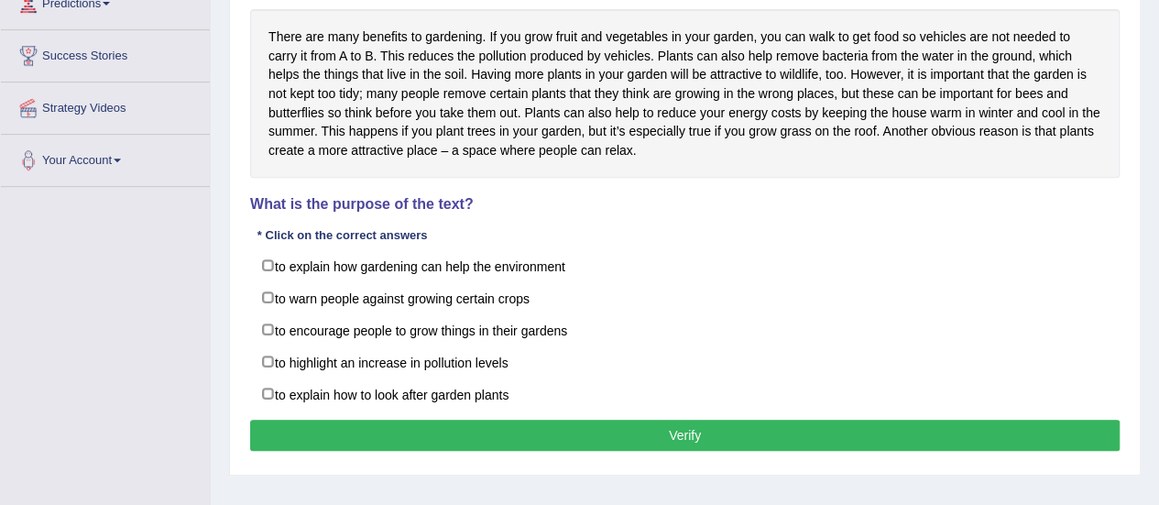
scroll to position [319, 0]
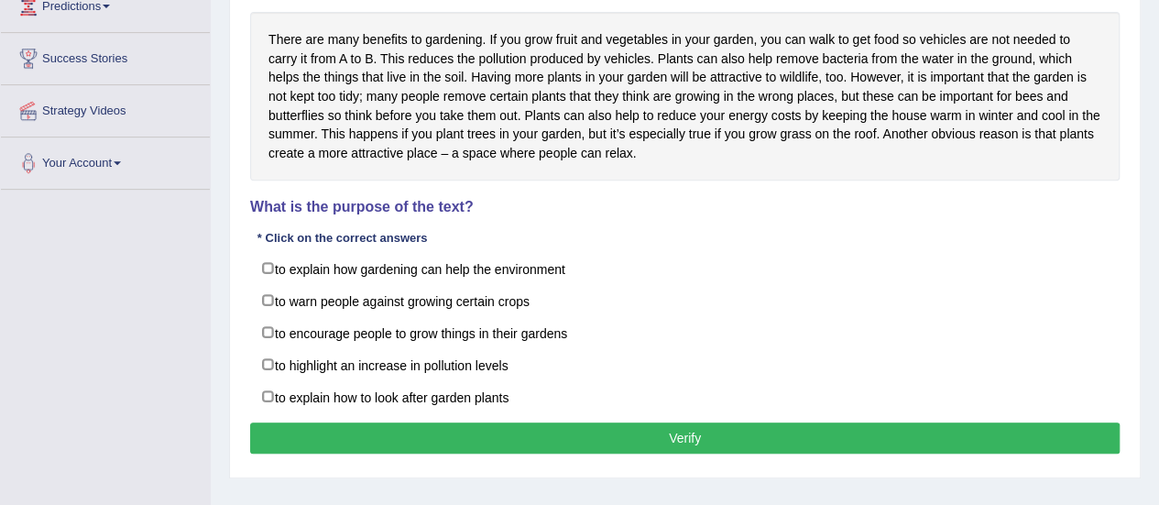
drag, startPoint x: 0, startPoint y: 0, endPoint x: 1136, endPoint y: 340, distance: 1186.1
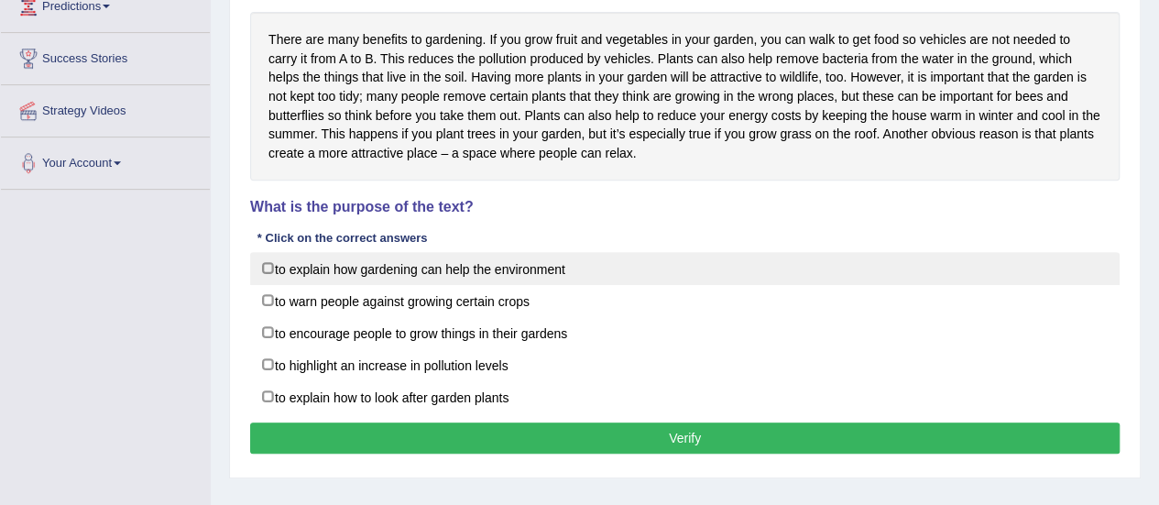
click at [365, 272] on label "to explain how gardening can help the environment" at bounding box center [685, 268] width 870 height 33
checkbox input "true"
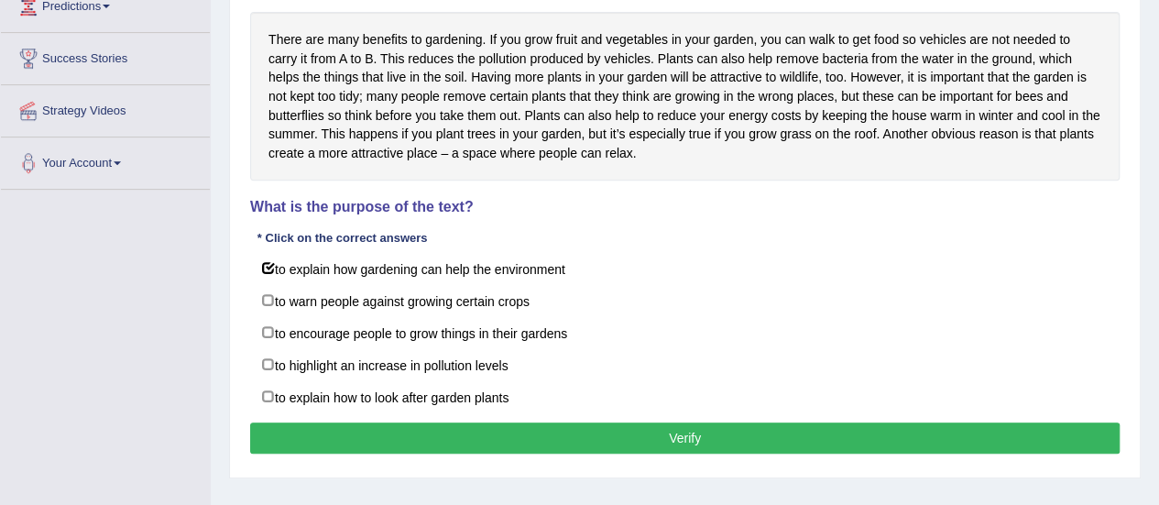
click at [367, 433] on button "Verify" at bounding box center [685, 437] width 870 height 31
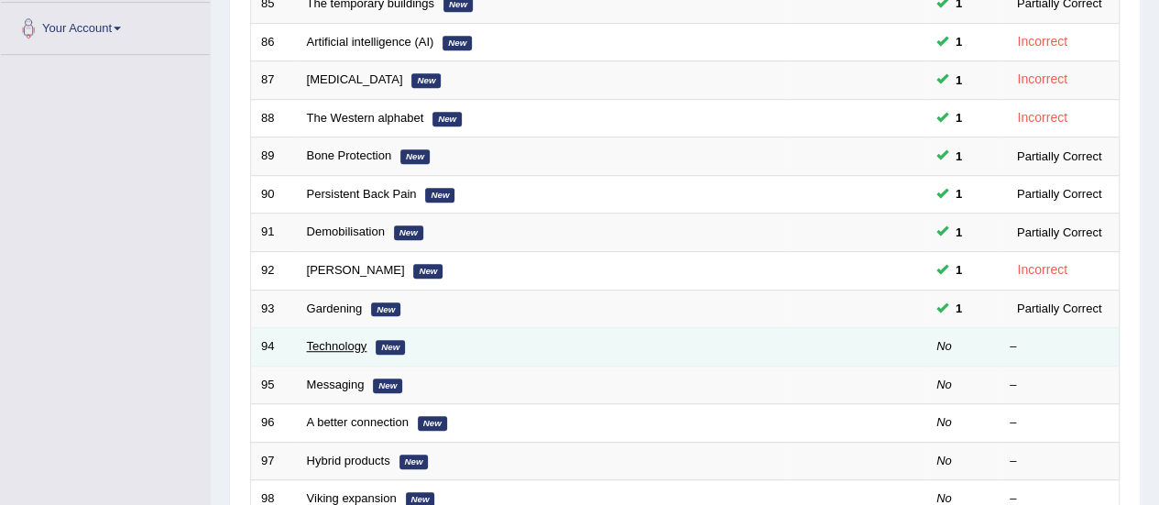
click at [352, 343] on link "Technology" at bounding box center [337, 346] width 60 height 14
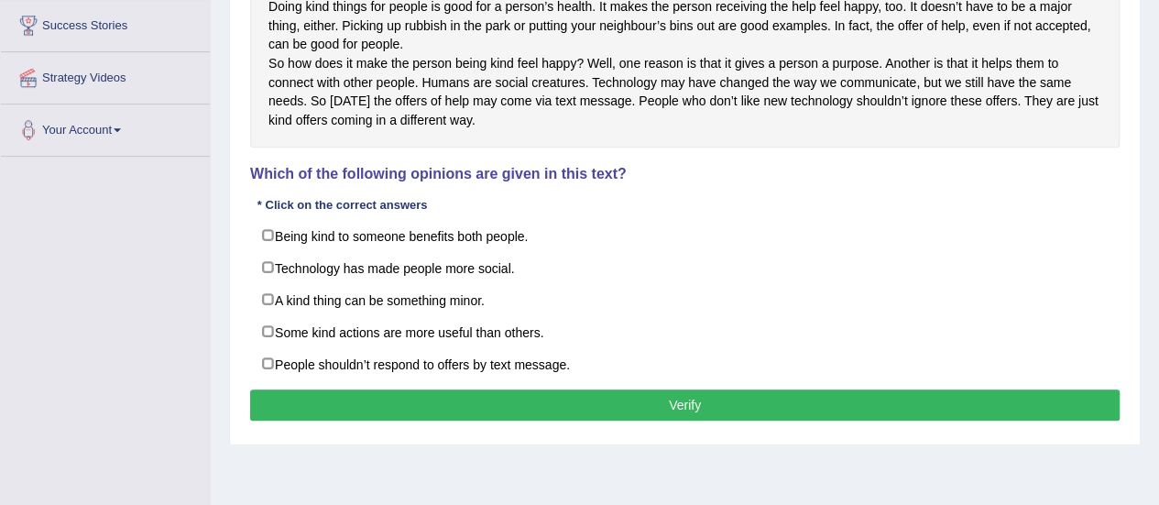
scroll to position [411, 0]
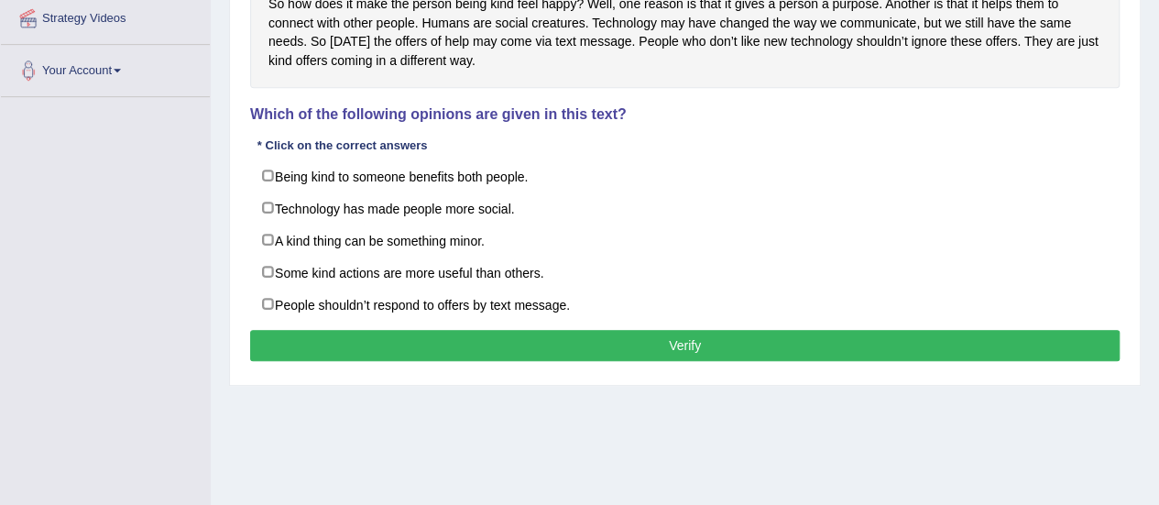
drag, startPoint x: 0, startPoint y: 0, endPoint x: 1145, endPoint y: 368, distance: 1202.4
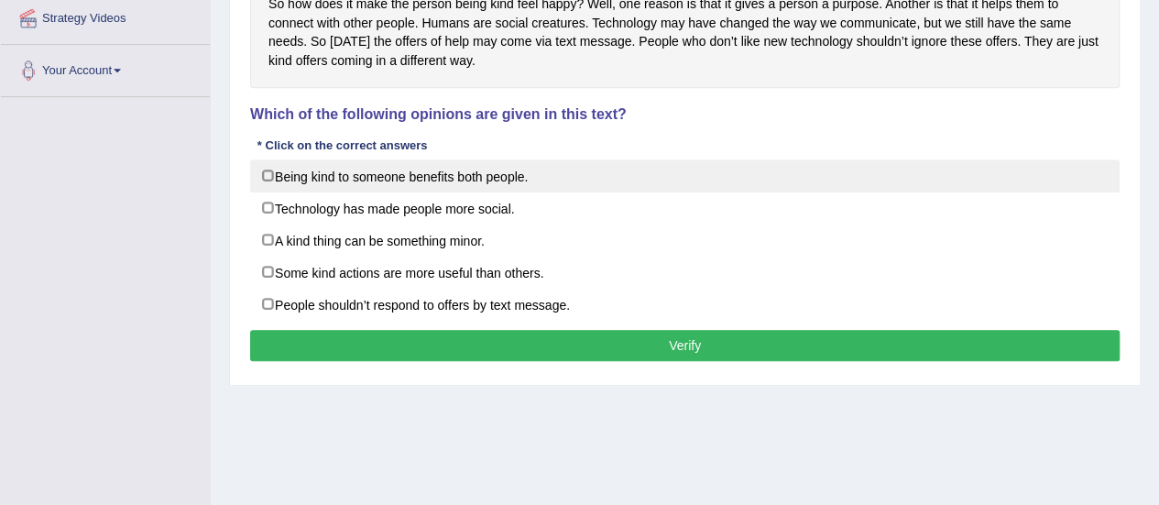
click at [300, 192] on label "Being kind to someone benefits both people." at bounding box center [685, 175] width 870 height 33
checkbox input "true"
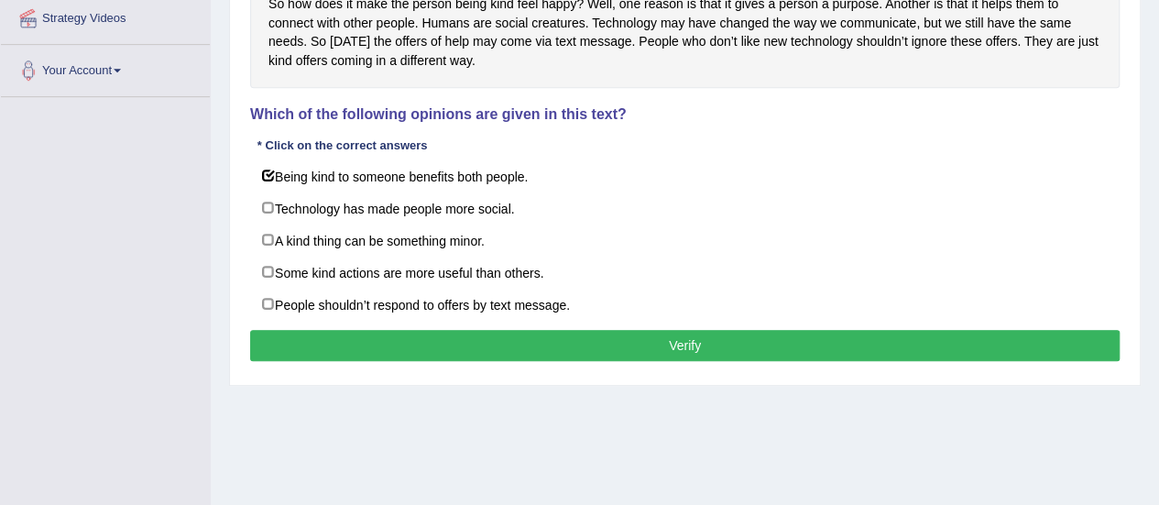
click at [354, 356] on button "Verify" at bounding box center [685, 345] width 870 height 31
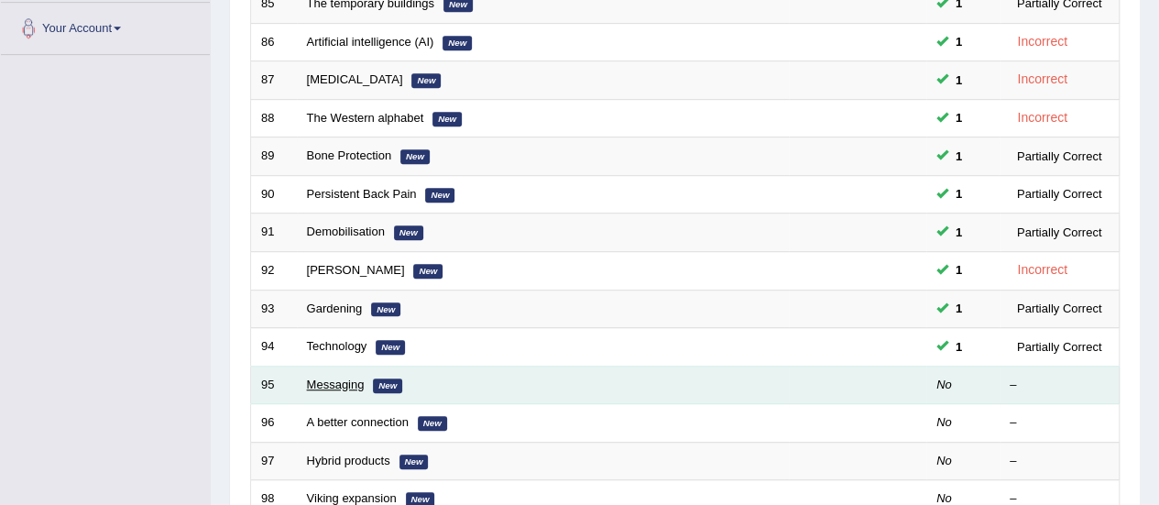
click at [354, 378] on link "Messaging" at bounding box center [336, 385] width 58 height 14
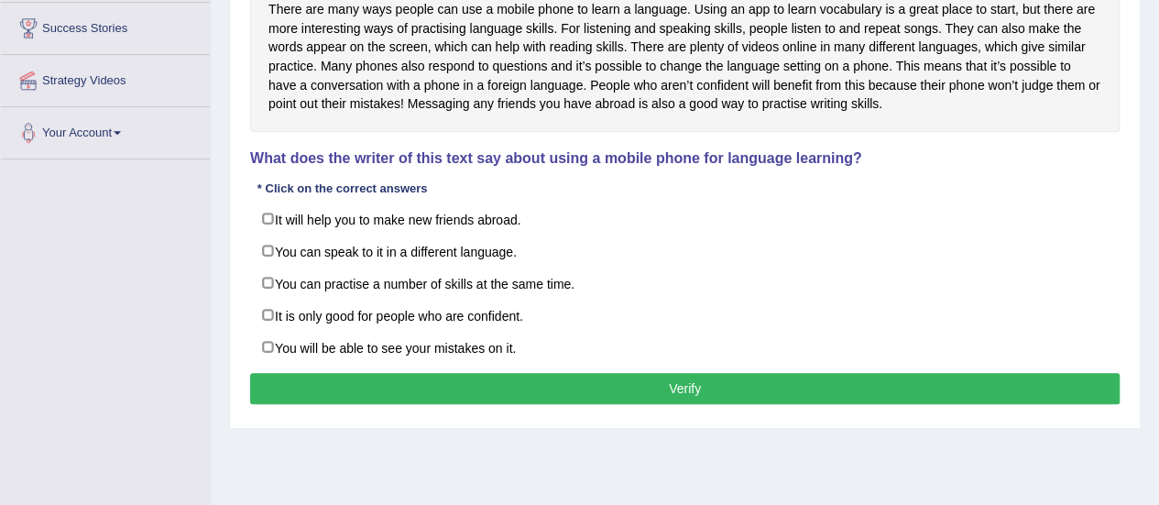
scroll to position [360, 0]
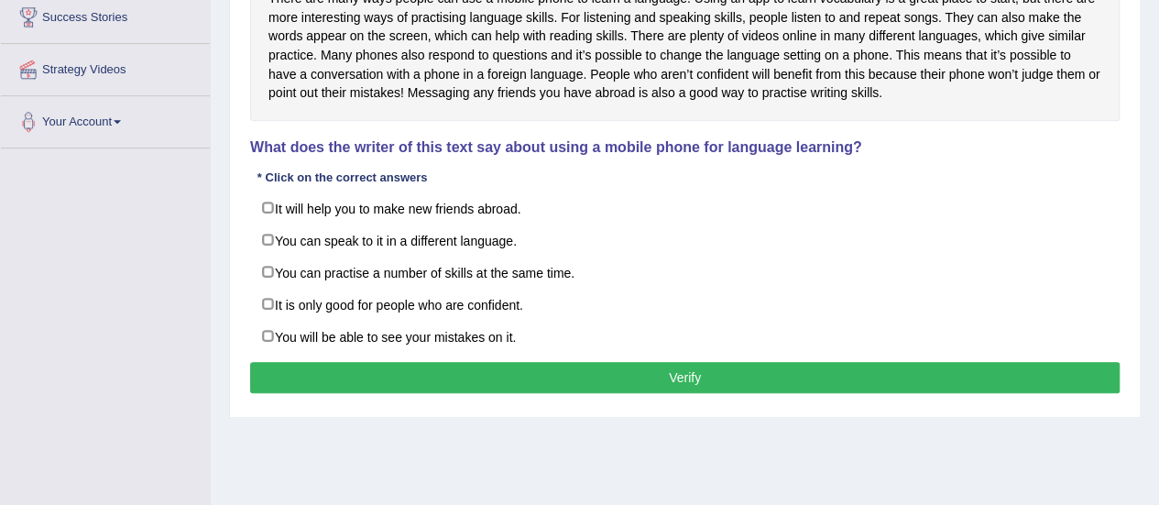
drag, startPoint x: 0, startPoint y: 0, endPoint x: 1172, endPoint y: 338, distance: 1219.9
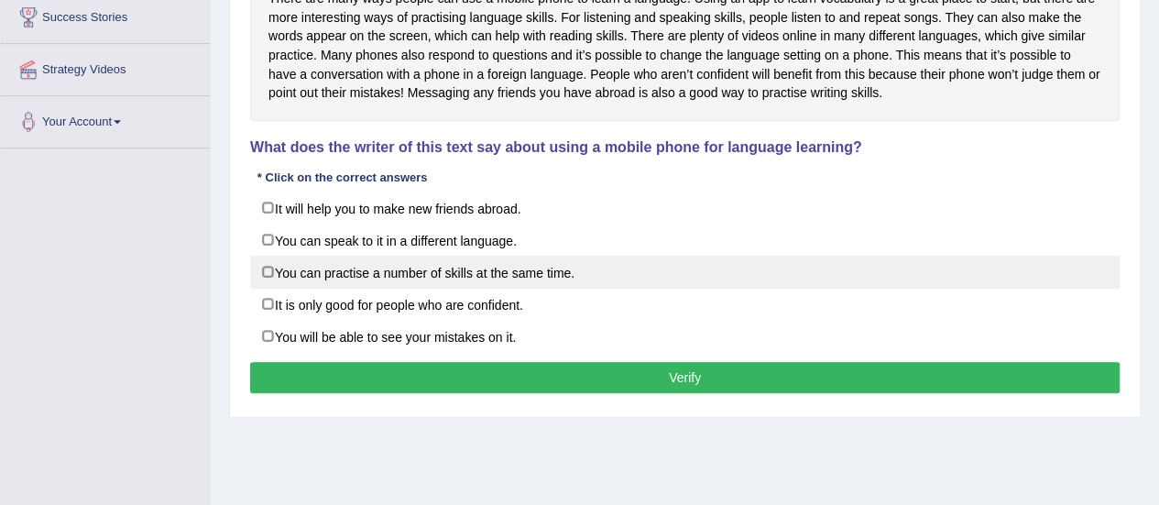
click at [439, 271] on label "You can practise a number of skills at the same time." at bounding box center [685, 272] width 870 height 33
checkbox input "true"
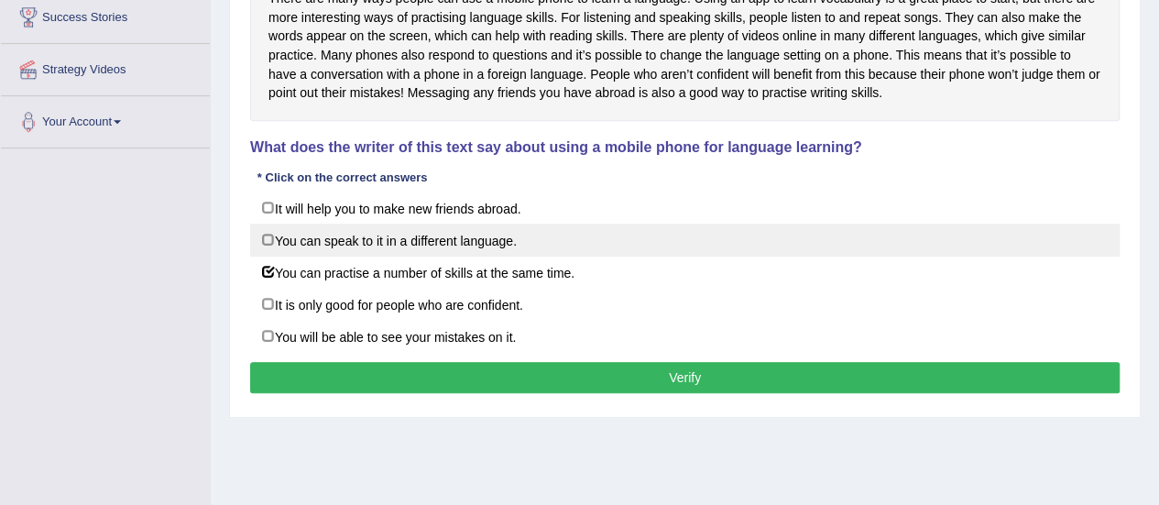
click at [442, 241] on label "You can speak to it in a different language." at bounding box center [685, 240] width 870 height 33
checkbox input "true"
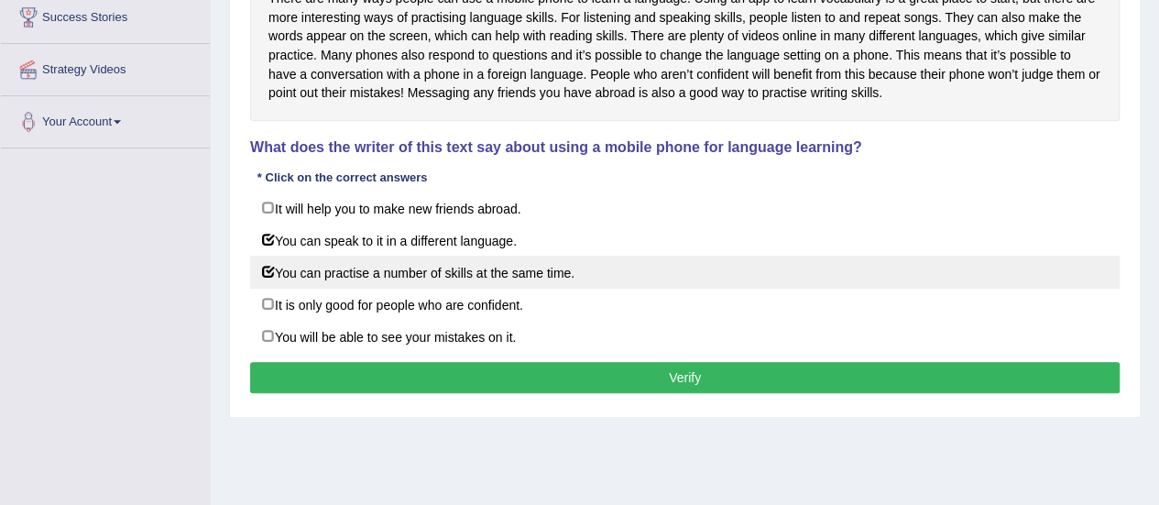
click at [333, 263] on label "You can practise a number of skills at the same time." at bounding box center [685, 272] width 870 height 33
checkbox input "false"
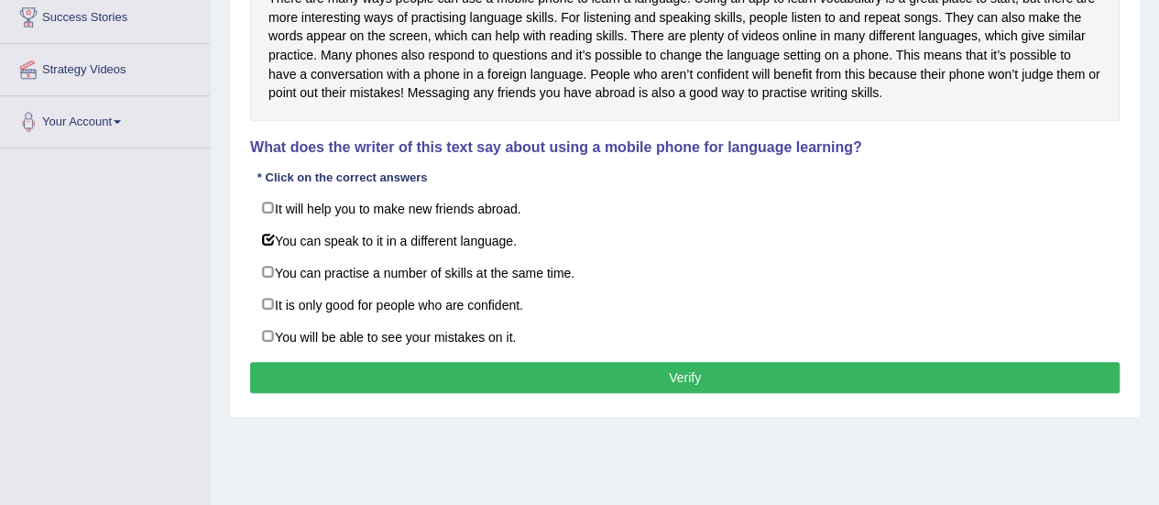
click at [346, 364] on button "Verify" at bounding box center [685, 377] width 870 height 31
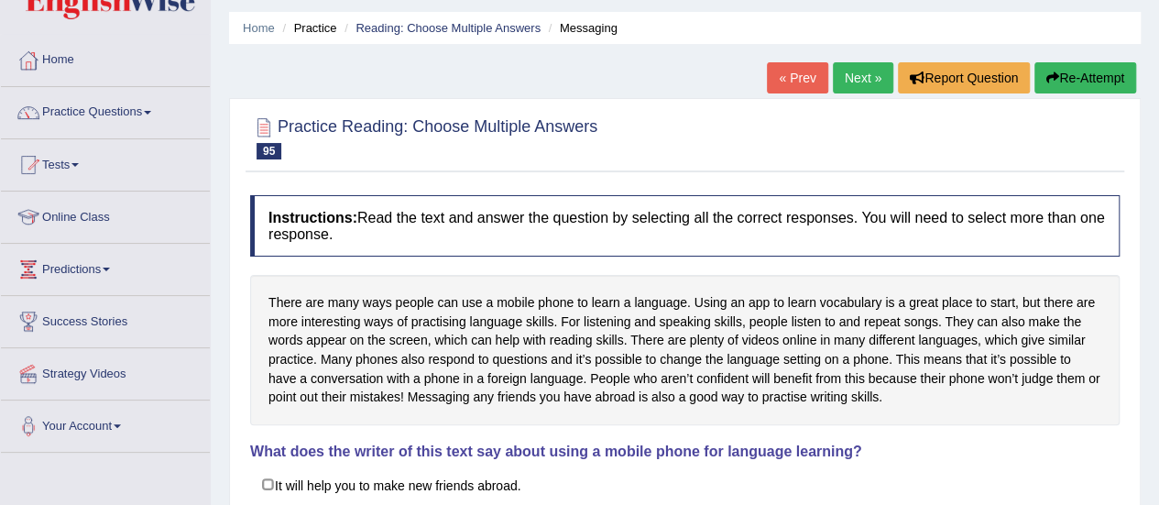
scroll to position [0, 0]
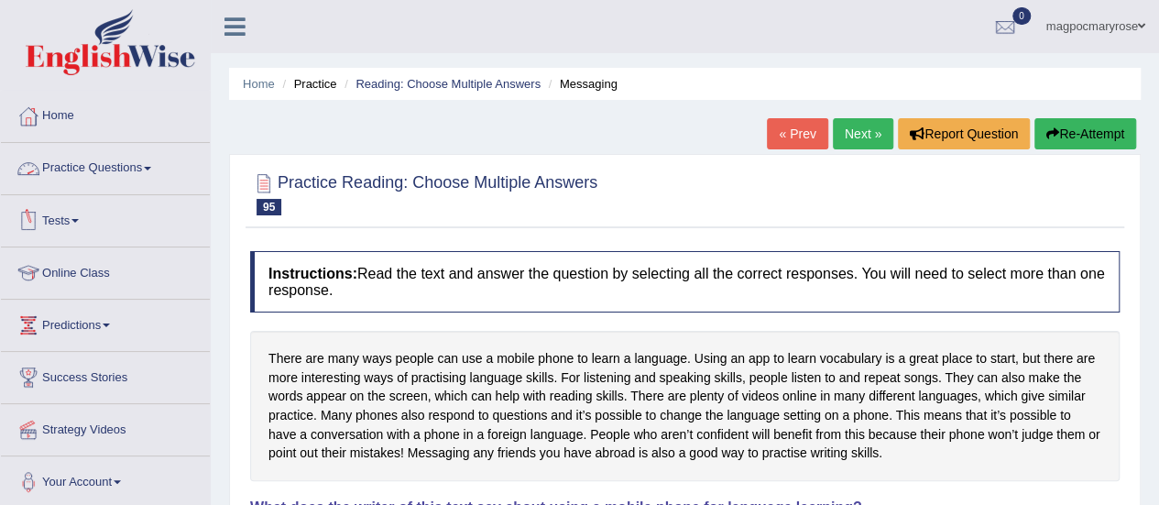
click at [124, 162] on link "Practice Questions" at bounding box center [105, 166] width 209 height 46
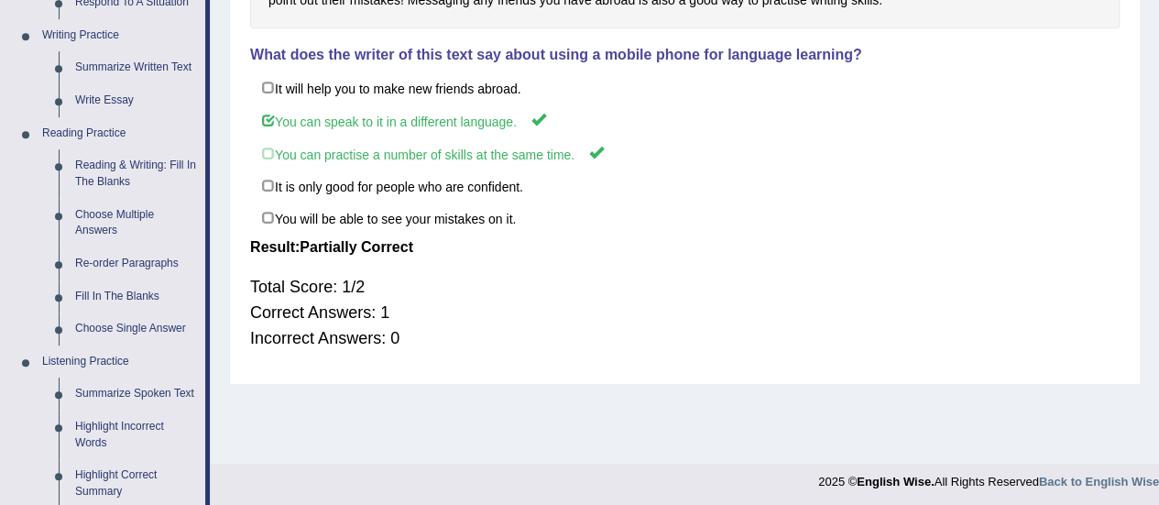
scroll to position [456, 0]
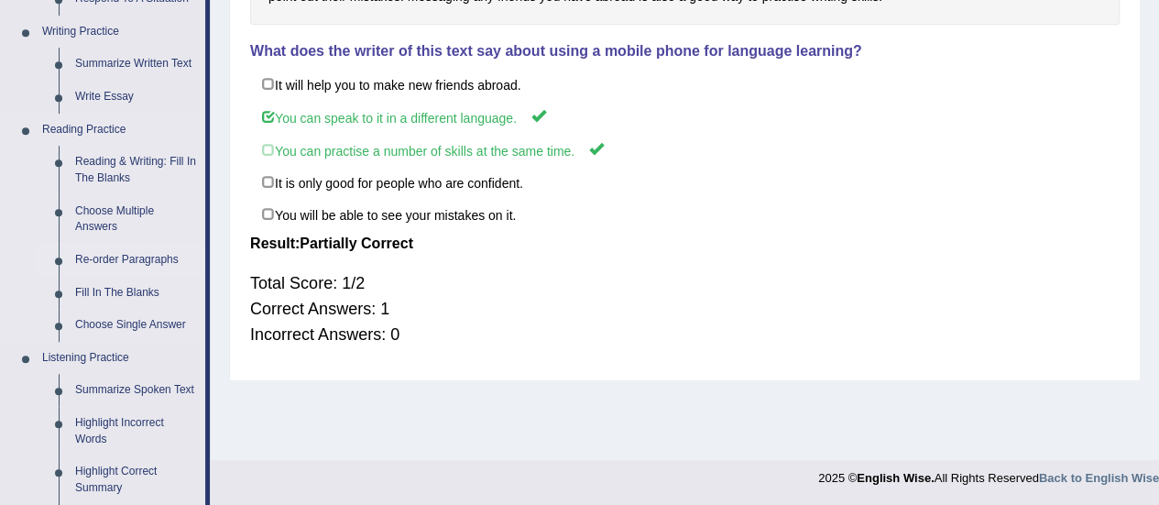
click at [137, 250] on link "Re-order Paragraphs" at bounding box center [136, 260] width 138 height 33
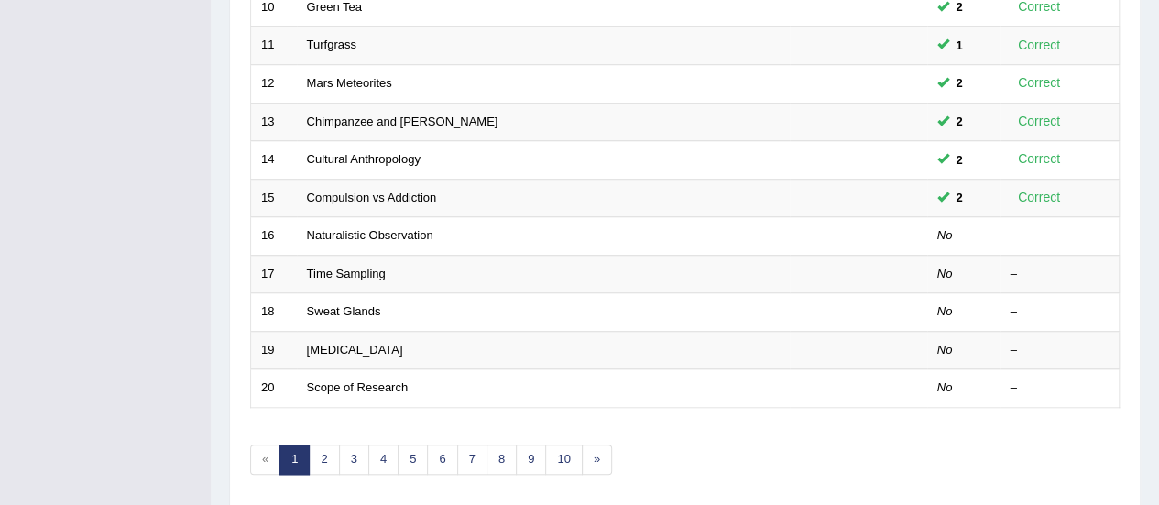
scroll to position [662, 0]
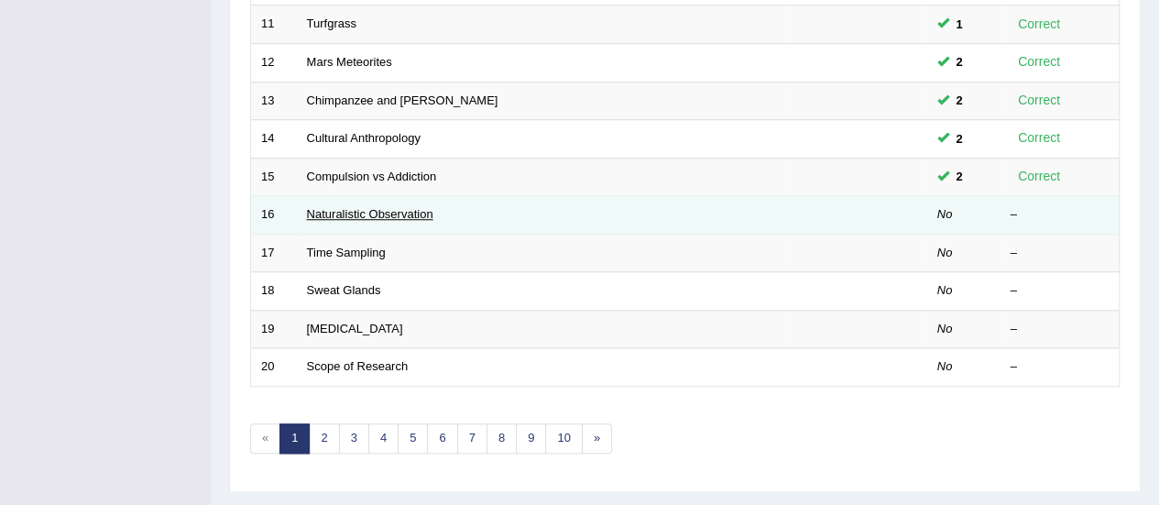
click at [380, 214] on link "Naturalistic Observation" at bounding box center [370, 214] width 126 height 14
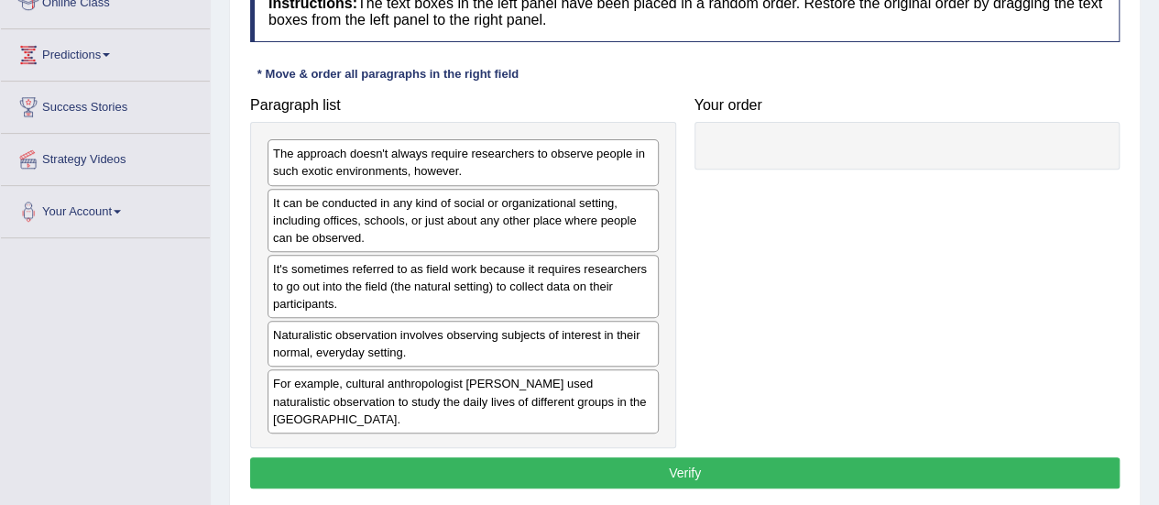
scroll to position [266, 0]
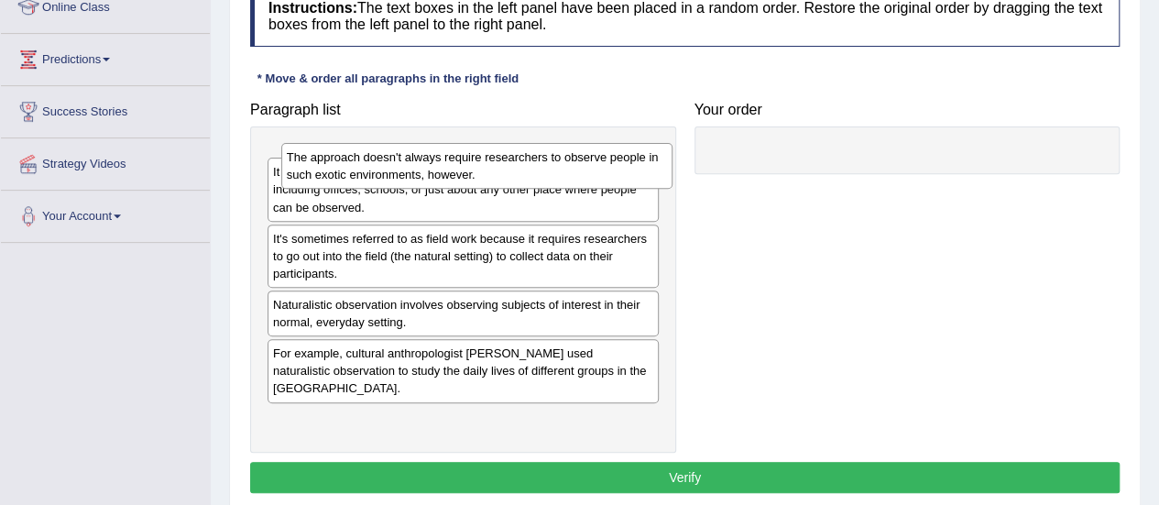
drag, startPoint x: 565, startPoint y: 171, endPoint x: 579, endPoint y: 170, distance: 13.8
click at [579, 170] on div "The approach doesn't always require researchers to observe people in such exoti…" at bounding box center [476, 166] width 391 height 46
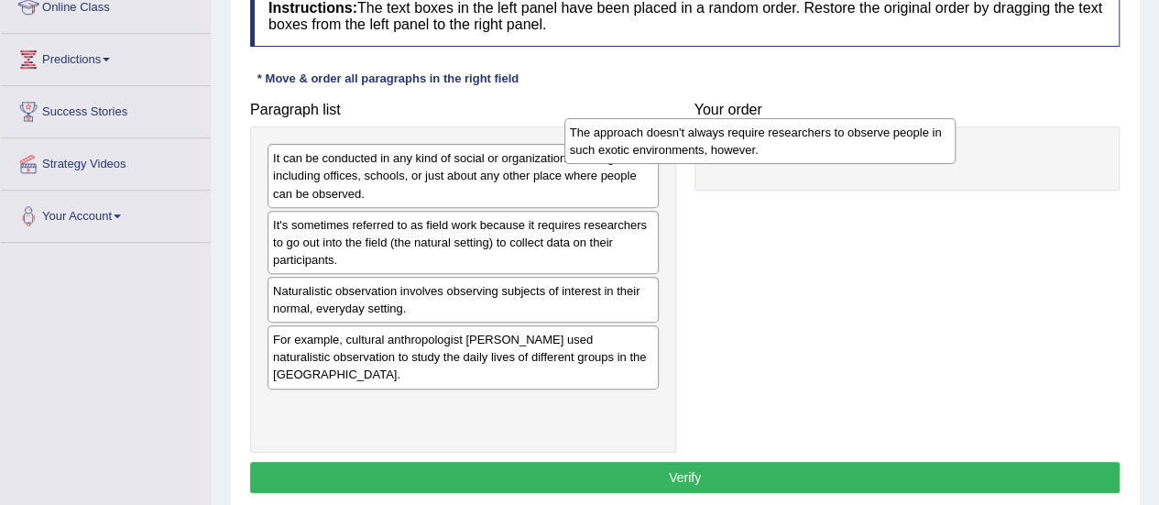
drag, startPoint x: 558, startPoint y: 173, endPoint x: 869, endPoint y: 158, distance: 311.0
click at [869, 158] on div "The approach doesn't always require researchers to observe people in such exoti…" at bounding box center [760, 141] width 391 height 46
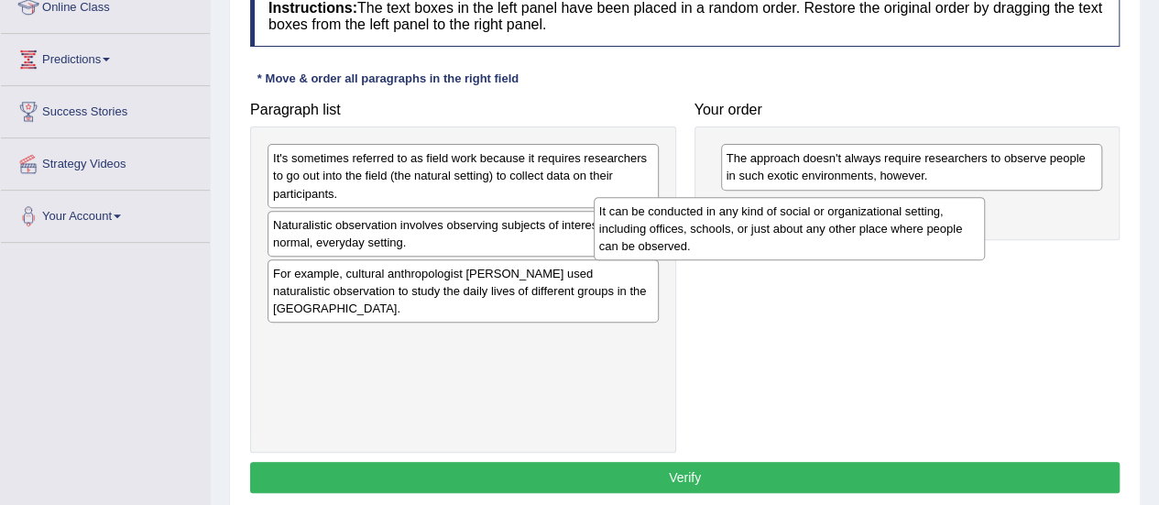
drag, startPoint x: 566, startPoint y: 188, endPoint x: 905, endPoint y: 240, distance: 343.1
click at [905, 240] on div "It can be conducted in any kind of social or organizational setting, including …" at bounding box center [789, 228] width 391 height 63
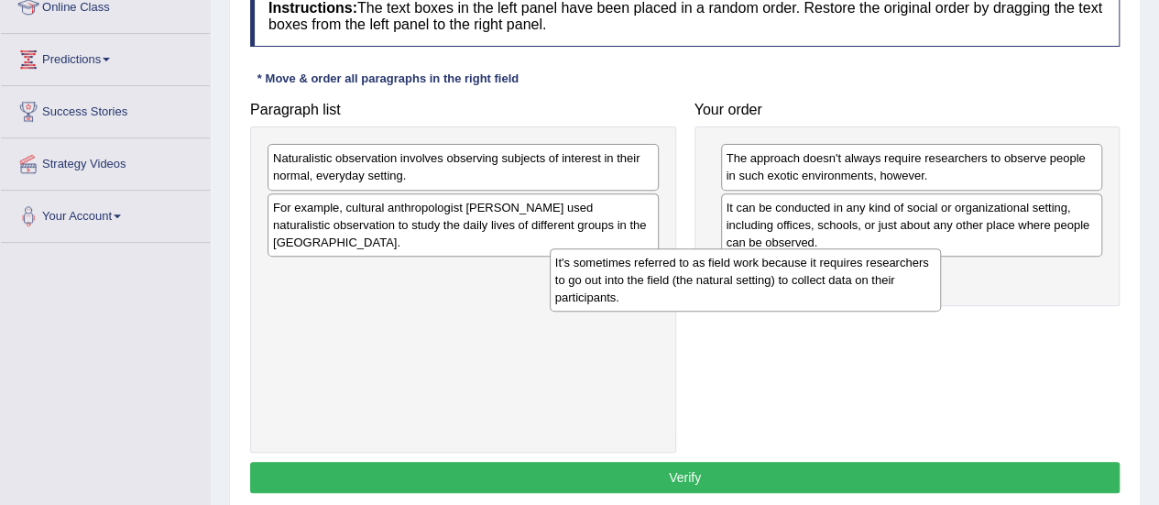
drag, startPoint x: 482, startPoint y: 182, endPoint x: 819, endPoint y: 286, distance: 352.8
click at [819, 286] on div "It's sometimes referred to as field work because it requires researchers to go …" at bounding box center [745, 279] width 391 height 63
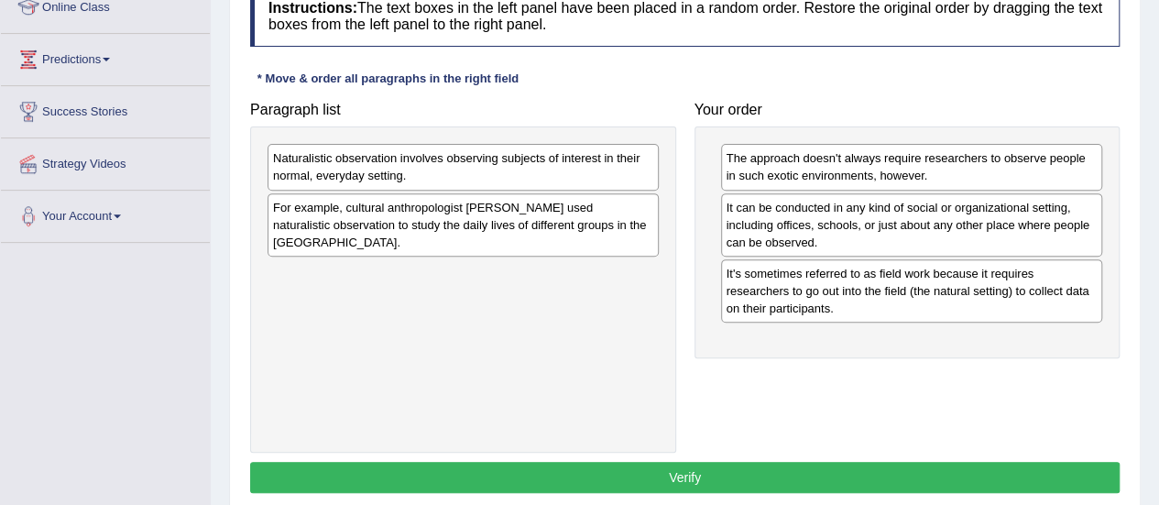
click at [531, 171] on div "Naturalistic observation involves observing subjects of interest in their norma…" at bounding box center [463, 167] width 391 height 46
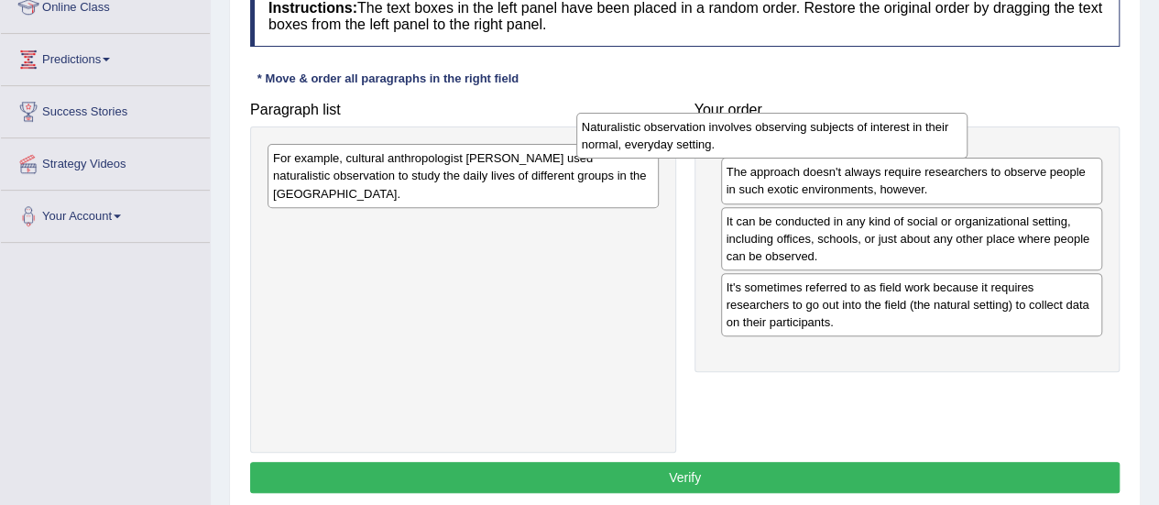
drag, startPoint x: 531, startPoint y: 171, endPoint x: 878, endPoint y: 143, distance: 348.5
click at [878, 143] on div "Naturalistic observation involves observing subjects of interest in their norma…" at bounding box center [771, 136] width 391 height 46
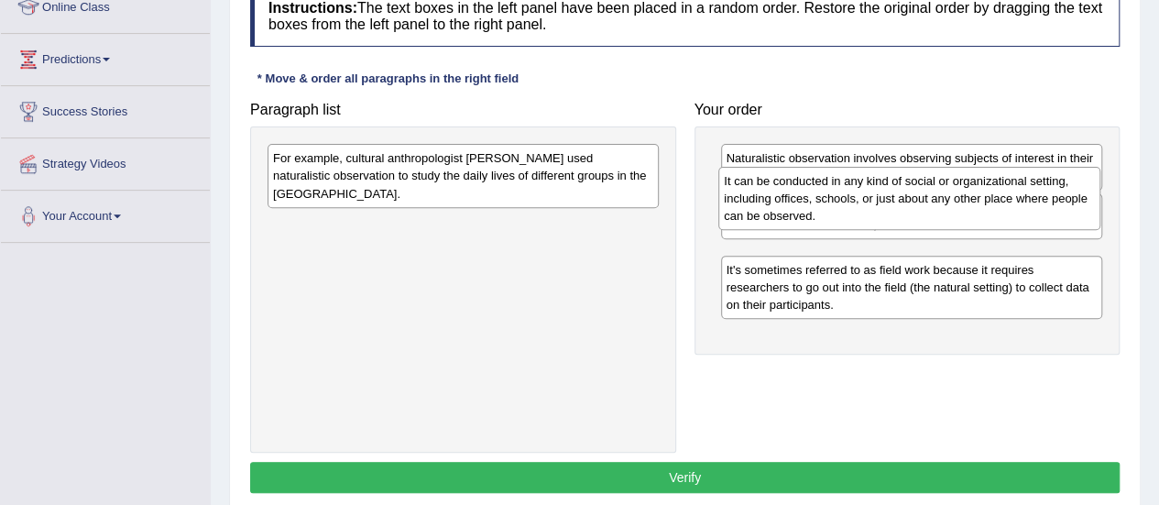
drag, startPoint x: 828, startPoint y: 290, endPoint x: 826, endPoint y: 217, distance: 73.3
click at [826, 217] on div "It can be conducted in any kind of social or organizational setting, including …" at bounding box center [909, 198] width 382 height 63
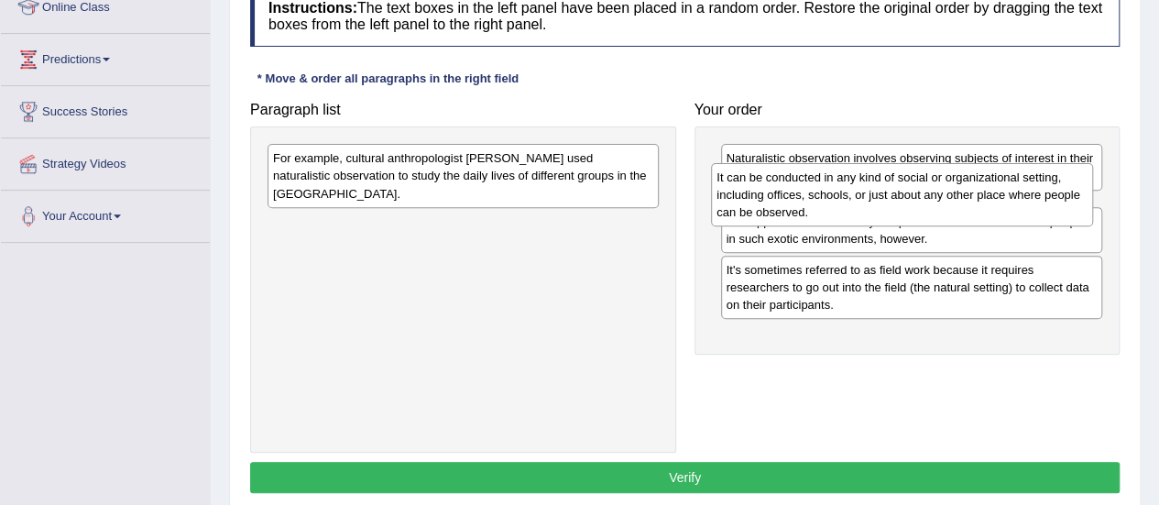
drag, startPoint x: 822, startPoint y: 263, endPoint x: 813, endPoint y: 186, distance: 77.5
click at [813, 186] on div "It can be conducted in any kind of social or organizational setting, including …" at bounding box center [902, 194] width 382 height 63
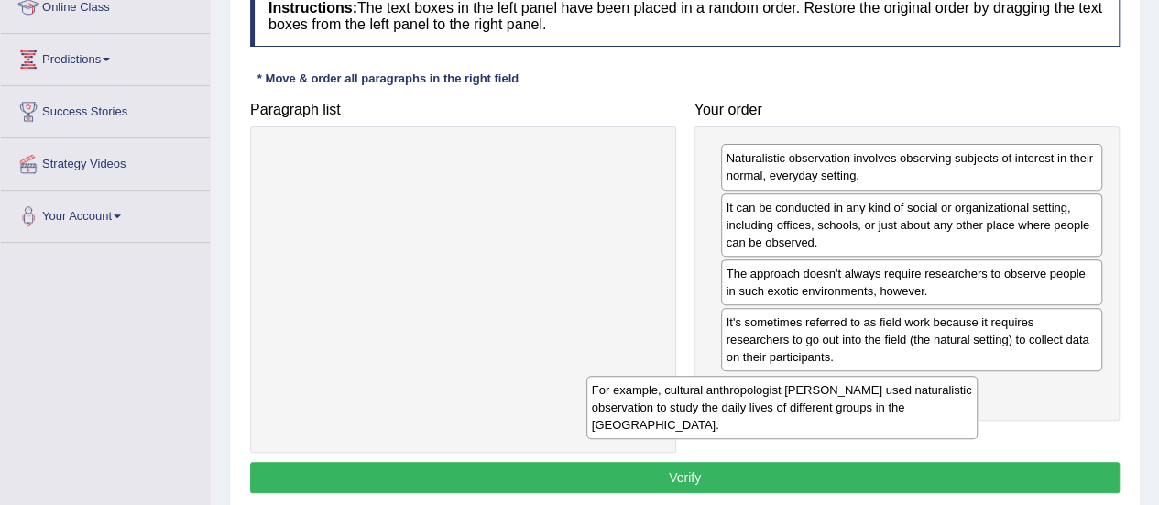
drag, startPoint x: 575, startPoint y: 182, endPoint x: 935, endPoint y: 411, distance: 425.6
click at [935, 411] on div "For example, cultural anthropologist Margaret Mead used naturalistic observatio…" at bounding box center [781, 407] width 391 height 63
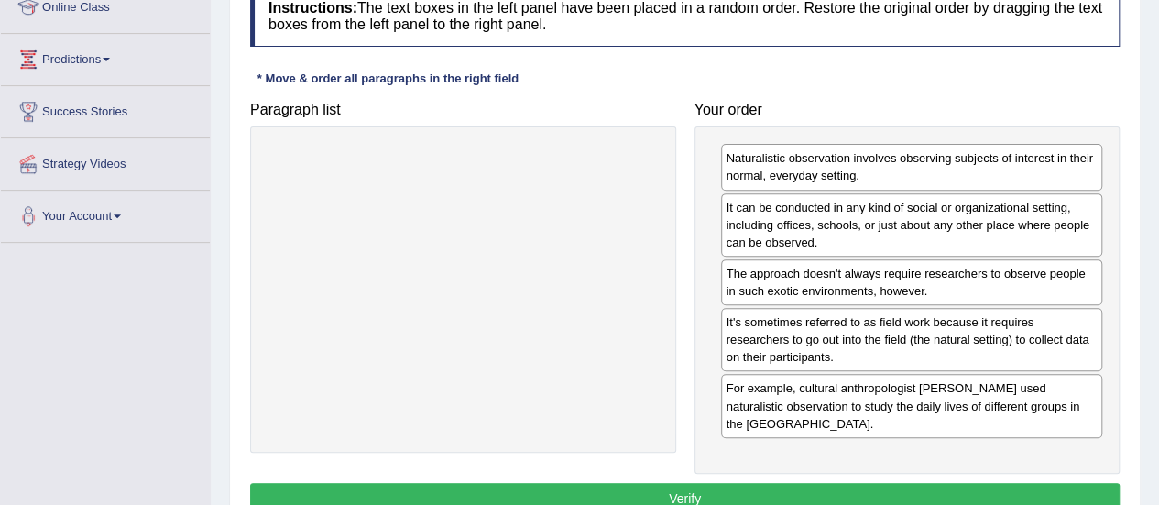
click at [693, 483] on button "Verify" at bounding box center [685, 498] width 870 height 31
